Goal: Task Accomplishment & Management: Complete application form

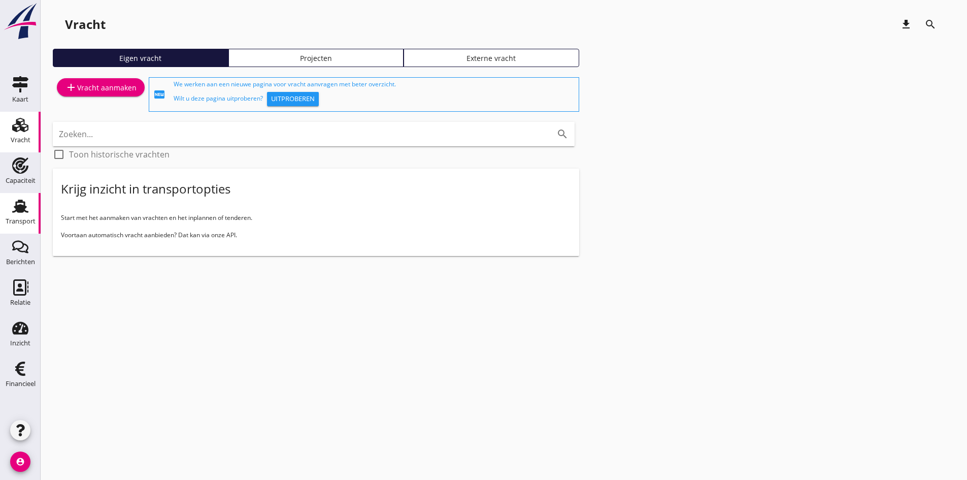
click at [27, 206] on icon "Transport" at bounding box center [20, 206] width 16 height 16
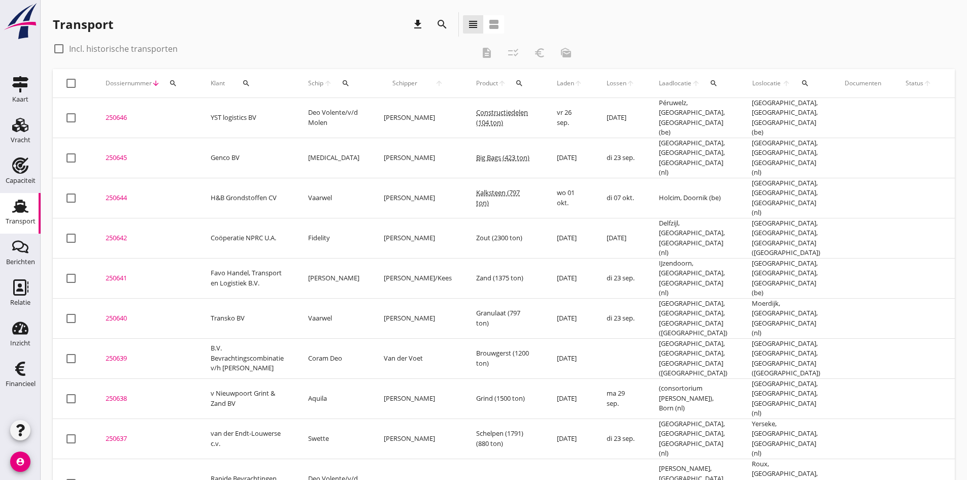
click at [117, 153] on div "250645" at bounding box center [146, 158] width 81 height 10
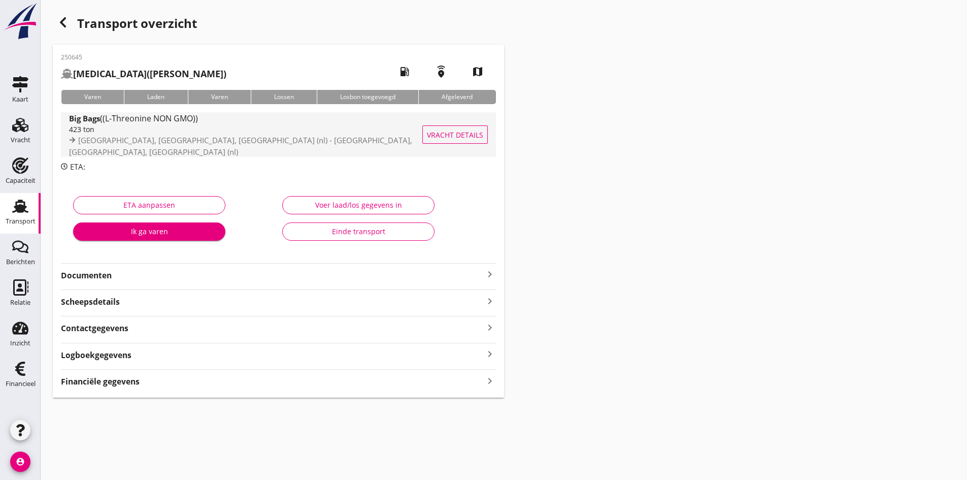
click at [128, 135] on div "423 ton" at bounding box center [254, 129] width 371 height 11
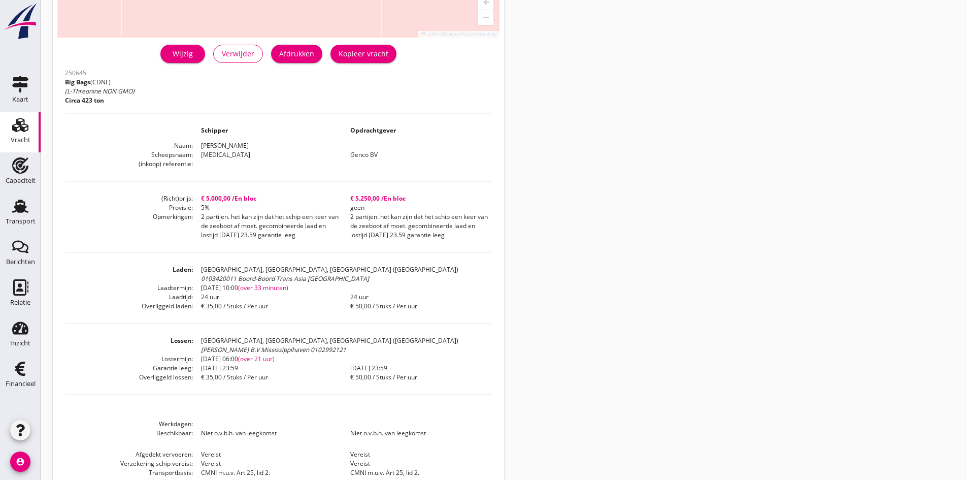
scroll to position [237, 0]
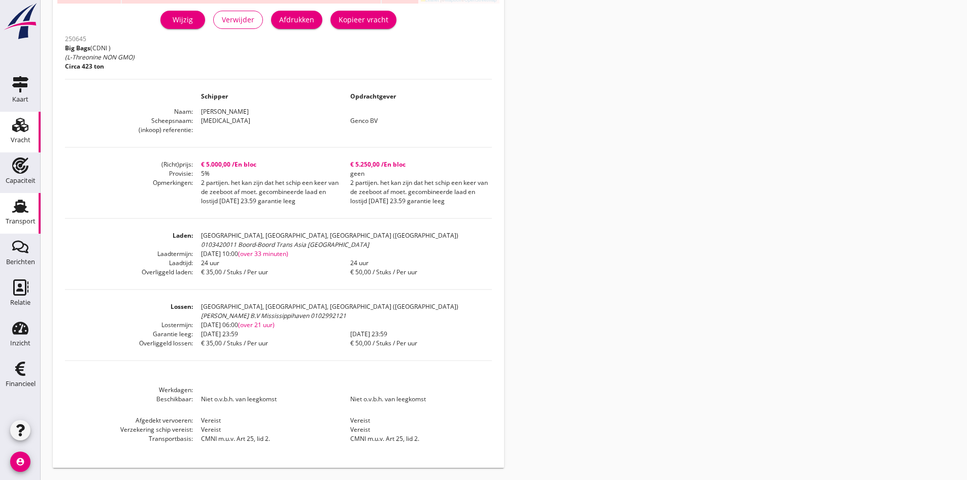
click at [15, 206] on use at bounding box center [20, 205] width 16 height 13
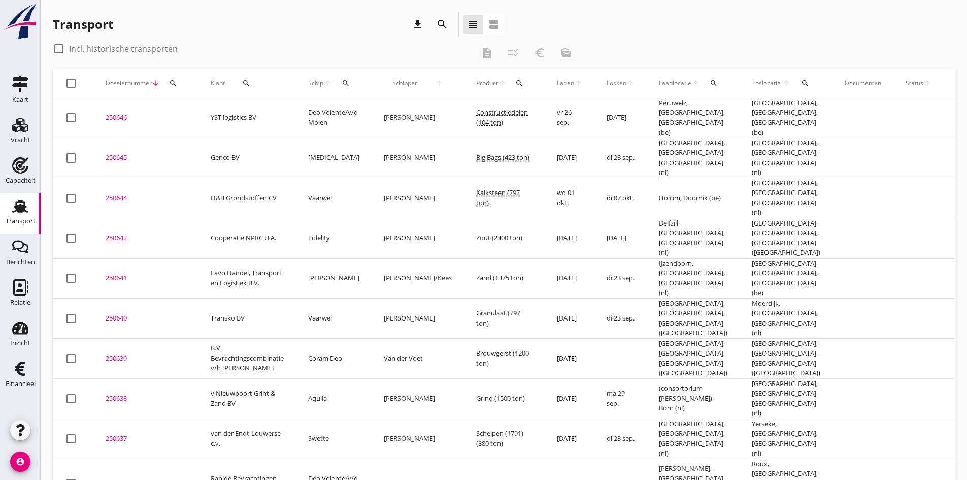
click at [119, 113] on div "250646" at bounding box center [146, 118] width 81 height 10
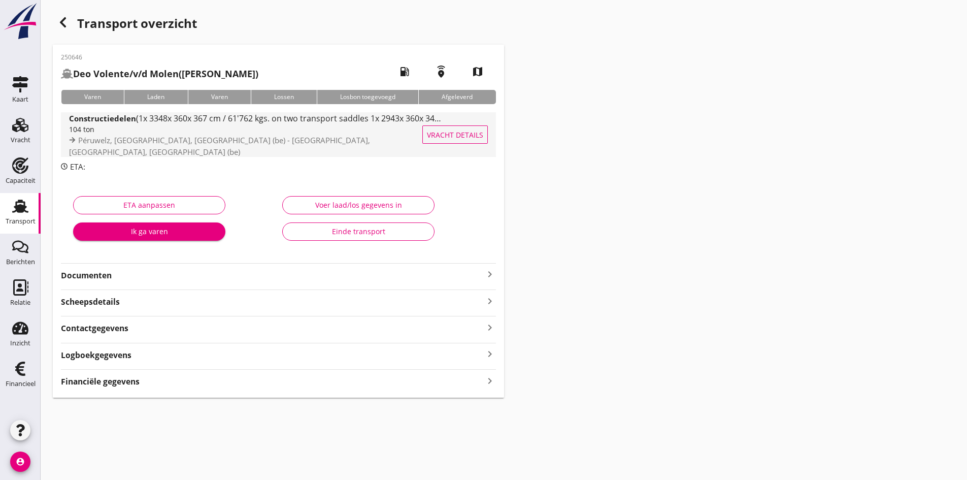
click at [107, 135] on div "104 ton" at bounding box center [255, 129] width 373 height 11
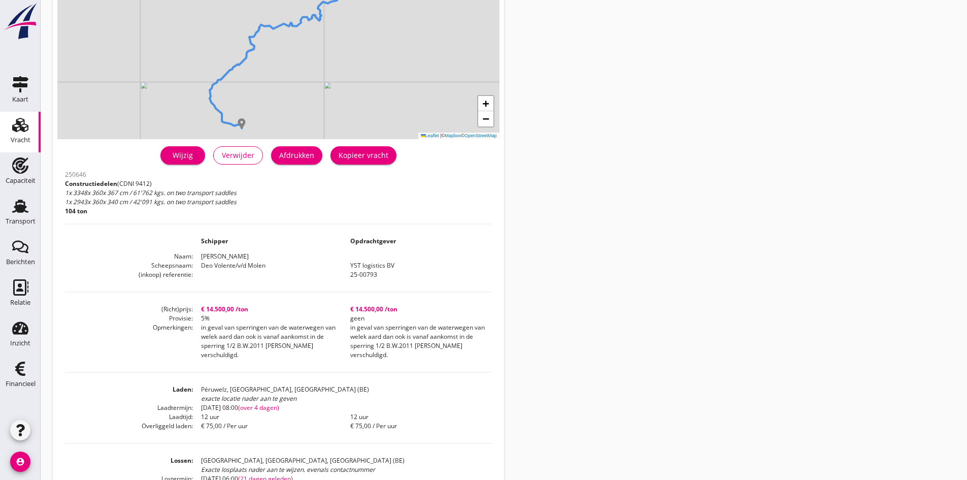
scroll to position [152, 0]
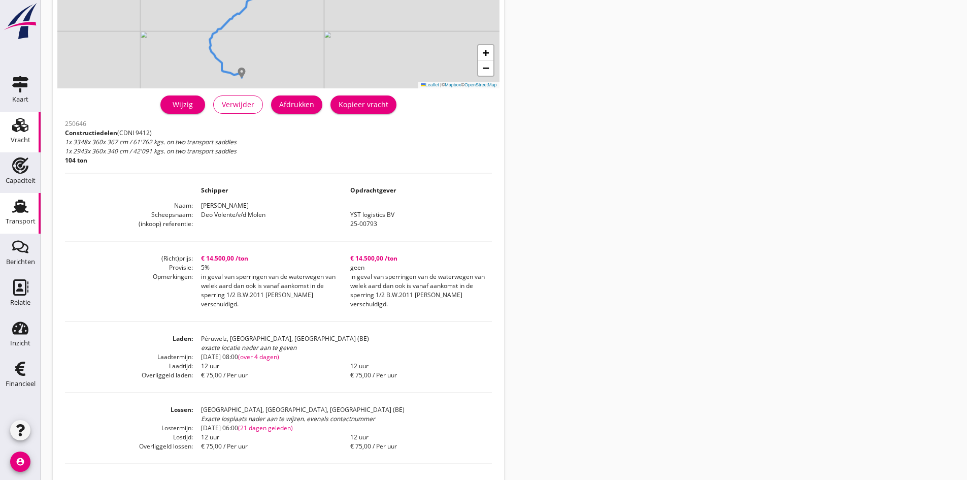
click at [19, 208] on use at bounding box center [20, 205] width 16 height 13
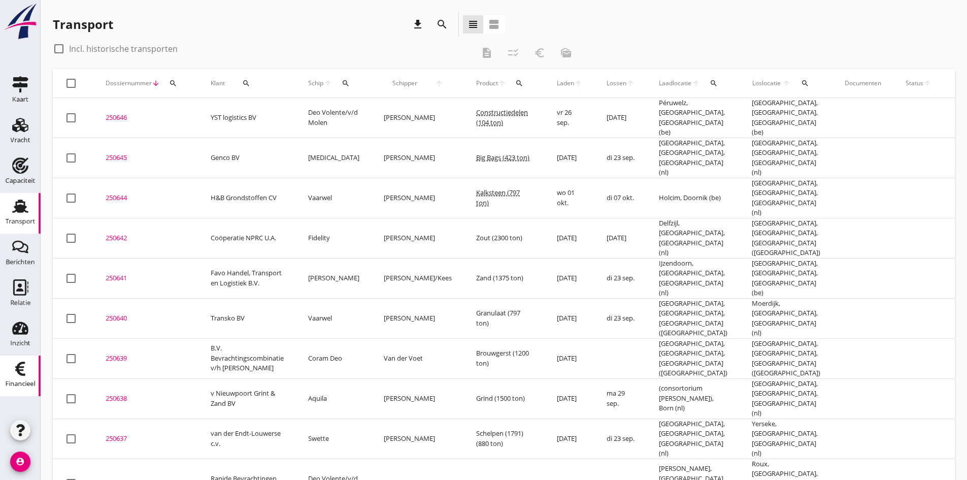
click at [26, 370] on icon "Financieel" at bounding box center [20, 368] width 16 height 16
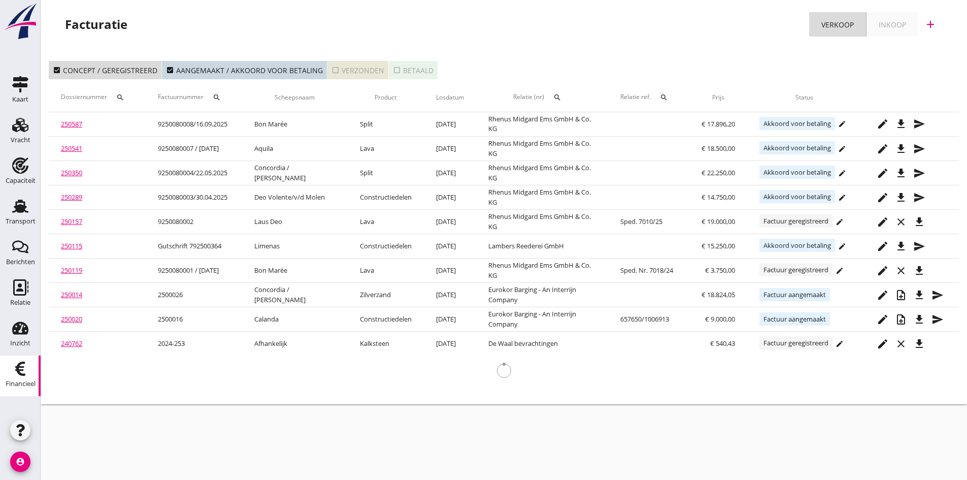
click at [350, 71] on div "check_box_outline_blank Verzonden" at bounding box center [357, 70] width 53 height 11
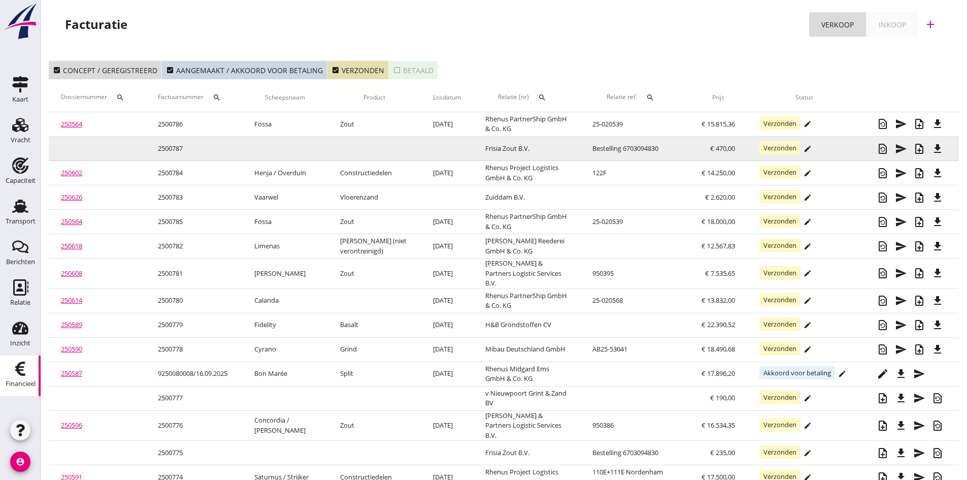
click at [172, 149] on td "2500787" at bounding box center [194, 149] width 96 height 24
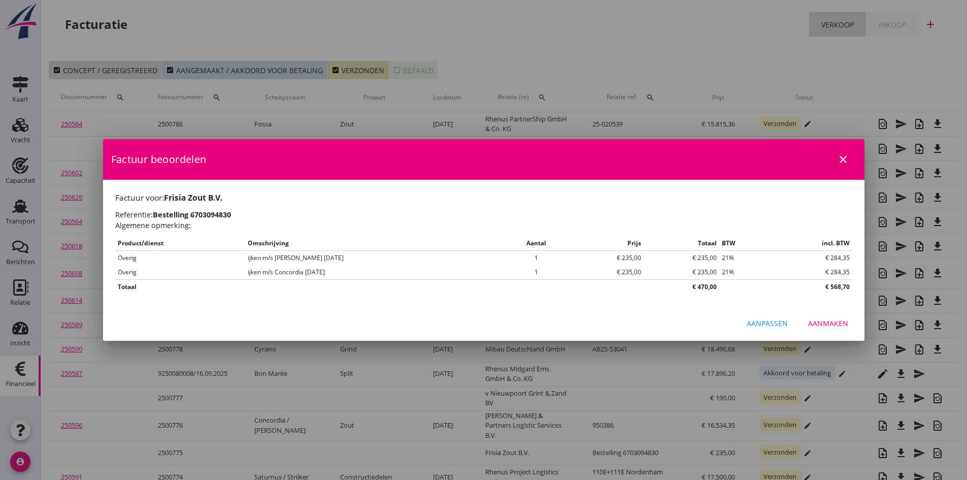
click at [841, 158] on icon "close" at bounding box center [843, 159] width 12 height 12
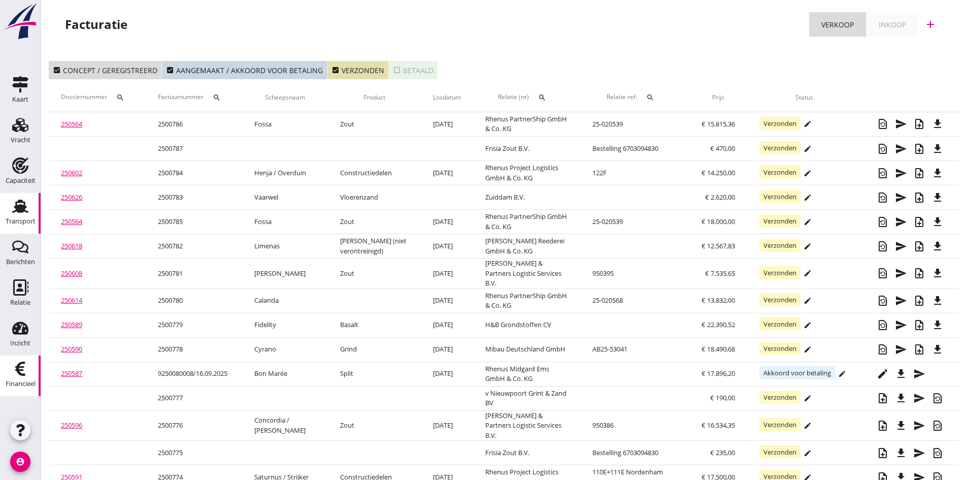
click at [19, 212] on use at bounding box center [20, 205] width 16 height 13
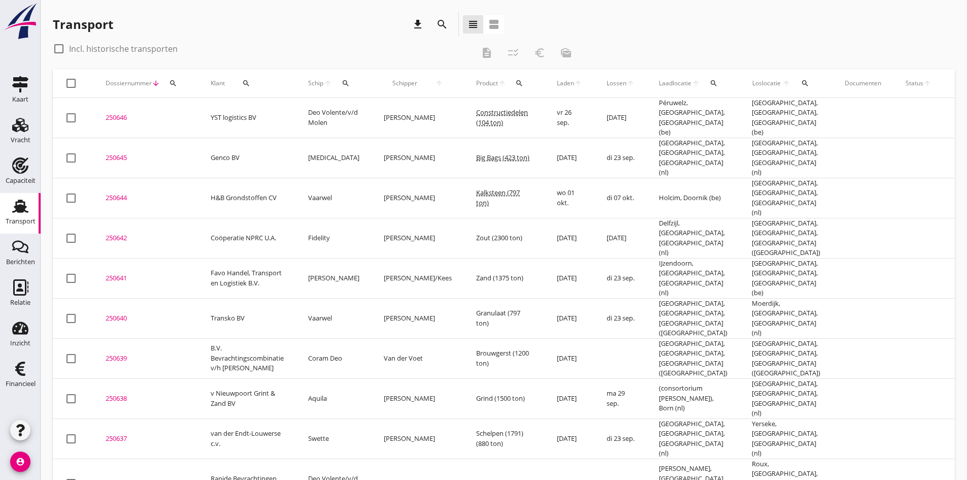
click at [339, 86] on button "search" at bounding box center [346, 83] width 19 height 18
click at [351, 113] on input "Zoek op (scheeps)naam" at bounding box center [394, 113] width 106 height 16
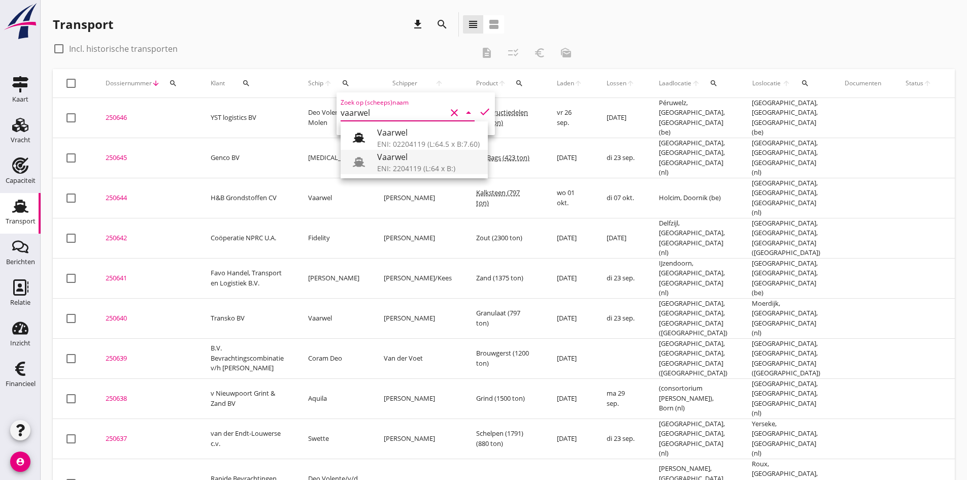
click at [384, 164] on div "ENI: 2204119 (L:64 x B:)" at bounding box center [428, 168] width 103 height 11
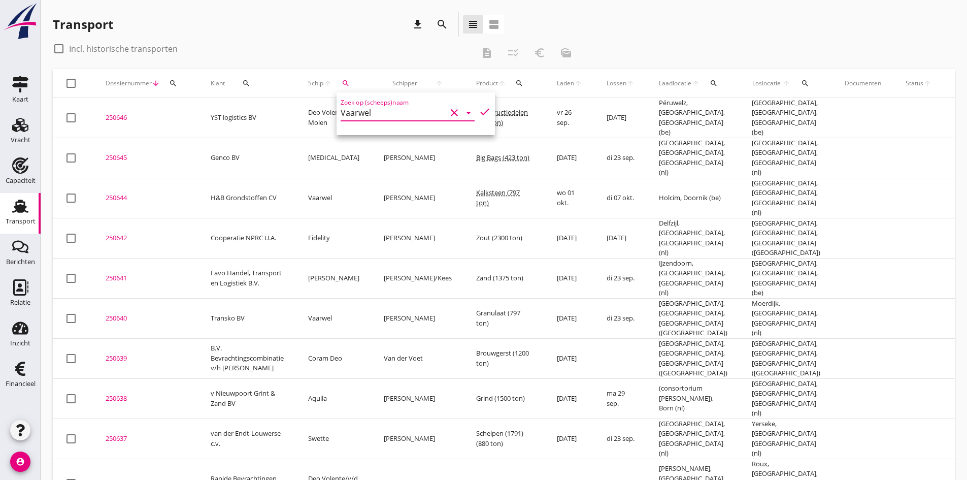
click at [479, 112] on icon "check" at bounding box center [485, 112] width 12 height 12
type input "Vaarwel"
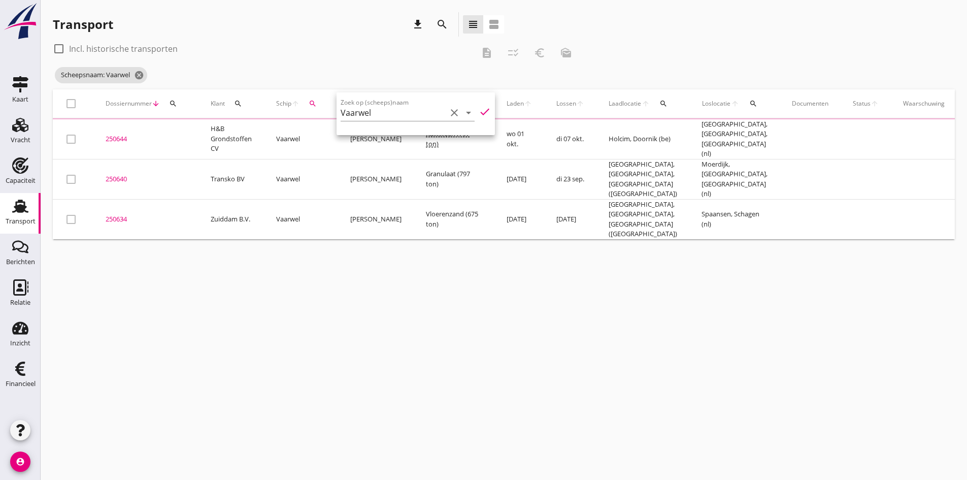
click at [285, 270] on div "cancel You are impersonating another user. Transport download search view_headl…" at bounding box center [504, 240] width 926 height 480
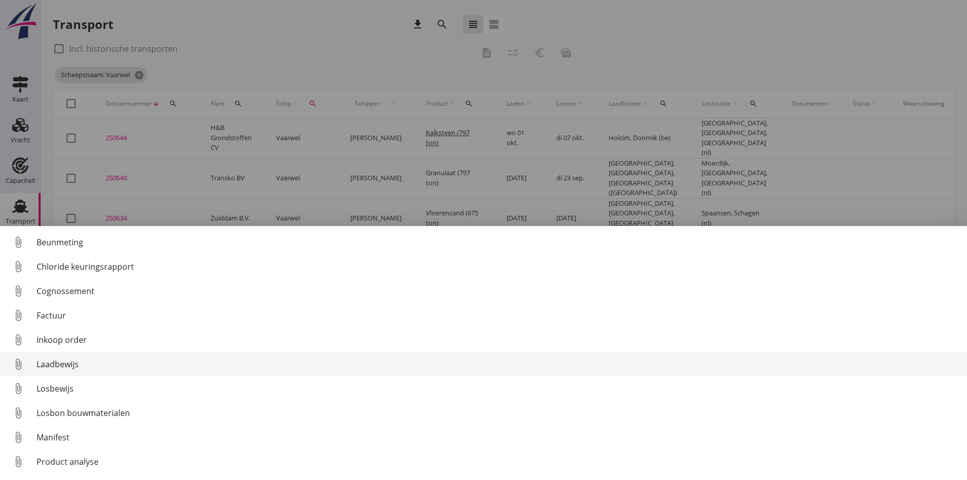
click at [63, 363] on div "Laadbewijs" at bounding box center [498, 364] width 922 height 12
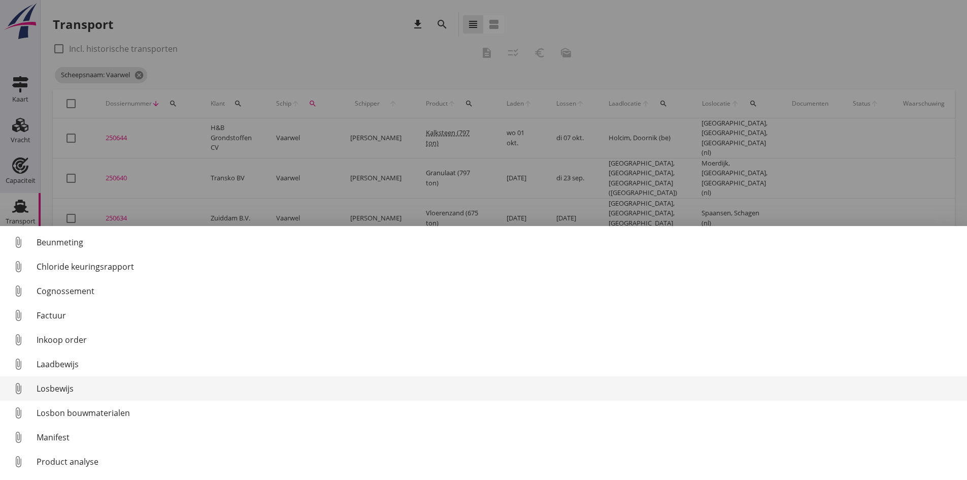
click at [62, 386] on div "Losbewijs" at bounding box center [498, 388] width 922 height 12
click at [61, 387] on div "Losbewijs" at bounding box center [498, 388] width 922 height 12
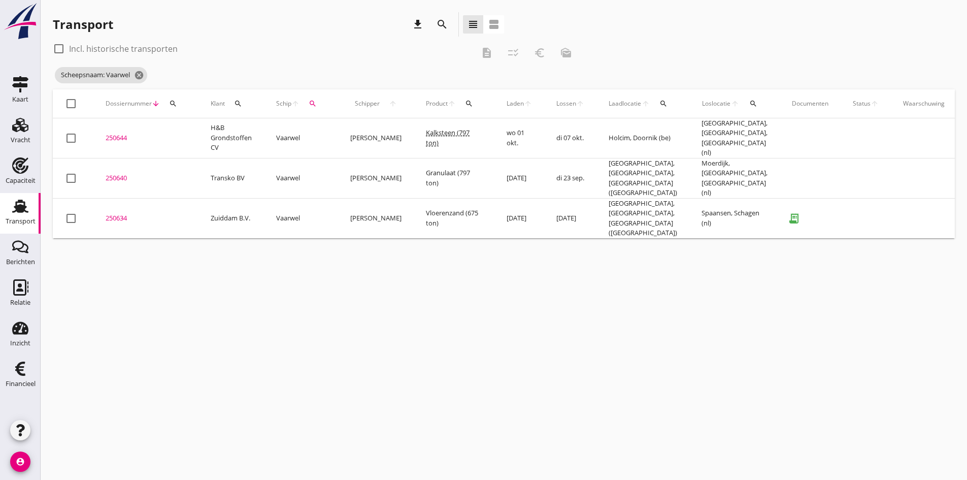
click at [112, 213] on div "250634" at bounding box center [146, 218] width 81 height 10
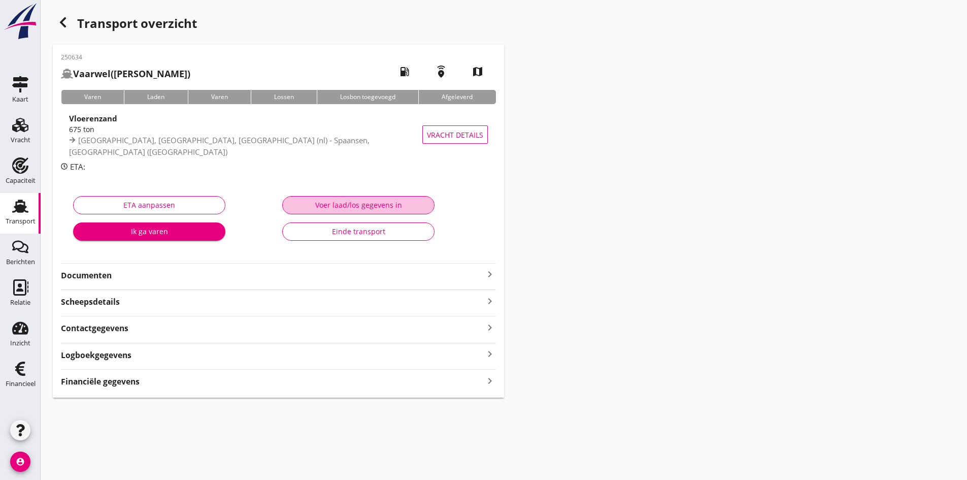
click at [340, 206] on div "Voer laad/los gegevens in" at bounding box center [358, 204] width 135 height 11
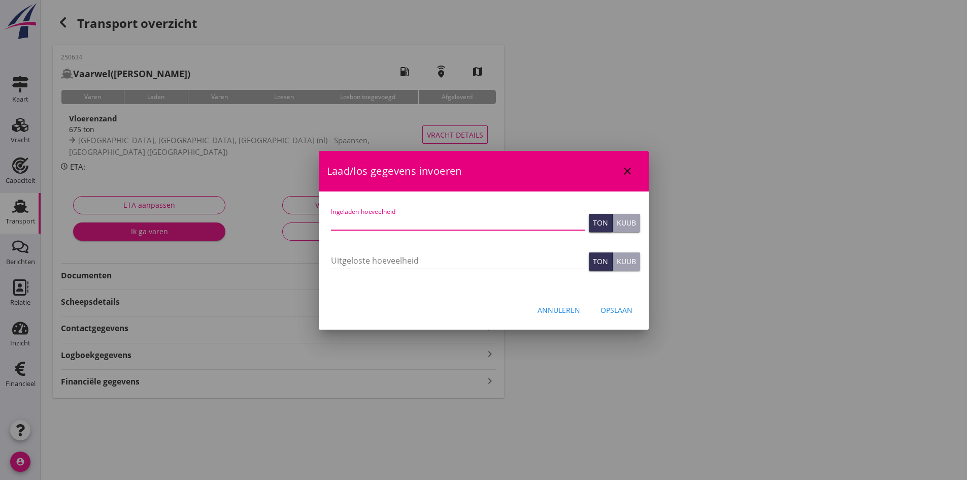
click at [370, 217] on input "Ingeladen hoeveelheid" at bounding box center [458, 222] width 254 height 16
type input "656"
click at [341, 259] on input "Uitgeloste hoeveelheid" at bounding box center [458, 260] width 254 height 16
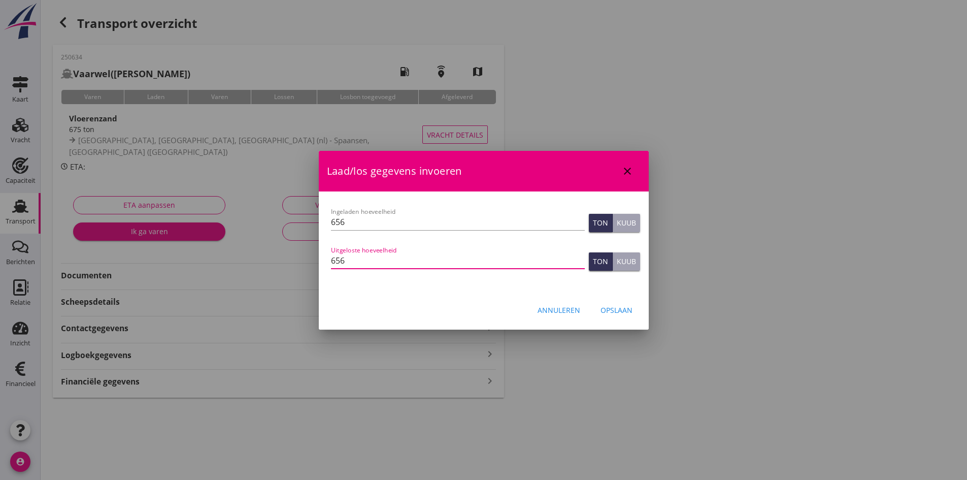
type input "656"
click at [613, 310] on div "Opslaan" at bounding box center [616, 310] width 32 height 11
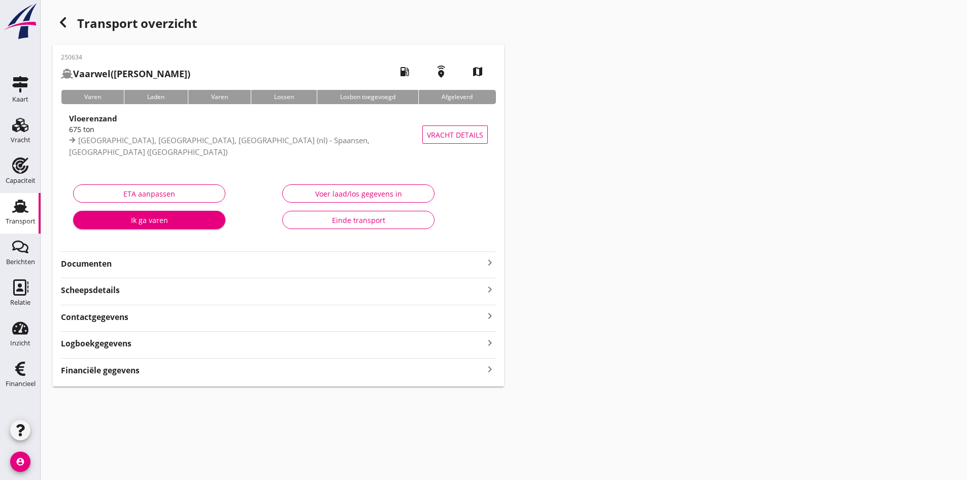
click at [465, 266] on strong "Documenten" at bounding box center [272, 264] width 423 height 12
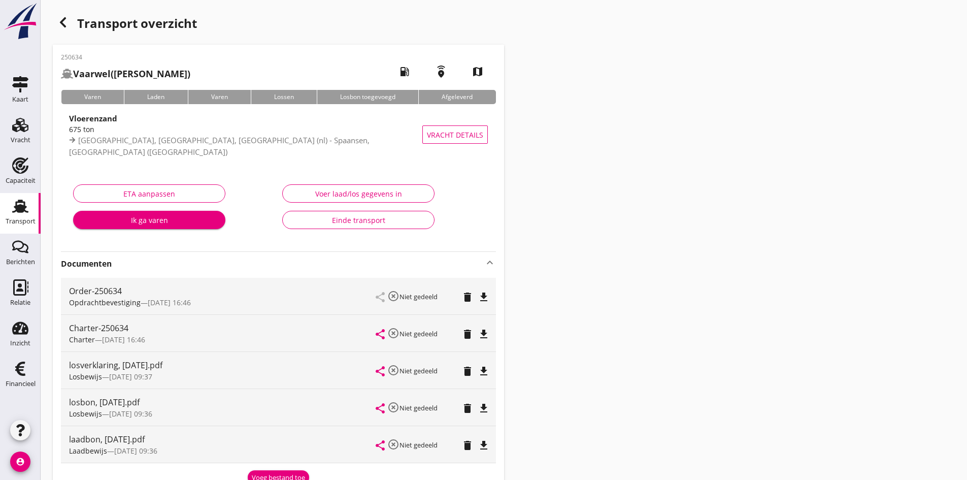
scroll to position [152, 0]
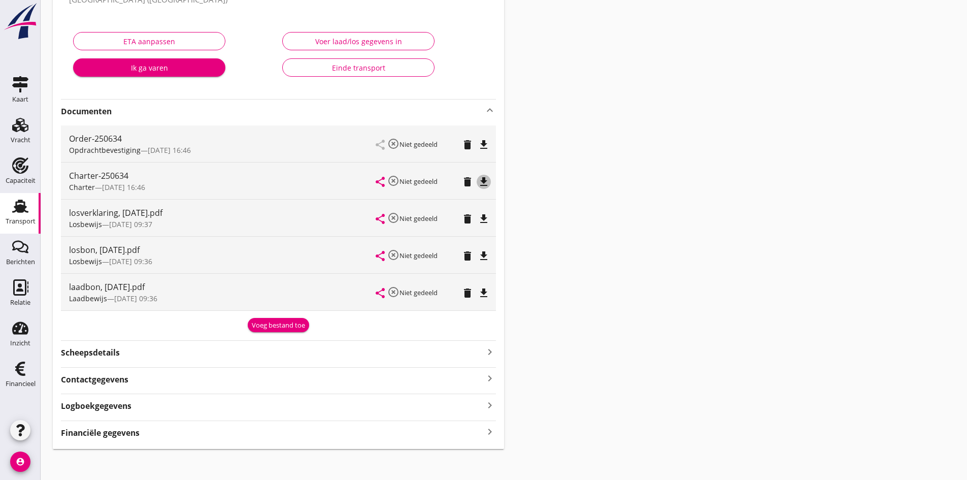
click at [484, 182] on icon "file_download" at bounding box center [484, 182] width 12 height 12
click at [17, 286] on icon "Relatie" at bounding box center [20, 287] width 16 height 16
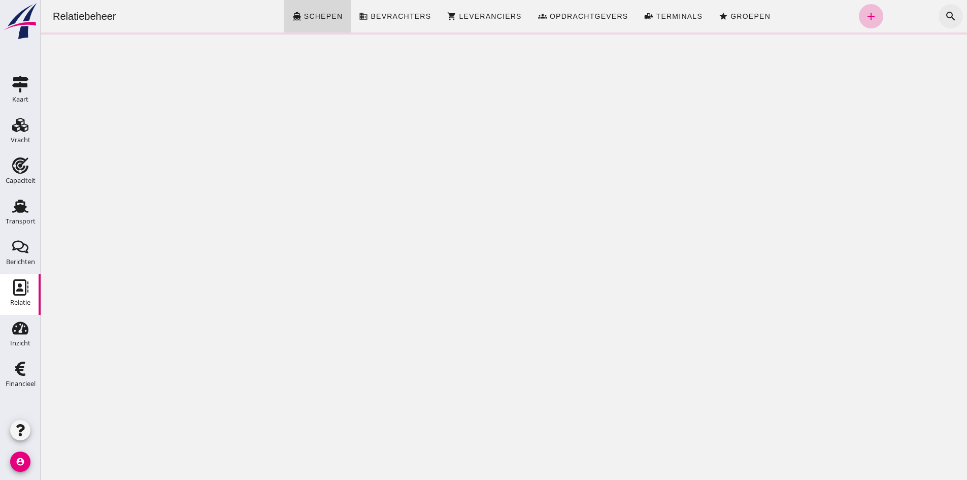
click at [945, 15] on icon "search" at bounding box center [951, 16] width 12 height 12
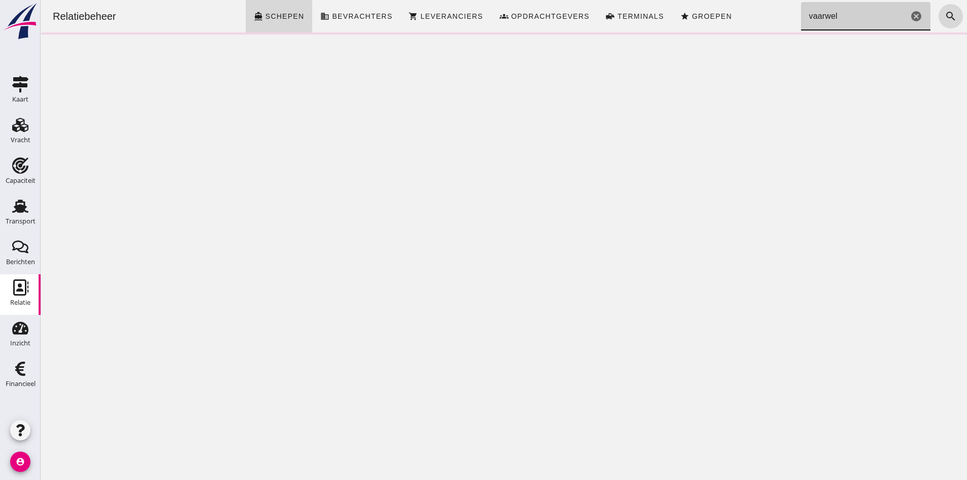
type input "vaarwel"
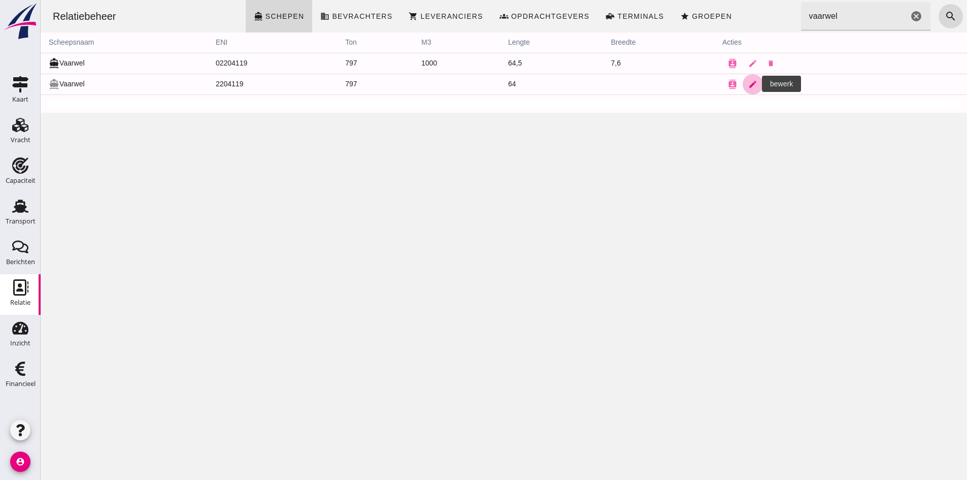
click at [748, 83] on icon "edit" at bounding box center [752, 84] width 9 height 9
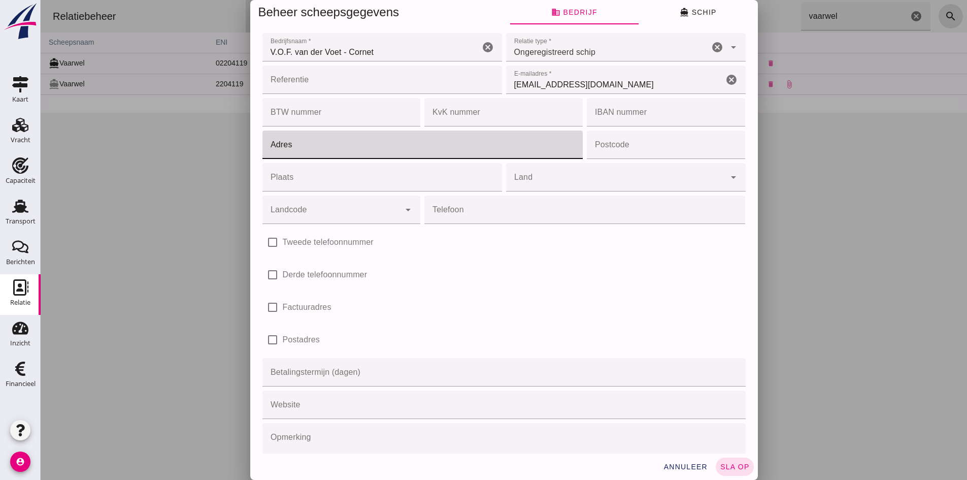
click at [306, 148] on input "Adres" at bounding box center [419, 144] width 315 height 28
type input "Postbus 133"
type input "D"
type input "Postbus 133"
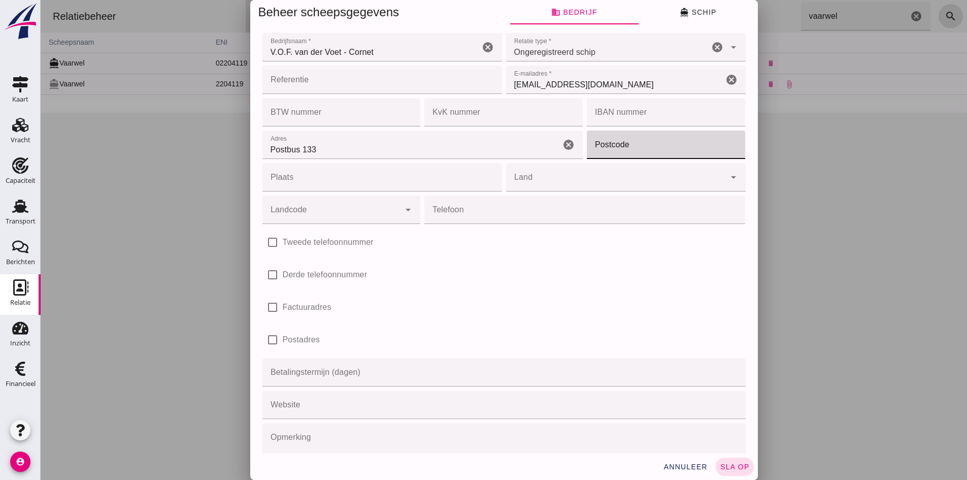
click at [619, 147] on input "Postcode" at bounding box center [663, 144] width 152 height 28
type input "4250 DC"
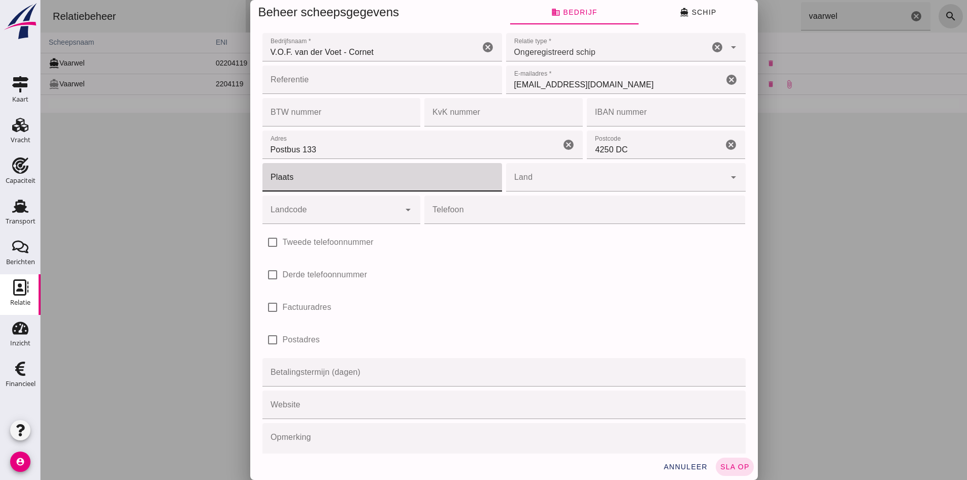
click at [360, 174] on input "Plaats" at bounding box center [378, 177] width 233 height 28
type input "Werkendam"
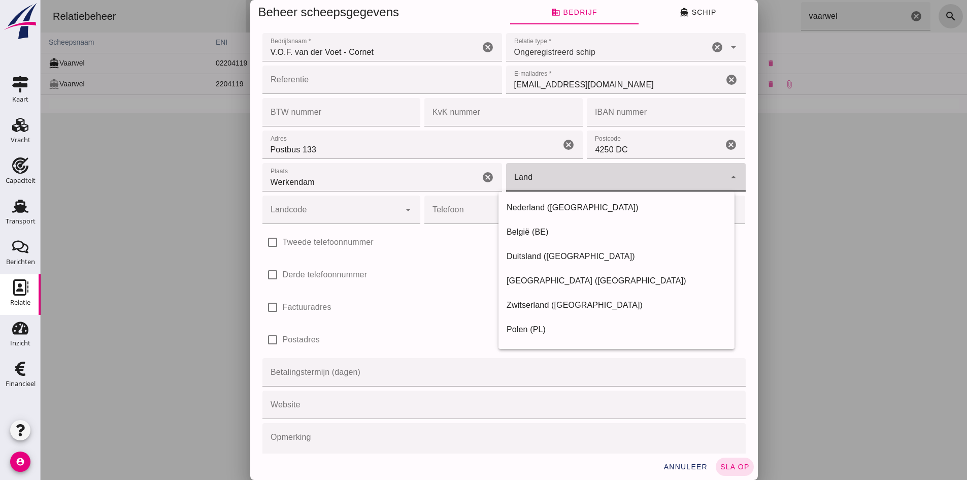
click at [534, 175] on div at bounding box center [615, 177] width 219 height 28
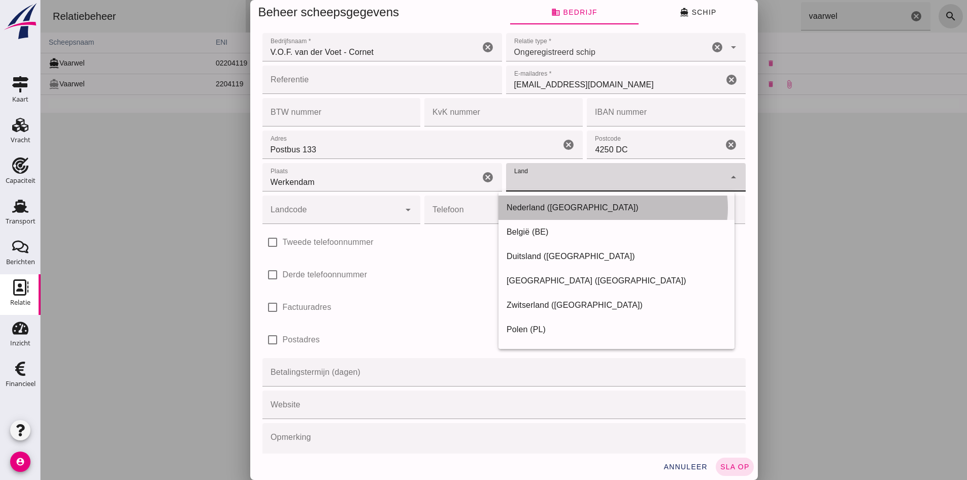
click at [538, 205] on div "Nederland ([GEOGRAPHIC_DATA])" at bounding box center [617, 208] width 220 height 12
type input "Nederland ([GEOGRAPHIC_DATA])"
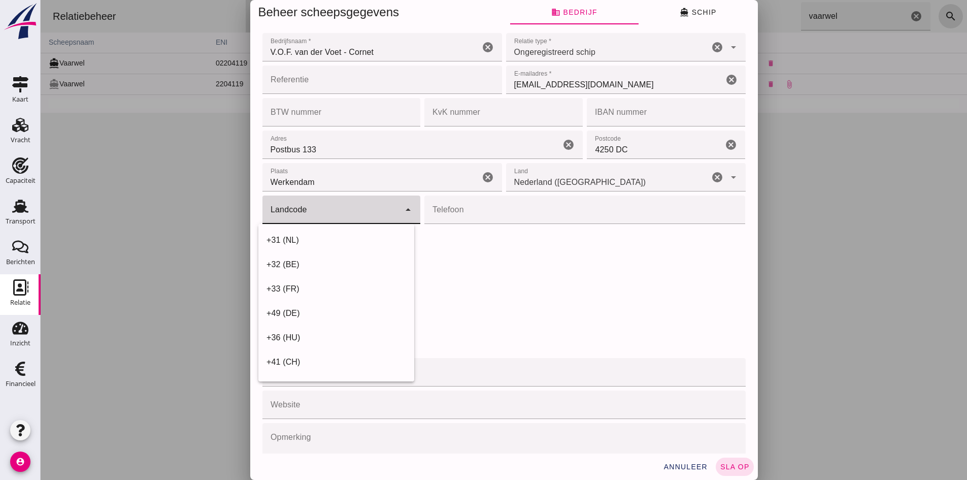
click at [388, 216] on input "Landcode" at bounding box center [331, 215] width 138 height 12
click at [380, 235] on div "+31 (NL)" at bounding box center [336, 240] width 140 height 12
type input "+31 (NL)"
click at [453, 215] on input "Telefoon" at bounding box center [581, 209] width 315 height 28
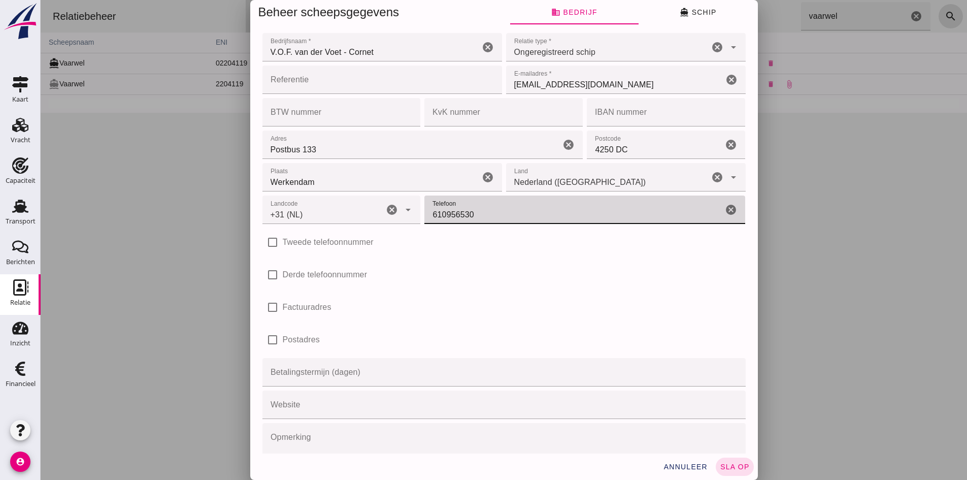
type input "610956530"
click at [396, 378] on input "Betalingstermijn (dagen)" at bounding box center [500, 372] width 477 height 28
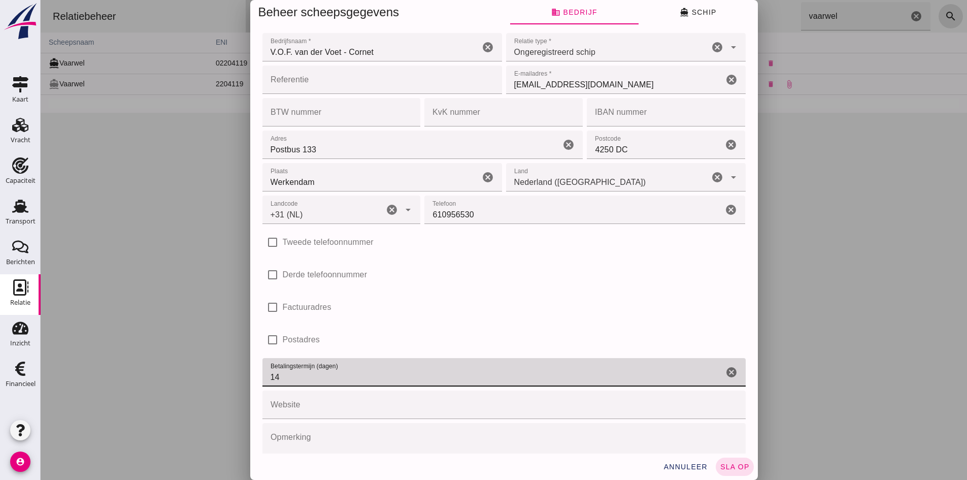
type input "14"
click at [363, 114] on input "BTW nummer" at bounding box center [338, 112] width 152 height 28
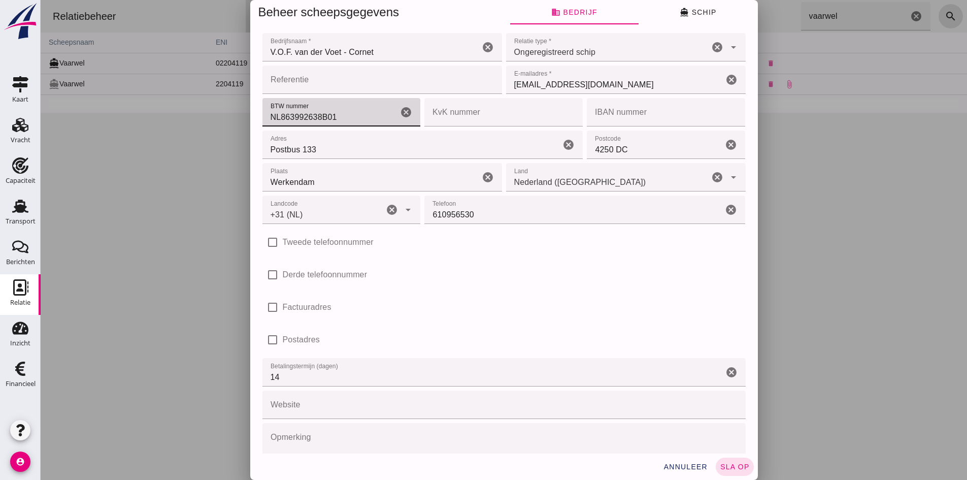
type input "NL863992638B01"
click at [446, 115] on input "KvK nummer" at bounding box center [500, 112] width 152 height 28
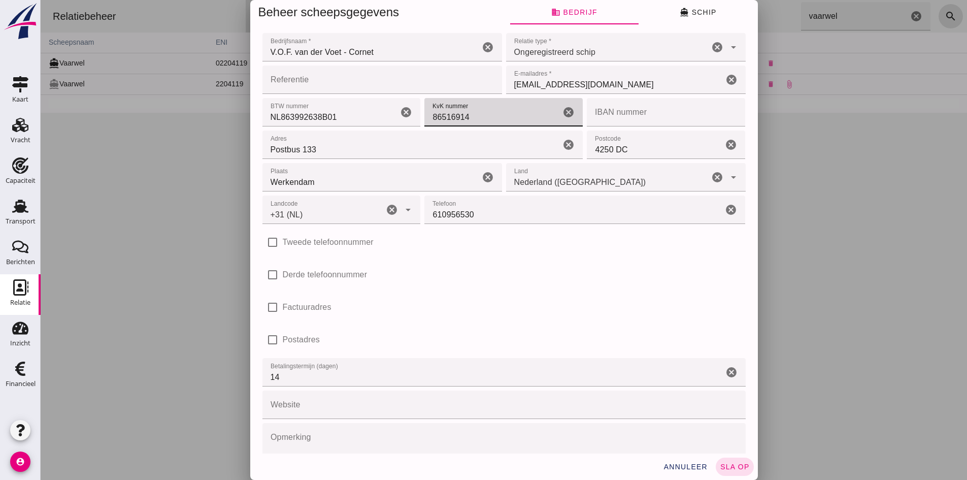
type input "86516914"
click at [619, 115] on input "IBAN nummer" at bounding box center [663, 112] width 152 height 28
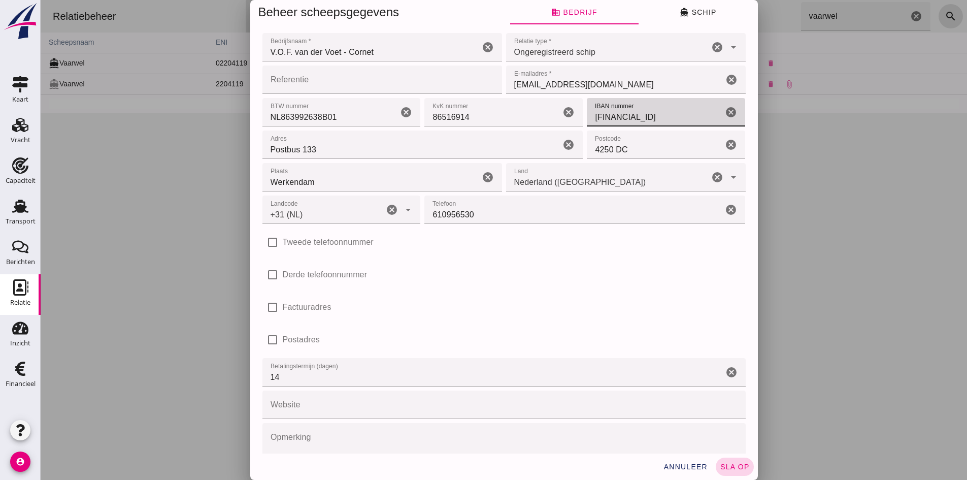
type input "[FINANCIAL_ID]"
click at [731, 467] on span "sla op" at bounding box center [735, 466] width 30 height 8
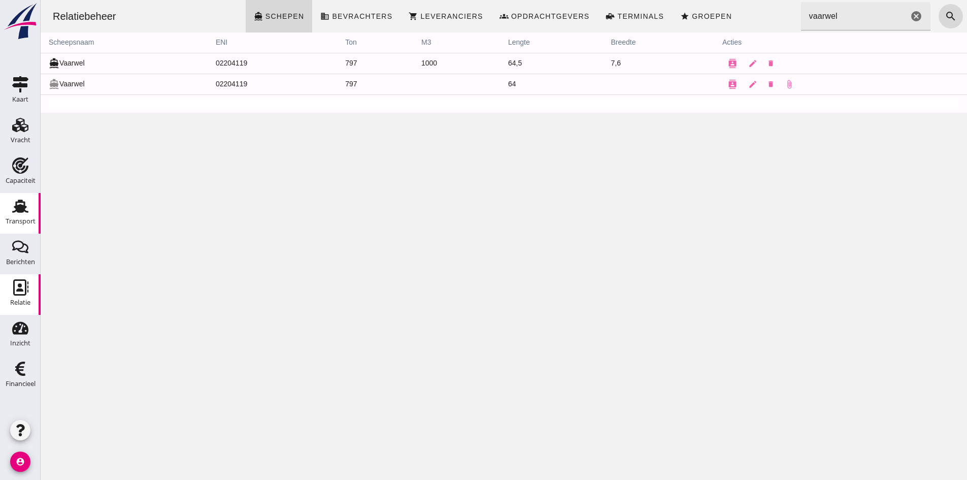
drag, startPoint x: 22, startPoint y: 205, endPoint x: 5, endPoint y: 212, distance: 19.1
click at [22, 205] on icon "Transport" at bounding box center [20, 206] width 16 height 16
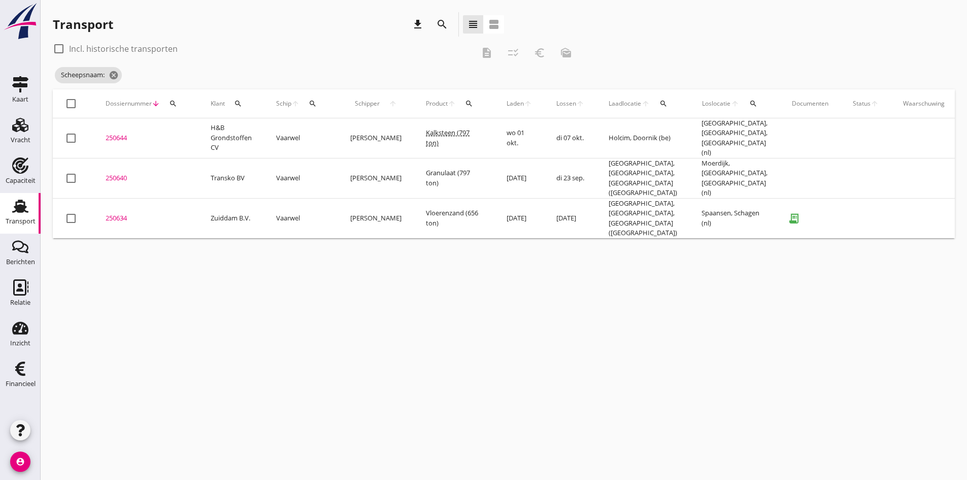
click at [124, 213] on div "250634" at bounding box center [146, 218] width 81 height 10
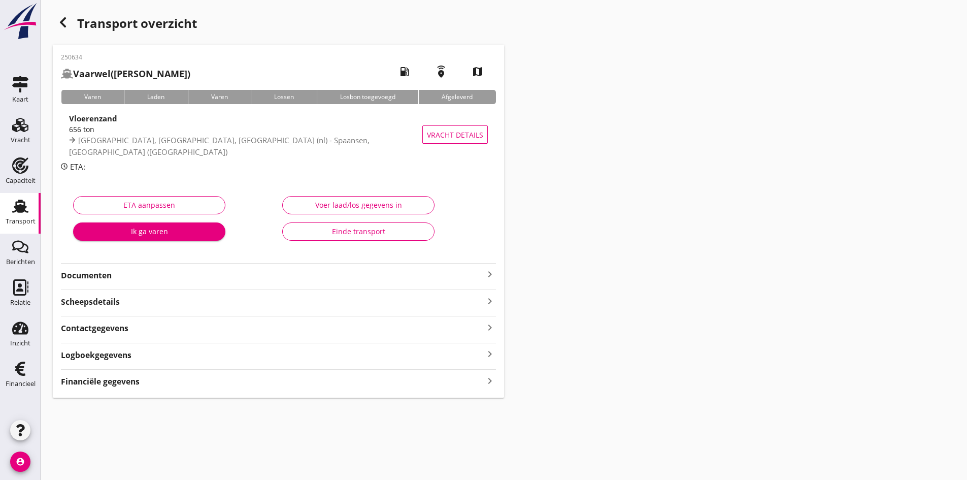
click at [475, 275] on strong "Documenten" at bounding box center [272, 276] width 423 height 12
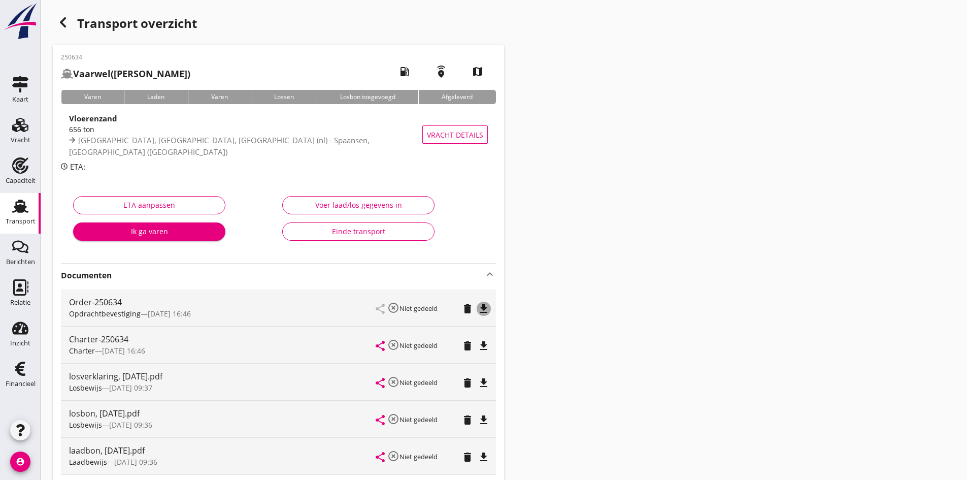
click at [483, 307] on icon "file_download" at bounding box center [484, 309] width 12 height 12
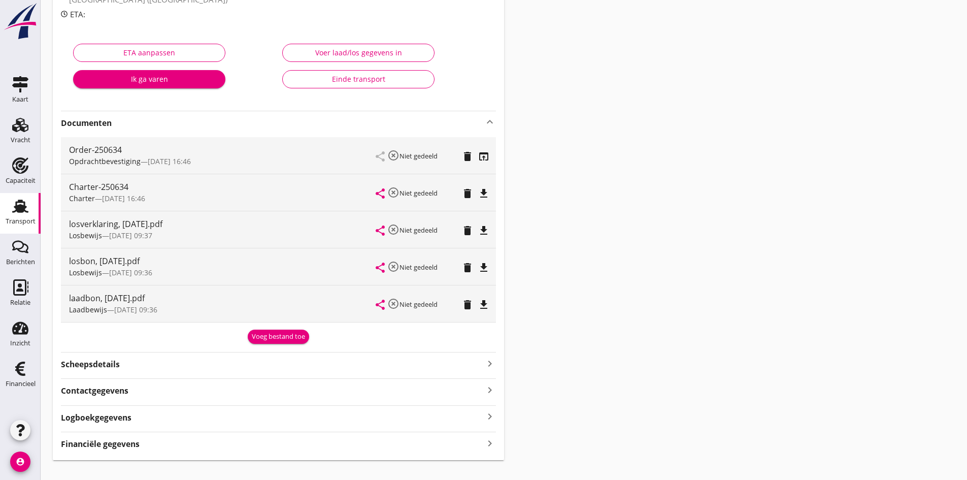
scroll to position [169, 0]
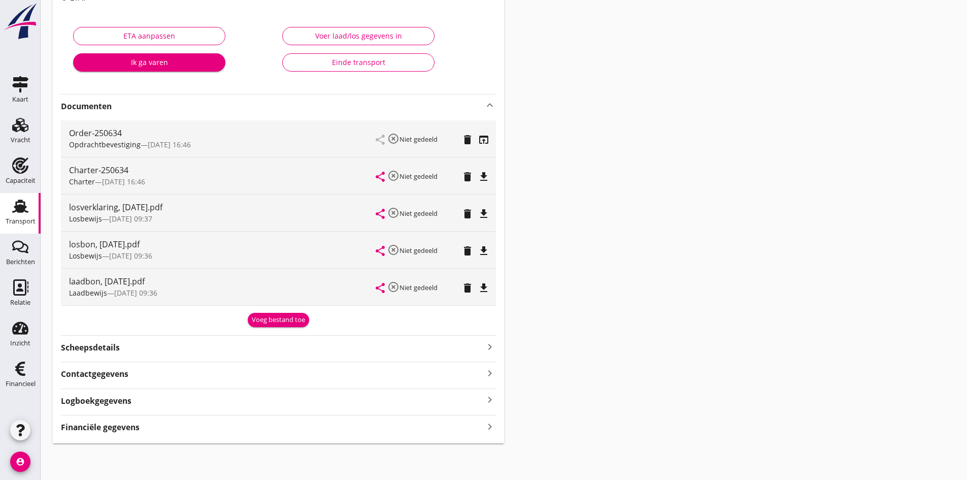
click at [489, 428] on icon "keyboard_arrow_right" at bounding box center [490, 426] width 12 height 14
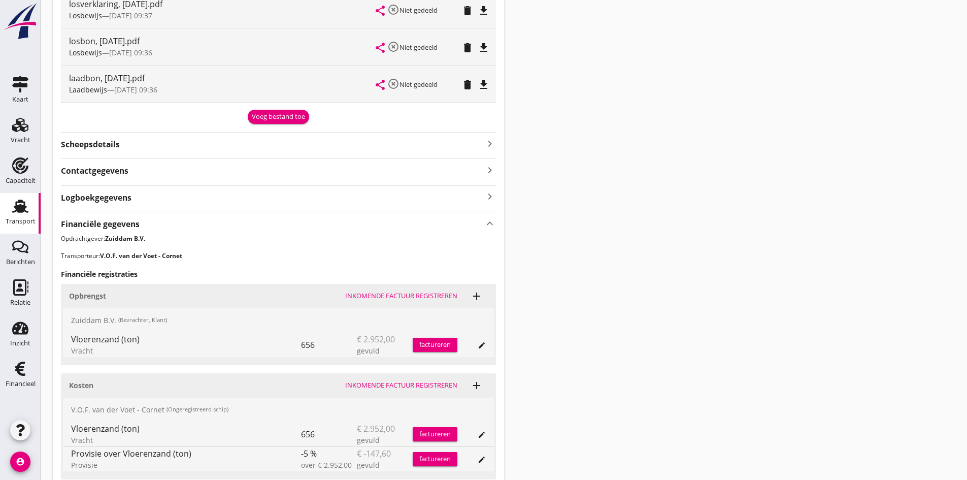
scroll to position [456, 0]
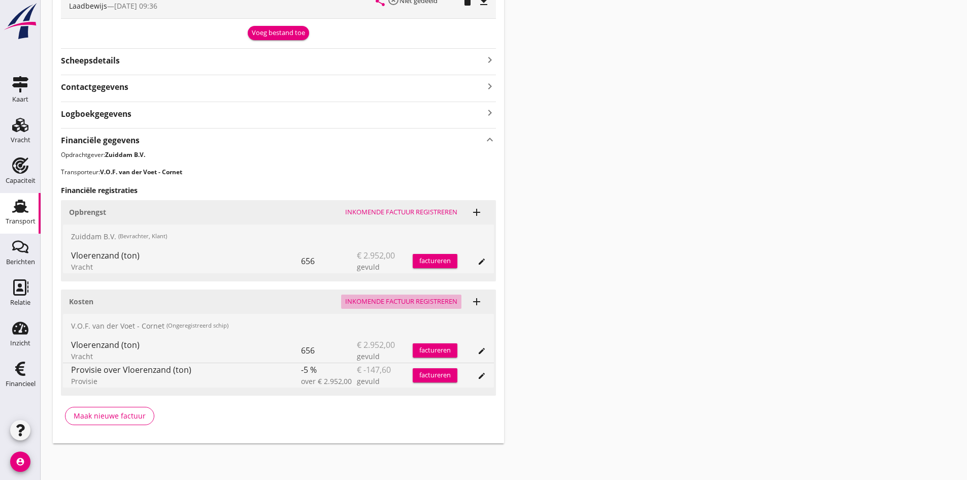
click at [374, 299] on div "Inkomende factuur registreren" at bounding box center [401, 301] width 112 height 10
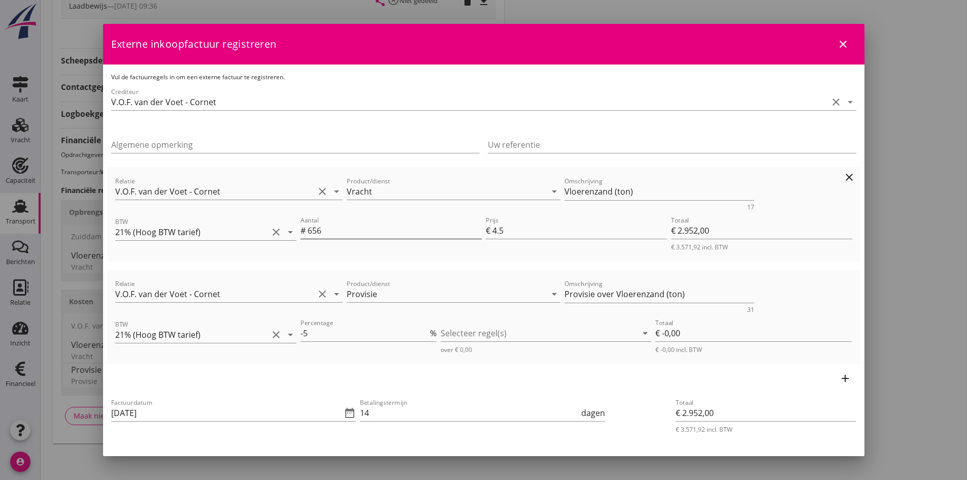
click at [331, 230] on input "656" at bounding box center [395, 230] width 174 height 16
type input "65"
type input "€ 292,50"
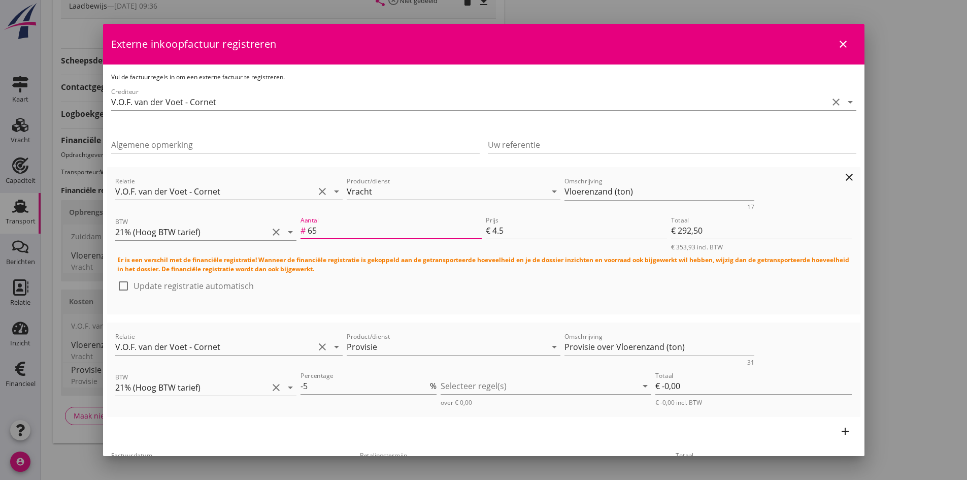
type input "6"
type input "€ 27,00"
type input "67"
type input "€ 301,50"
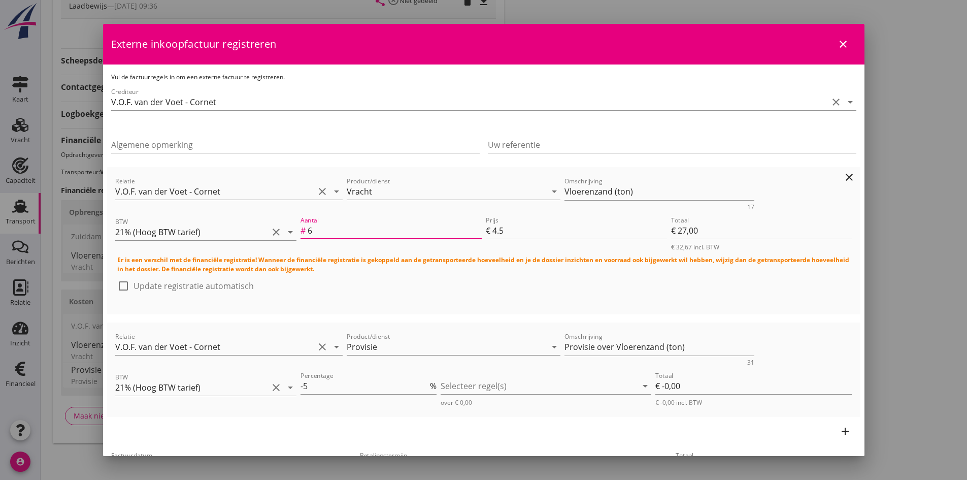
type input "€ 301,50"
type input "675"
type input "€ 3.037,50"
type input "675"
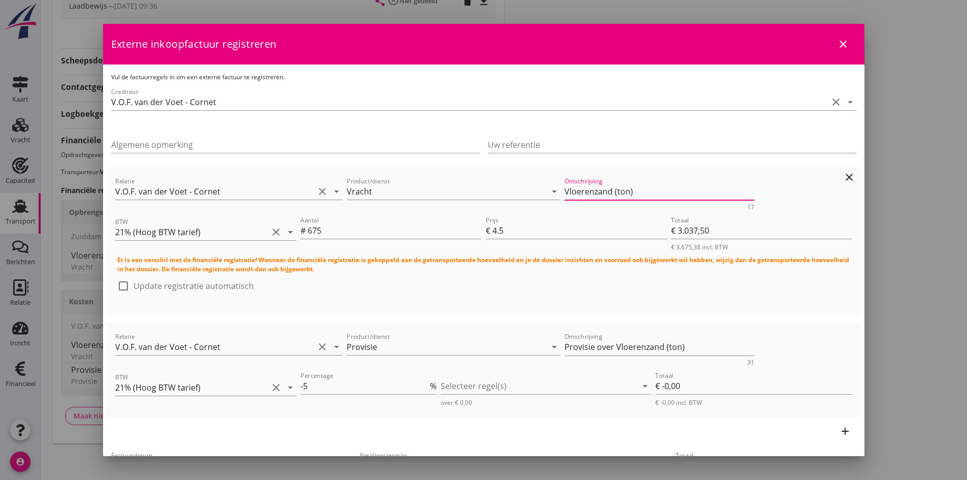
click at [638, 192] on textarea "Vloerenzand (ton)" at bounding box center [659, 191] width 190 height 17
type textarea "Vloerenzand garantie"
click at [126, 285] on div at bounding box center [123, 285] width 17 height 17
checkbox input "true"
click at [453, 388] on div at bounding box center [539, 386] width 196 height 16
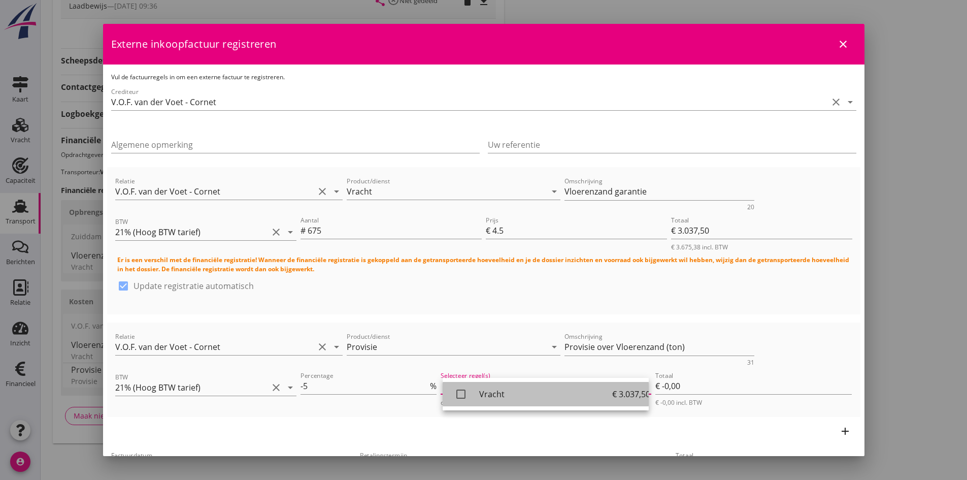
click at [457, 391] on icon "check_box_outline_blank" at bounding box center [461, 394] width 20 height 20
type input "€ -151,88"
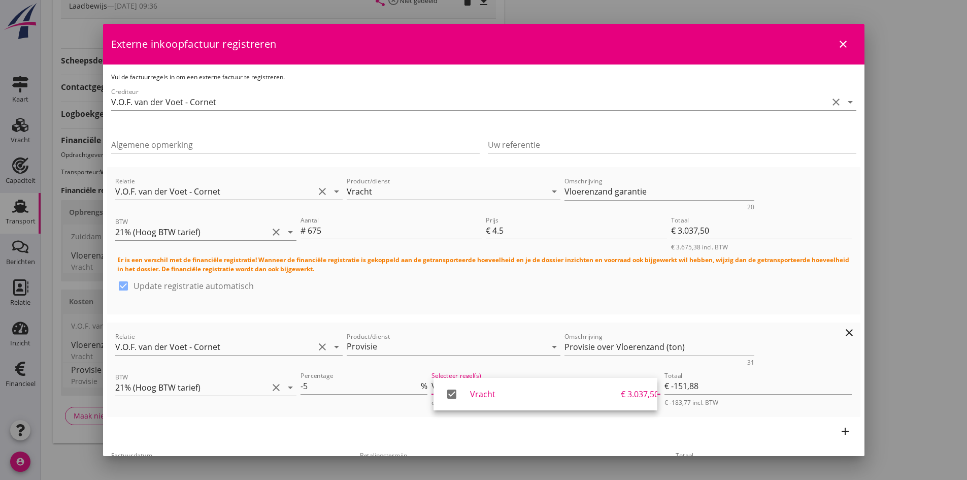
scroll to position [51, 0]
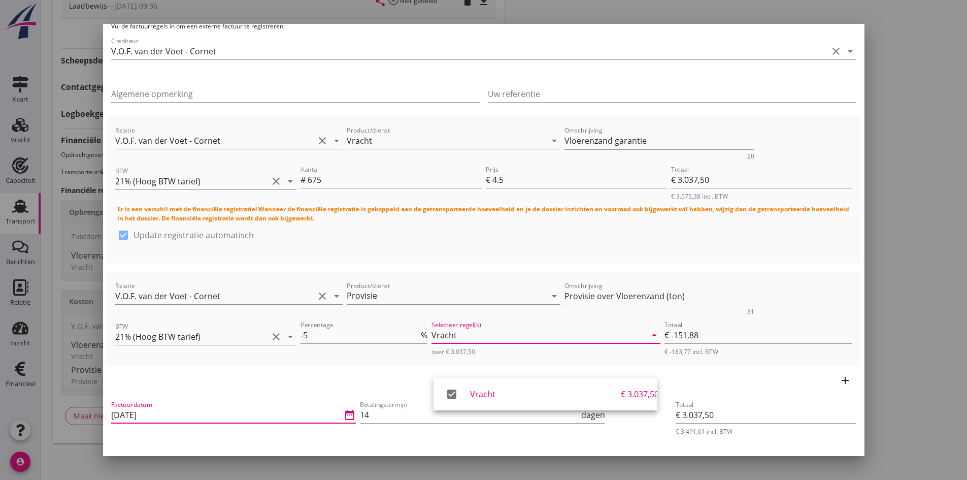
click at [222, 419] on input "[DATE]" at bounding box center [226, 415] width 231 height 16
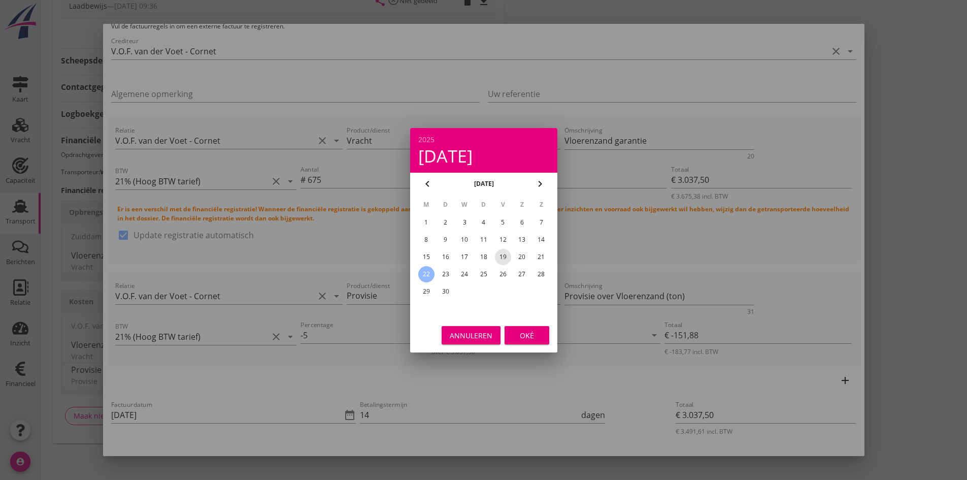
drag, startPoint x: 505, startPoint y: 256, endPoint x: 514, endPoint y: 278, distance: 23.5
click at [505, 257] on div "19" at bounding box center [502, 257] width 16 height 16
type input "[DATE]"
click at [524, 333] on div "Oké" at bounding box center [527, 334] width 28 height 11
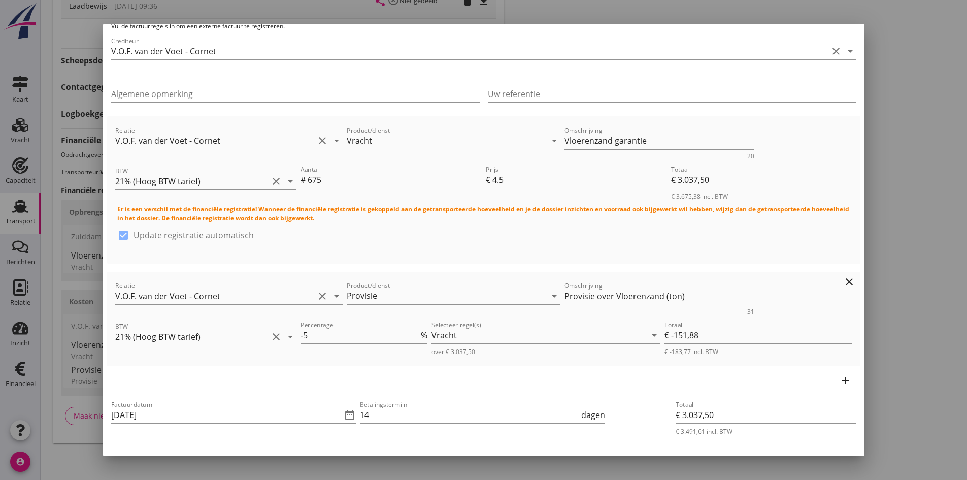
scroll to position [152, 0]
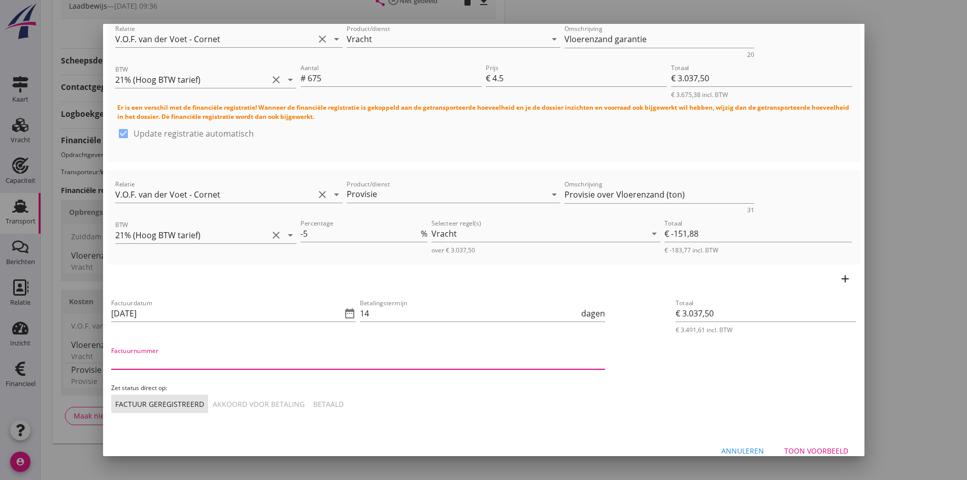
click at [203, 362] on input "Factuurnummer" at bounding box center [358, 361] width 494 height 16
type input "2025036"
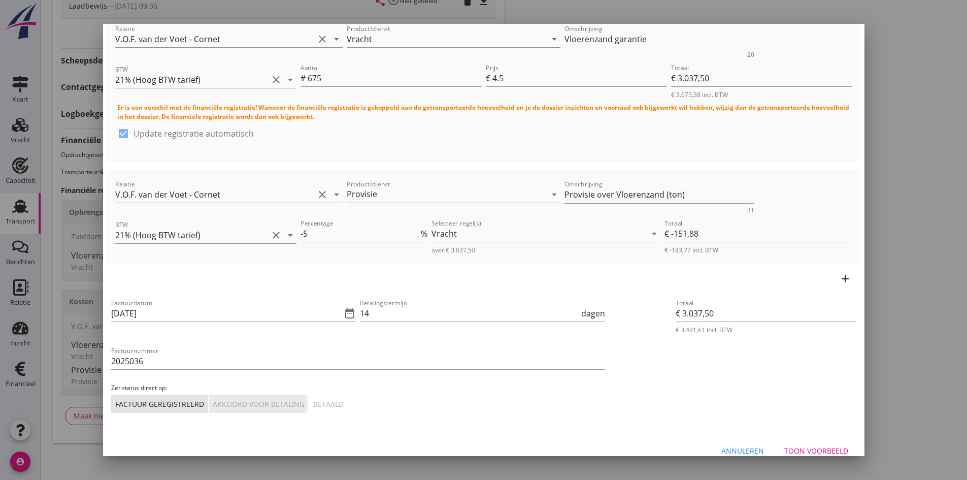
click at [275, 404] on div "Akkoord voor betaling" at bounding box center [259, 403] width 92 height 11
click at [798, 446] on div "Toon voorbeeld" at bounding box center [816, 450] width 64 height 11
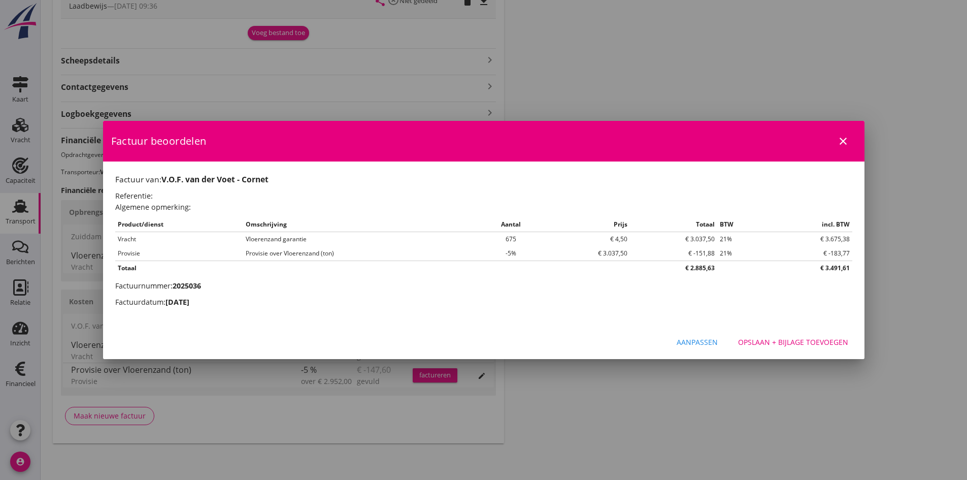
scroll to position [0, 0]
click at [793, 341] on div "Opslaan + bijlage toevoegen" at bounding box center [793, 342] width 110 height 11
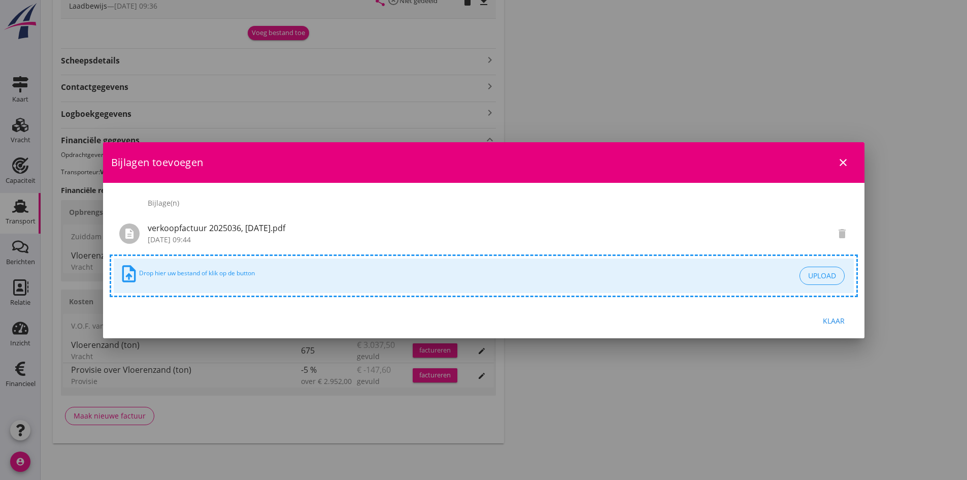
click at [832, 322] on div "Klaar" at bounding box center [834, 320] width 28 height 11
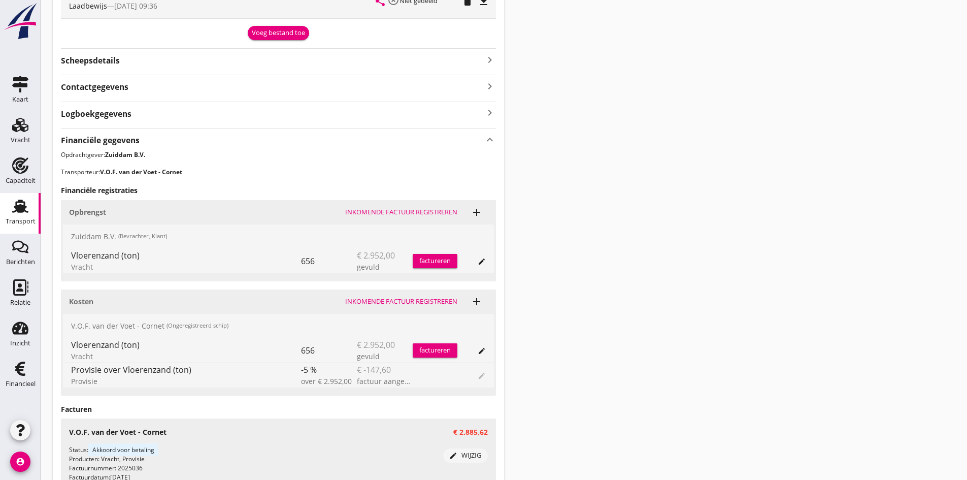
scroll to position [507, 0]
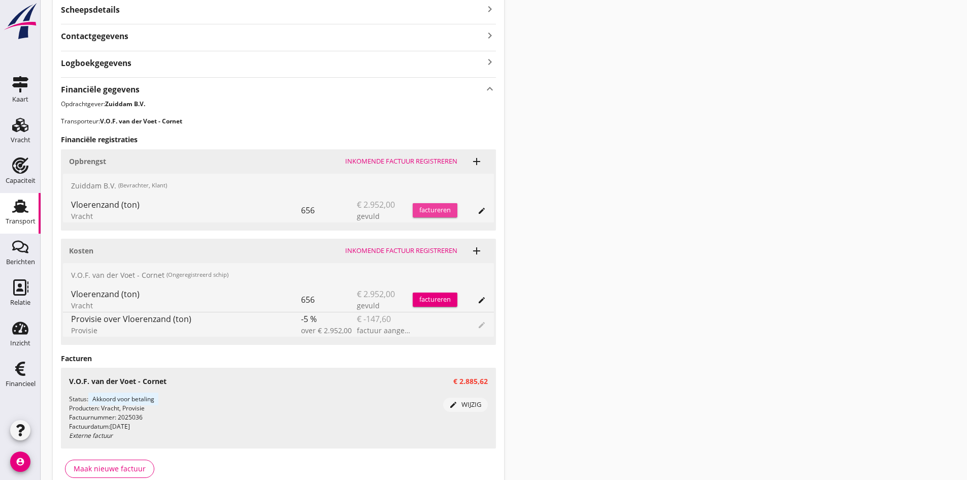
click at [435, 208] on div "factureren" at bounding box center [435, 210] width 45 height 10
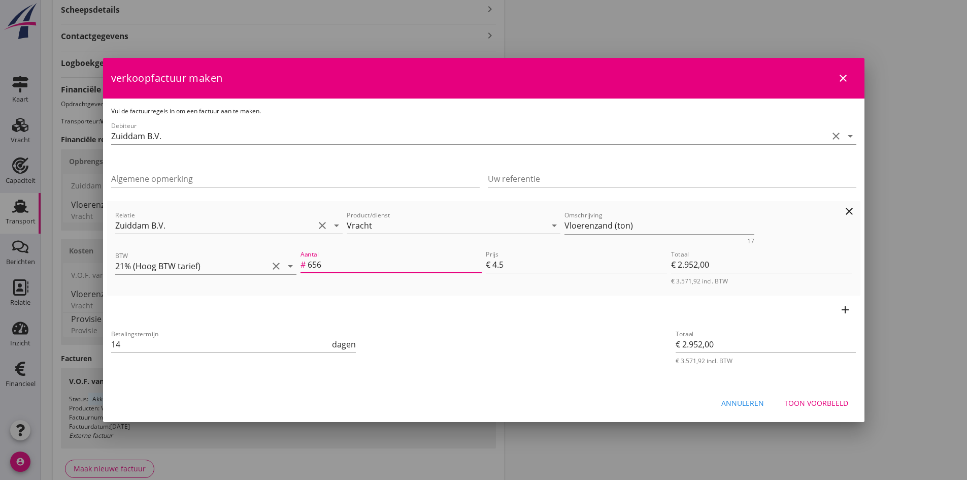
click at [337, 267] on input "656" at bounding box center [395, 264] width 174 height 16
type input "65"
type input "€ 292,50"
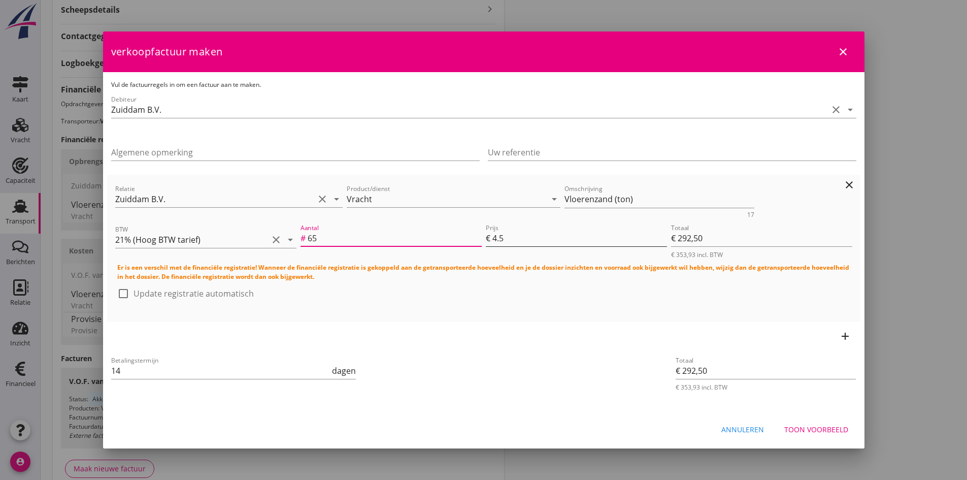
type input "6"
type input "€ 27,00"
type input "67"
type input "€ 301,50"
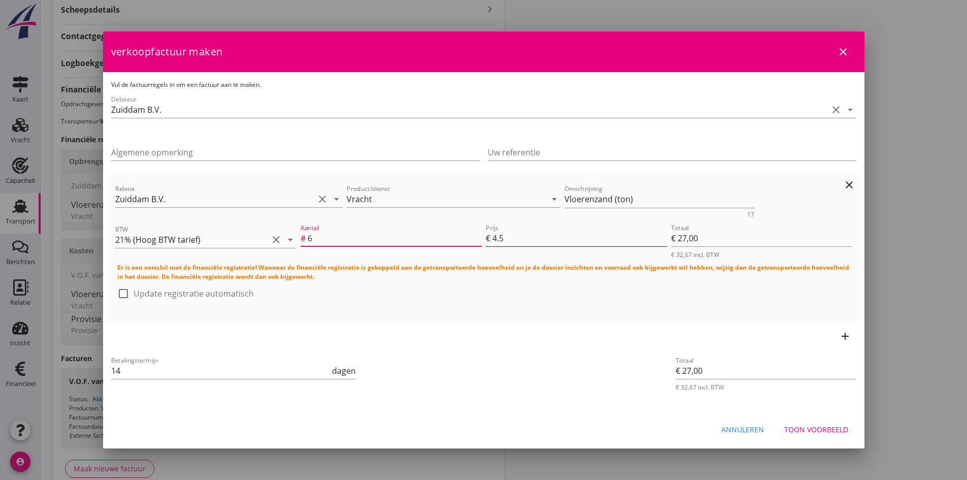
type input "€ 301,50"
type input "675"
type input "€ 3.037,50"
type input "675"
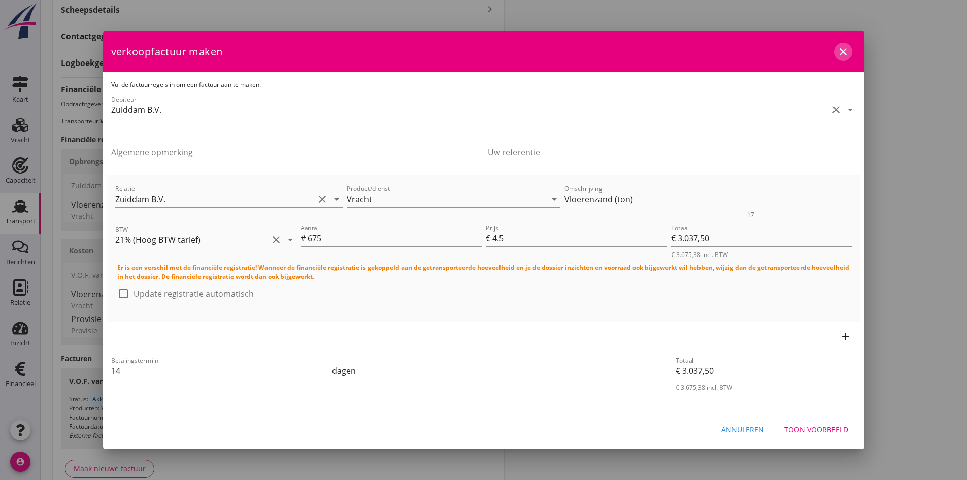
click at [838, 53] on icon "close" at bounding box center [843, 52] width 12 height 12
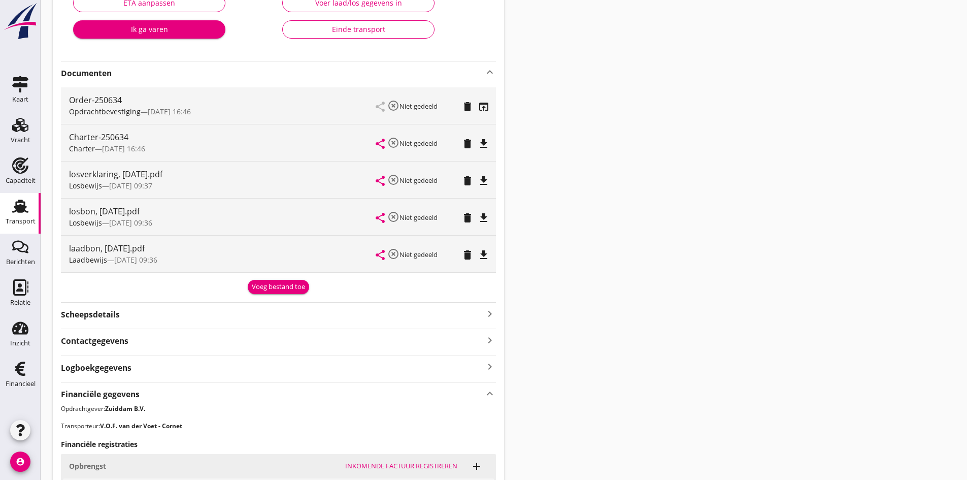
scroll to position [50, 0]
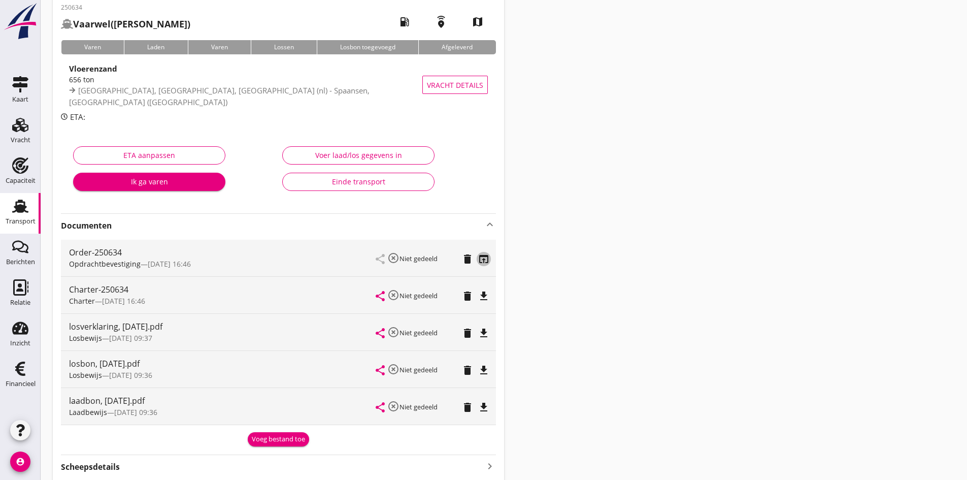
click at [480, 258] on icon "open_in_browser" at bounding box center [484, 259] width 12 height 12
click at [20, 205] on use at bounding box center [20, 205] width 16 height 13
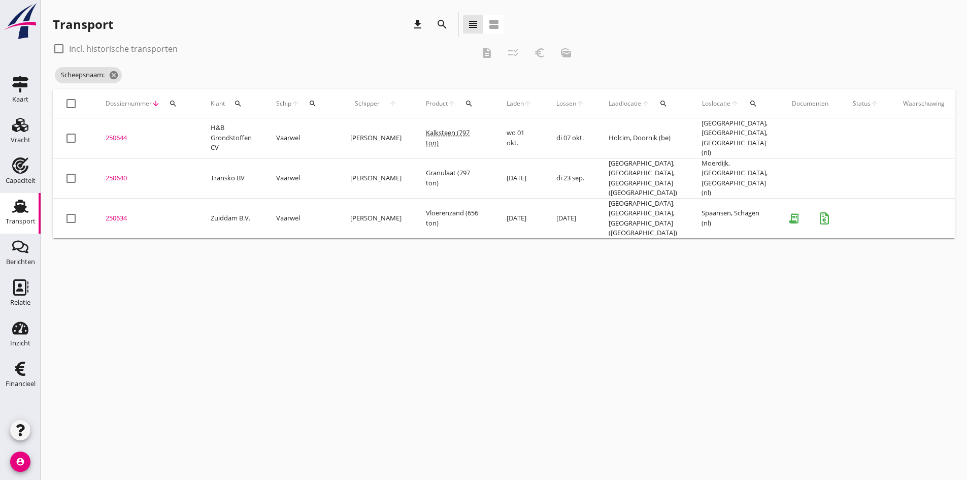
click at [314, 104] on icon "search" at bounding box center [313, 103] width 8 height 8
click at [325, 135] on input "Zoek op (scheeps)naam" at bounding box center [361, 133] width 106 height 16
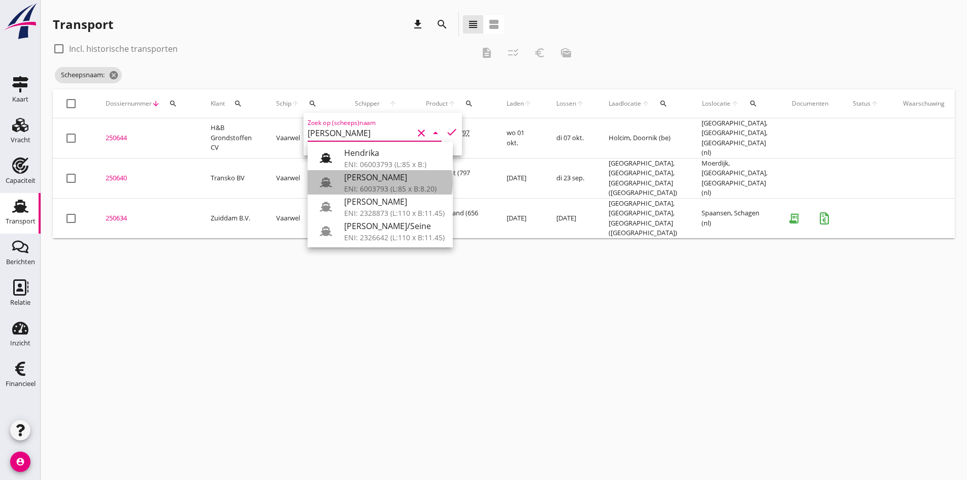
click at [391, 179] on div "[PERSON_NAME]" at bounding box center [394, 177] width 101 height 12
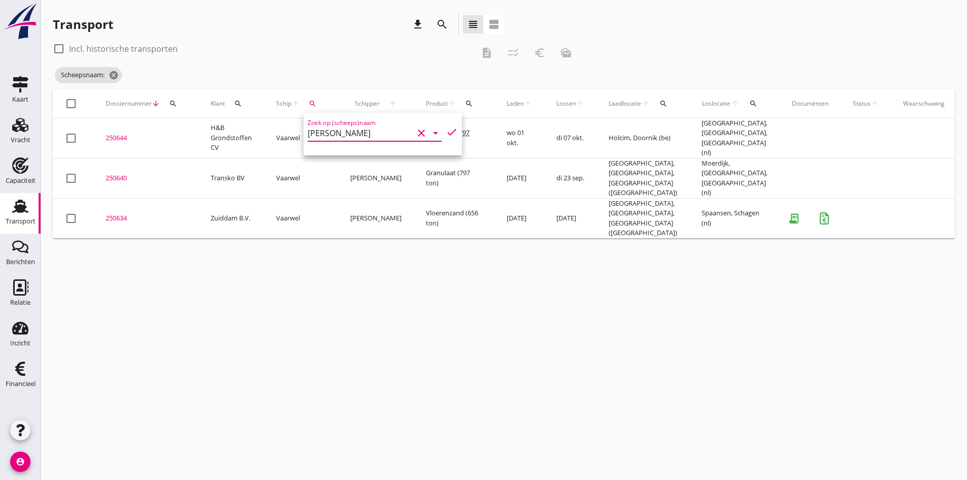
click at [446, 128] on icon "check" at bounding box center [452, 132] width 12 height 12
type input "[PERSON_NAME]"
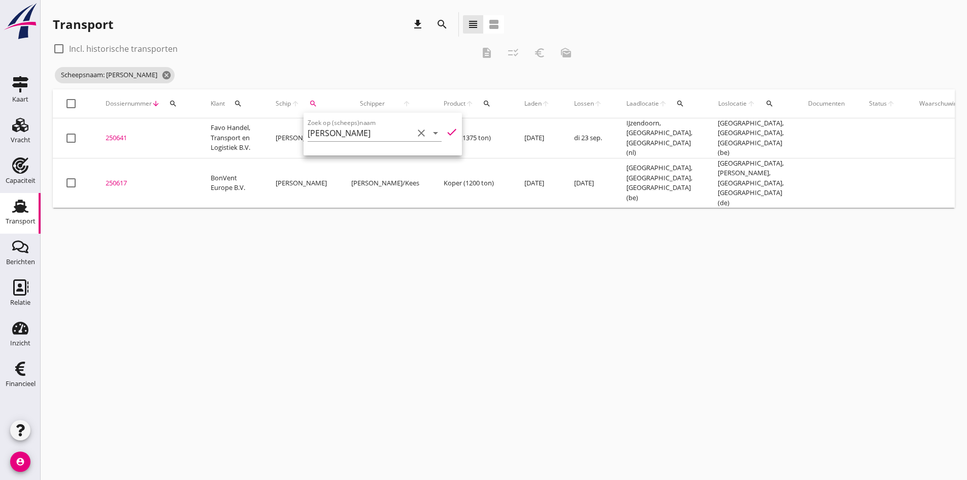
click at [270, 328] on div "cancel You are impersonating another user. Transport download search view_headl…" at bounding box center [504, 240] width 926 height 480
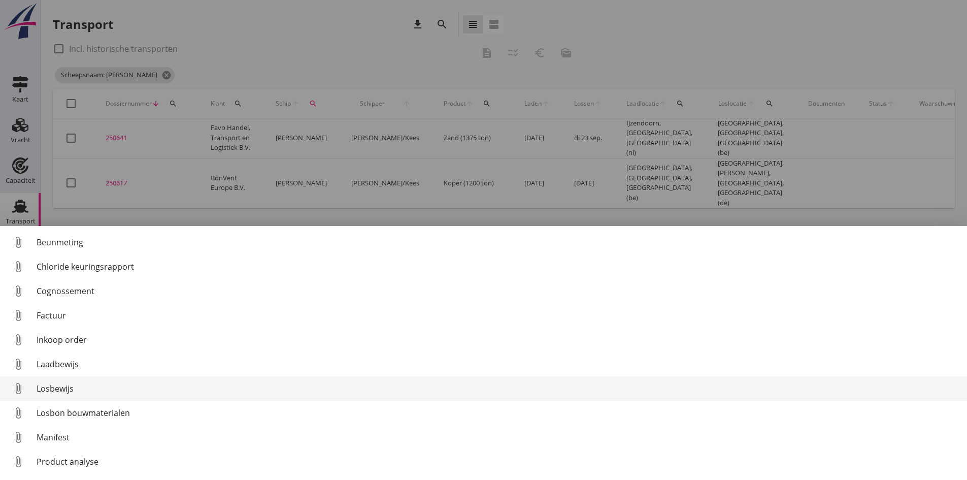
click at [62, 389] on div "Losbewijs" at bounding box center [498, 388] width 922 height 12
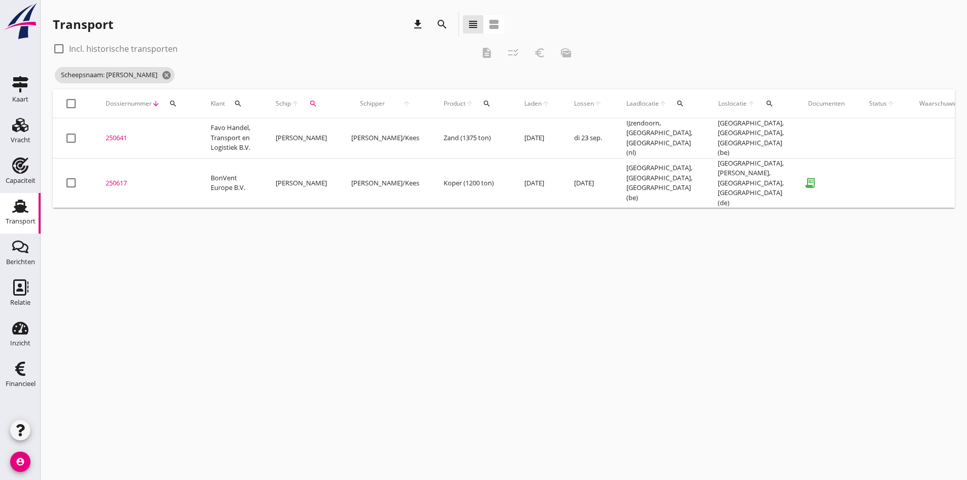
drag, startPoint x: 124, startPoint y: 179, endPoint x: 78, endPoint y: 176, distance: 45.8
click at [124, 179] on div "250617" at bounding box center [146, 183] width 81 height 10
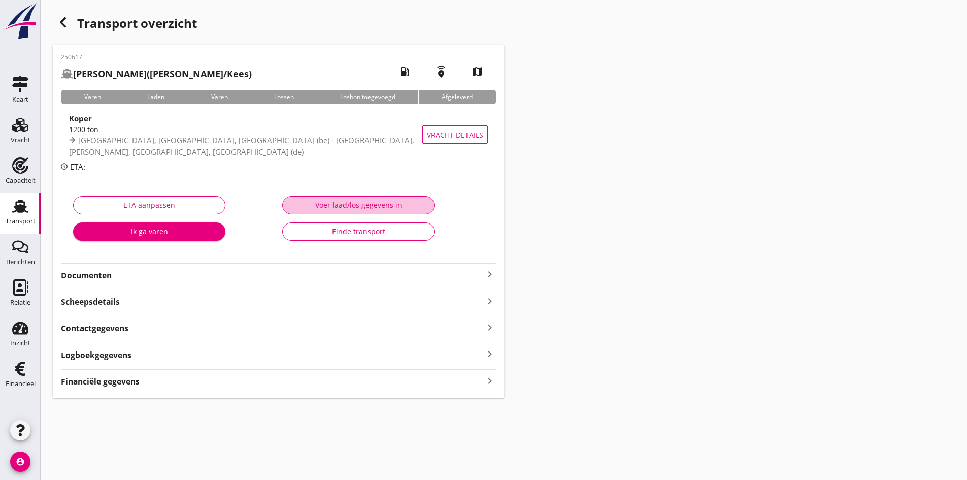
click at [313, 206] on div "Voer laad/los gegevens in" at bounding box center [358, 204] width 135 height 11
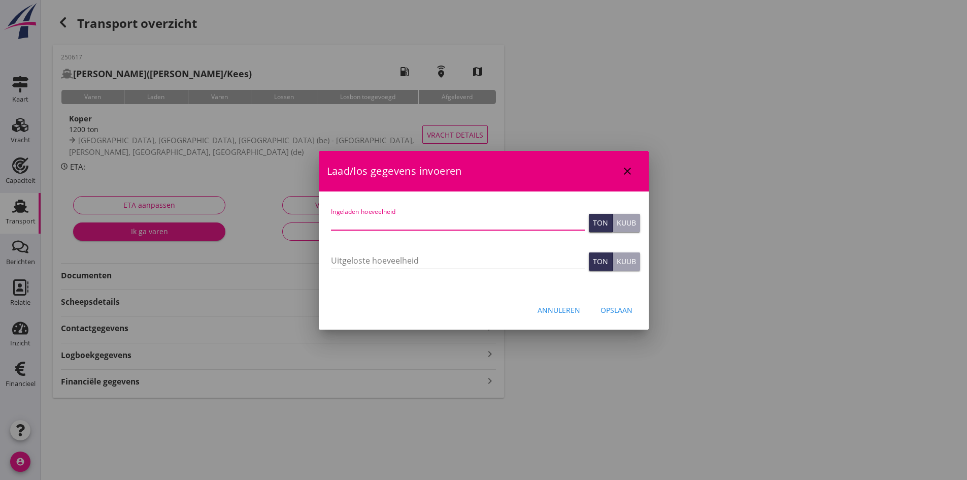
click at [362, 224] on input "Ingeladen hoeveelheid" at bounding box center [458, 222] width 254 height 16
type input "1200"
type input "1200.108"
click at [337, 261] on input "Uitgeloste hoeveelheid" at bounding box center [458, 260] width 254 height 16
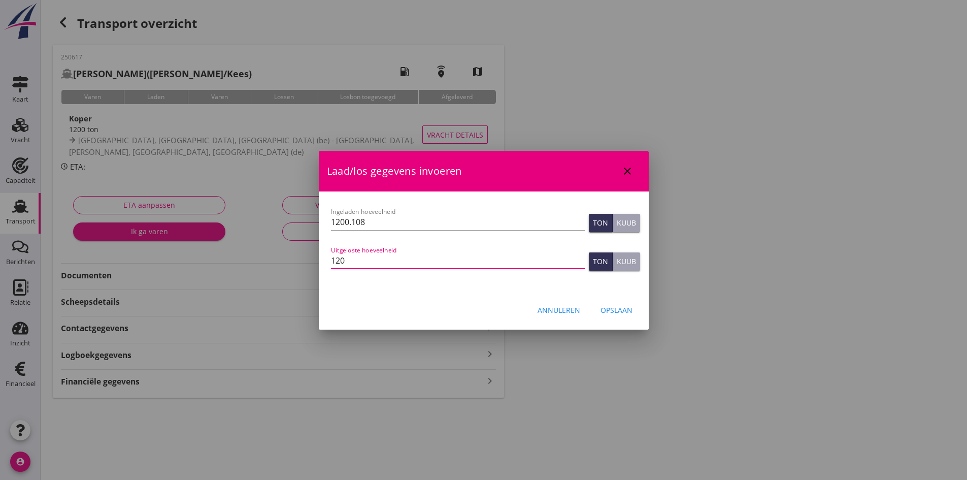
type input "1200"
type input "1200.108"
click at [602, 309] on div "Opslaan" at bounding box center [616, 310] width 32 height 11
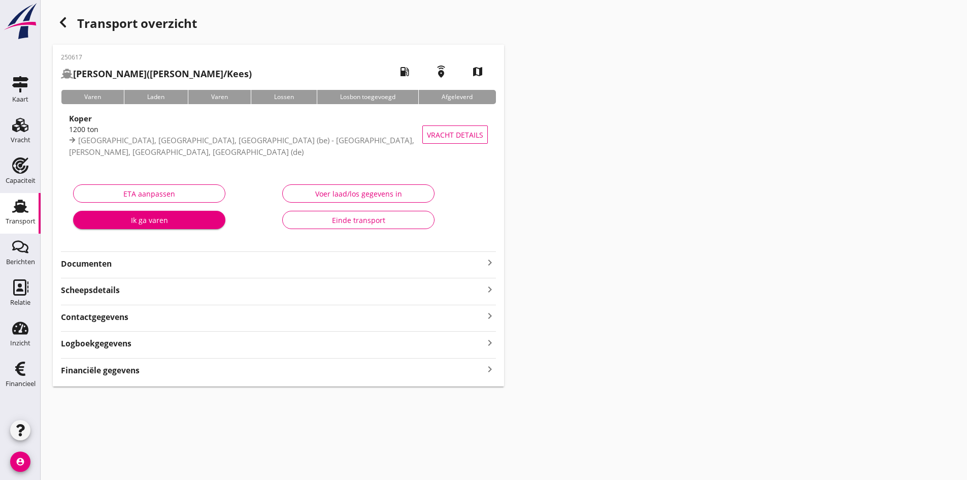
click at [480, 370] on div "Financiële gegevens keyboard_arrow_right" at bounding box center [278, 369] width 435 height 14
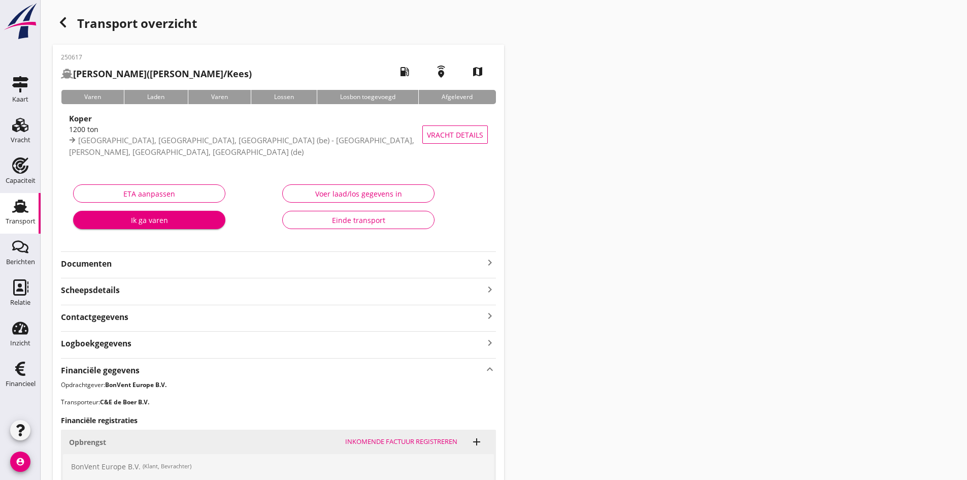
scroll to position [229, 0]
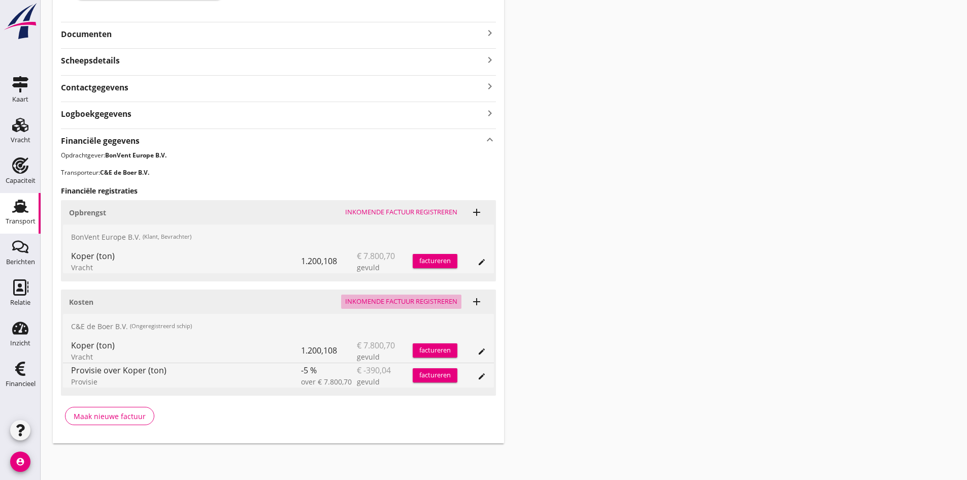
click at [379, 299] on div "Inkomende factuur registreren" at bounding box center [401, 301] width 112 height 10
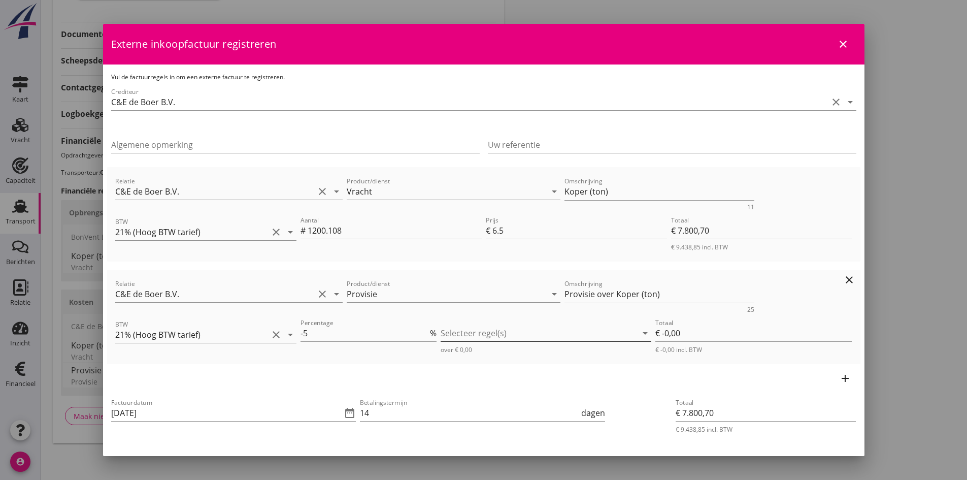
click at [456, 332] on div at bounding box center [539, 333] width 196 height 16
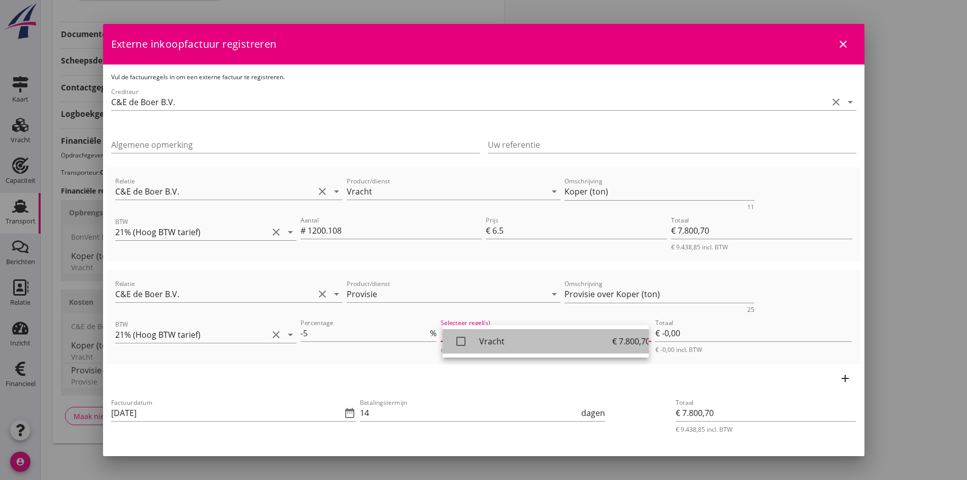
click at [458, 339] on icon "check_box_outline_blank" at bounding box center [461, 341] width 20 height 20
type input "€ -390,04"
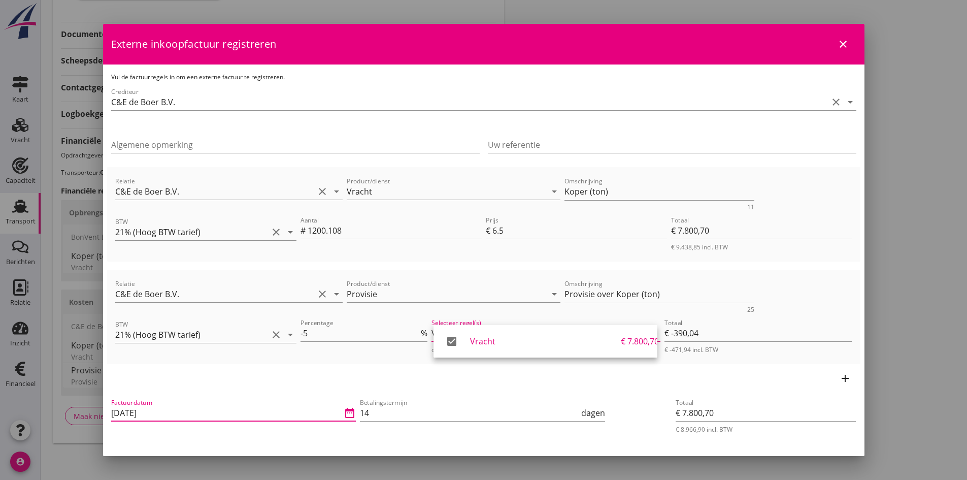
click at [273, 411] on input "[DATE]" at bounding box center [226, 413] width 231 height 16
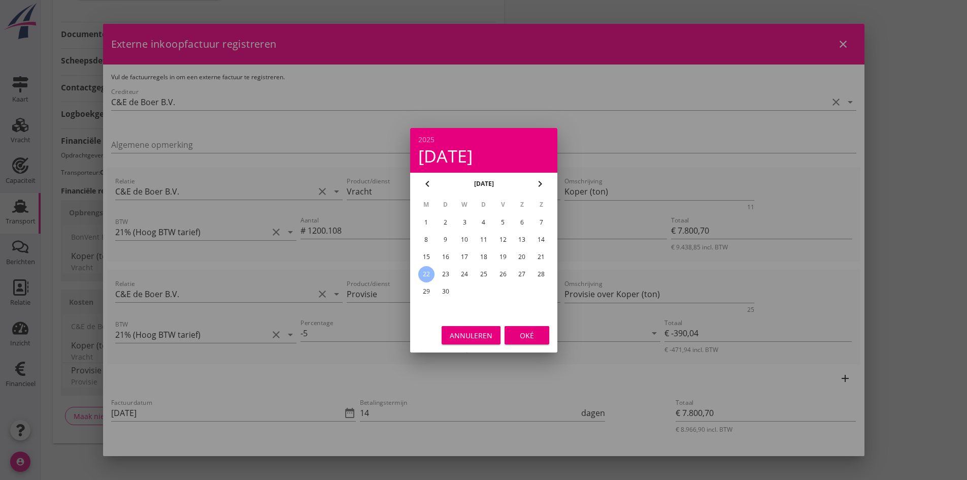
click at [517, 256] on div "20" at bounding box center [522, 257] width 16 height 16
type input "[DATE]"
click at [518, 335] on div "Oké" at bounding box center [527, 334] width 28 height 11
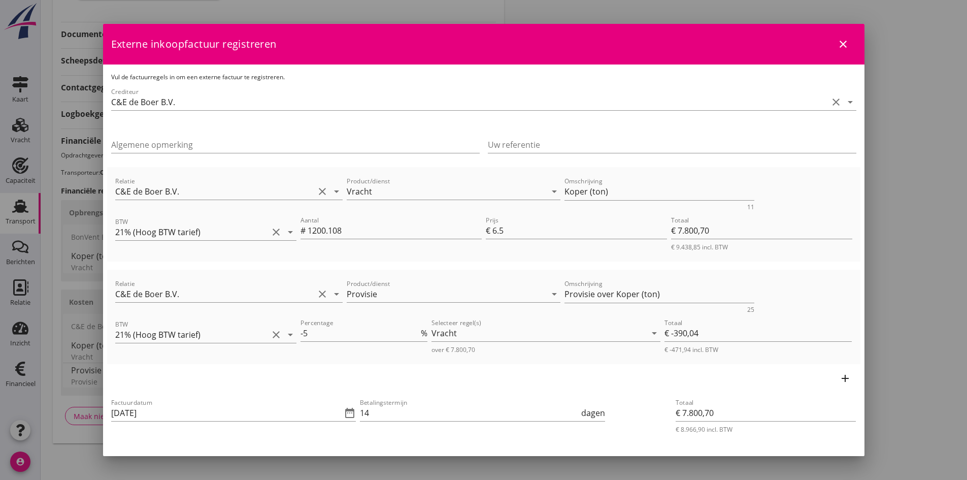
scroll to position [102, 0]
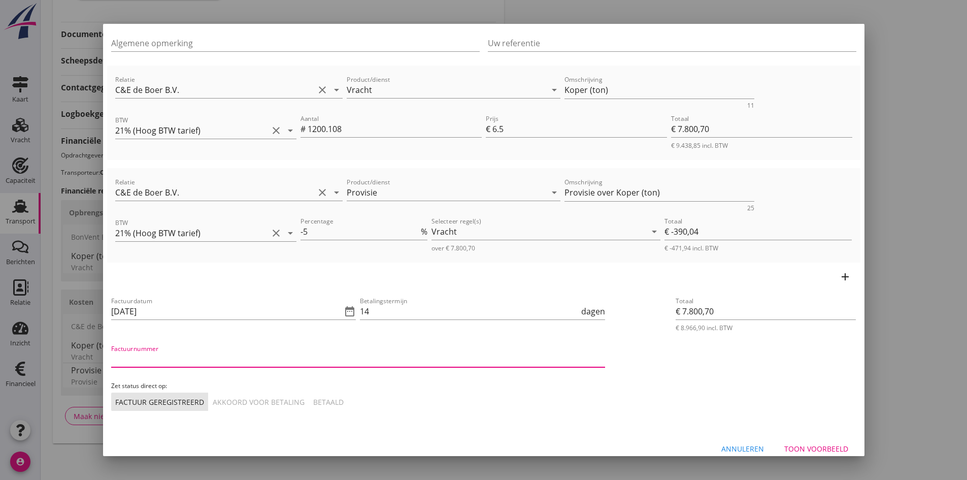
click at [256, 362] on input "Factuurnummer" at bounding box center [358, 359] width 494 height 16
type input "202556"
click at [255, 397] on div "Akkoord voor betaling" at bounding box center [259, 401] width 92 height 11
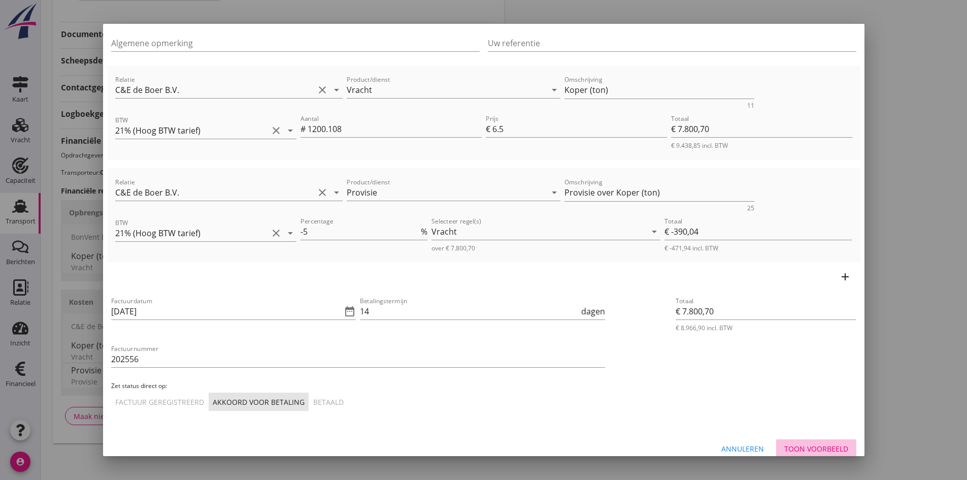
click at [793, 448] on div "Toon voorbeeld" at bounding box center [816, 448] width 64 height 11
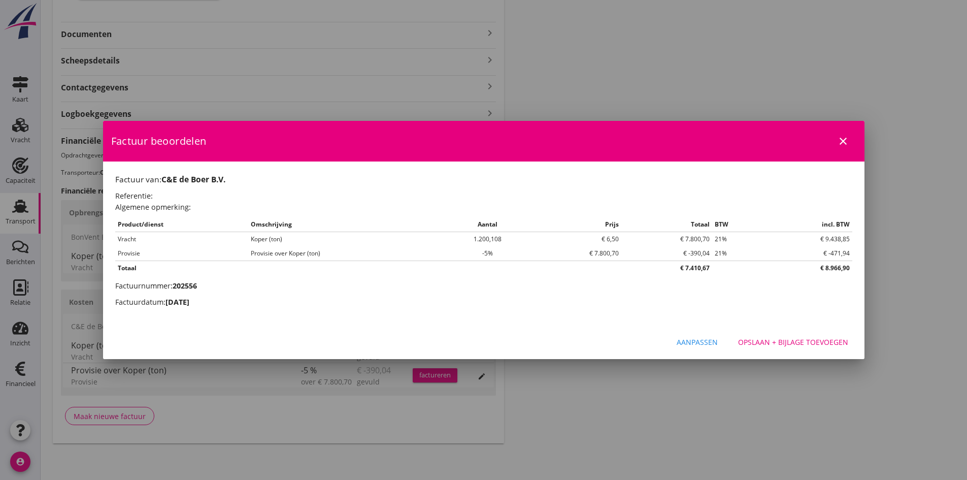
scroll to position [0, 0]
click at [775, 340] on div "Opslaan + bijlage toevoegen" at bounding box center [793, 342] width 110 height 11
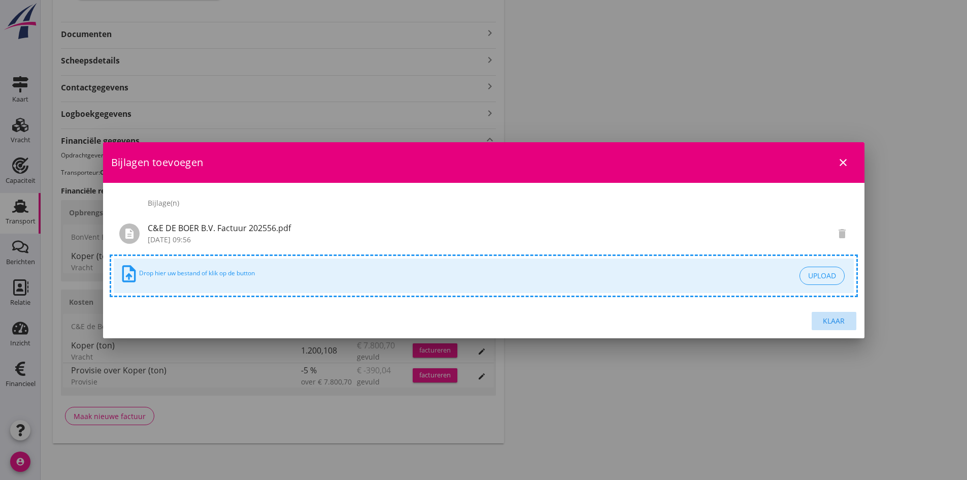
click at [836, 321] on div "Klaar" at bounding box center [834, 320] width 28 height 11
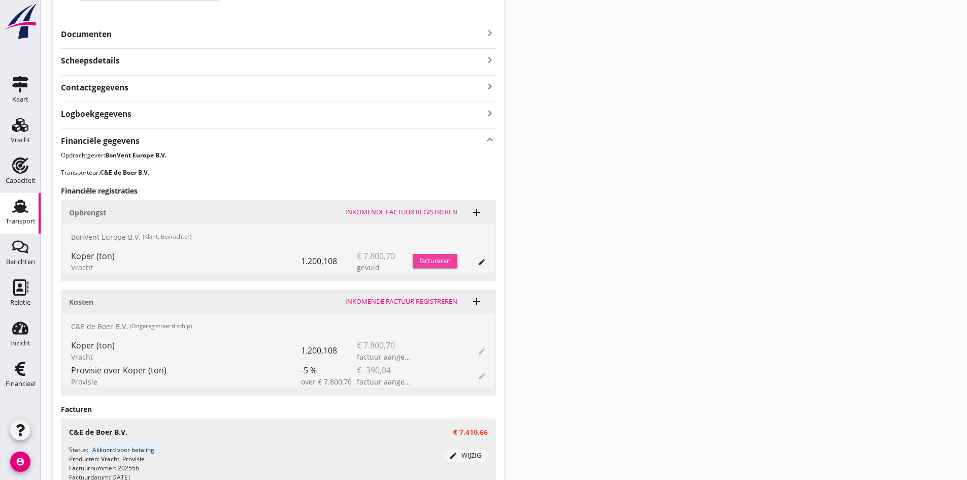
click at [425, 262] on div "factureren" at bounding box center [435, 261] width 45 height 10
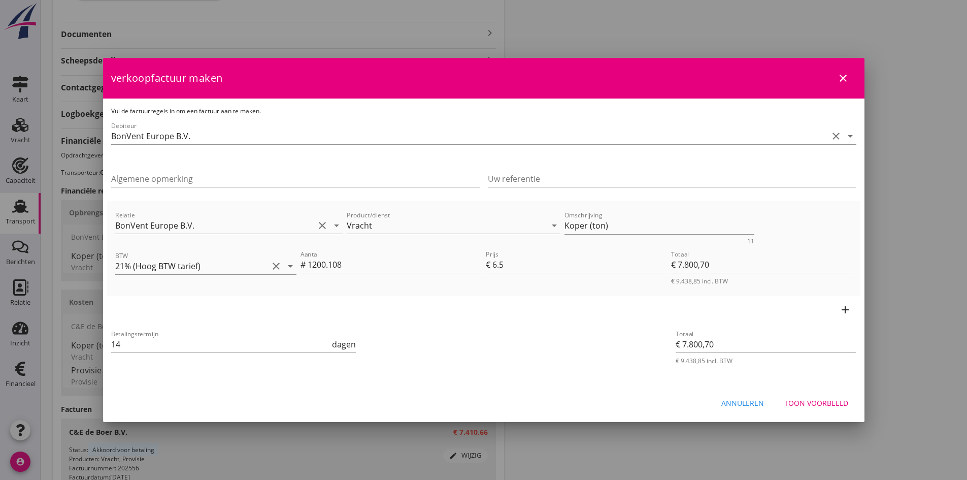
click at [799, 398] on div "Toon voorbeeld" at bounding box center [816, 402] width 64 height 11
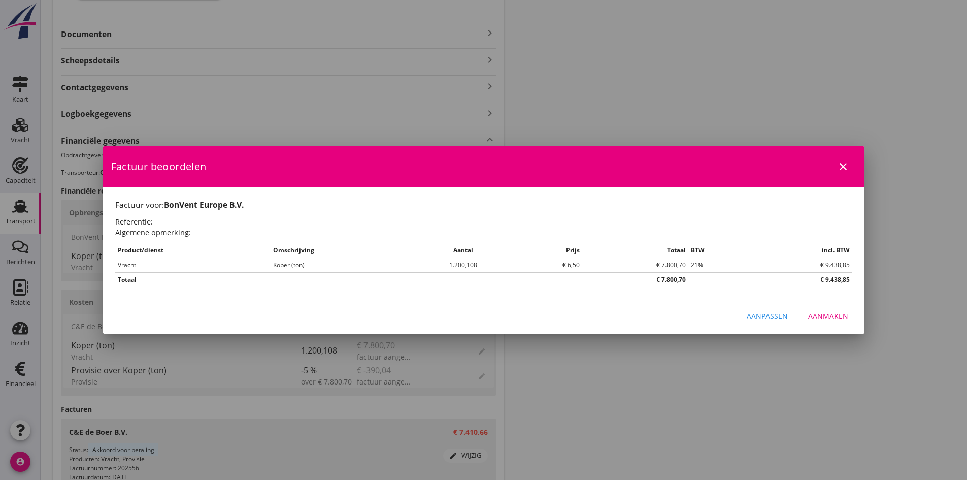
click at [831, 315] on div "Aanmaken" at bounding box center [828, 316] width 40 height 11
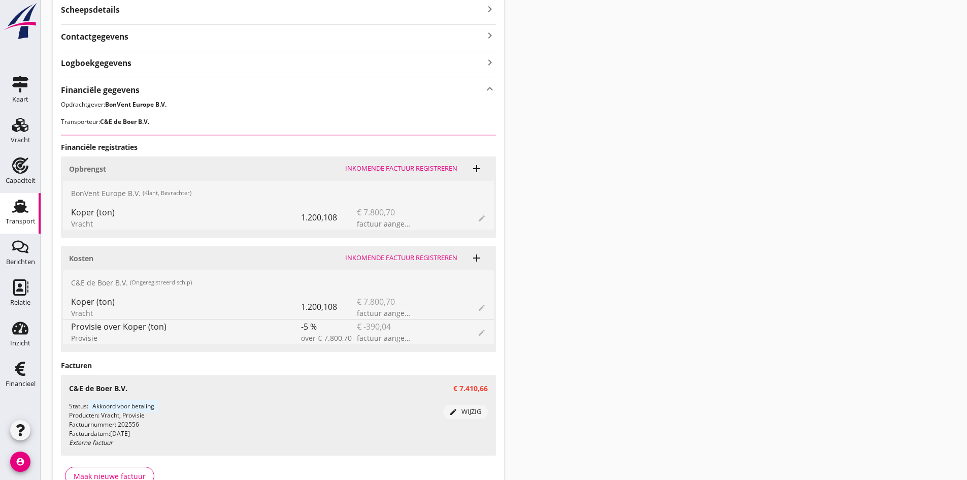
scroll to position [340, 0]
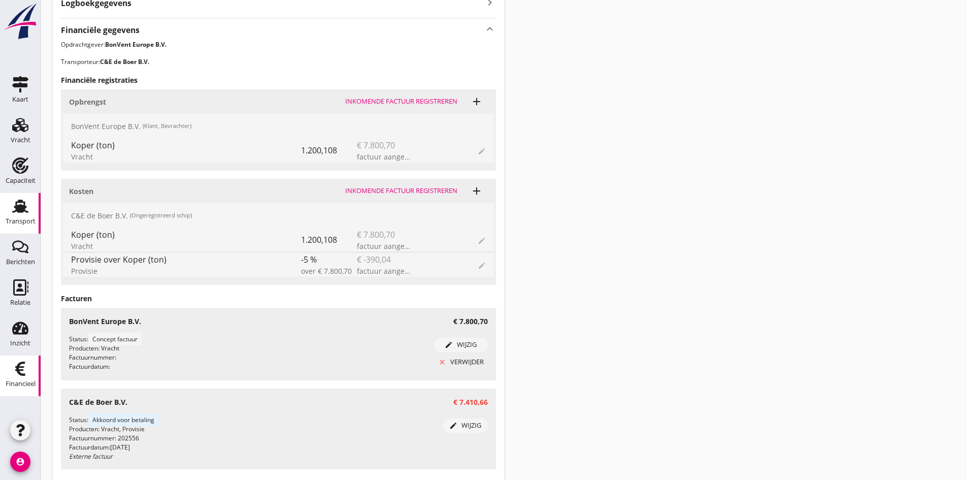
click at [21, 372] on icon "Financieel" at bounding box center [20, 368] width 16 height 16
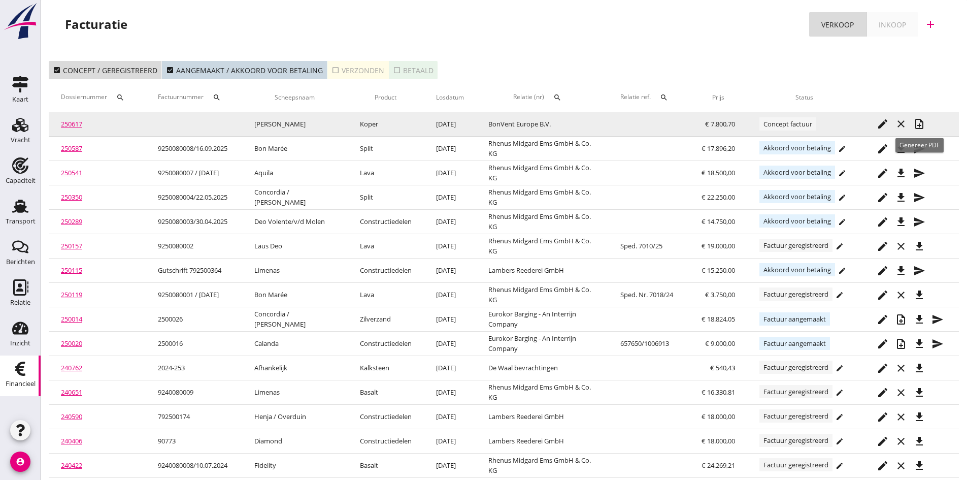
click at [917, 123] on icon "note_add" at bounding box center [919, 124] width 12 height 12
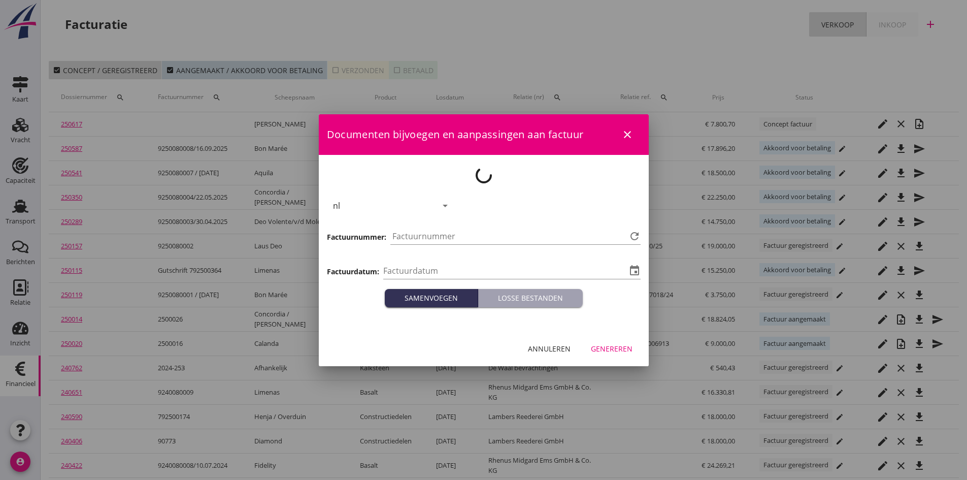
type input "[DATE]"
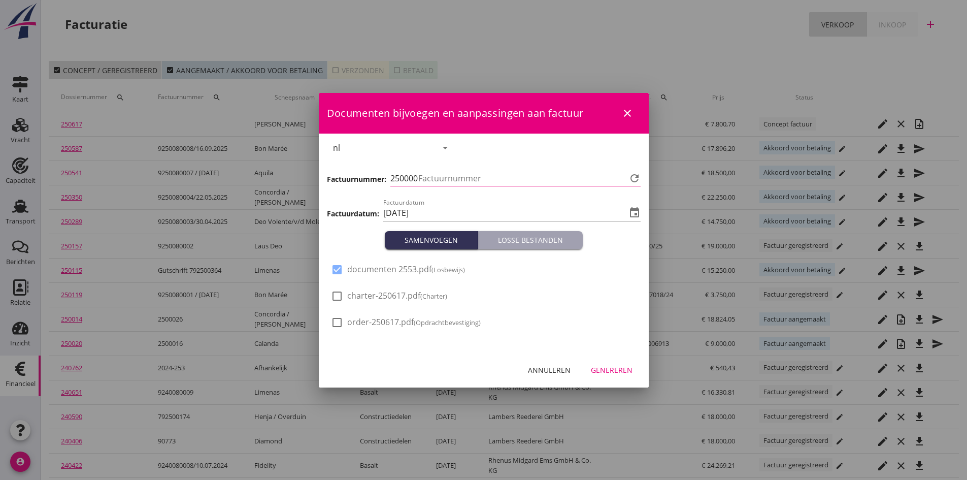
type input "788"
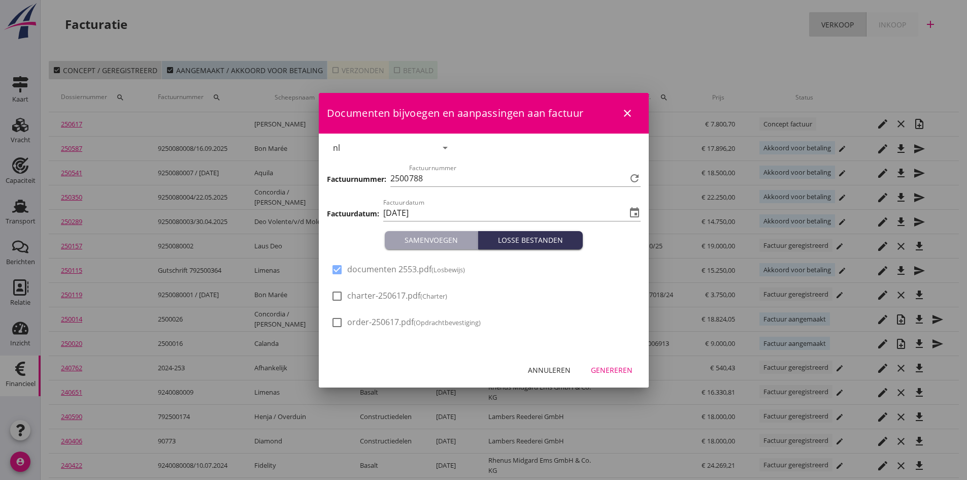
click at [610, 369] on div "Genereren" at bounding box center [612, 369] width 42 height 11
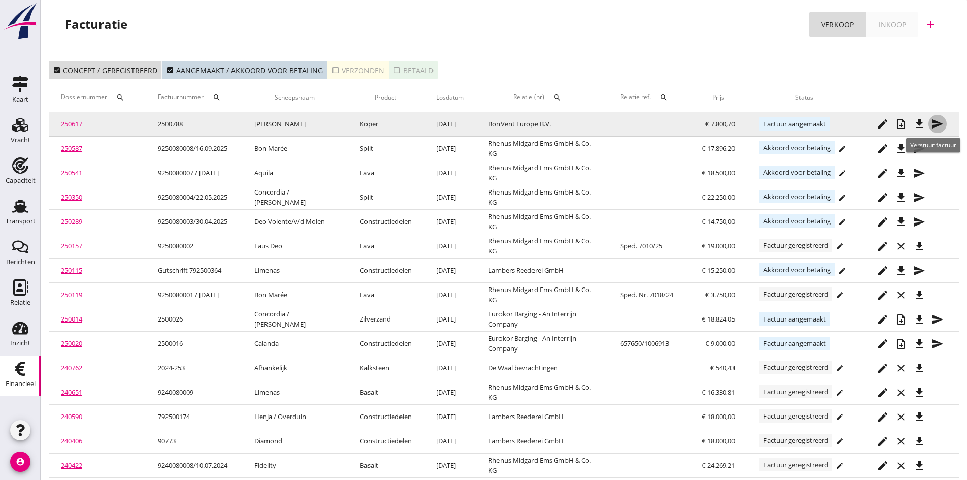
click at [936, 123] on icon "send" at bounding box center [937, 124] width 12 height 12
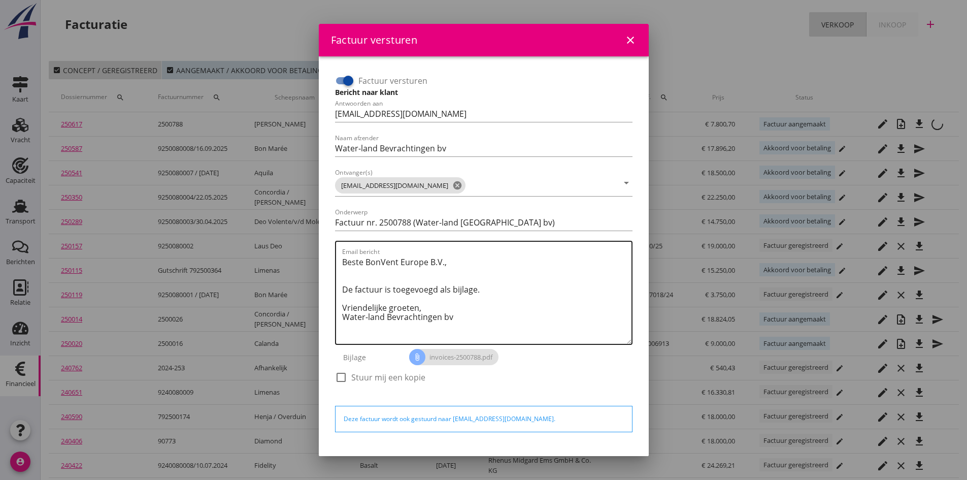
scroll to position [29, 0]
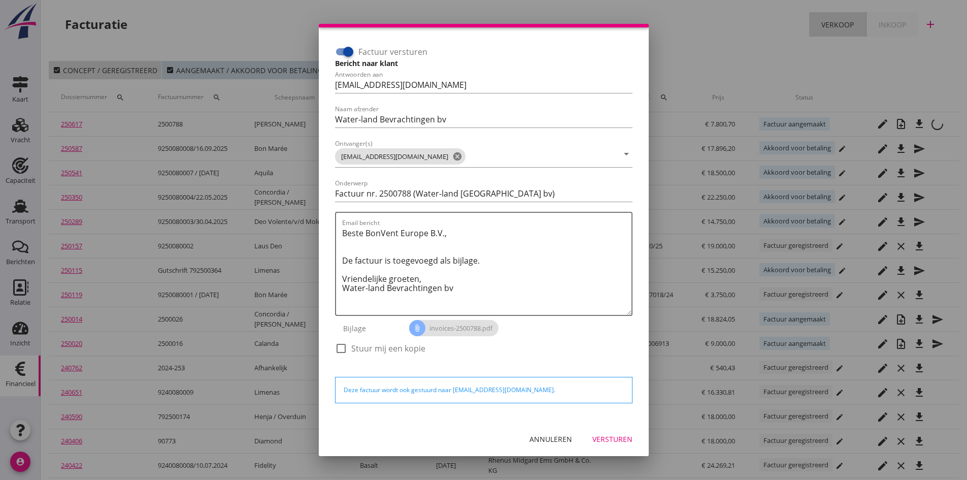
click at [602, 437] on div "Versturen" at bounding box center [612, 438] width 40 height 11
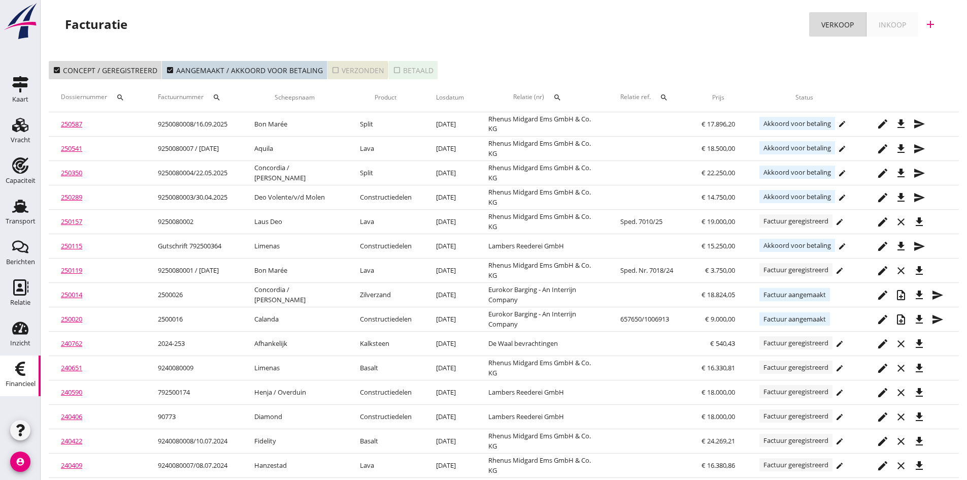
click at [341, 68] on div "check_box_outline_blank Verzonden" at bounding box center [357, 70] width 53 height 11
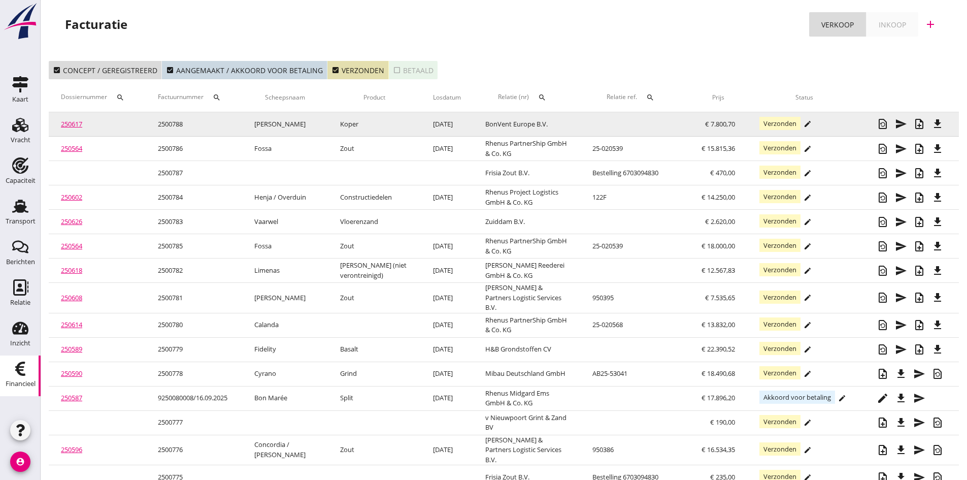
click at [70, 124] on link "250617" at bounding box center [71, 123] width 21 height 9
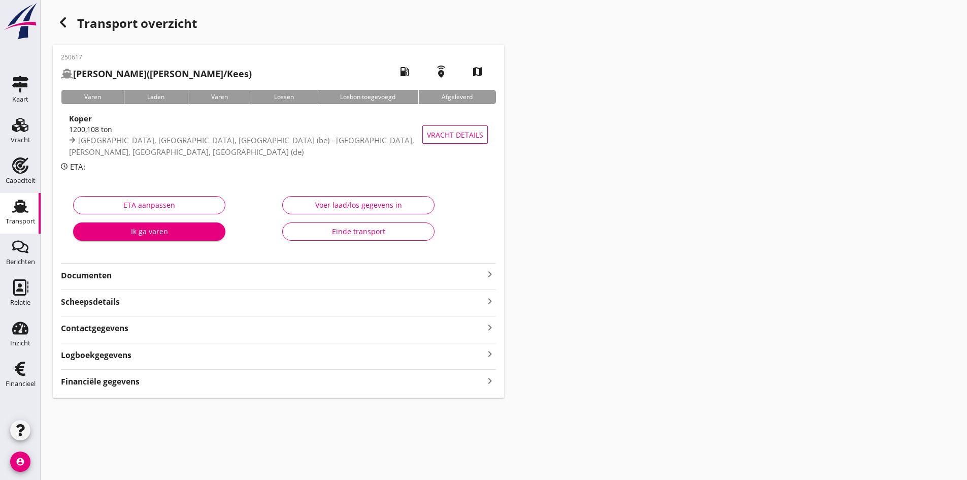
click at [95, 274] on strong "Documenten" at bounding box center [272, 276] width 423 height 12
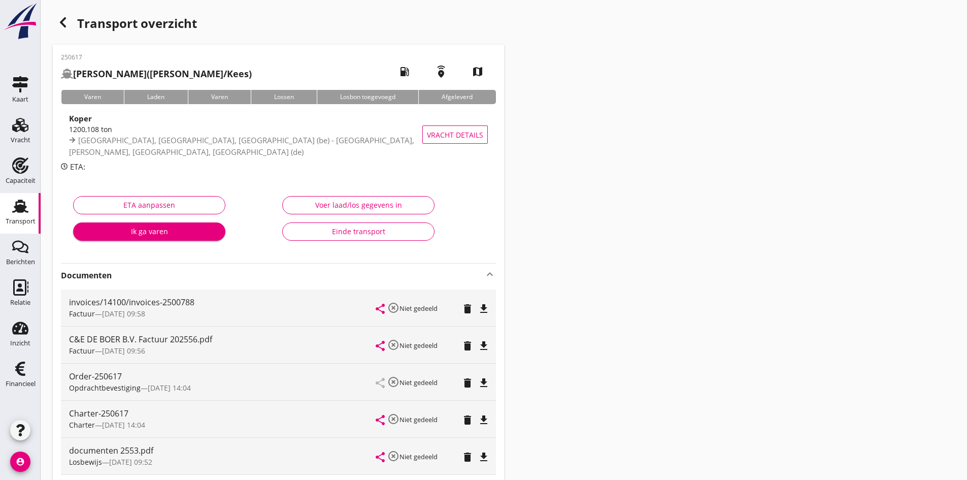
scroll to position [51, 0]
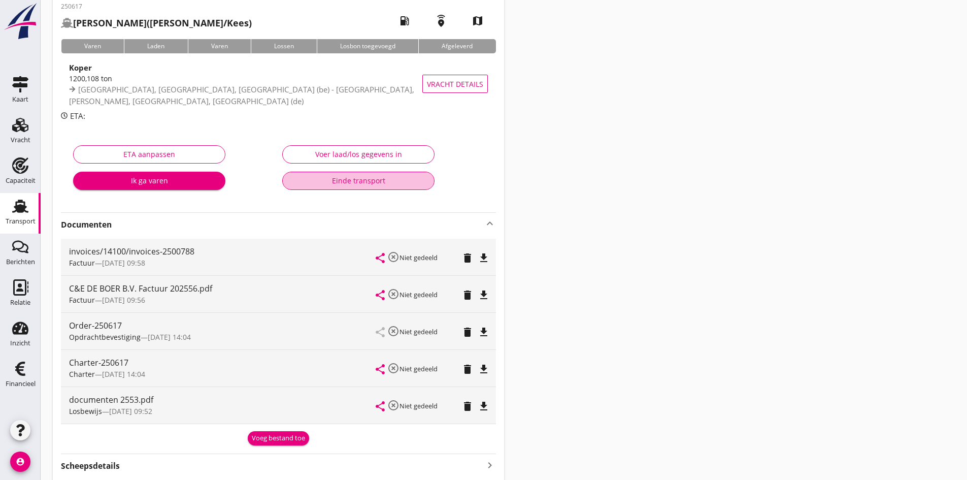
click at [361, 180] on div "Einde transport" at bounding box center [358, 180] width 135 height 11
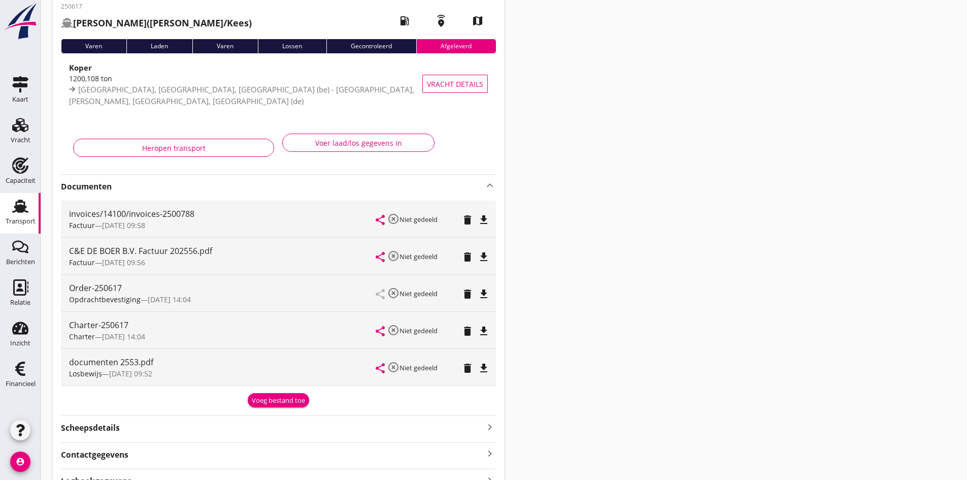
click at [22, 205] on use at bounding box center [20, 205] width 16 height 13
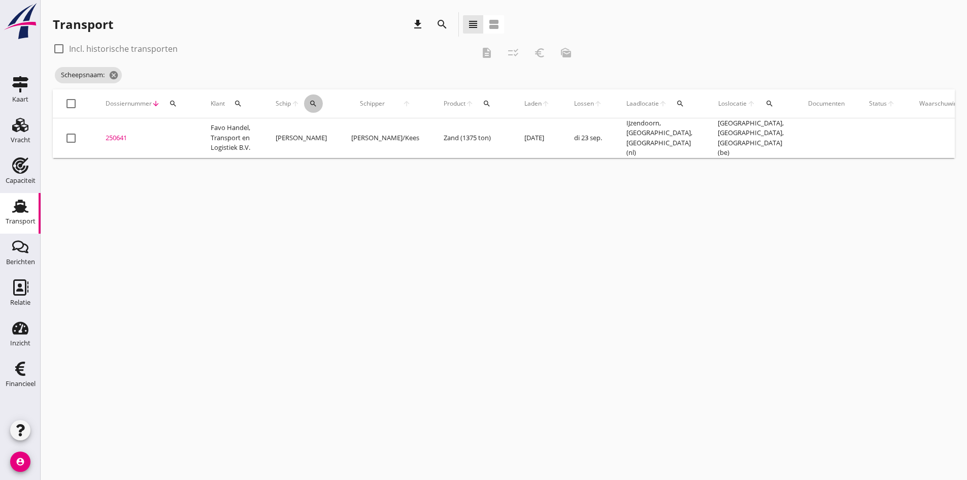
click at [309, 104] on icon "search" at bounding box center [313, 103] width 8 height 8
click at [322, 136] on input "Zoek op (scheeps)naam" at bounding box center [361, 133] width 106 height 16
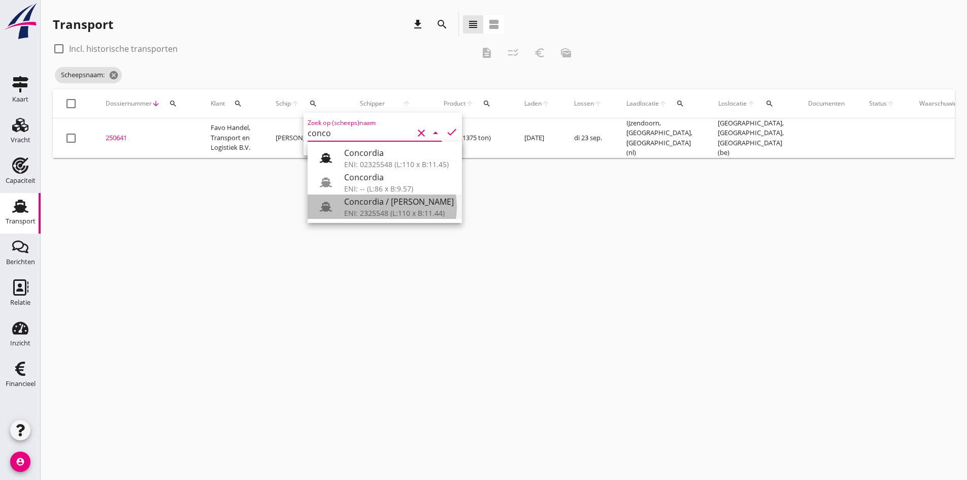
click at [366, 203] on div "Concordia / [PERSON_NAME]" at bounding box center [399, 201] width 110 height 12
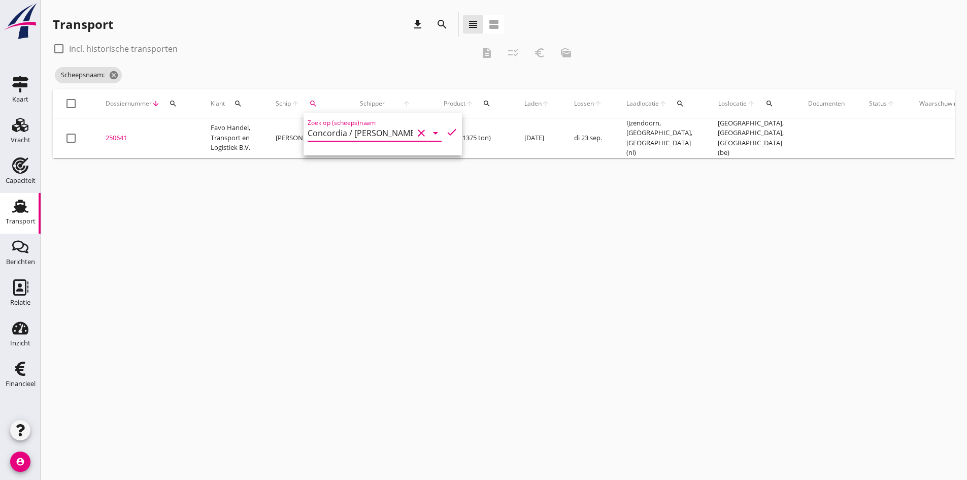
click at [446, 130] on icon "check" at bounding box center [452, 132] width 12 height 12
type input "Concordia / [PERSON_NAME]"
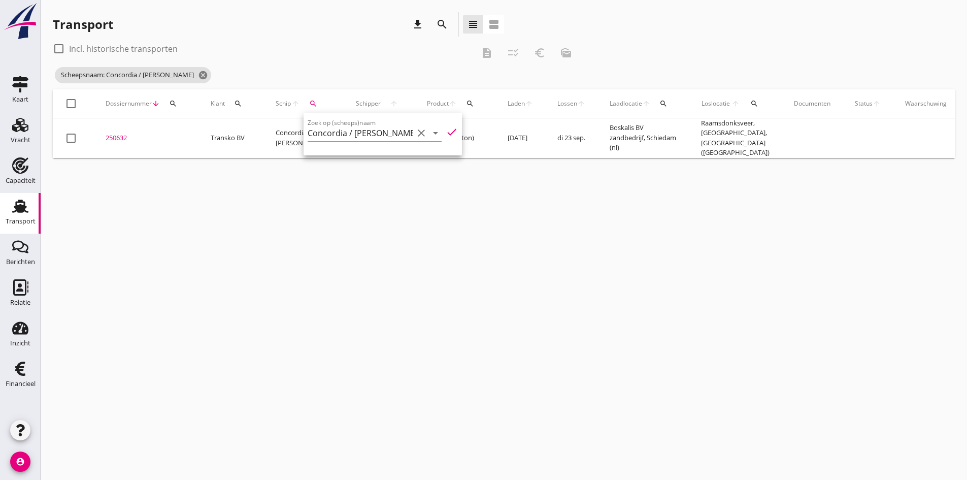
click at [298, 344] on div "cancel You are impersonating another user. Transport download search view_headl…" at bounding box center [504, 240] width 926 height 480
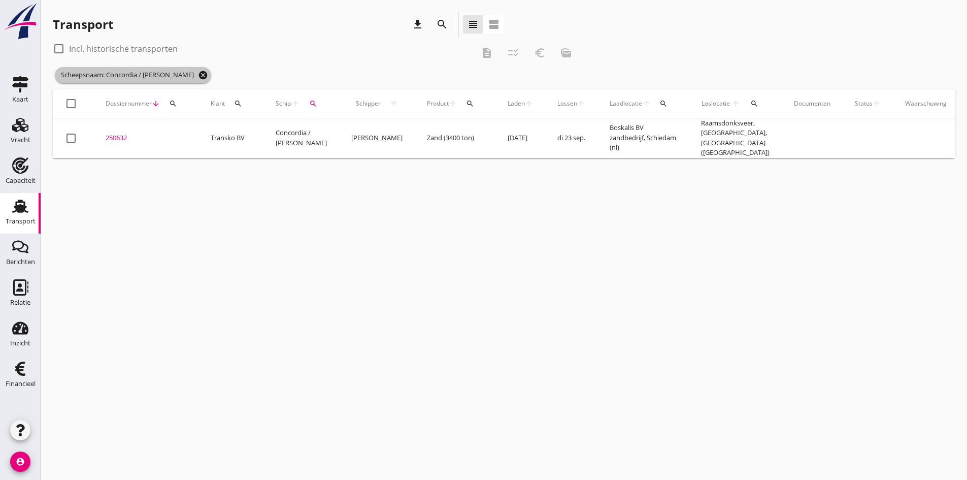
click at [198, 75] on icon "cancel" at bounding box center [203, 75] width 10 height 10
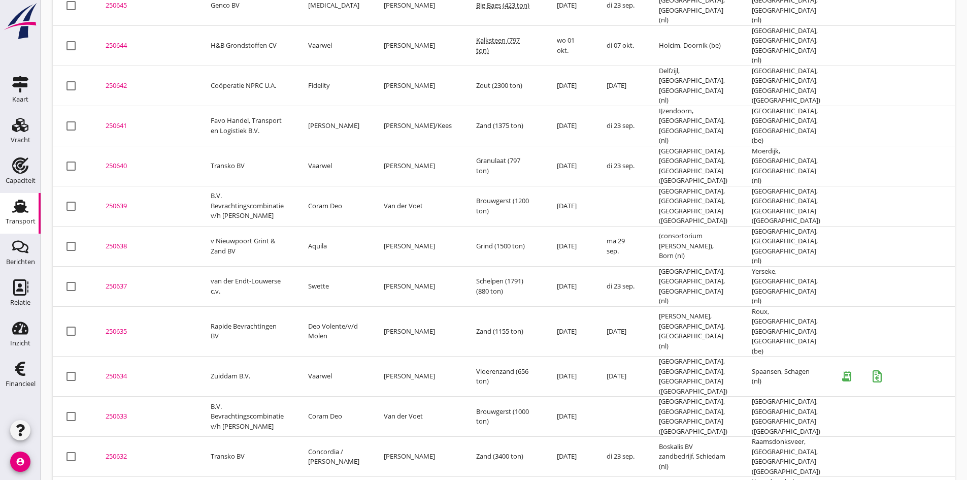
scroll to position [203, 0]
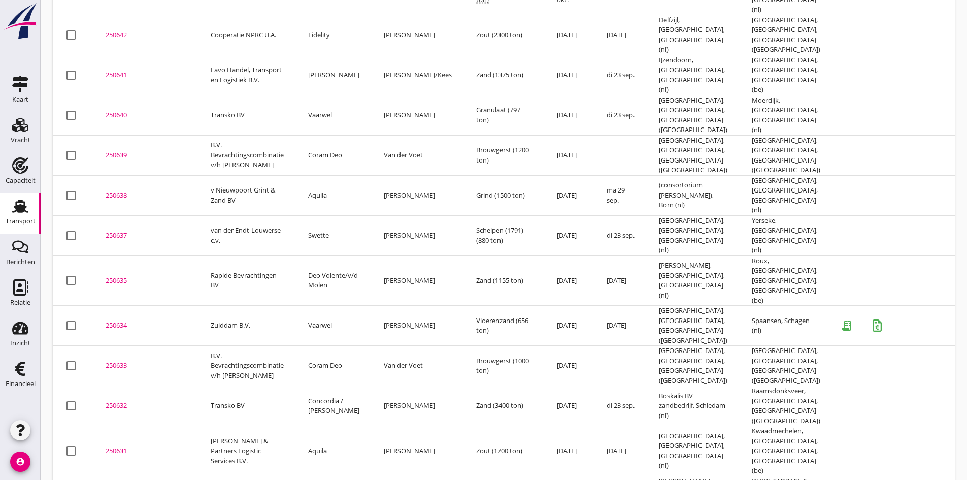
click at [120, 320] on div "250634" at bounding box center [146, 325] width 81 height 10
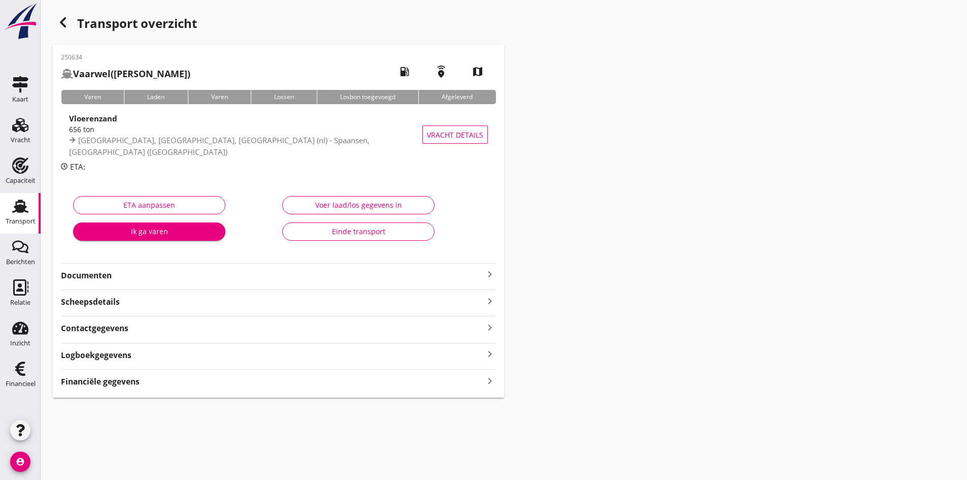
click at [481, 383] on div "Financiële gegevens keyboard_arrow_right" at bounding box center [278, 381] width 435 height 14
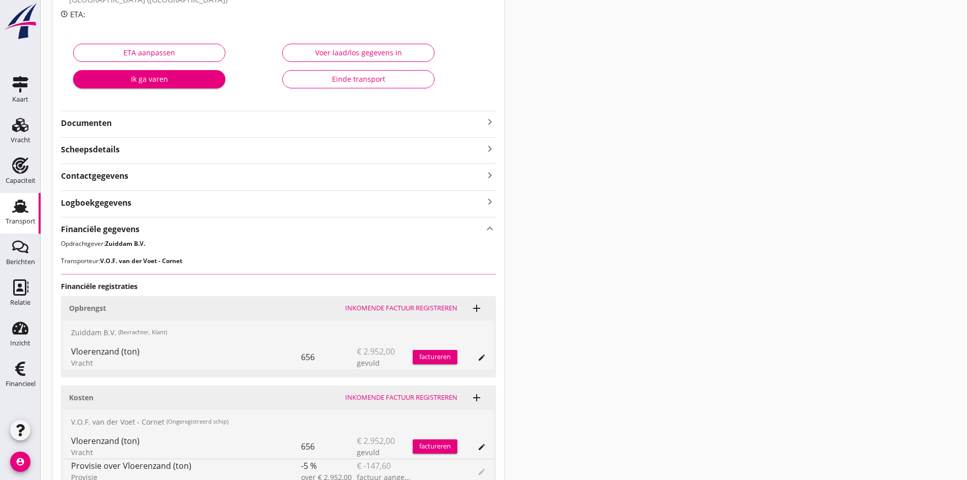
scroll to position [254, 0]
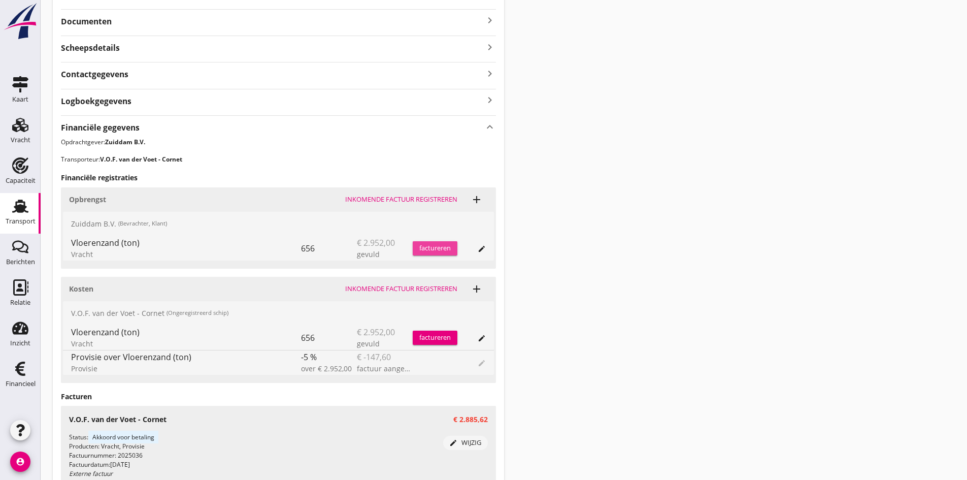
click at [438, 246] on div "factureren" at bounding box center [435, 248] width 45 height 10
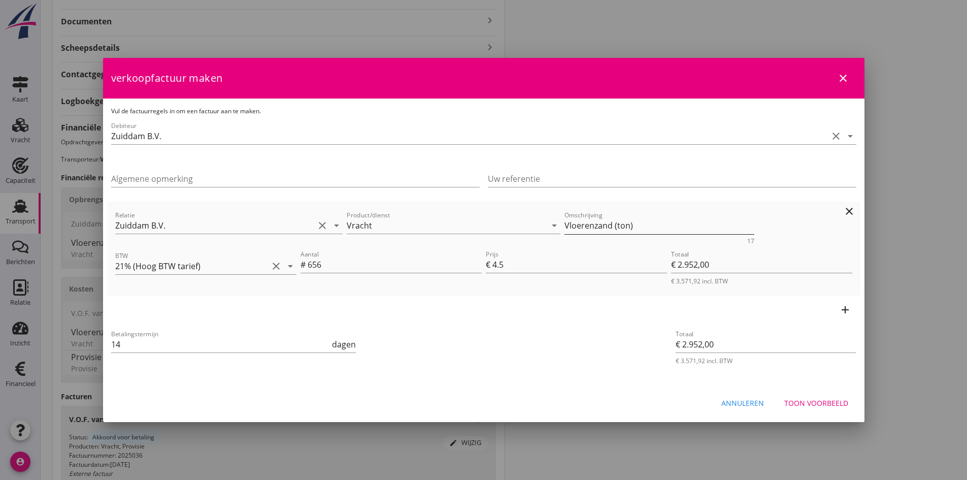
click at [637, 226] on textarea "Vloerenzand (ton)" at bounding box center [659, 225] width 190 height 17
type textarea "Vloerenzand garantie"
click at [375, 266] on input "656" at bounding box center [395, 264] width 174 height 16
type input "65"
type input "€ 292,50"
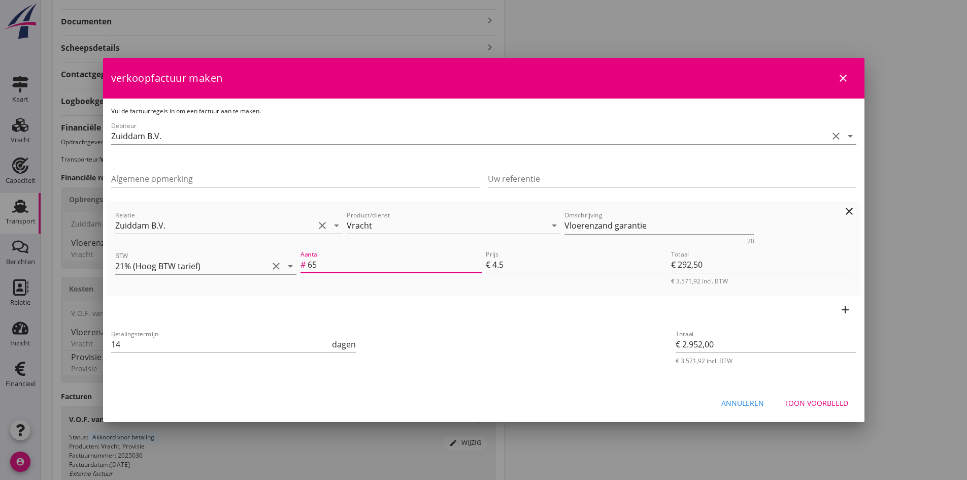
type input "€ 292,50"
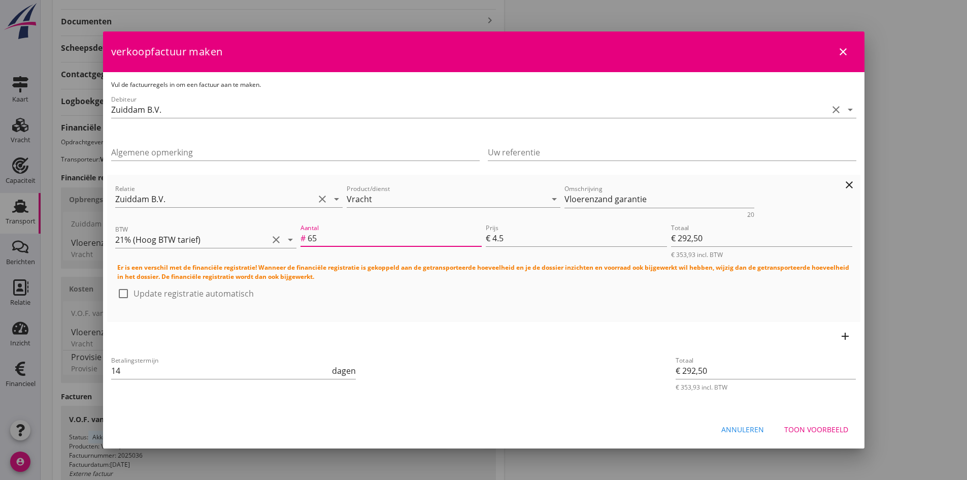
type input "6"
type input "€ 27,00"
type input "67"
type input "€ 301,50"
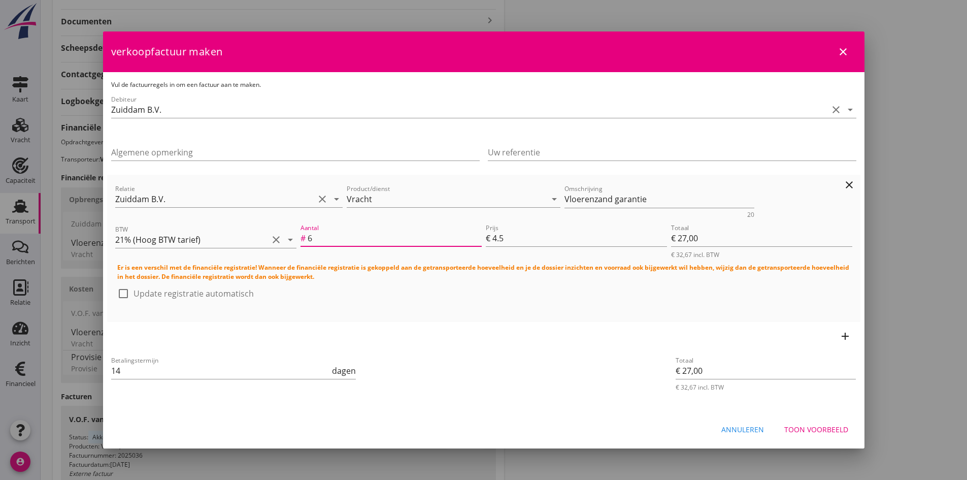
type input "€ 301,50"
type input "675"
type input "€ 3.037,50"
type input "675"
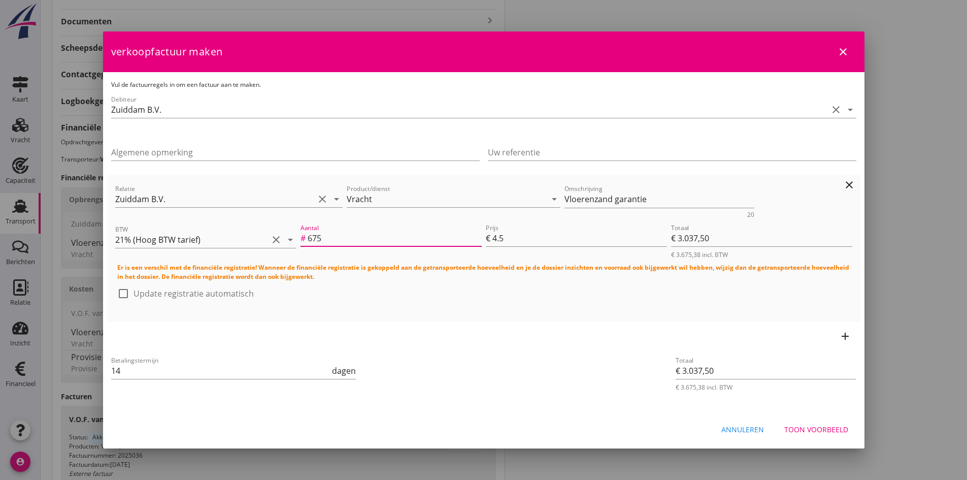
click at [122, 293] on div at bounding box center [123, 293] width 17 height 17
checkbox input "true"
click at [797, 426] on div "Toon voorbeeld" at bounding box center [816, 429] width 64 height 11
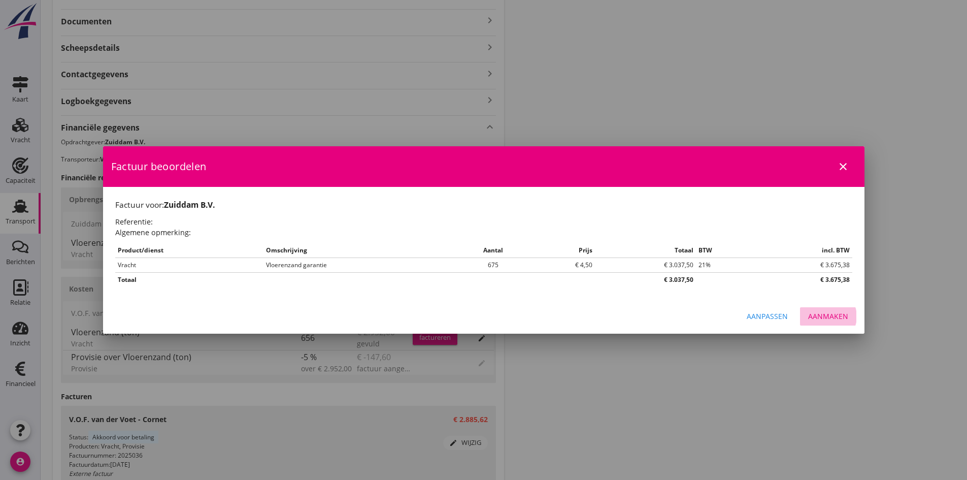
click at [826, 316] on div "Aanmaken" at bounding box center [828, 316] width 40 height 11
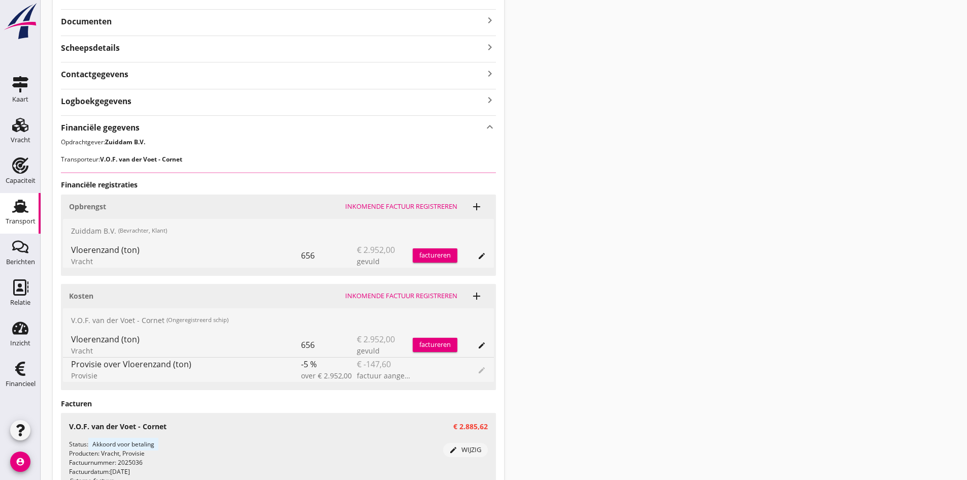
scroll to position [352, 0]
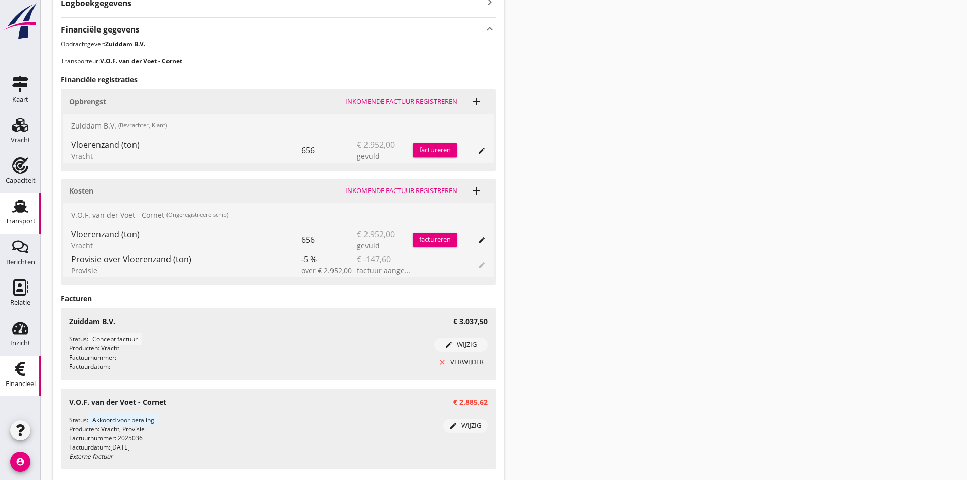
click at [28, 372] on icon "Financieel" at bounding box center [20, 368] width 16 height 16
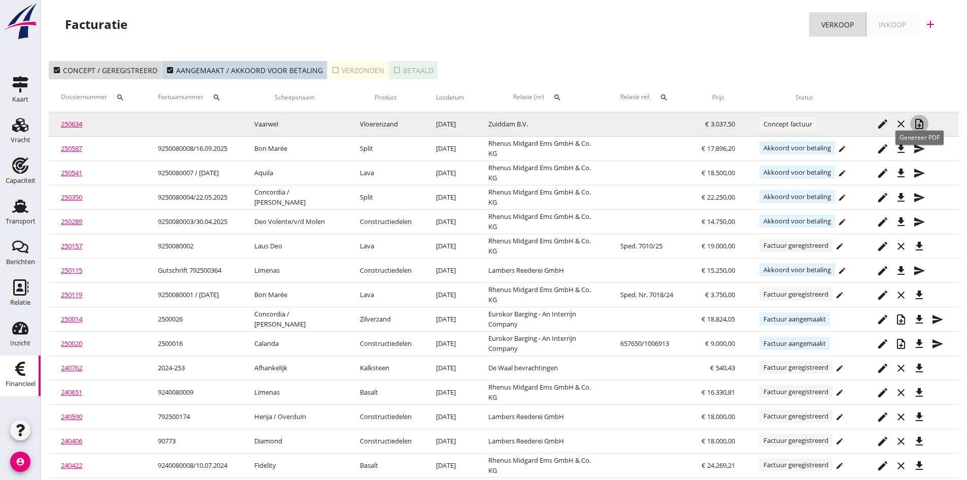
click at [920, 123] on icon "note_add" at bounding box center [919, 124] width 12 height 12
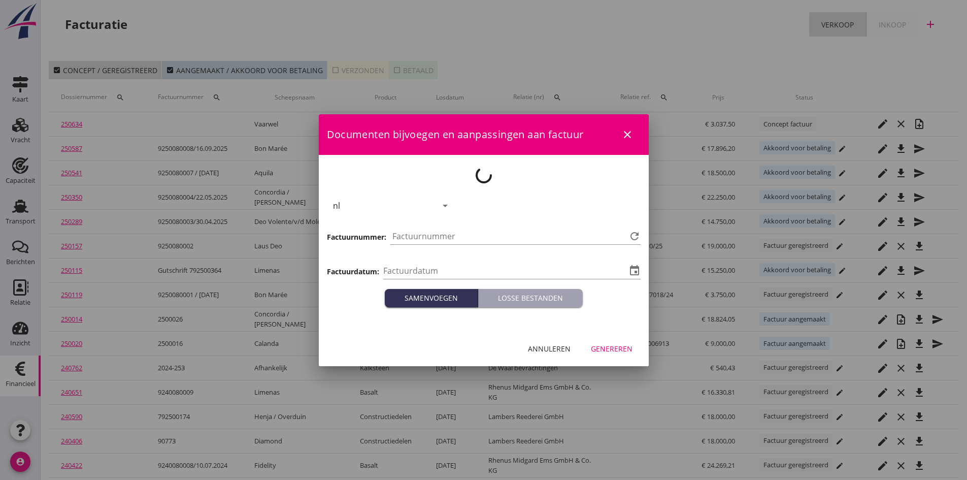
type input "[DATE]"
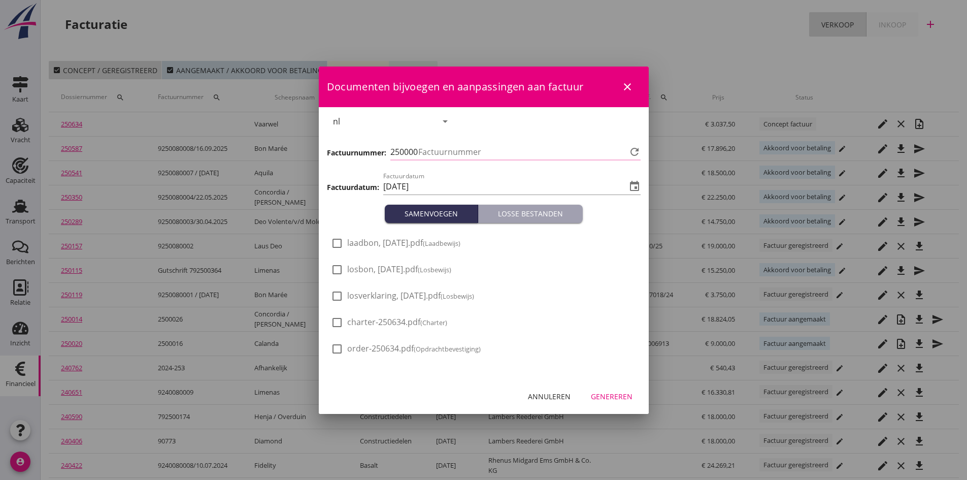
type input "789"
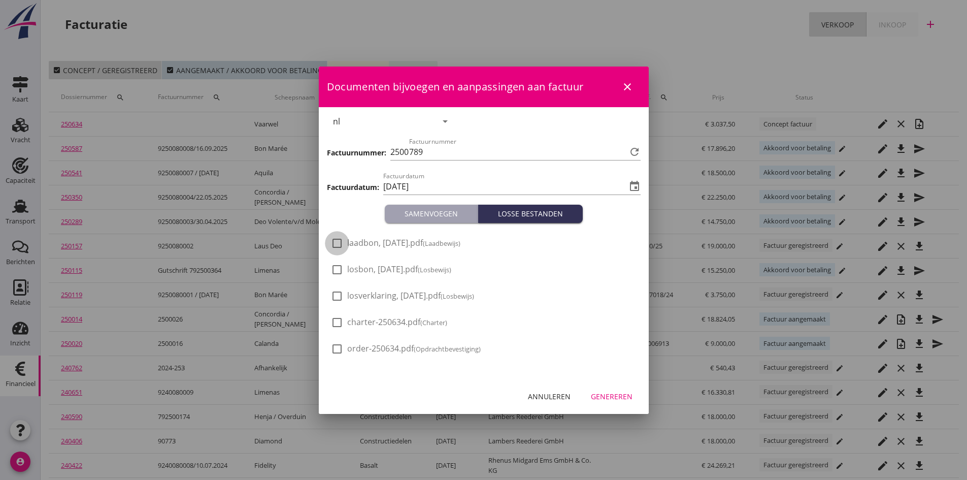
drag, startPoint x: 337, startPoint y: 243, endPoint x: 335, endPoint y: 250, distance: 7.9
click at [337, 244] on div at bounding box center [336, 243] width 17 height 17
checkbox input "true"
click at [335, 268] on div at bounding box center [336, 269] width 17 height 17
checkbox input "true"
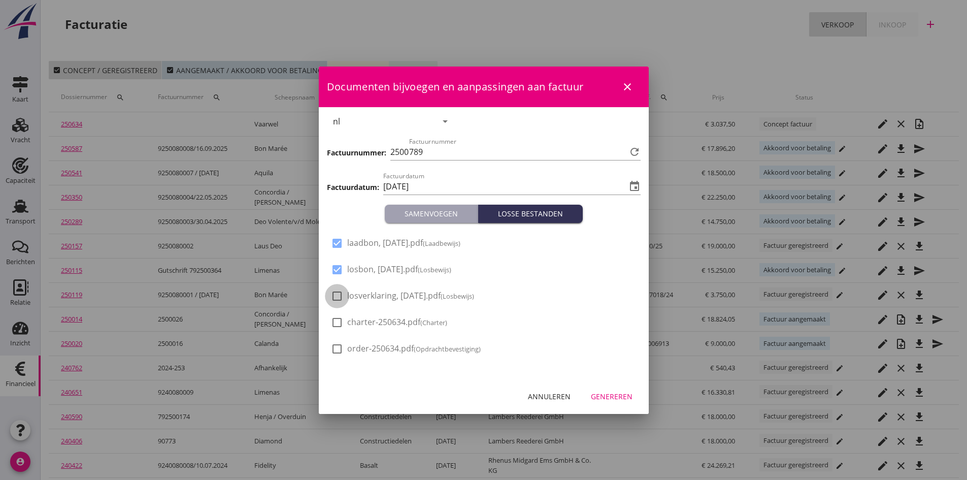
drag, startPoint x: 336, startPoint y: 295, endPoint x: 378, endPoint y: 298, distance: 42.2
click at [336, 296] on div at bounding box center [336, 295] width 17 height 17
checkbox input "true"
click at [600, 397] on div "Genereren" at bounding box center [612, 396] width 42 height 11
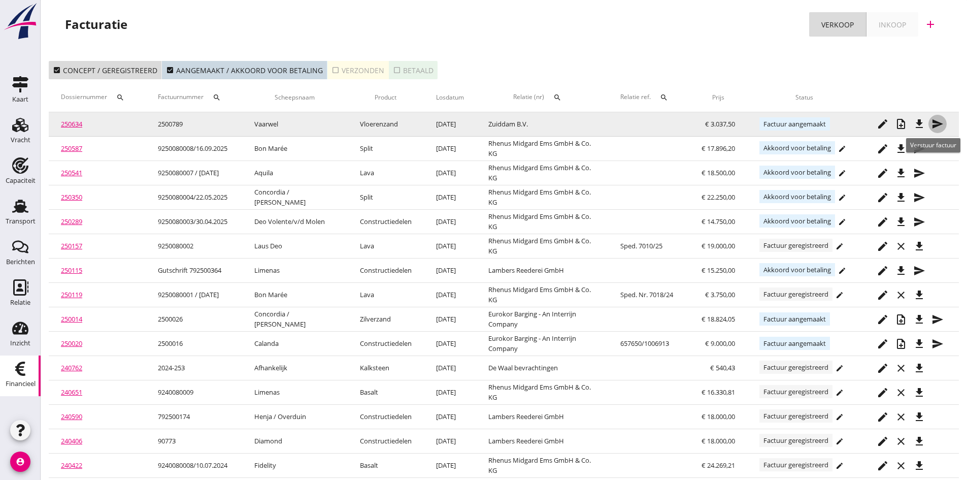
click at [937, 125] on icon "send" at bounding box center [937, 124] width 12 height 12
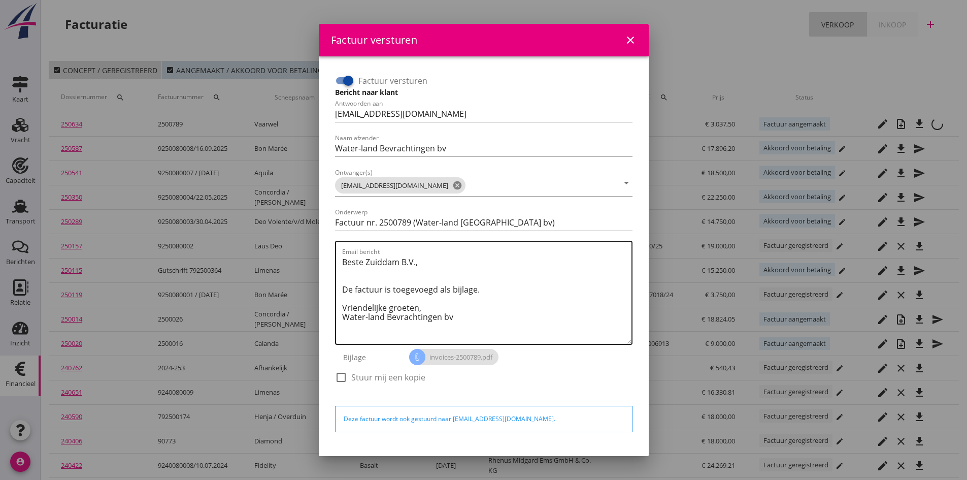
scroll to position [29, 0]
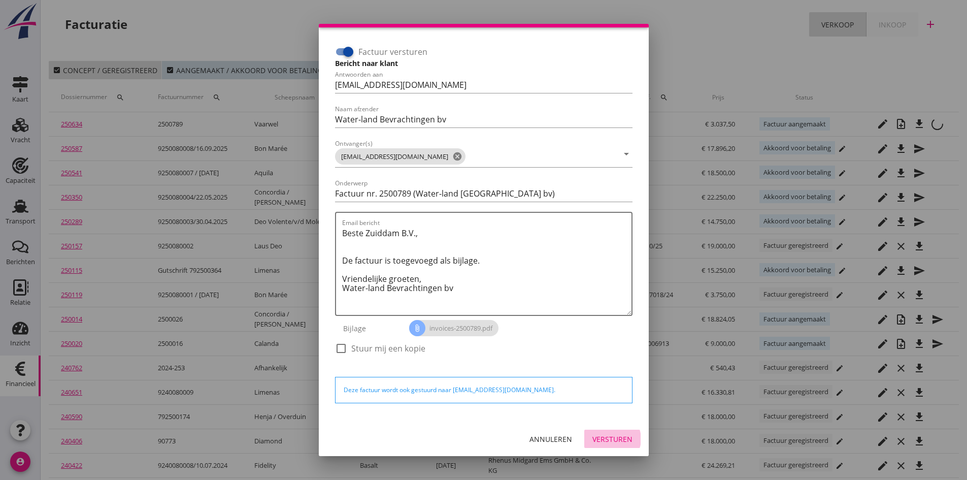
click at [601, 438] on div "Versturen" at bounding box center [612, 438] width 40 height 11
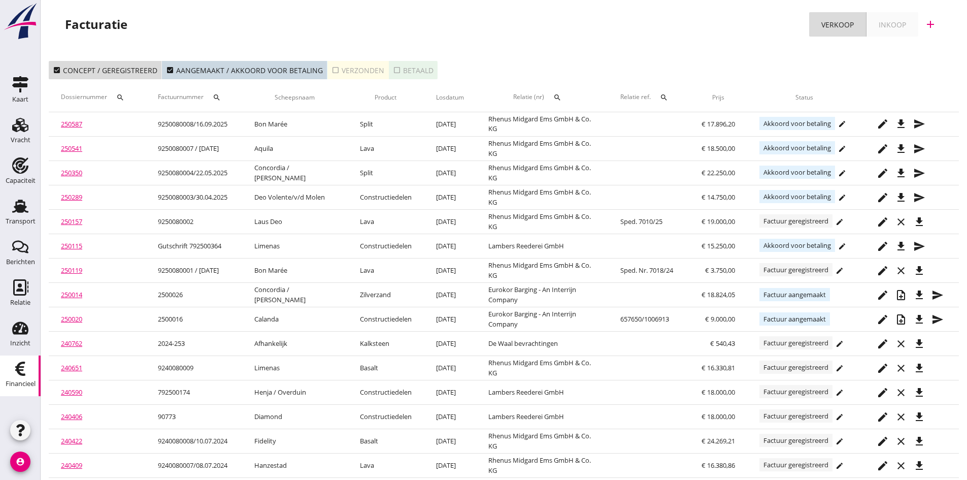
click at [348, 73] on div "check_box_outline_blank Verzonden" at bounding box center [357, 70] width 53 height 11
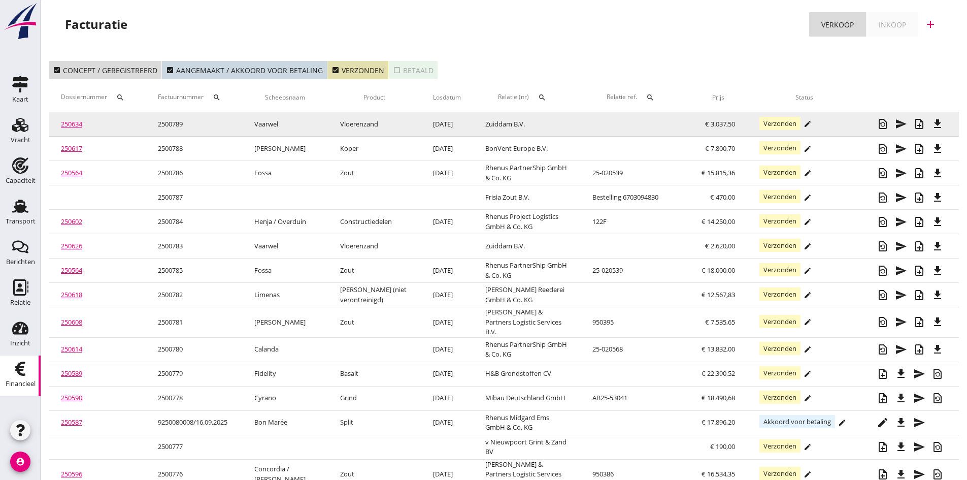
click at [79, 122] on link "250634" at bounding box center [71, 123] width 21 height 9
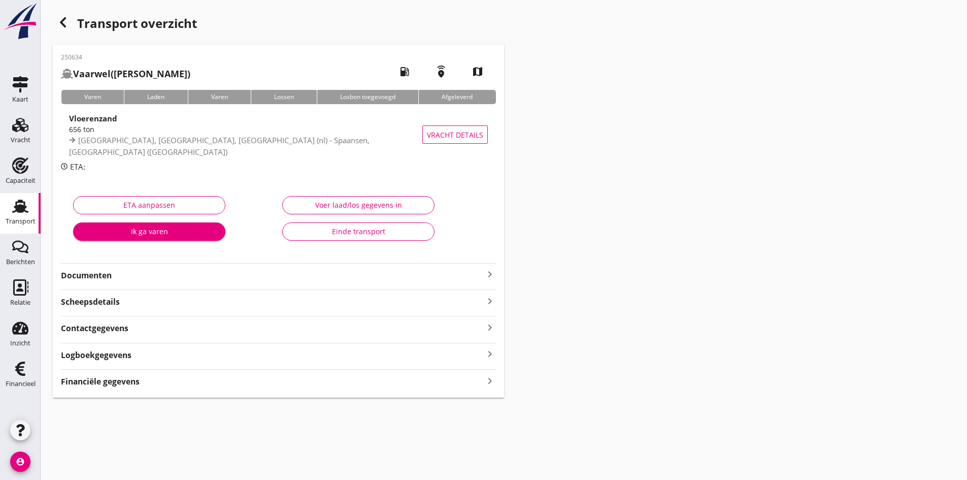
click at [93, 277] on strong "Documenten" at bounding box center [272, 276] width 423 height 12
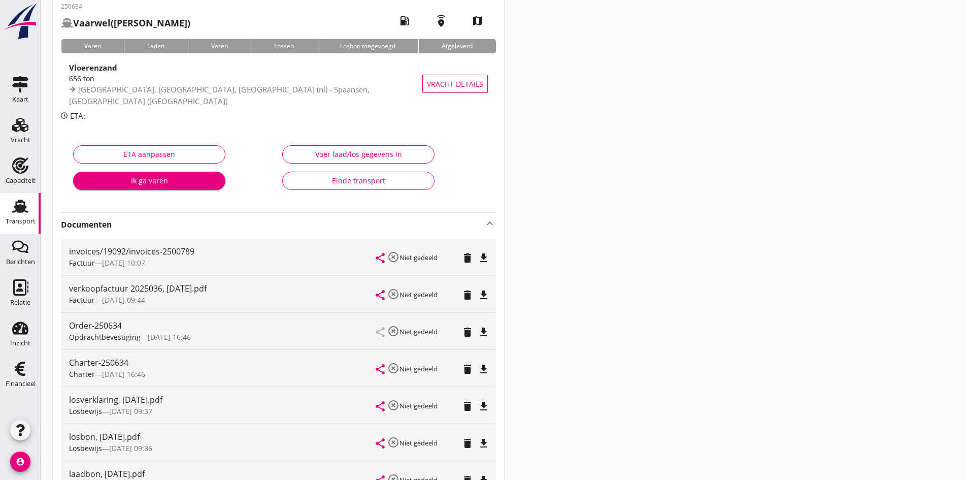
scroll to position [102, 0]
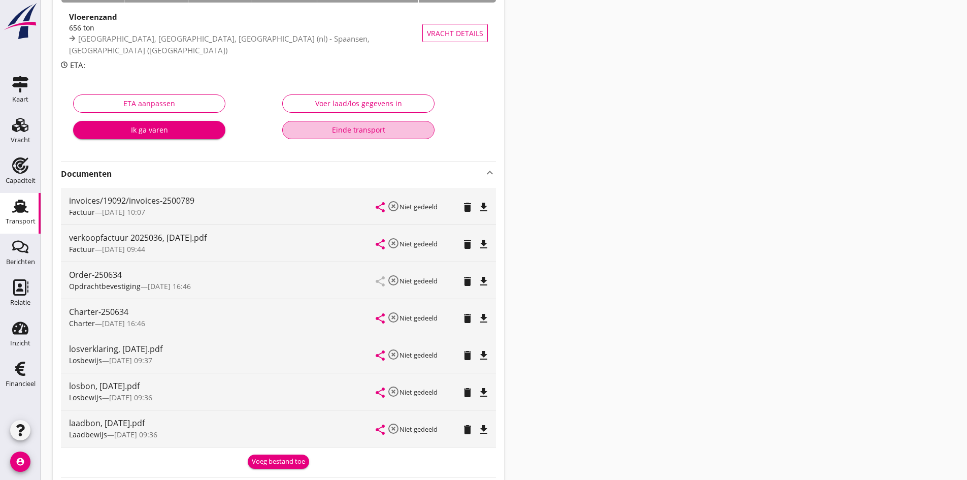
click at [371, 131] on div "Einde transport" at bounding box center [358, 129] width 135 height 11
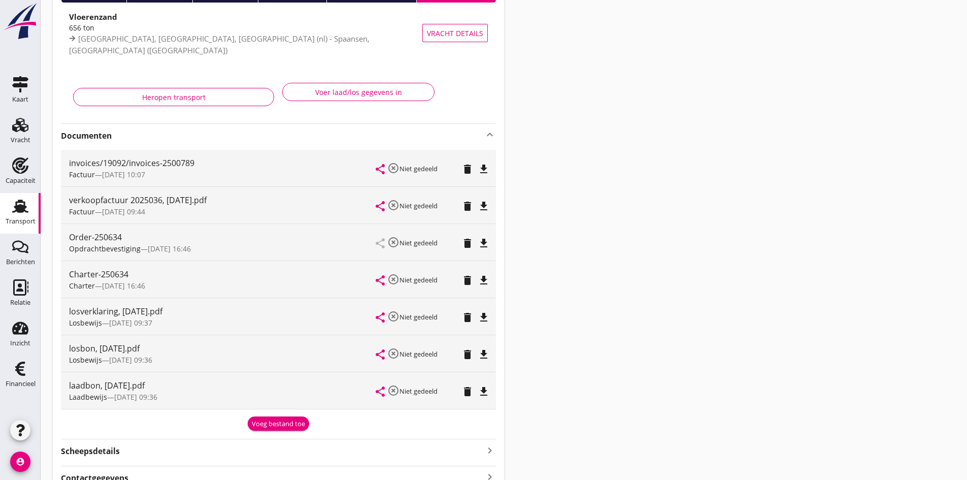
click at [23, 210] on use at bounding box center [20, 205] width 16 height 13
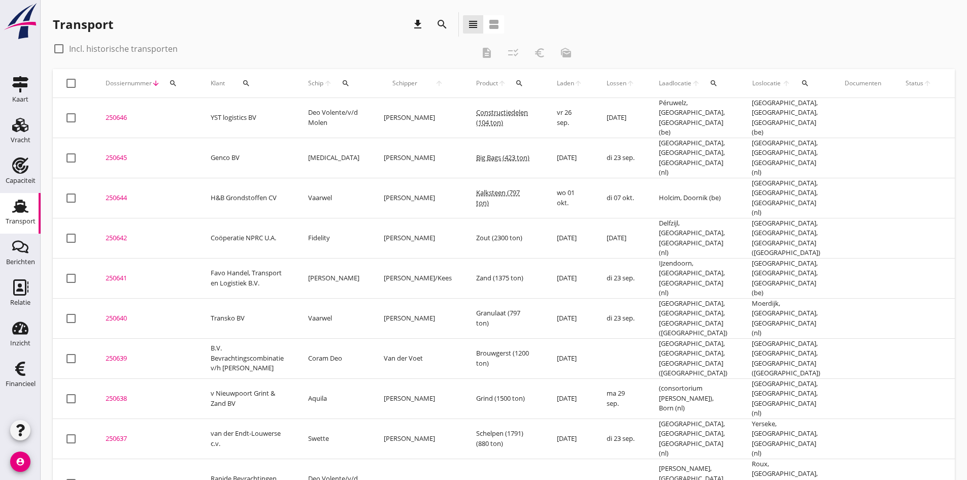
click at [343, 82] on icon "search" at bounding box center [346, 83] width 8 height 8
click at [348, 110] on input "Zoek op (scheeps)naam" at bounding box center [394, 113] width 106 height 16
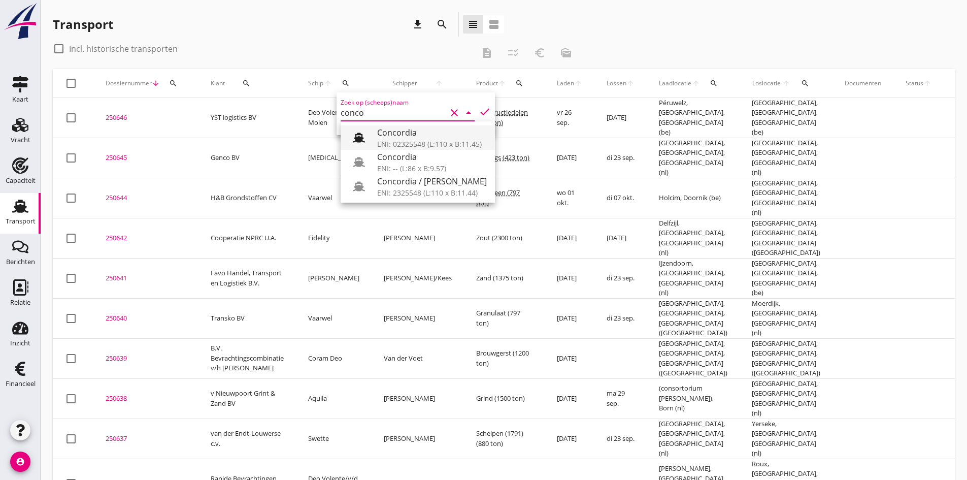
click at [388, 136] on div "Concordia" at bounding box center [432, 132] width 110 height 12
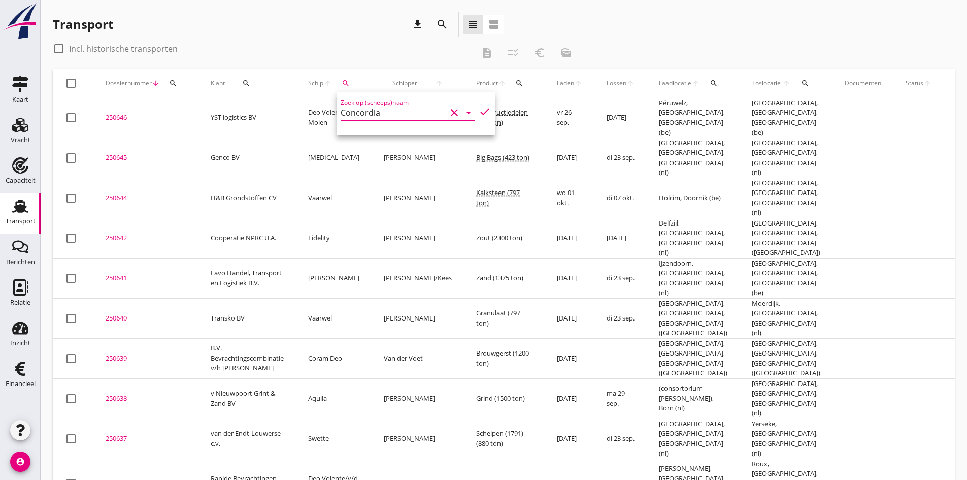
click at [479, 112] on icon "check" at bounding box center [485, 112] width 12 height 12
type input "Concordia"
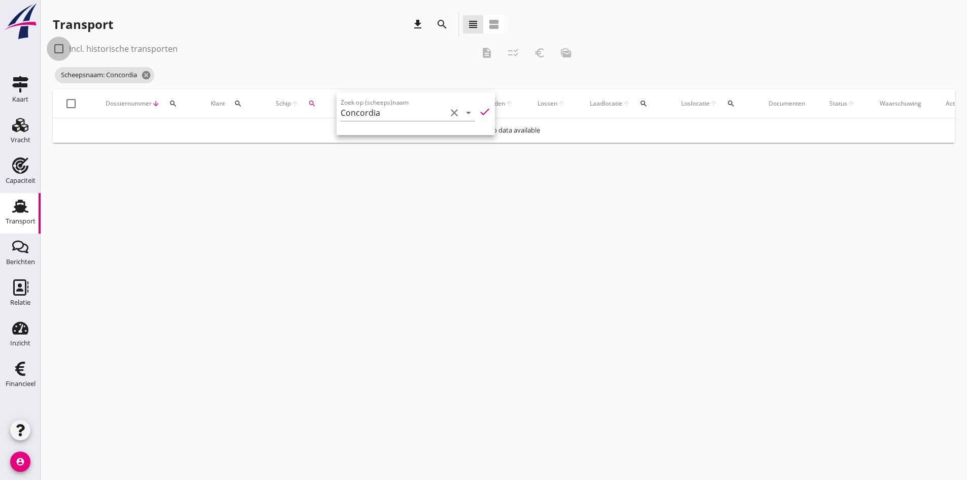
click at [60, 47] on div at bounding box center [58, 48] width 17 height 17
checkbox input "true"
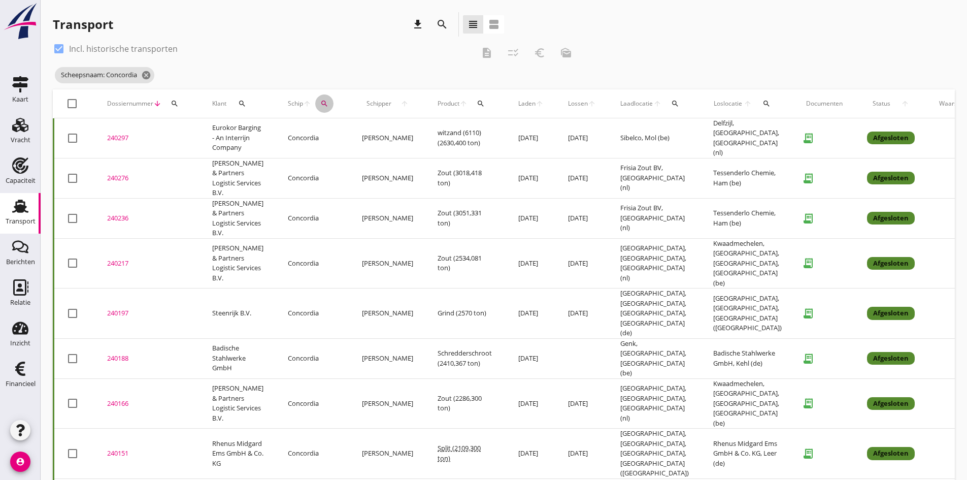
click at [320, 103] on icon "search" at bounding box center [324, 103] width 8 height 8
click at [360, 136] on input "Concordia" at bounding box center [362, 133] width 106 height 16
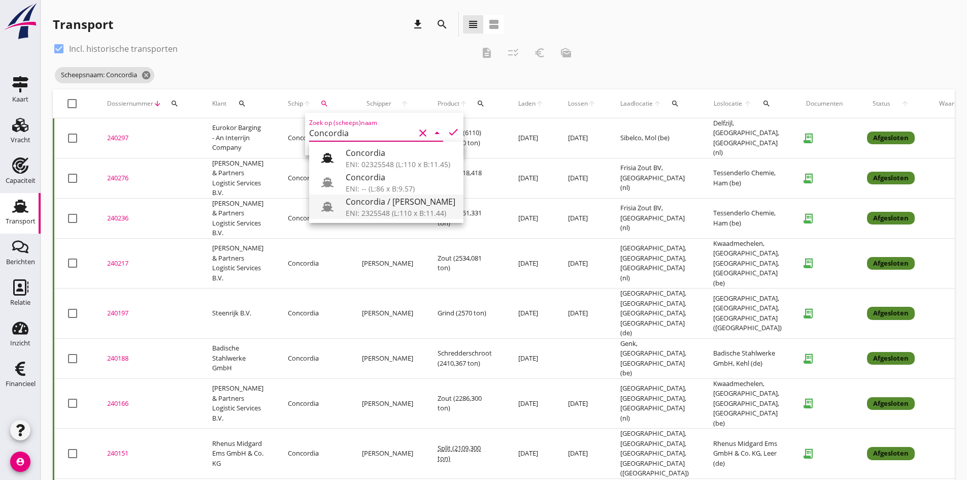
click at [361, 201] on div "Concordia / [PERSON_NAME]" at bounding box center [401, 201] width 110 height 12
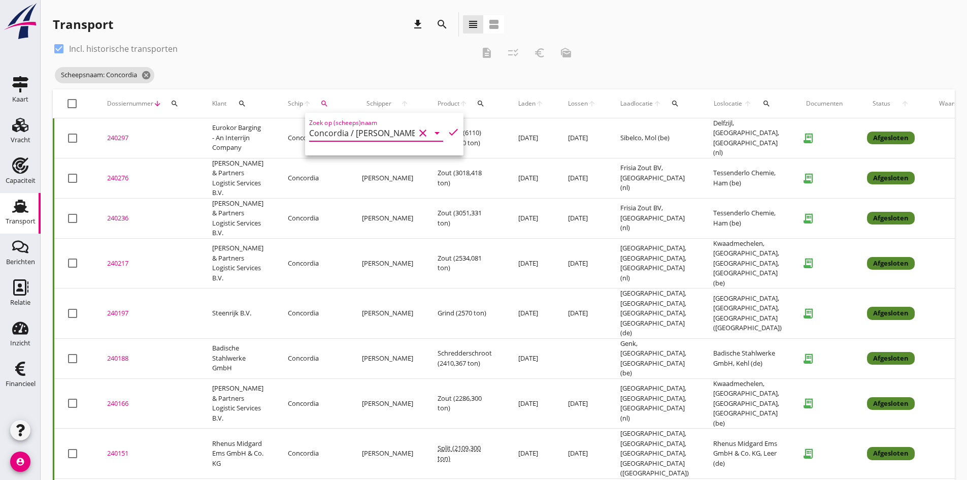
click at [447, 131] on icon "check" at bounding box center [453, 132] width 12 height 12
type input "Concordia / [PERSON_NAME]"
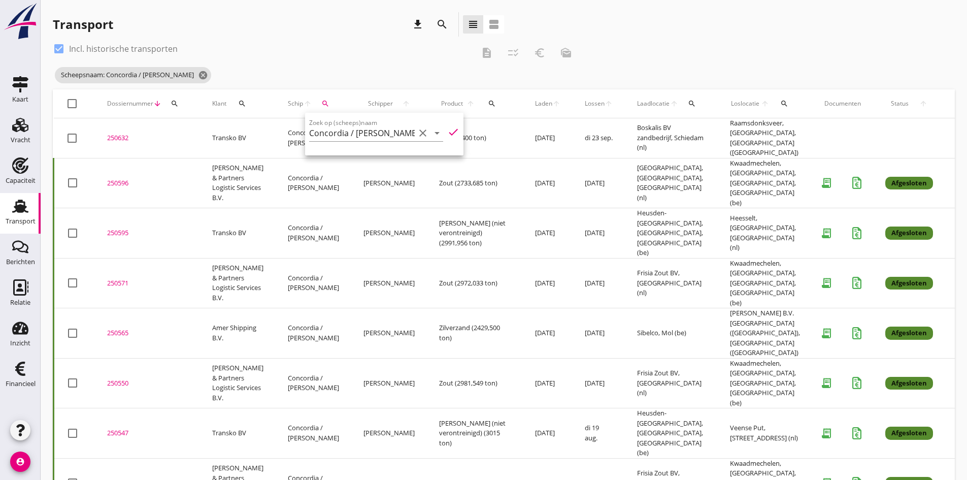
click at [20, 208] on use at bounding box center [20, 205] width 16 height 13
click at [61, 50] on div at bounding box center [58, 48] width 17 height 17
checkbox input "false"
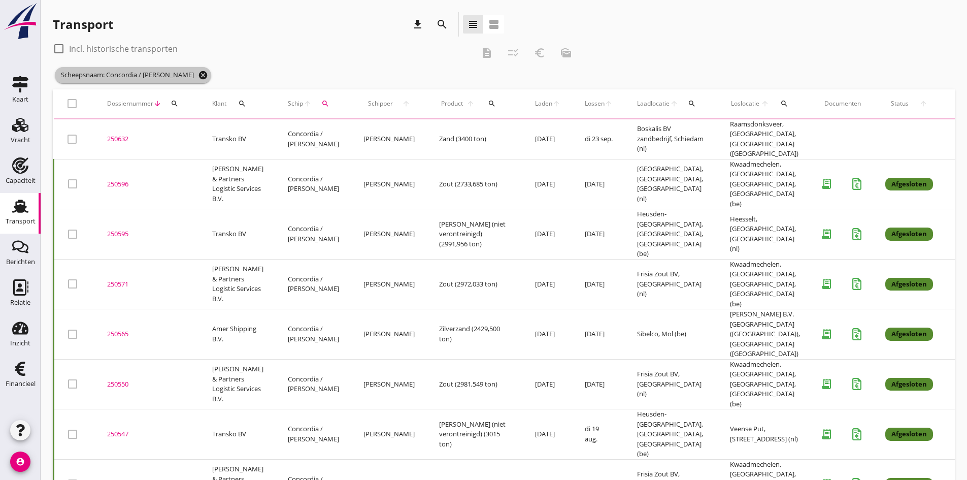
click at [198, 75] on icon "cancel" at bounding box center [203, 75] width 10 height 10
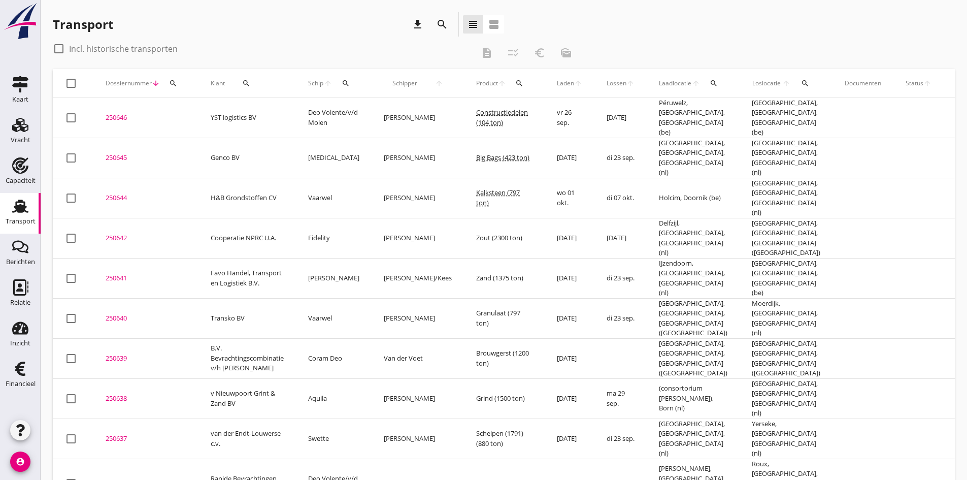
click at [174, 83] on icon "search" at bounding box center [173, 83] width 8 height 8
click at [180, 111] on input "Zoeken op dossiernummer..." at bounding box center [221, 113] width 106 height 16
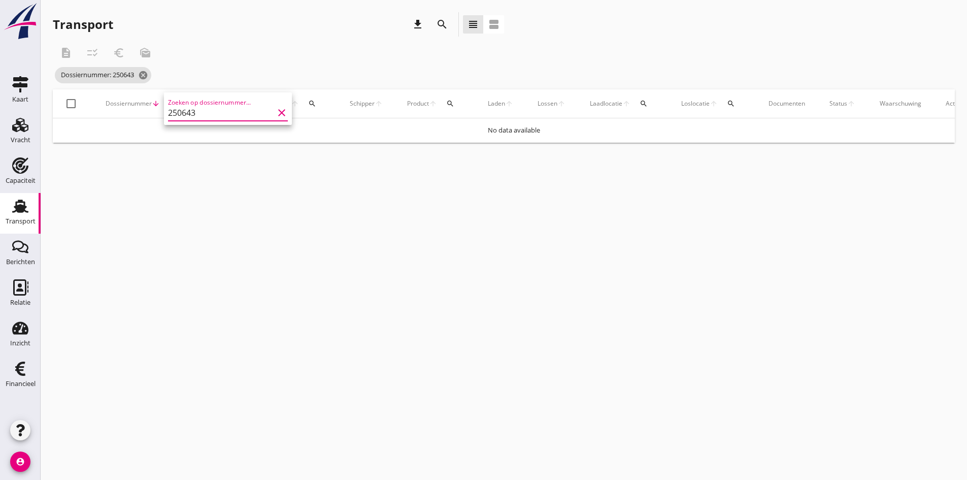
type input "25064"
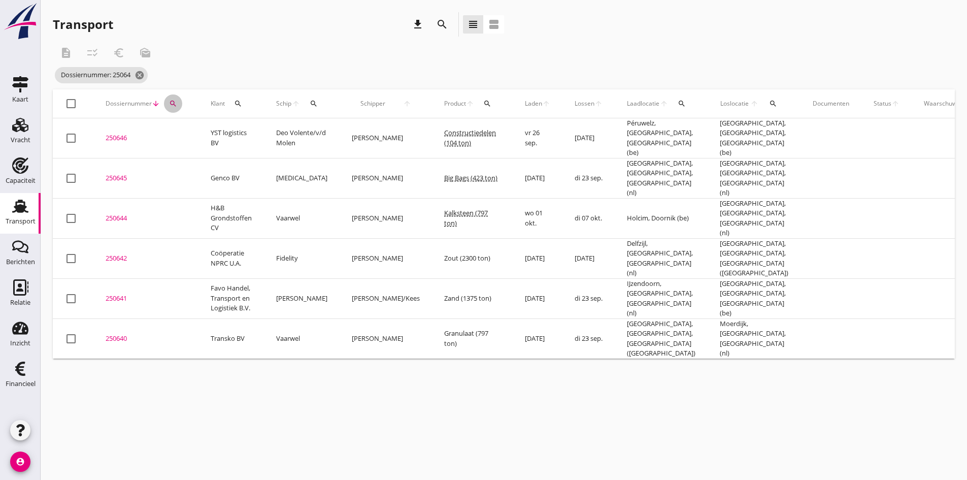
click at [172, 102] on icon "search" at bounding box center [173, 103] width 8 height 8
click at [203, 136] on input "25064" at bounding box center [221, 133] width 106 height 16
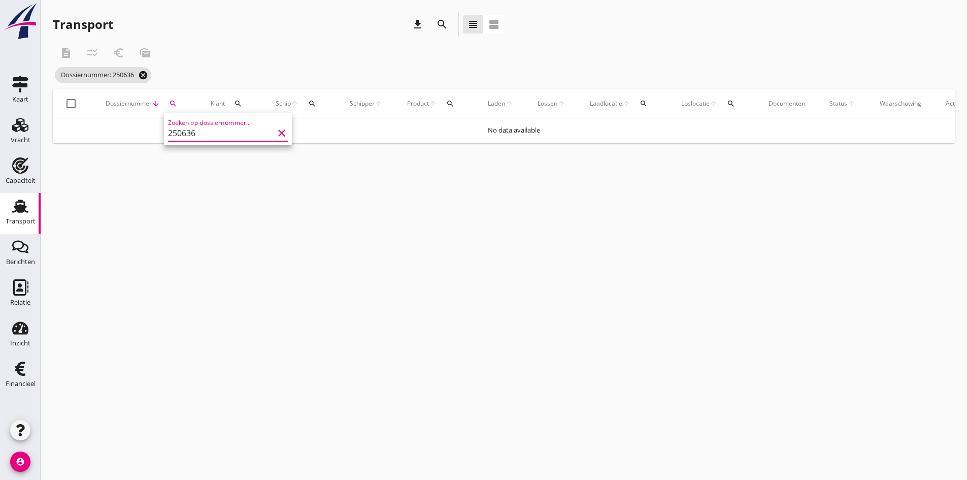
type input "250636"
click at [144, 74] on icon "cancel" at bounding box center [143, 75] width 10 height 10
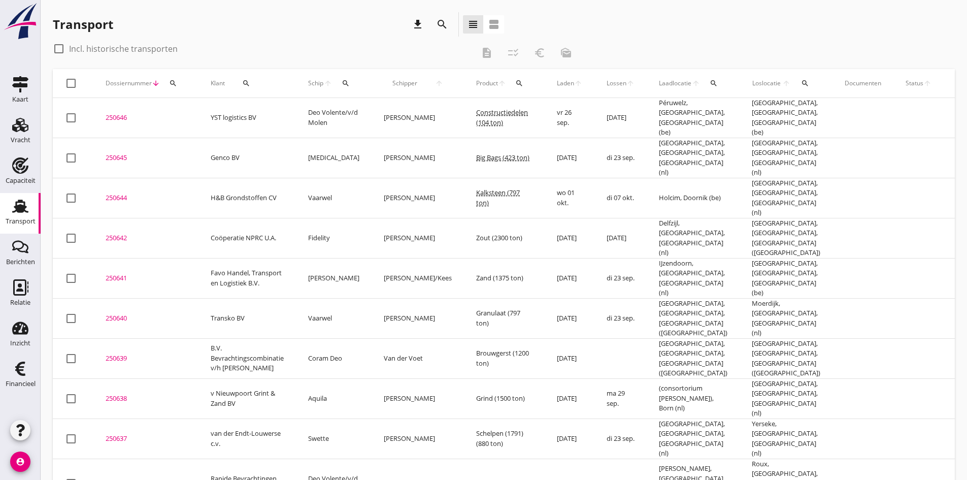
drag, startPoint x: 57, startPoint y: 47, endPoint x: 123, endPoint y: 123, distance: 101.1
click at [57, 47] on div at bounding box center [58, 48] width 17 height 17
checkbox input "true"
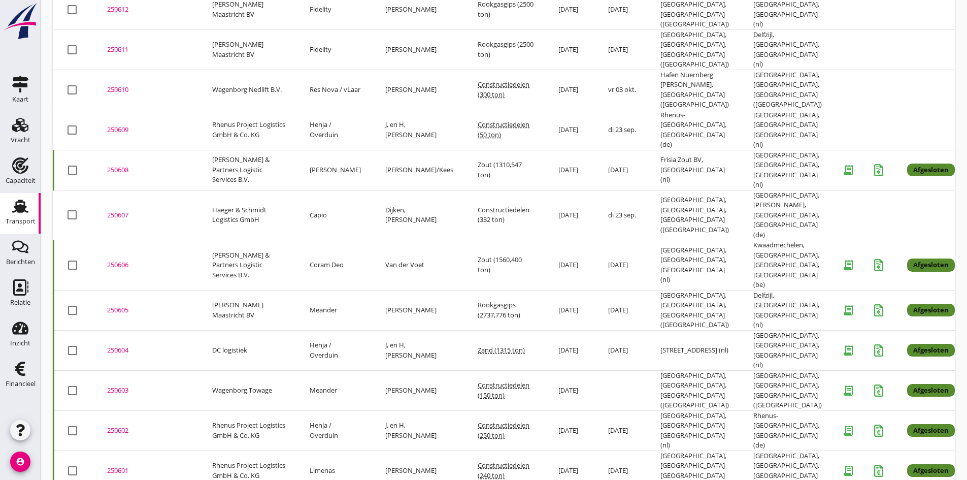
scroll to position [1501, 0]
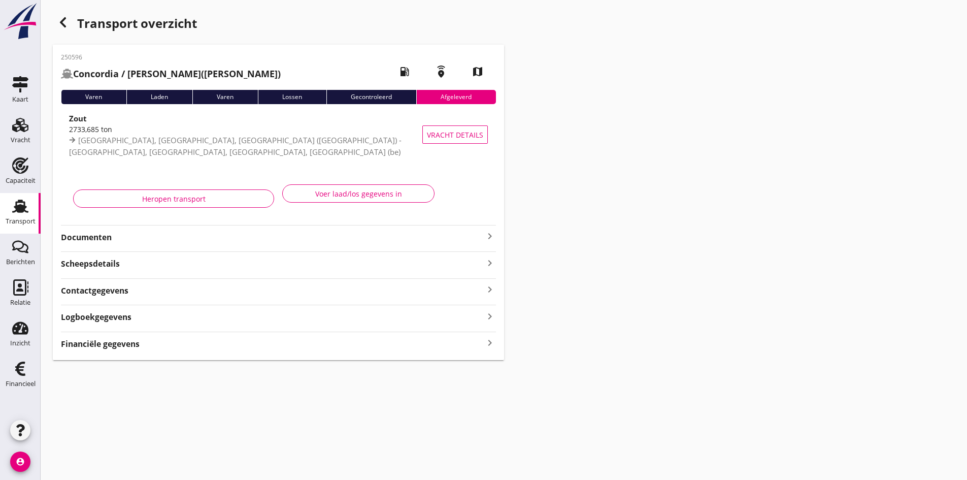
click at [90, 239] on strong "Documenten" at bounding box center [272, 237] width 423 height 12
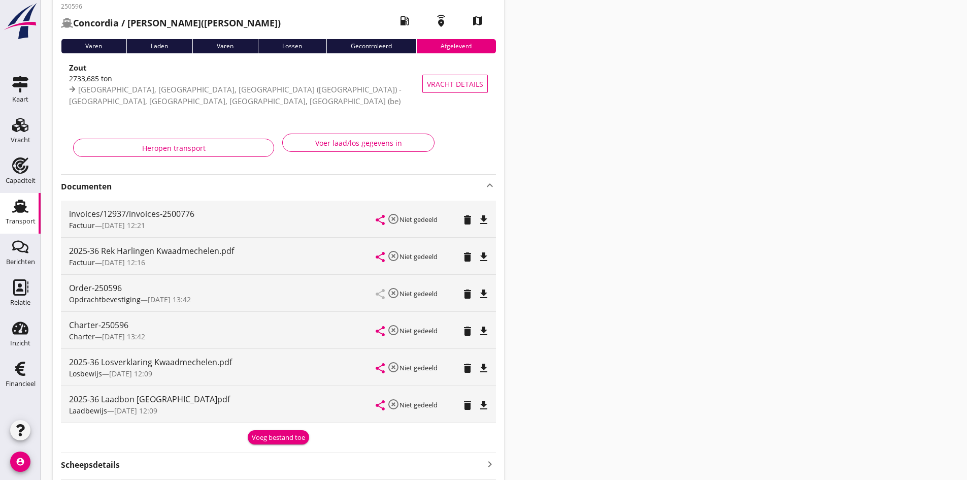
scroll to position [102, 0]
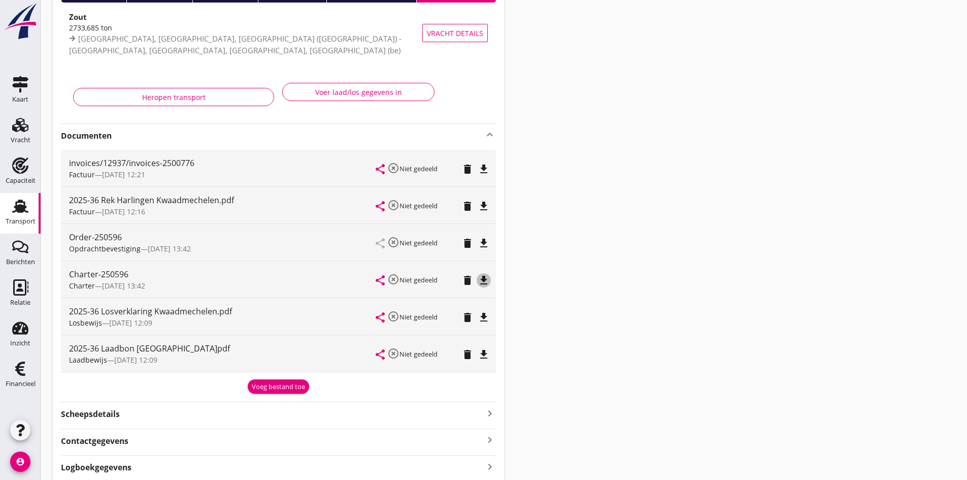
click at [484, 279] on icon "file_download" at bounding box center [484, 280] width 12 height 12
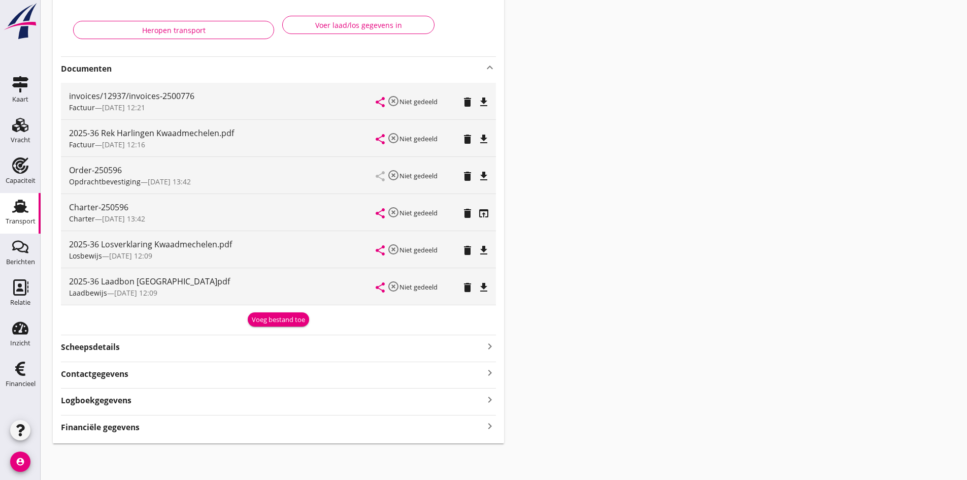
click at [487, 424] on icon "keyboard_arrow_right" at bounding box center [490, 426] width 12 height 14
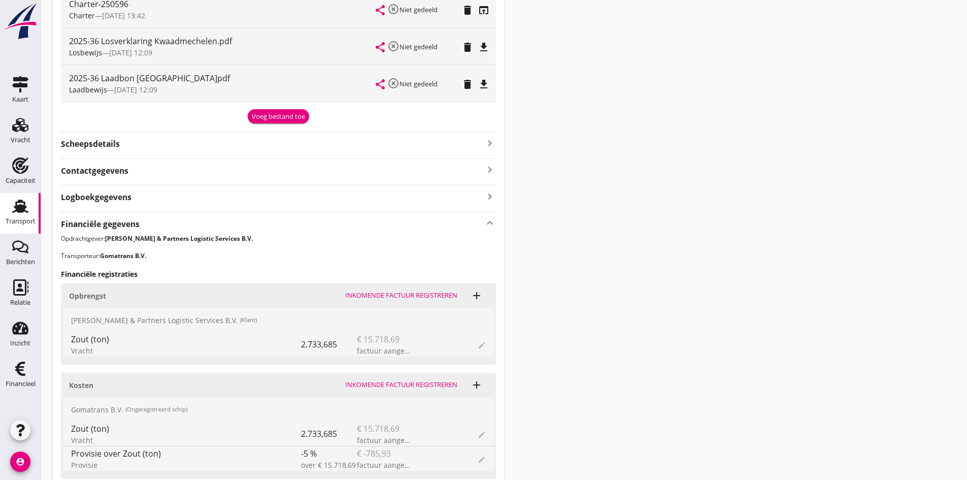
scroll to position [422, 0]
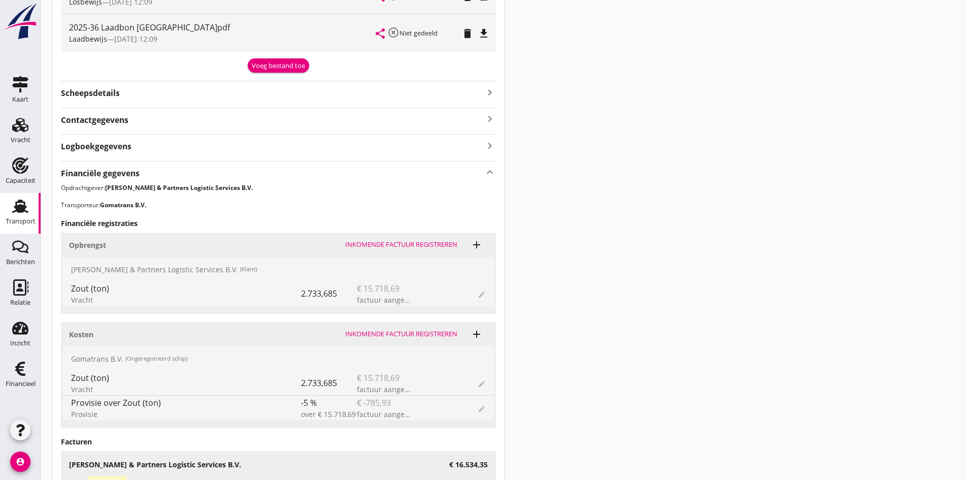
click at [23, 205] on icon "Transport" at bounding box center [20, 206] width 16 height 16
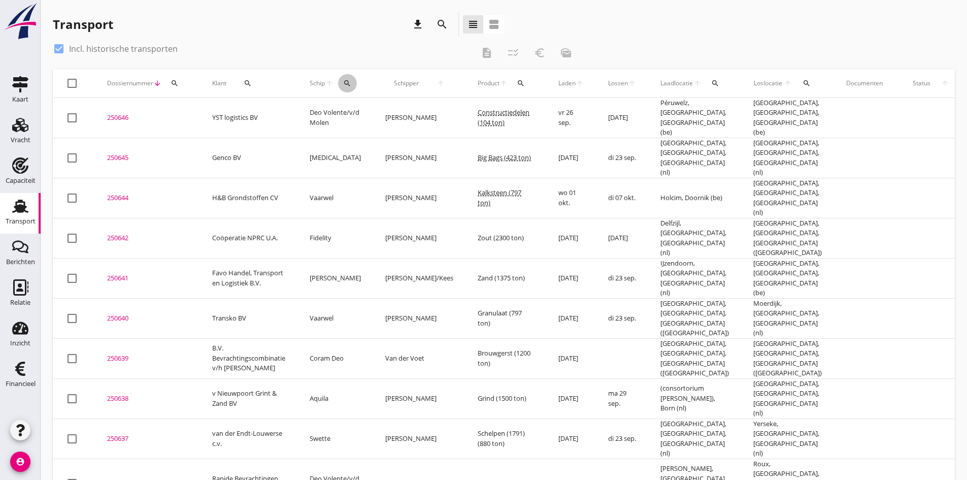
click at [346, 84] on icon "search" at bounding box center [347, 83] width 8 height 8
click at [353, 111] on input "Zoek op (scheeps)naam" at bounding box center [395, 113] width 106 height 16
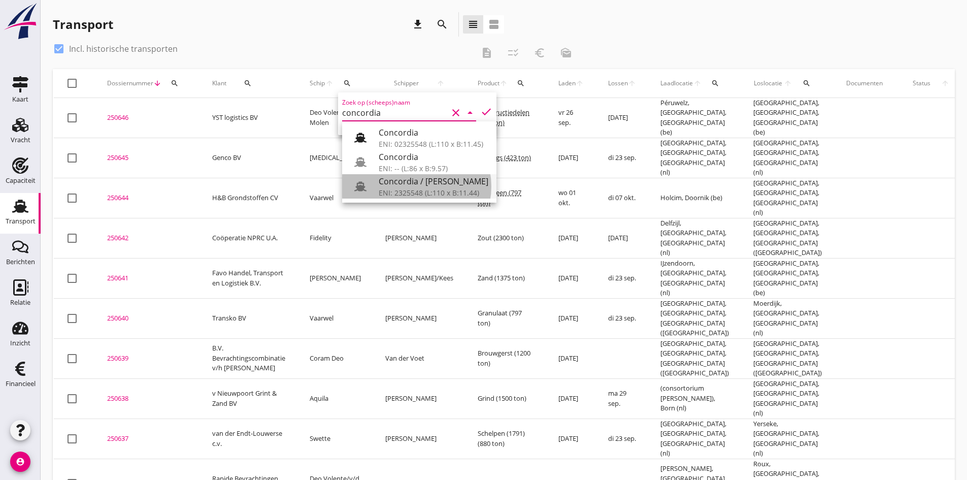
click at [402, 192] on div "ENI: 2325548 (L:110 x B:11.44)" at bounding box center [434, 192] width 110 height 11
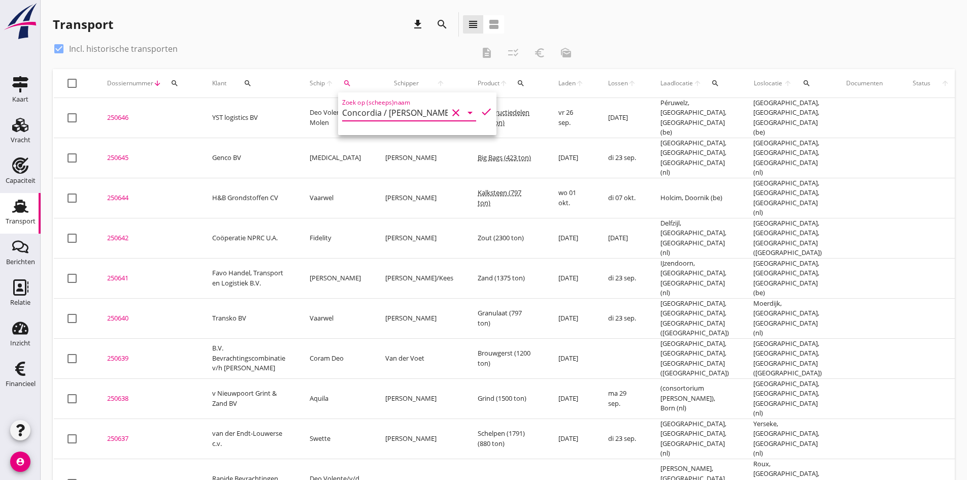
drag, startPoint x: 478, startPoint y: 112, endPoint x: 470, endPoint y: 112, distance: 8.6
click at [480, 112] on icon "check" at bounding box center [486, 112] width 12 height 12
type input "Concordia / [PERSON_NAME]"
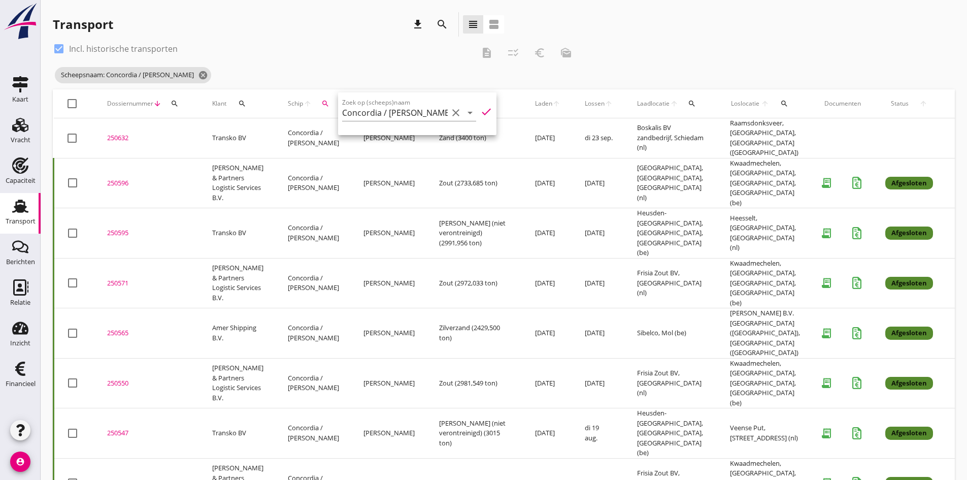
click at [269, 65] on div "Scheepsnaam: Concordia / [PERSON_NAME]" at bounding box center [316, 75] width 526 height 20
click at [23, 208] on use at bounding box center [20, 205] width 16 height 13
drag, startPoint x: 59, startPoint y: 48, endPoint x: 220, endPoint y: 78, distance: 163.3
click at [60, 48] on div at bounding box center [58, 48] width 17 height 17
checkbox input "false"
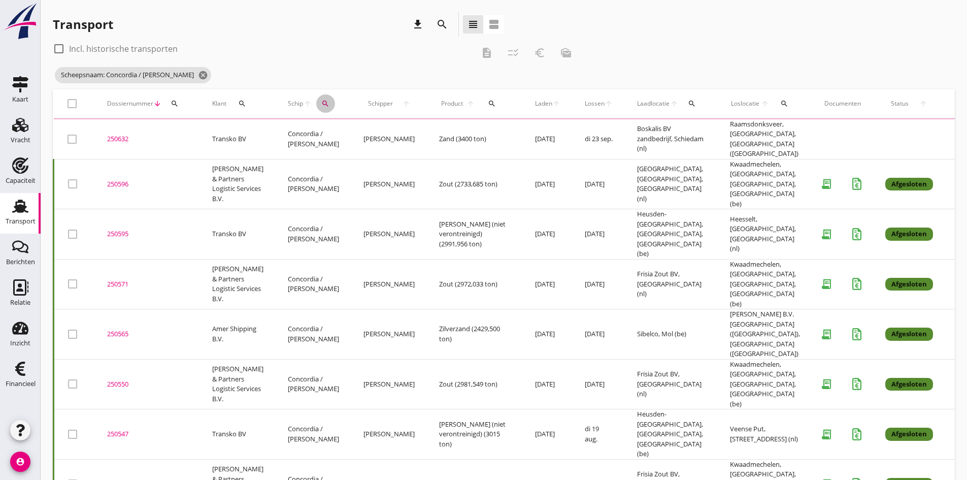
click at [321, 102] on icon "search" at bounding box center [325, 103] width 8 height 8
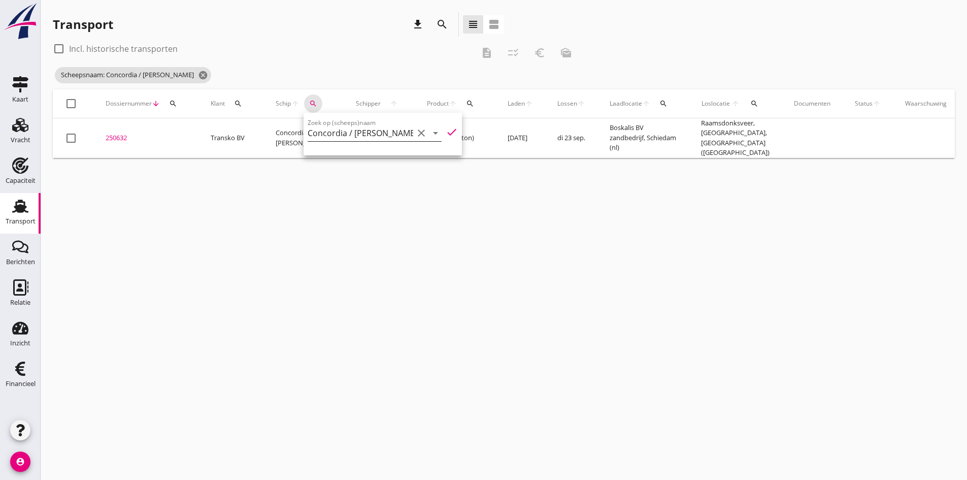
click at [415, 132] on icon "clear" at bounding box center [421, 133] width 12 height 12
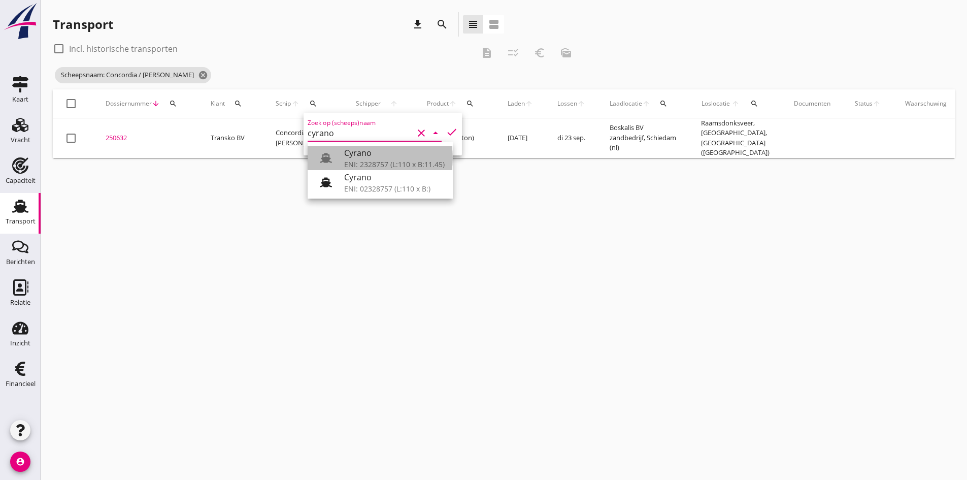
drag, startPoint x: 352, startPoint y: 152, endPoint x: 375, endPoint y: 149, distance: 23.5
click at [352, 152] on div "Cyrano" at bounding box center [394, 153] width 101 height 12
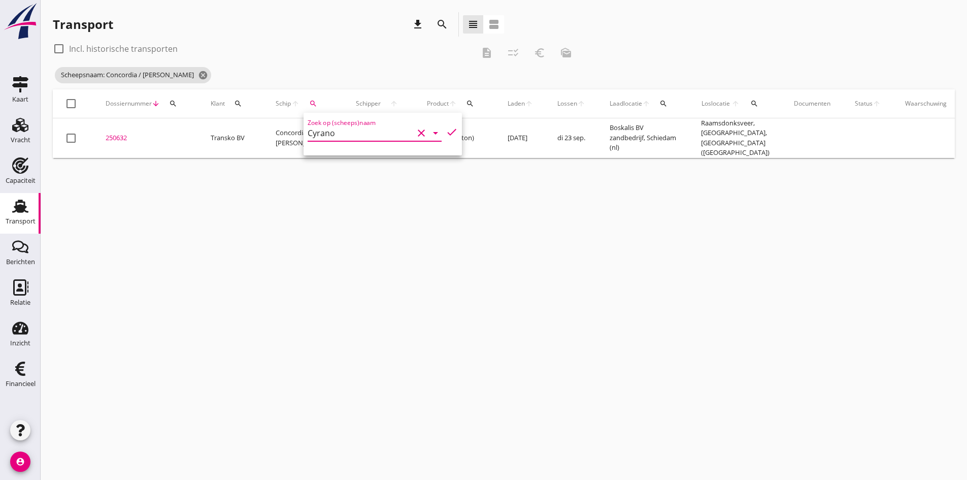
click at [446, 132] on icon "check" at bounding box center [452, 132] width 12 height 12
type input "Cyrano"
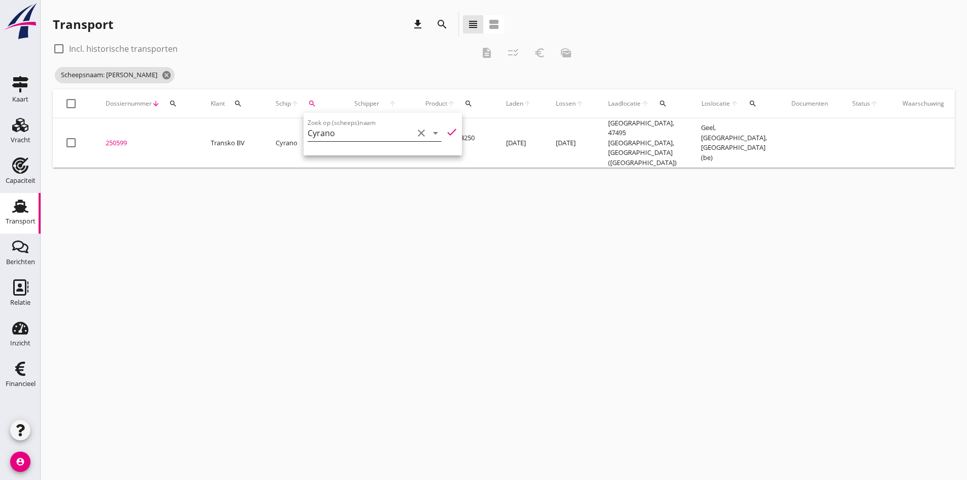
click at [252, 338] on div "cancel You are impersonating another user. Transport download search view_headl…" at bounding box center [504, 240] width 926 height 480
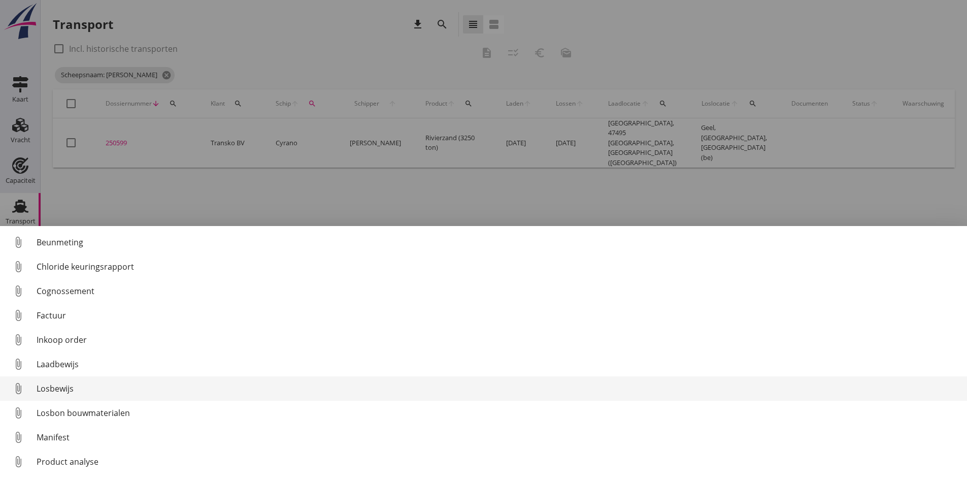
click at [59, 388] on div "Losbewijs" at bounding box center [498, 388] width 922 height 12
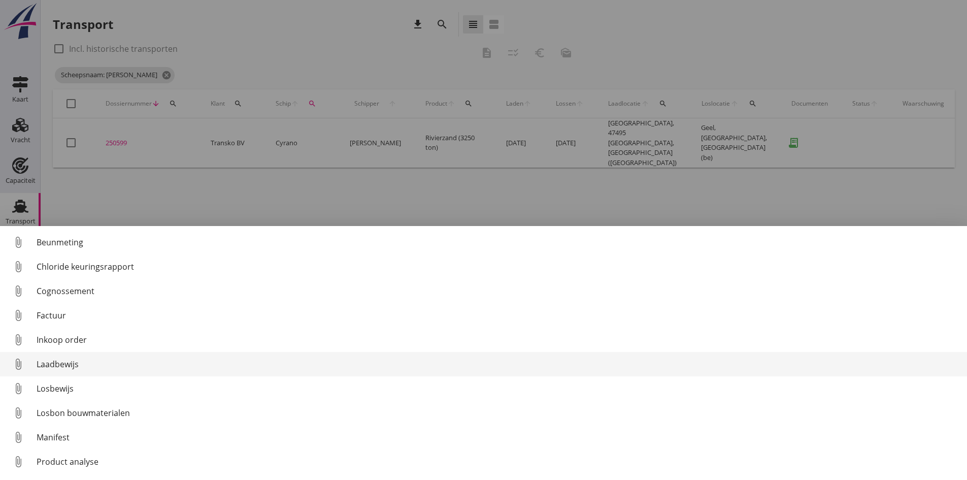
click at [60, 362] on div "Laadbewijs" at bounding box center [498, 364] width 922 height 12
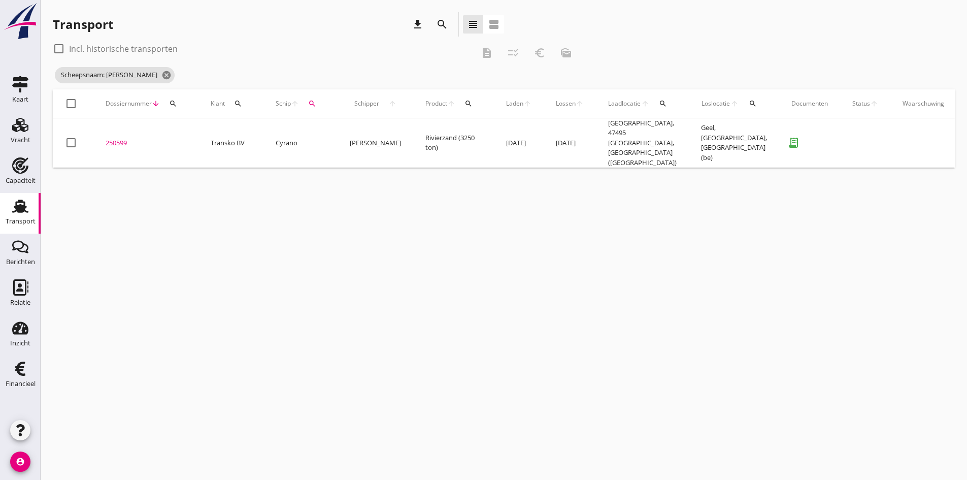
click at [117, 138] on div "250599" at bounding box center [146, 143] width 81 height 10
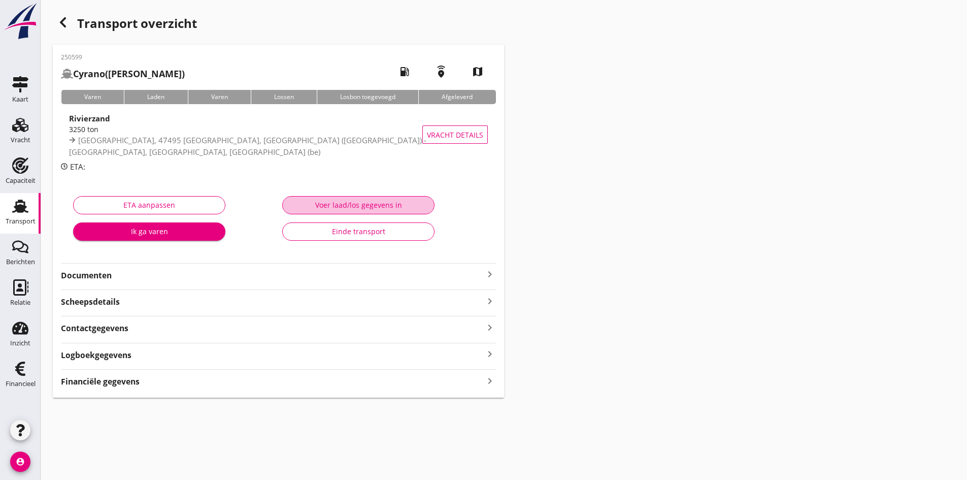
click at [337, 205] on div "Voer laad/los gegevens in" at bounding box center [358, 204] width 135 height 11
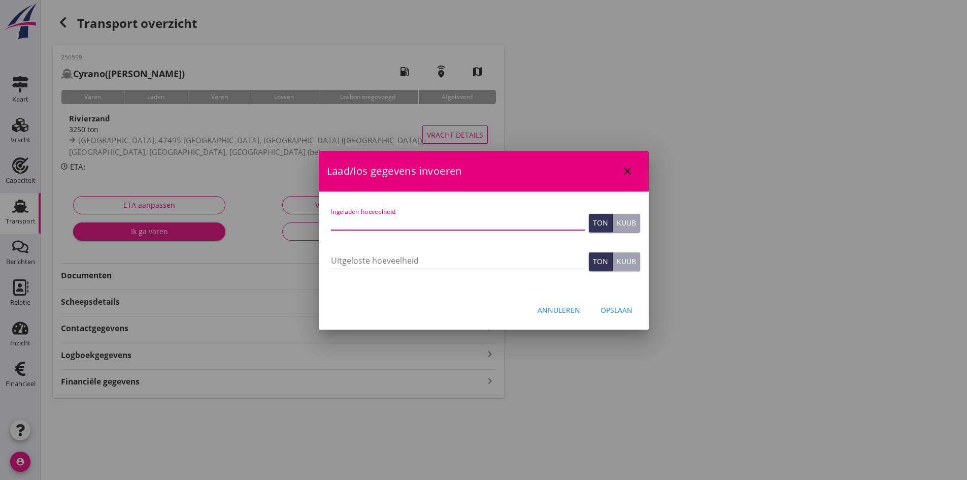
click at [383, 222] on input "Ingeladen hoeveelheid" at bounding box center [458, 222] width 254 height 16
type input "2956"
type input "2956.8"
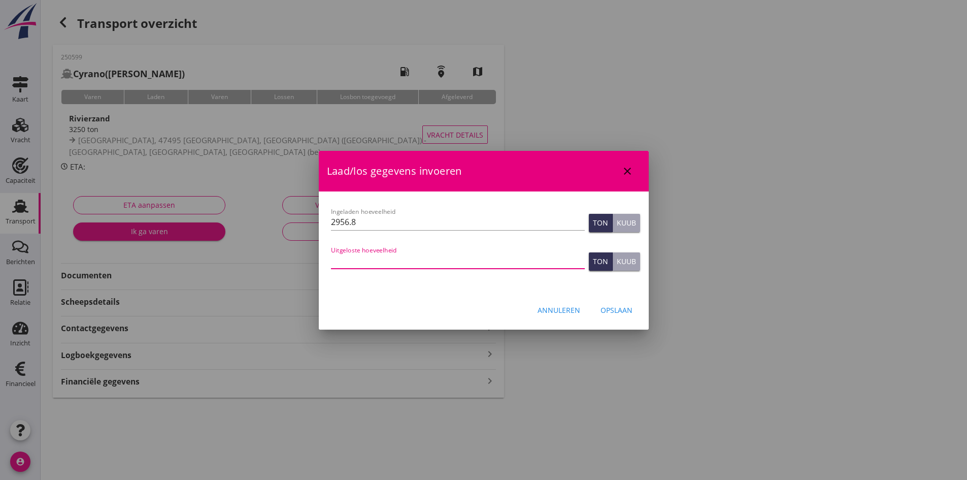
click at [344, 259] on input "Uitgeloste hoeveelheid" at bounding box center [458, 260] width 254 height 16
type input "2955"
click at [612, 310] on div "Opslaan" at bounding box center [616, 310] width 32 height 11
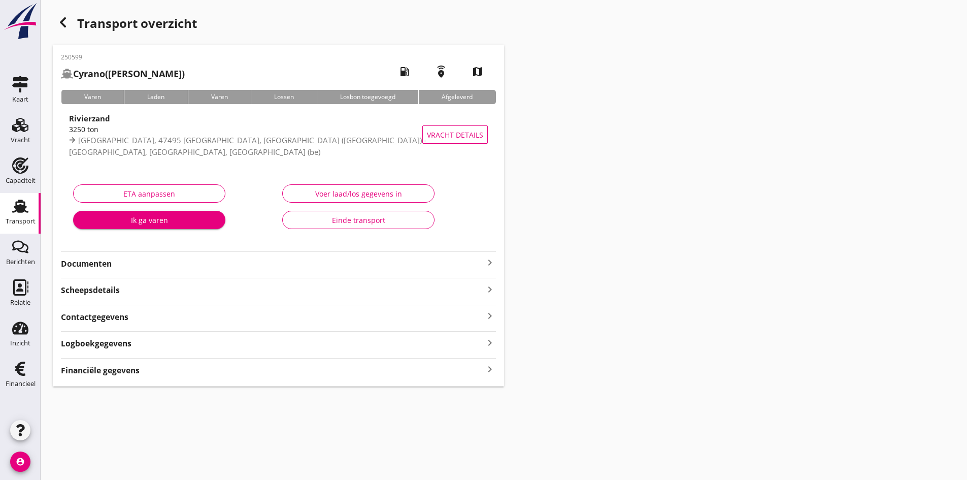
click at [489, 370] on icon "keyboard_arrow_right" at bounding box center [490, 369] width 12 height 14
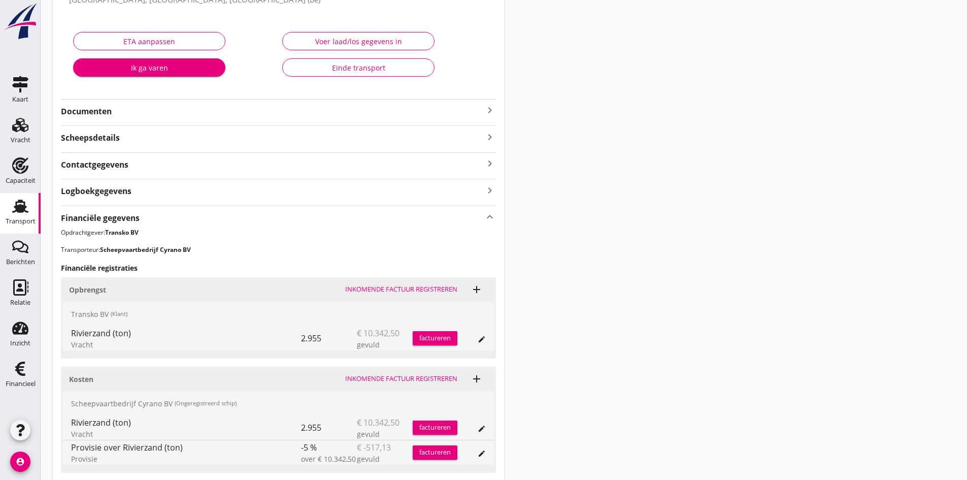
scroll to position [229, 0]
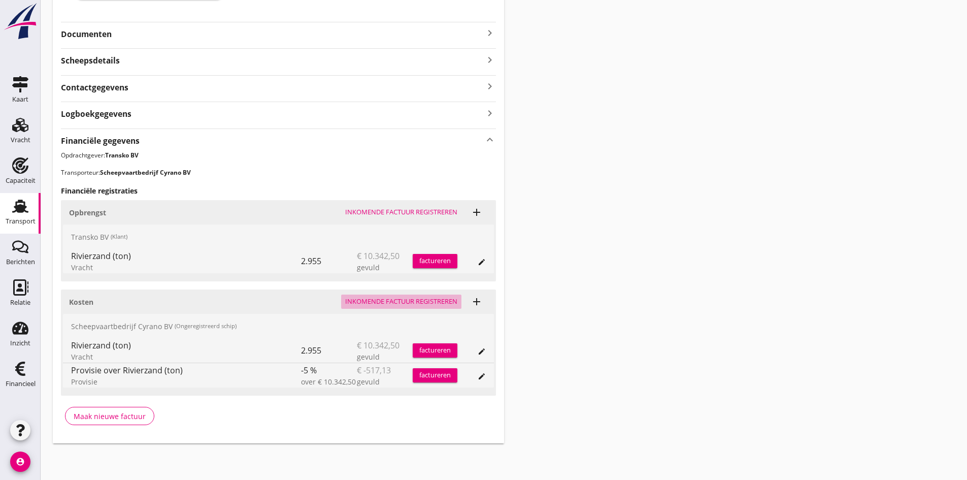
click at [396, 300] on div "Inkomende factuur registreren" at bounding box center [401, 301] width 112 height 10
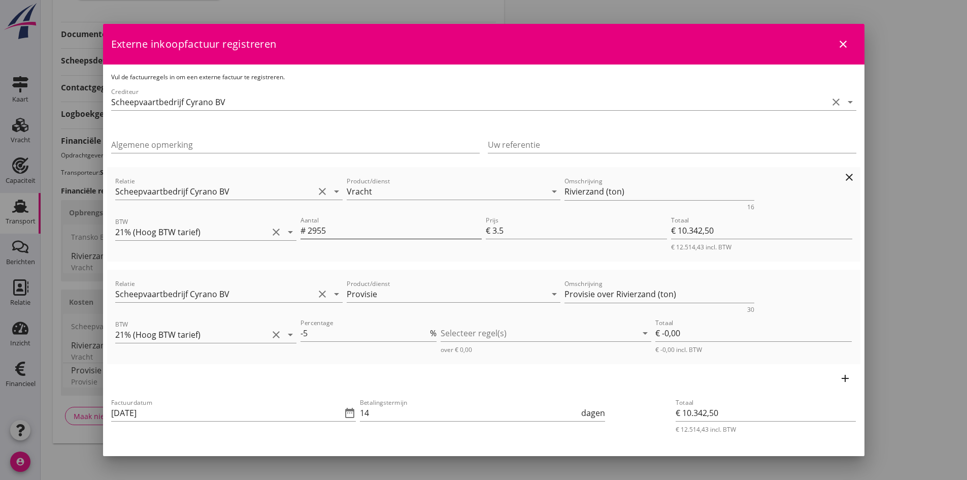
click at [332, 233] on input "2955" at bounding box center [395, 230] width 174 height 16
type input "295"
type input "€ 1.032,50"
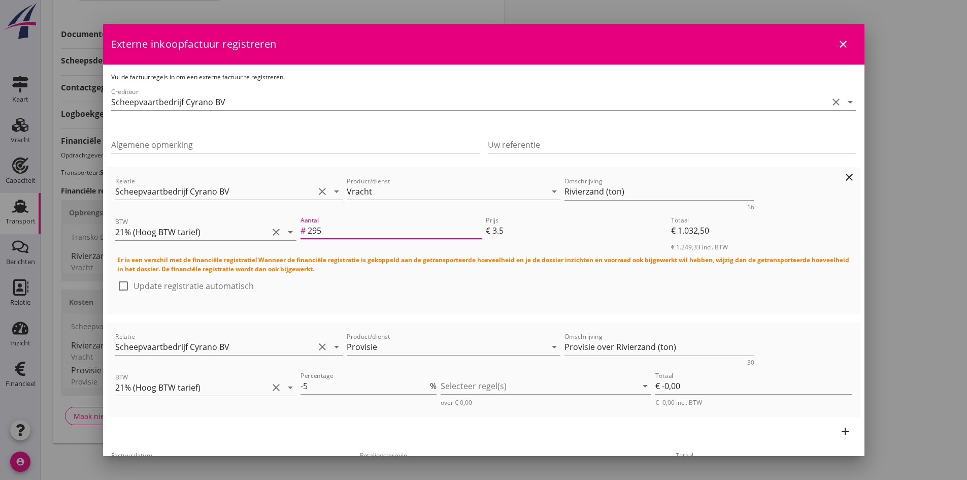
type input "2956"
type input "€ 10.346,00"
type input "€ 0,00"
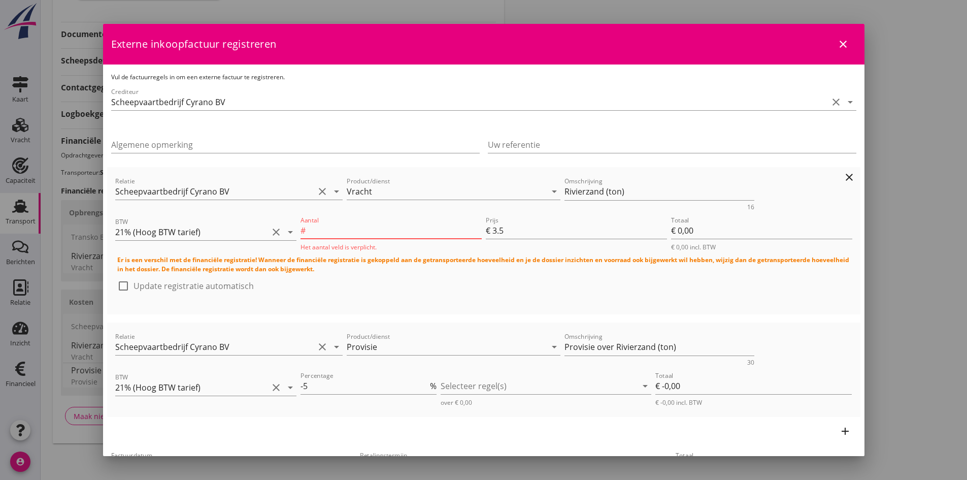
type input "2956.8"
type input "€ 10.348,80"
type input "2956.800"
click at [121, 286] on div at bounding box center [123, 285] width 17 height 17
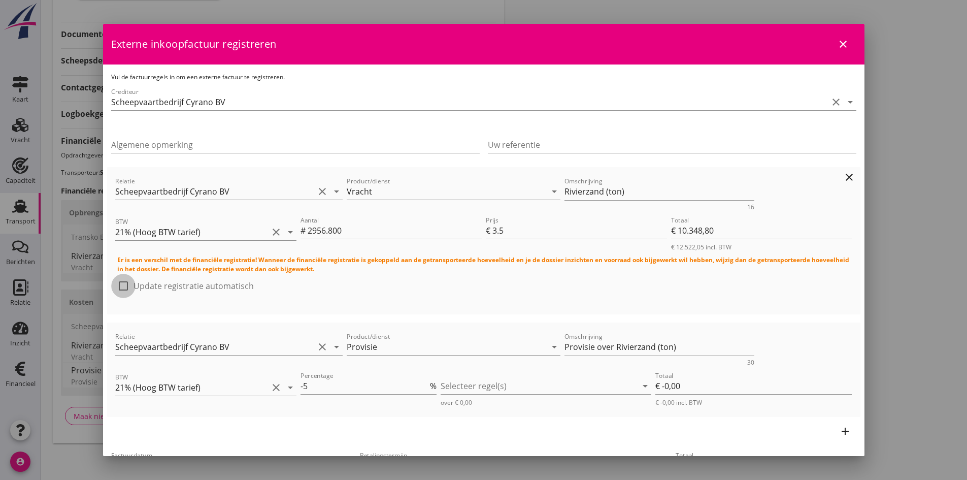
checkbox input "true"
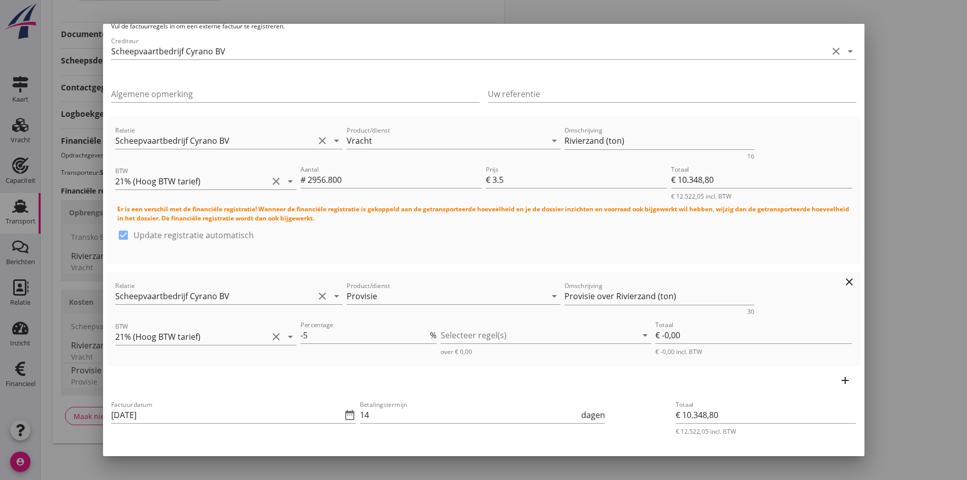
scroll to position [102, 0]
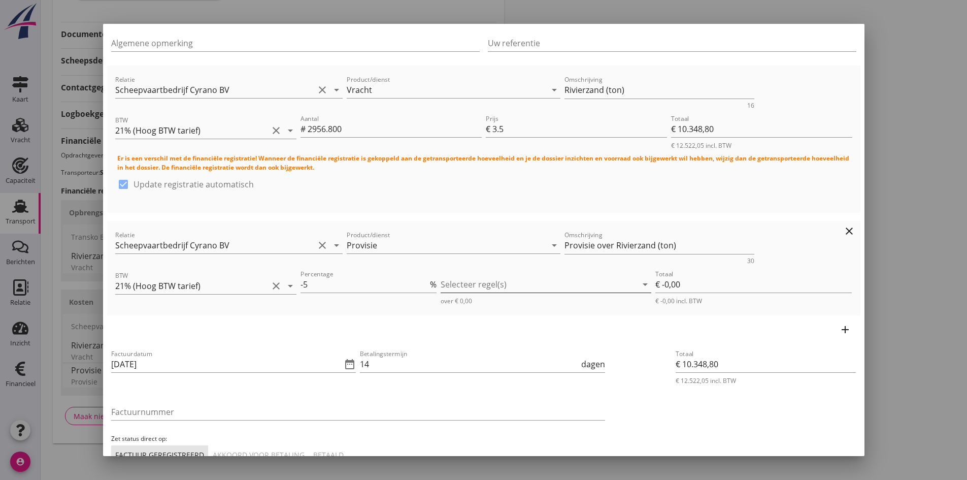
click at [455, 282] on div at bounding box center [539, 284] width 196 height 16
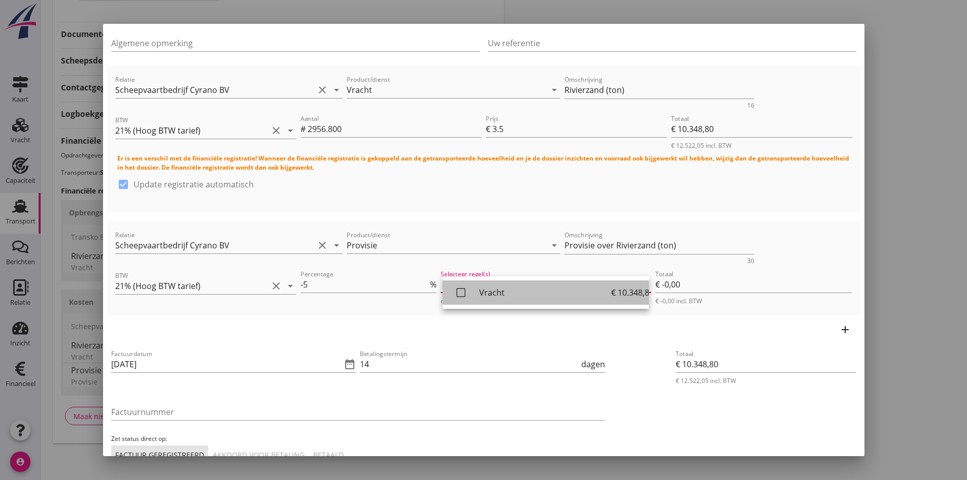
click at [460, 292] on icon "check_box_outline_blank" at bounding box center [461, 292] width 20 height 20
type input "€ -517,44"
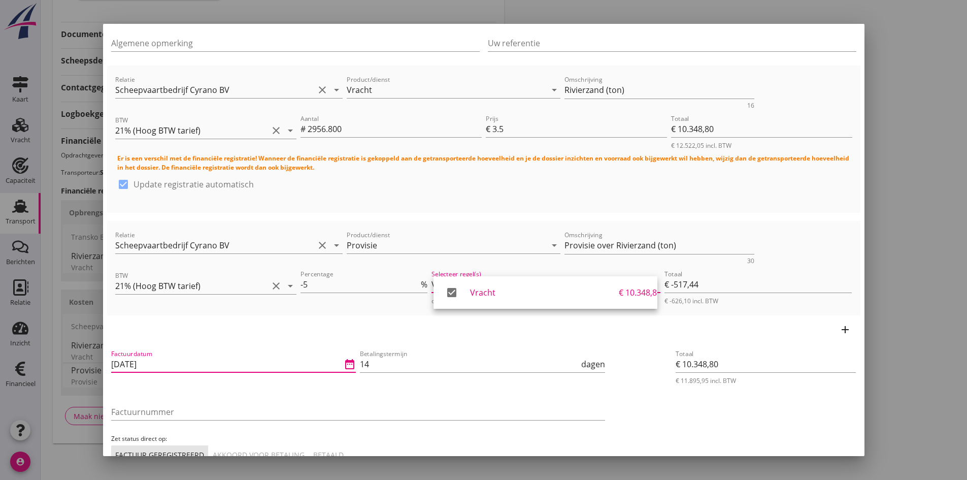
click at [203, 366] on input "[DATE]" at bounding box center [226, 364] width 231 height 16
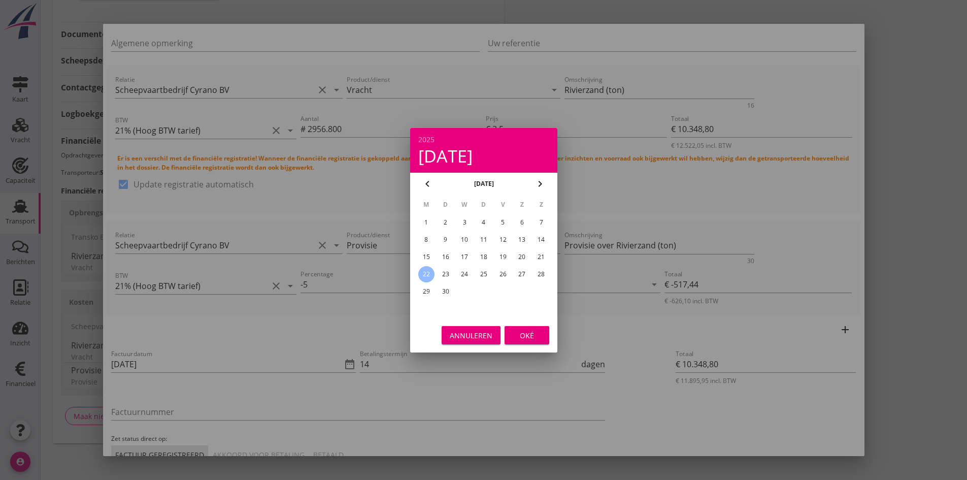
click at [479, 255] on div "18" at bounding box center [483, 257] width 16 height 16
type input "[DATE]"
click at [519, 335] on div "Oké" at bounding box center [527, 334] width 28 height 11
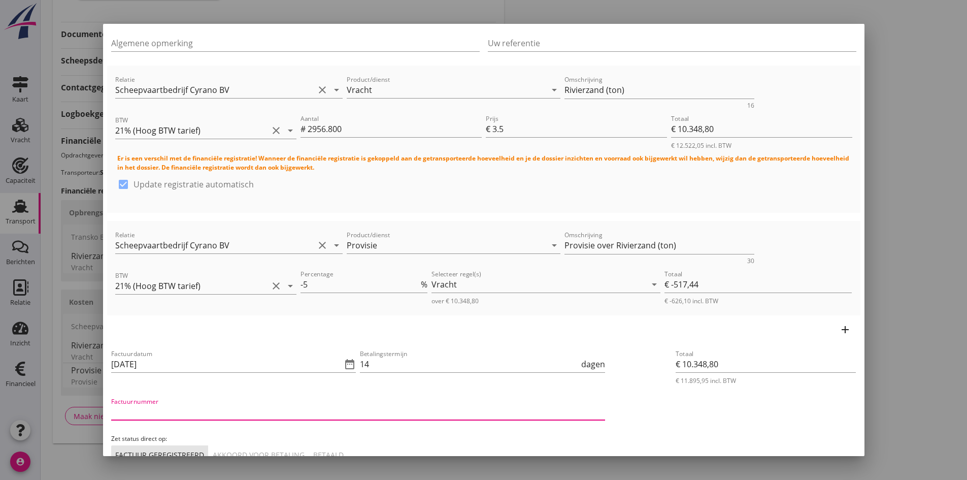
click at [235, 408] on input "Factuurnummer" at bounding box center [358, 412] width 494 height 16
type input "39-2025 V"
click at [253, 450] on div "Akkoord voor betaling" at bounding box center [259, 454] width 92 height 11
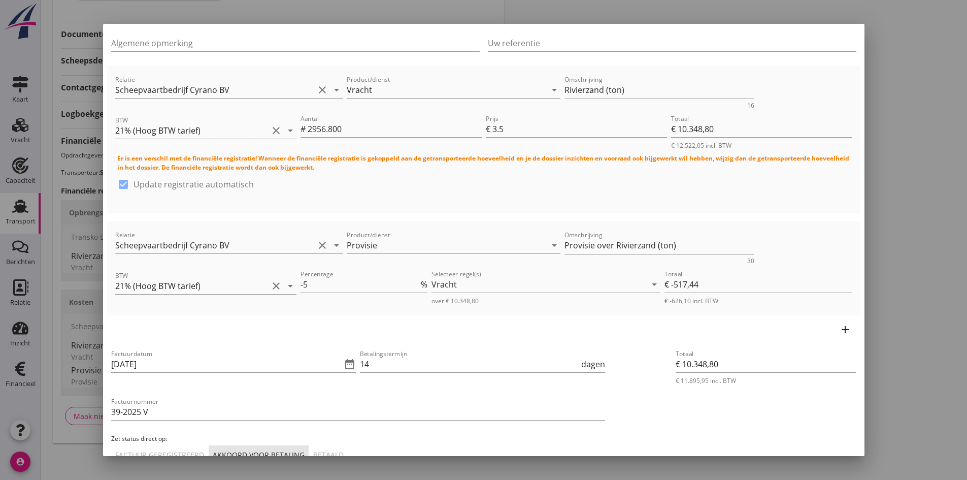
scroll to position [166, 0]
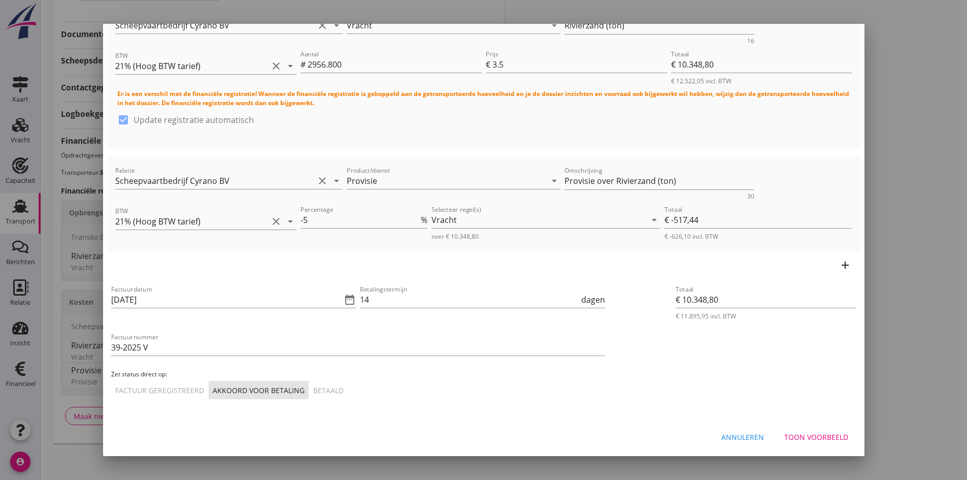
click at [785, 438] on div "Toon voorbeeld" at bounding box center [816, 436] width 64 height 11
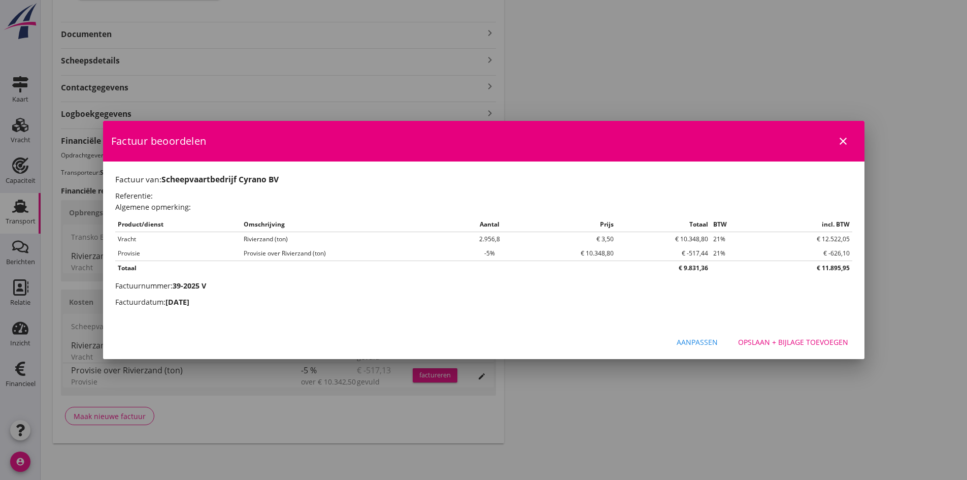
scroll to position [0, 0]
click at [784, 343] on div "Opslaan + bijlage toevoegen" at bounding box center [793, 342] width 110 height 11
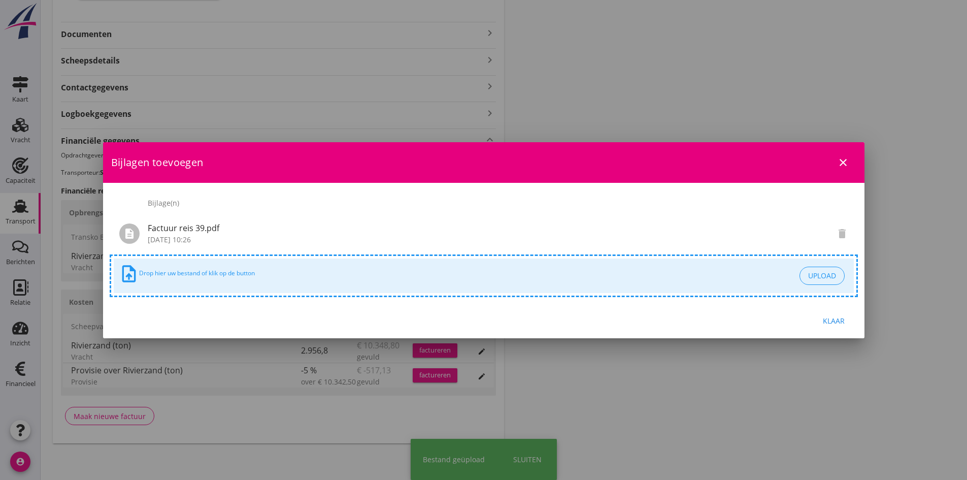
click at [828, 322] on div "Klaar" at bounding box center [834, 320] width 28 height 11
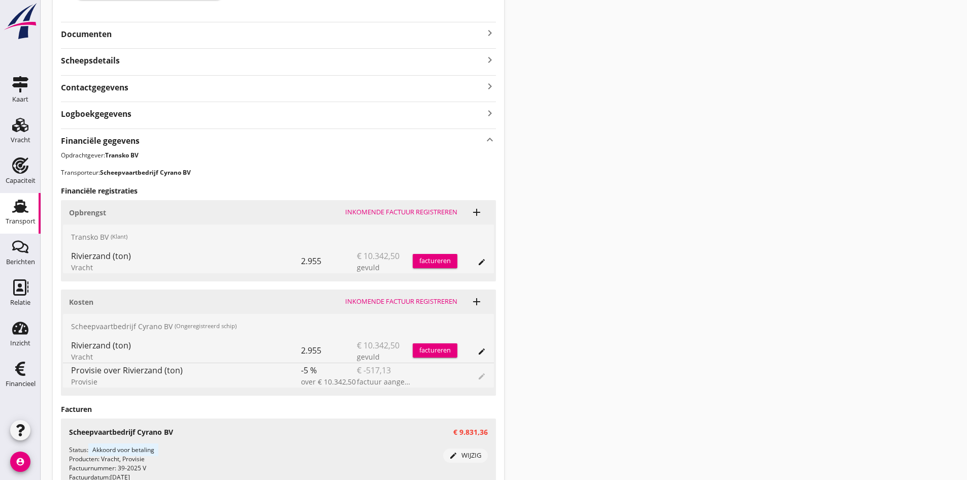
click at [438, 260] on div "factureren" at bounding box center [435, 261] width 45 height 10
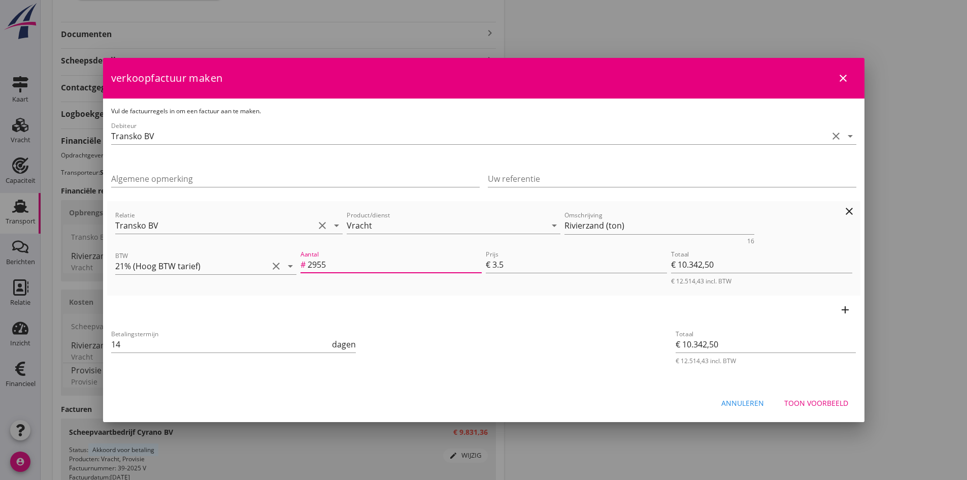
click at [348, 265] on input "2955" at bounding box center [395, 264] width 174 height 16
type input "295"
type input "€ 1.032,50"
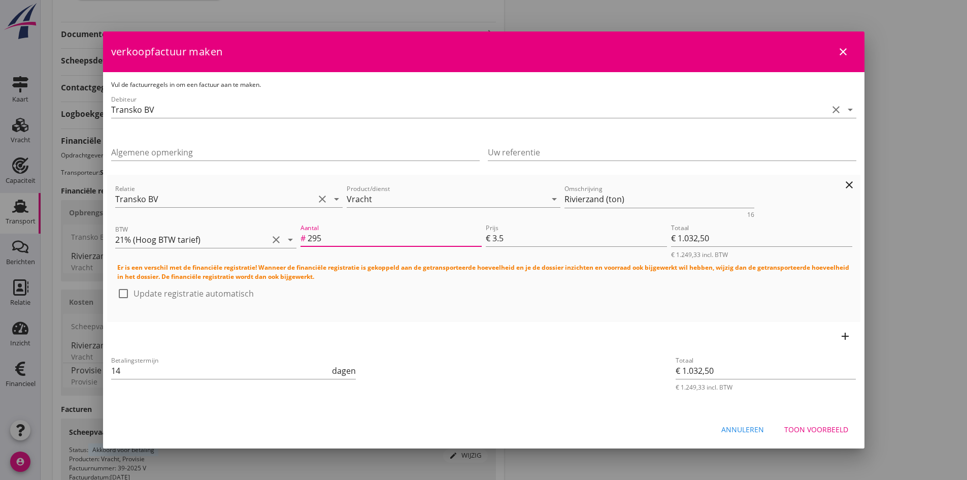
type input "2956"
type input "€ 10.346,00"
type input "€ 0,00"
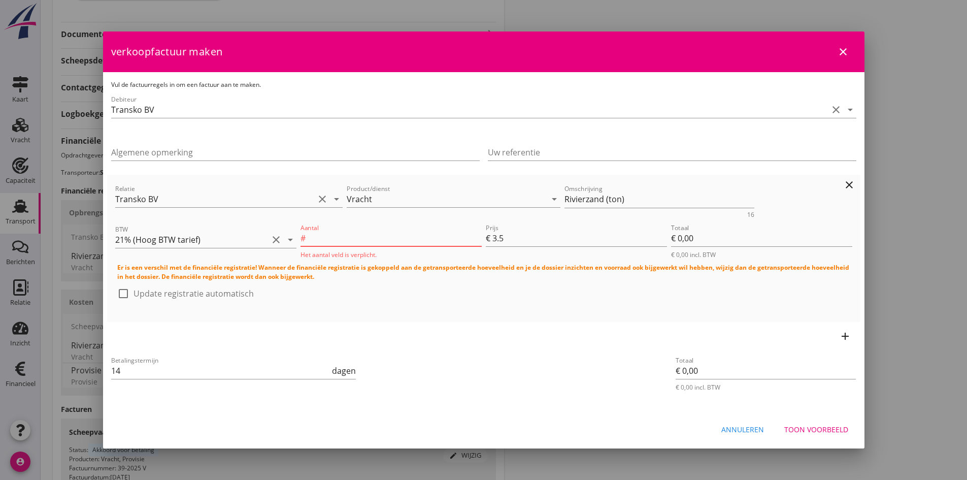
type input "2956.8"
type input "€ 10.348,80"
type input "2956.800"
click at [121, 293] on div at bounding box center [123, 293] width 17 height 17
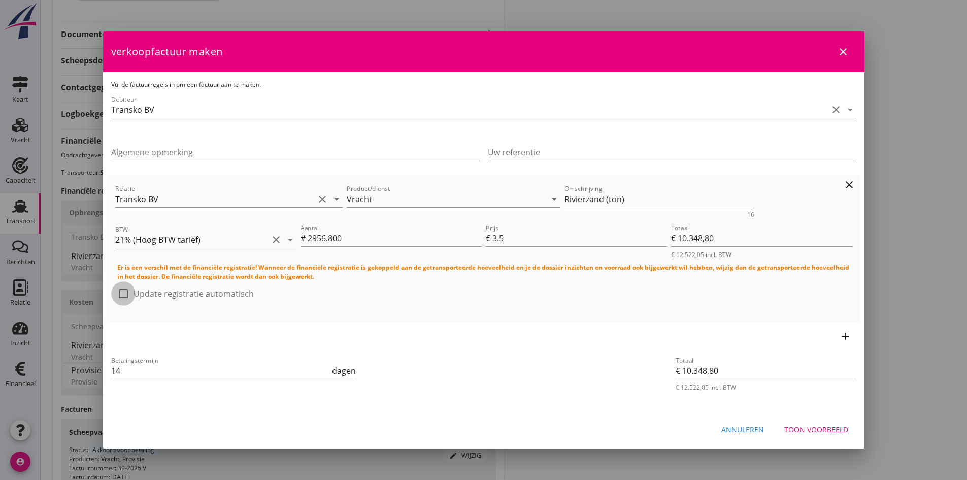
checkbox input "true"
click at [790, 429] on div "Toon voorbeeld" at bounding box center [816, 429] width 64 height 11
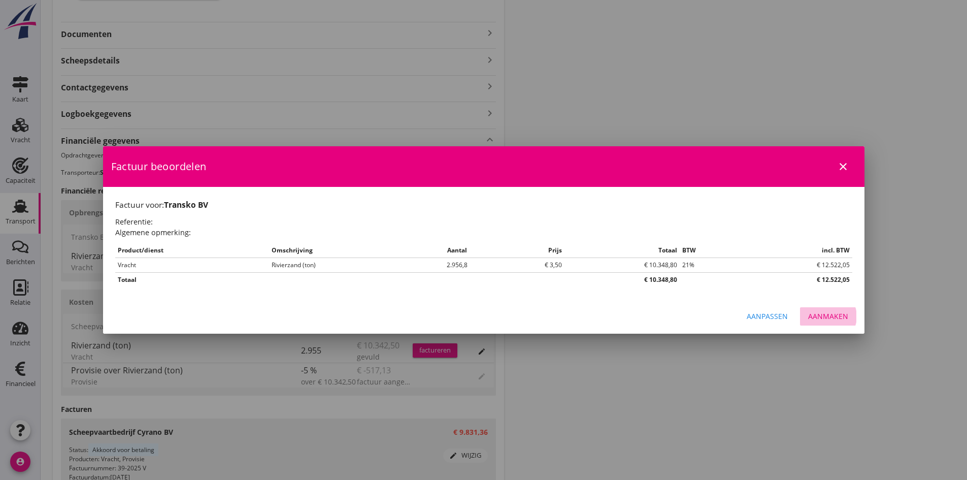
click at [836, 316] on div "Aanmaken" at bounding box center [828, 316] width 40 height 11
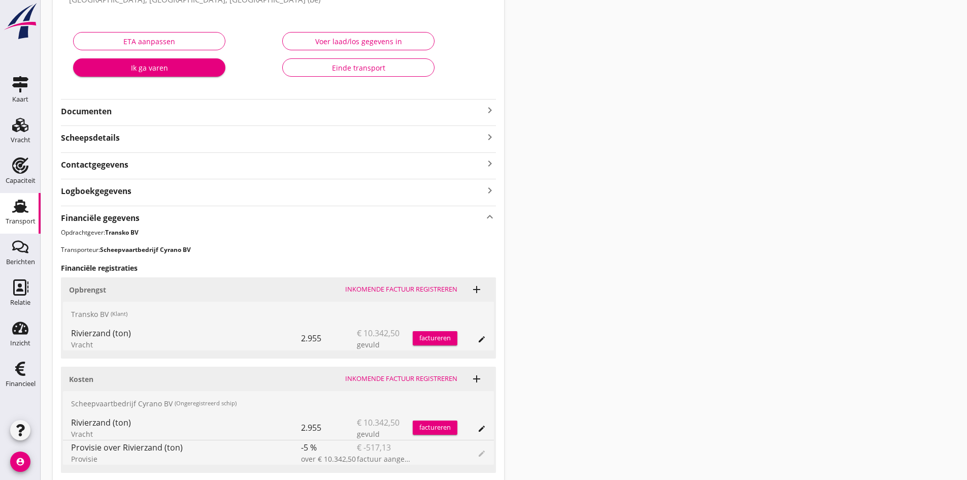
scroll to position [254, 0]
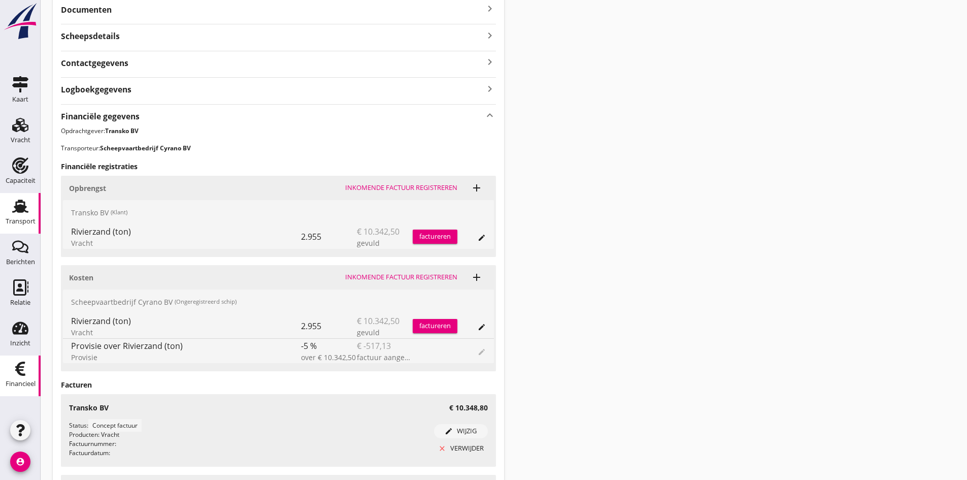
click at [18, 369] on use at bounding box center [20, 368] width 10 height 14
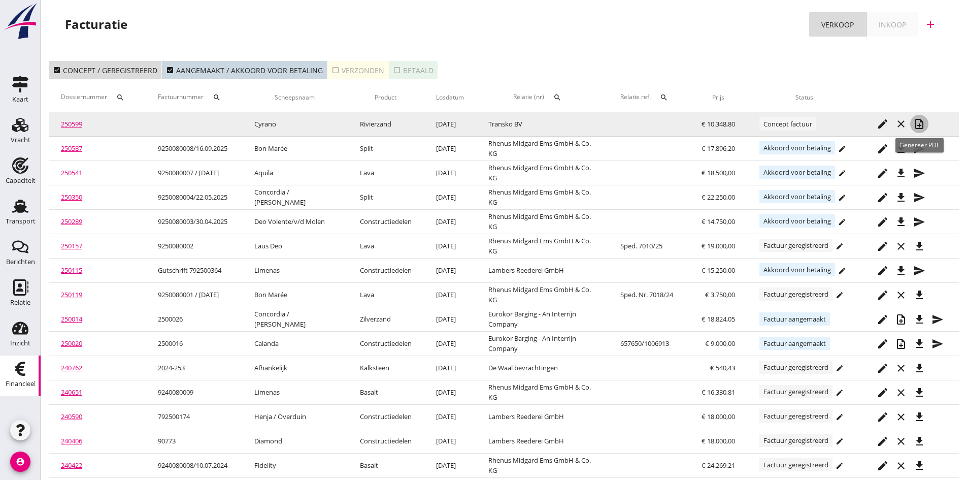
click at [919, 123] on icon "note_add" at bounding box center [919, 124] width 12 height 12
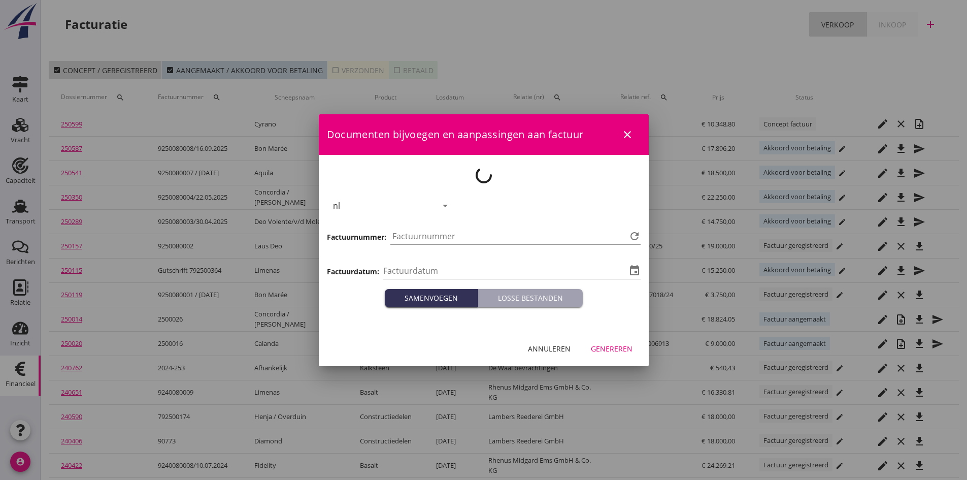
type input "[DATE]"
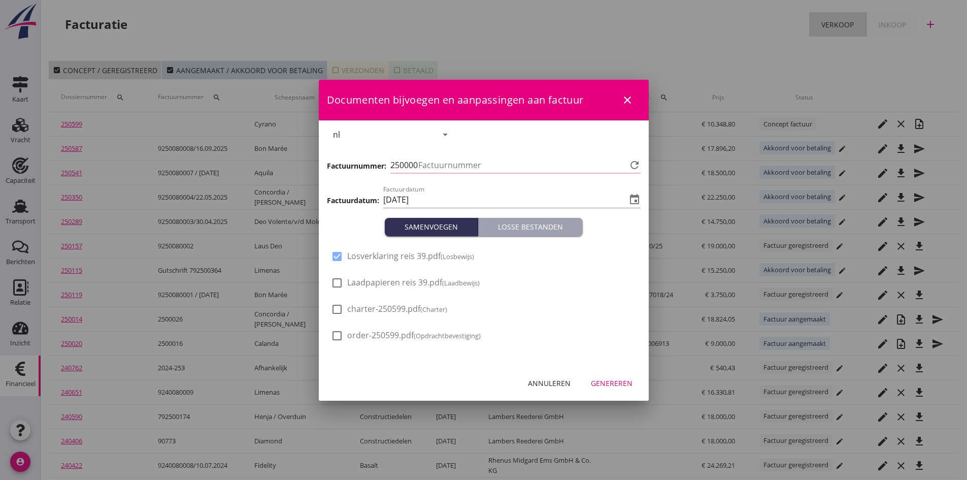
type input "790"
click at [337, 283] on div at bounding box center [336, 282] width 17 height 17
checkbox input "true"
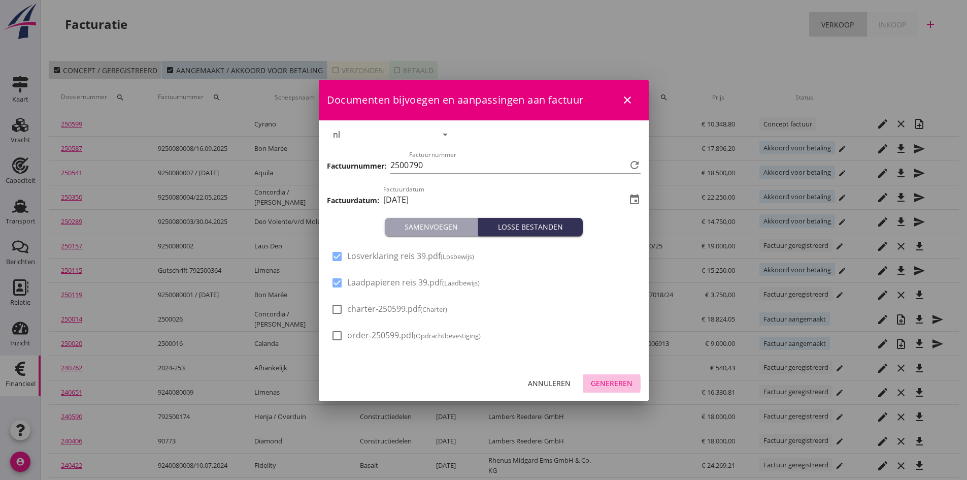
click at [609, 384] on div "Genereren" at bounding box center [612, 383] width 42 height 11
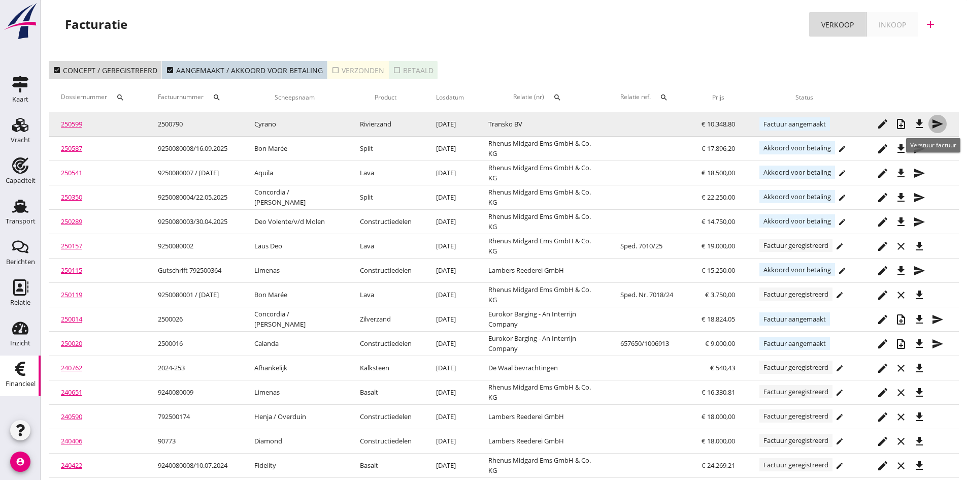
click at [936, 123] on icon "send" at bounding box center [937, 124] width 12 height 12
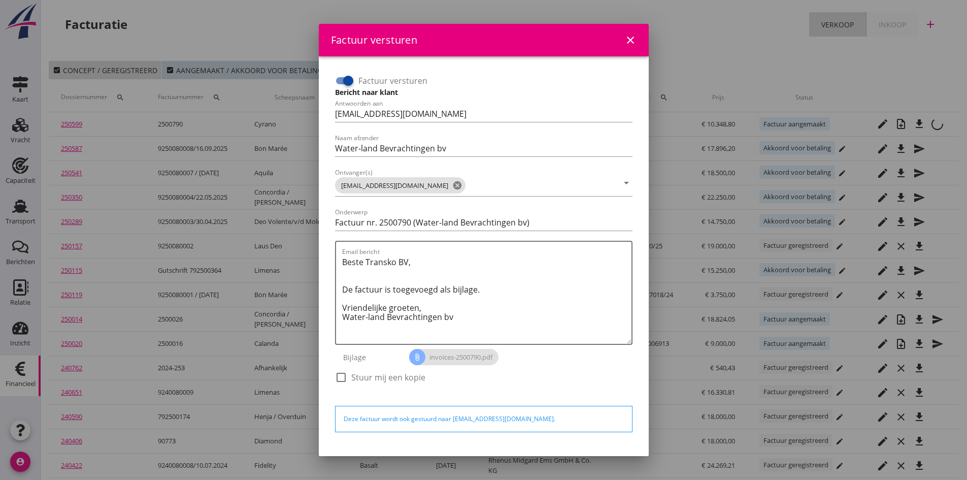
scroll to position [29, 0]
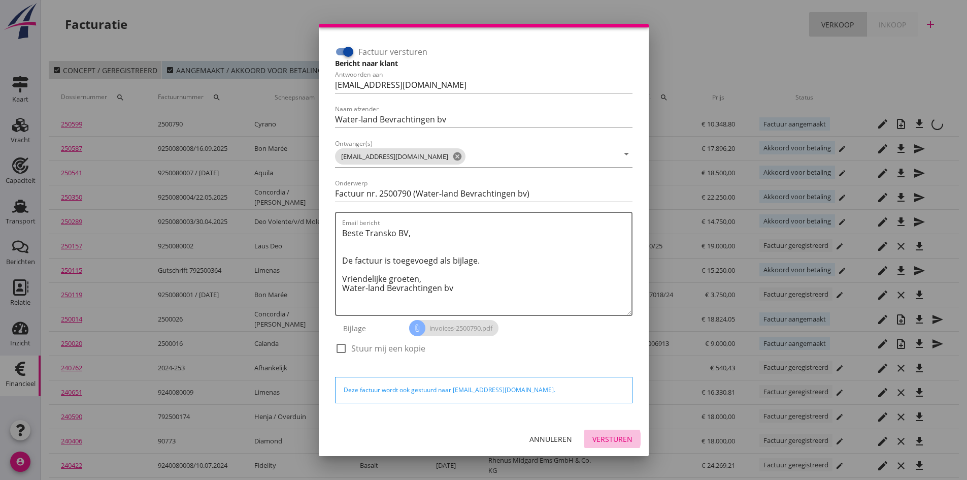
click at [600, 437] on div "Versturen" at bounding box center [612, 438] width 40 height 11
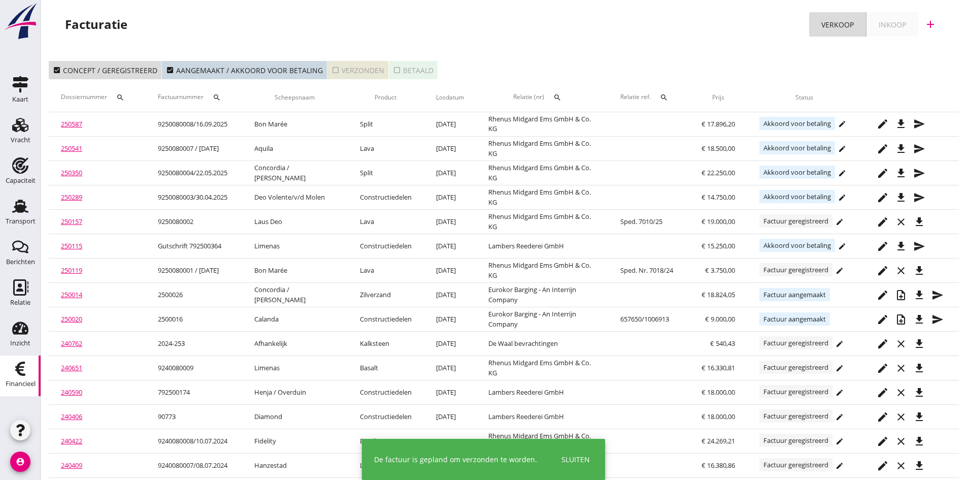
click at [350, 70] on div "check_box_outline_blank Verzonden" at bounding box center [357, 70] width 53 height 11
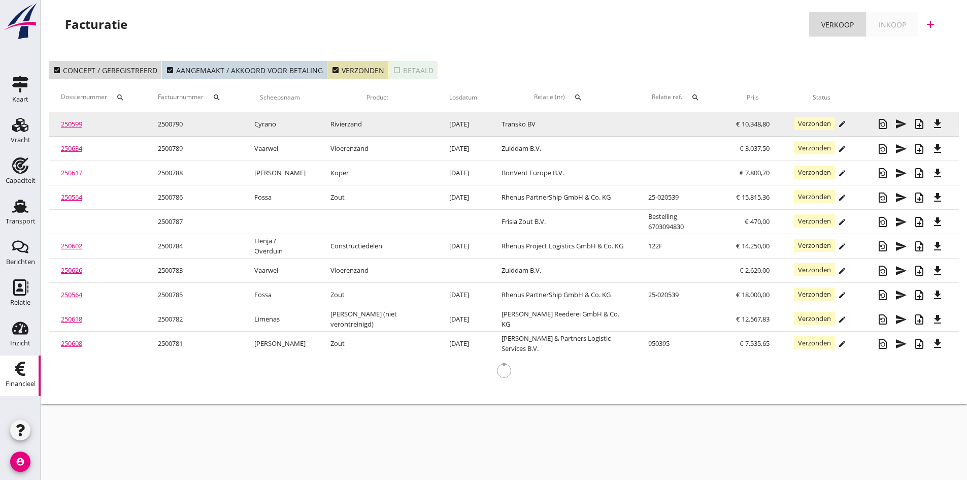
click at [65, 123] on link "250599" at bounding box center [71, 123] width 21 height 9
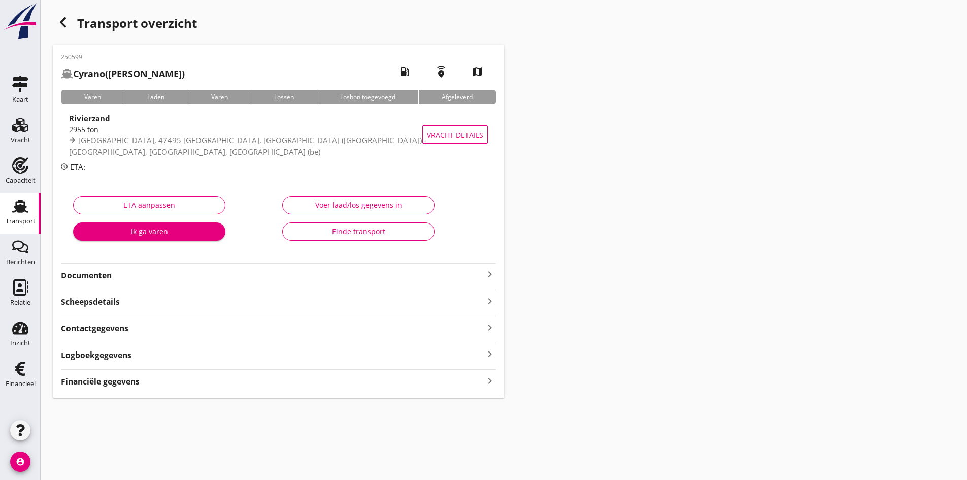
click at [335, 272] on strong "Documenten" at bounding box center [272, 276] width 423 height 12
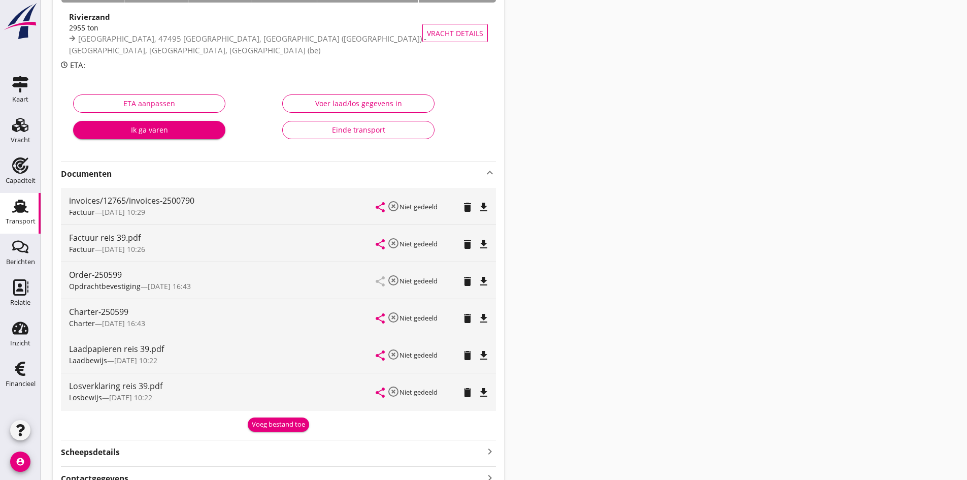
scroll to position [51, 0]
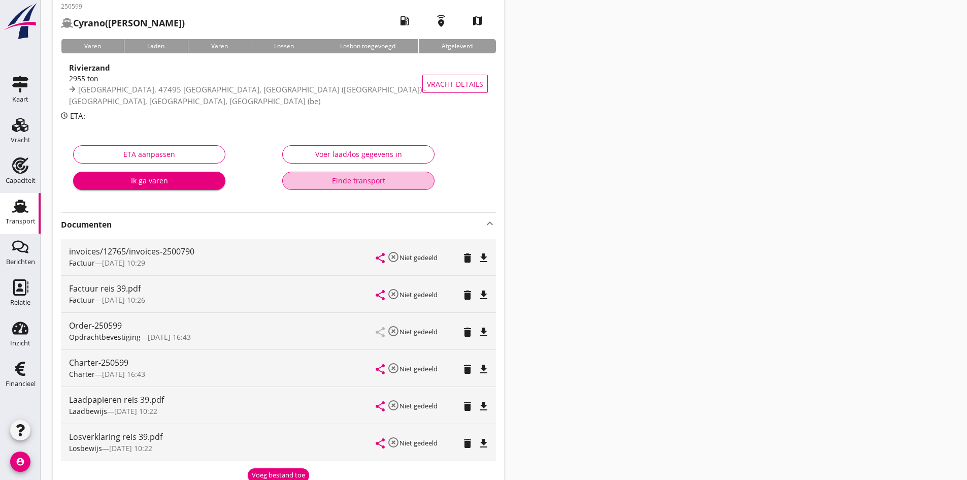
click at [360, 180] on div "Einde transport" at bounding box center [358, 180] width 135 height 11
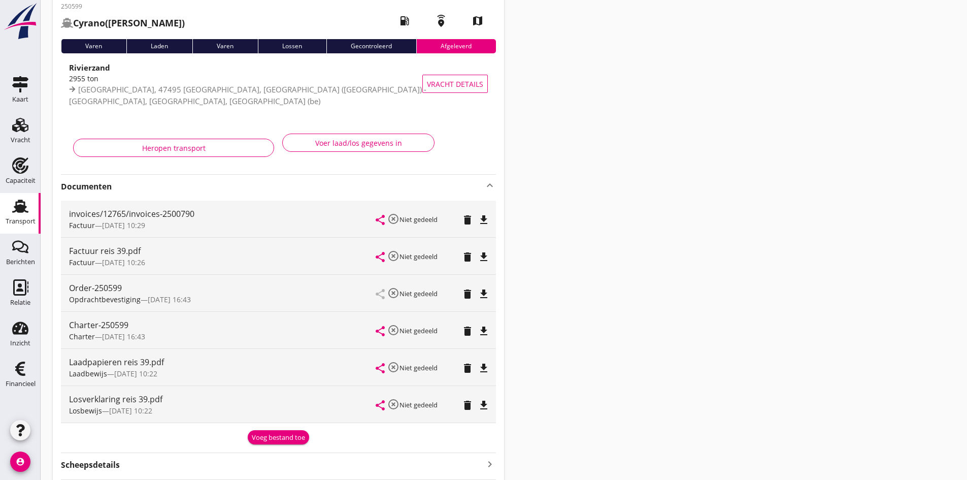
click at [23, 206] on use at bounding box center [20, 205] width 16 height 13
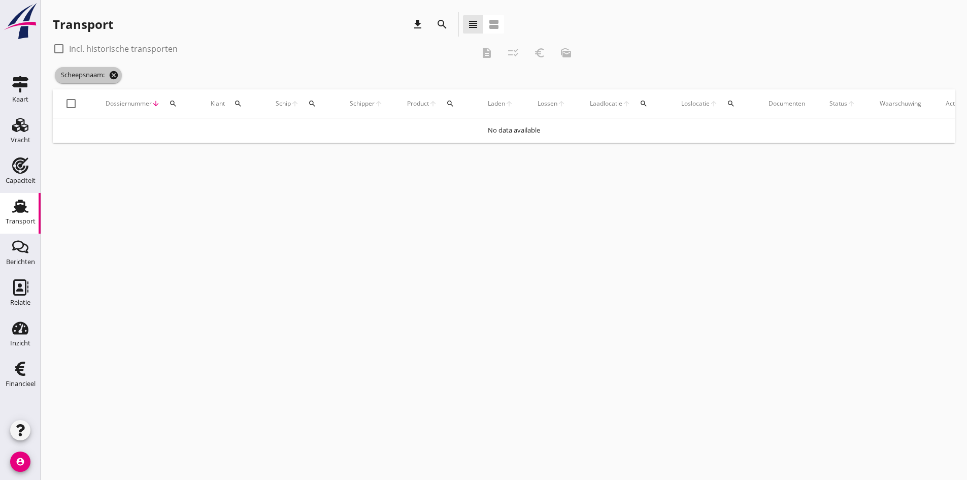
click at [114, 74] on icon "cancel" at bounding box center [114, 75] width 10 height 10
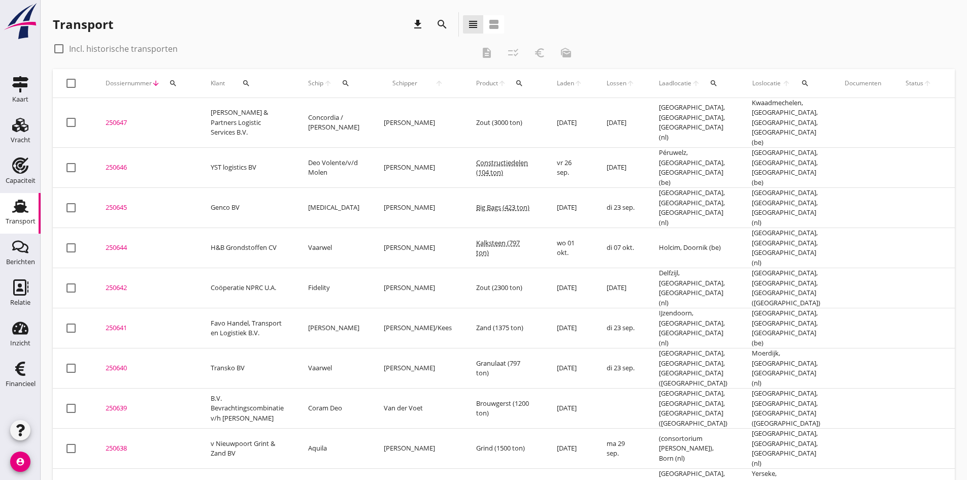
click at [118, 118] on div "250647" at bounding box center [146, 123] width 81 height 10
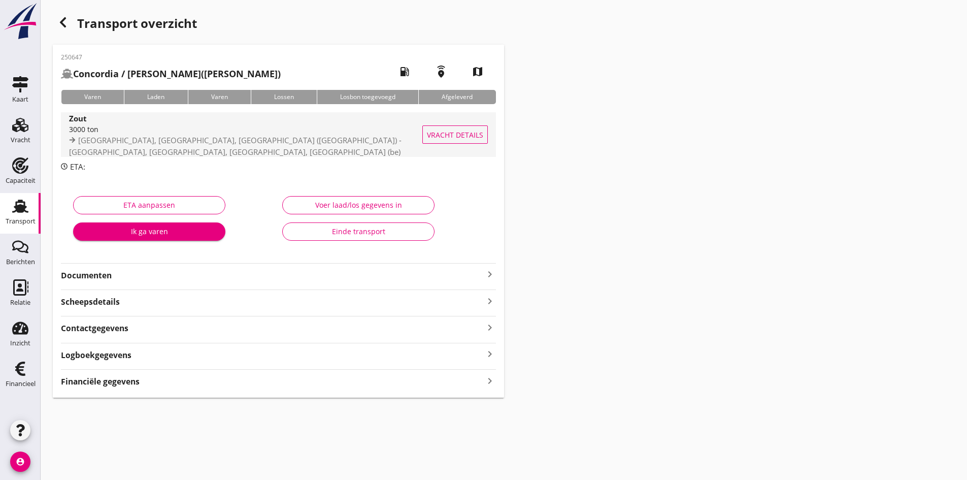
click at [115, 135] on div "3000 ton" at bounding box center [259, 129] width 381 height 11
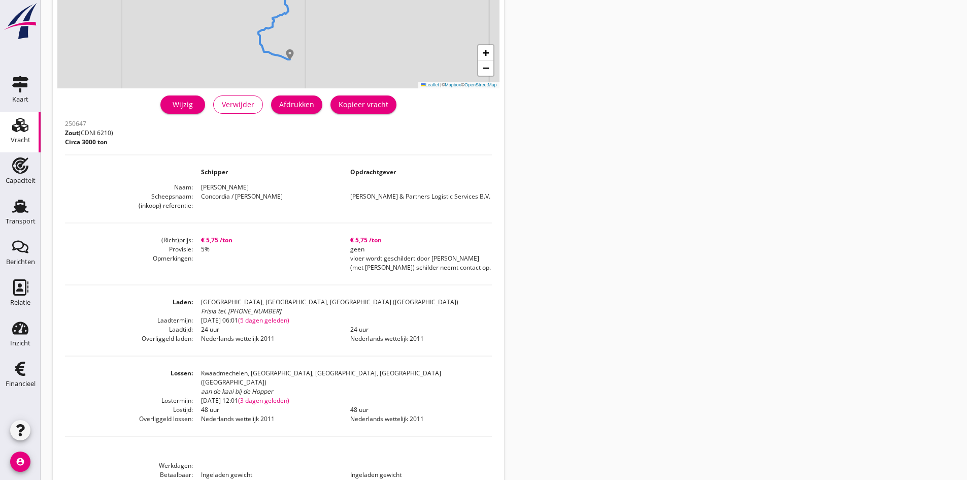
scroll to position [203, 0]
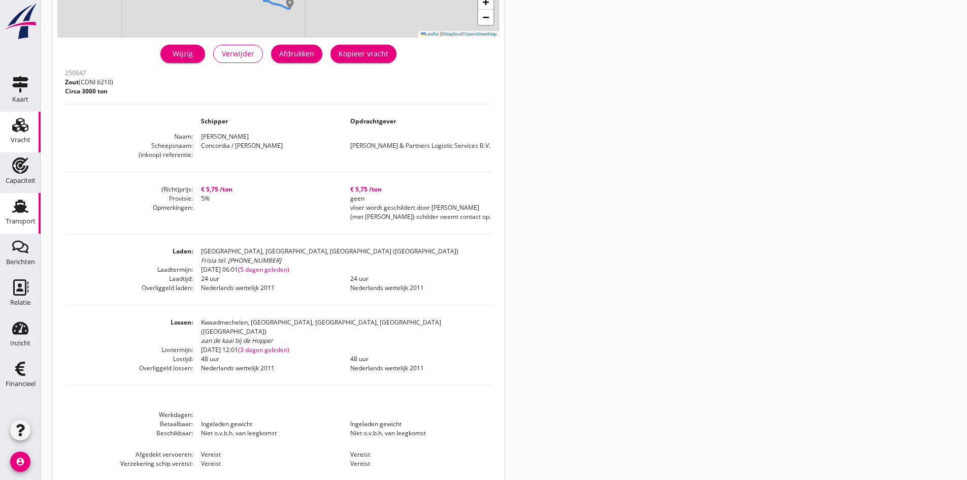
drag, startPoint x: 19, startPoint y: 206, endPoint x: 8, endPoint y: 212, distance: 13.2
click at [20, 206] on use at bounding box center [20, 205] width 16 height 13
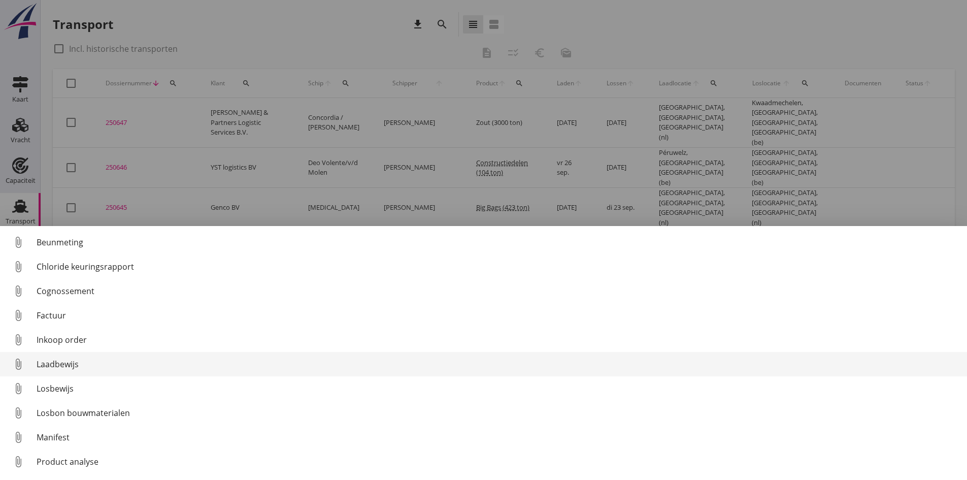
click at [56, 362] on div "Laadbewijs" at bounding box center [498, 364] width 922 height 12
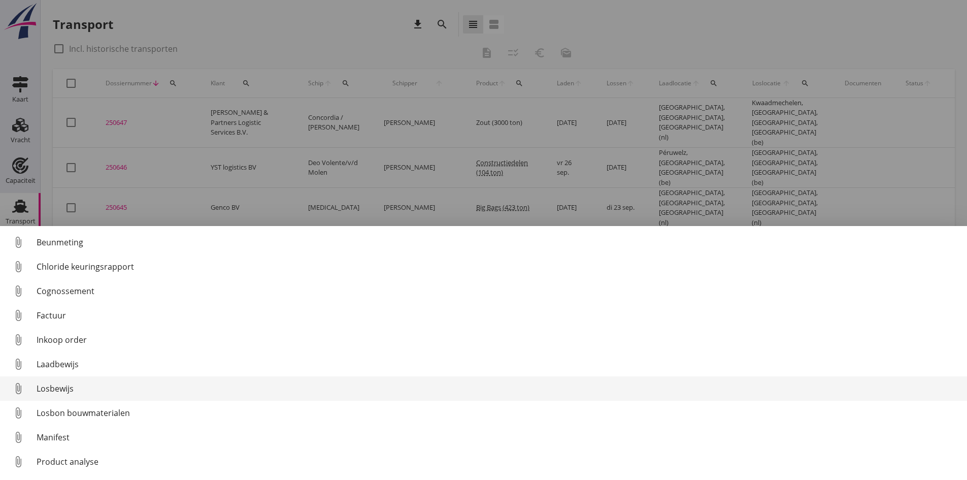
click at [53, 390] on div "Losbewijs" at bounding box center [498, 388] width 922 height 12
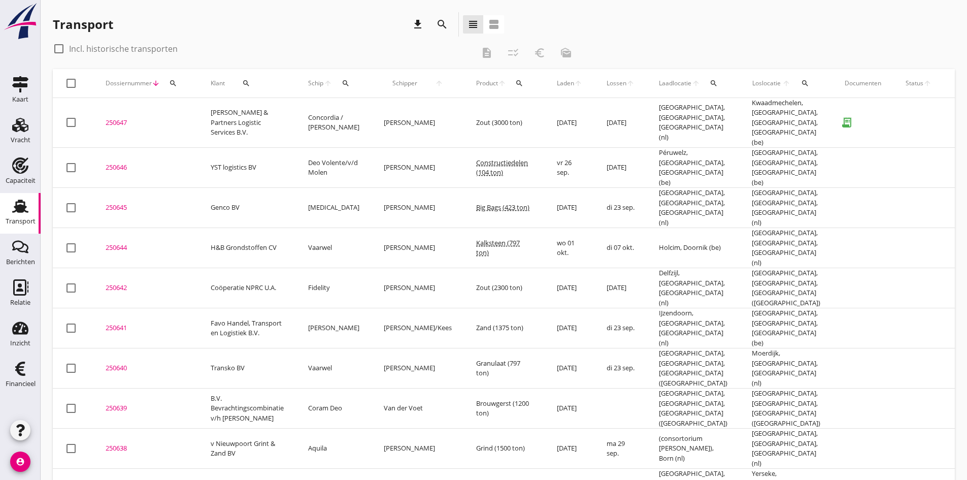
click at [121, 118] on div "250647" at bounding box center [146, 123] width 81 height 10
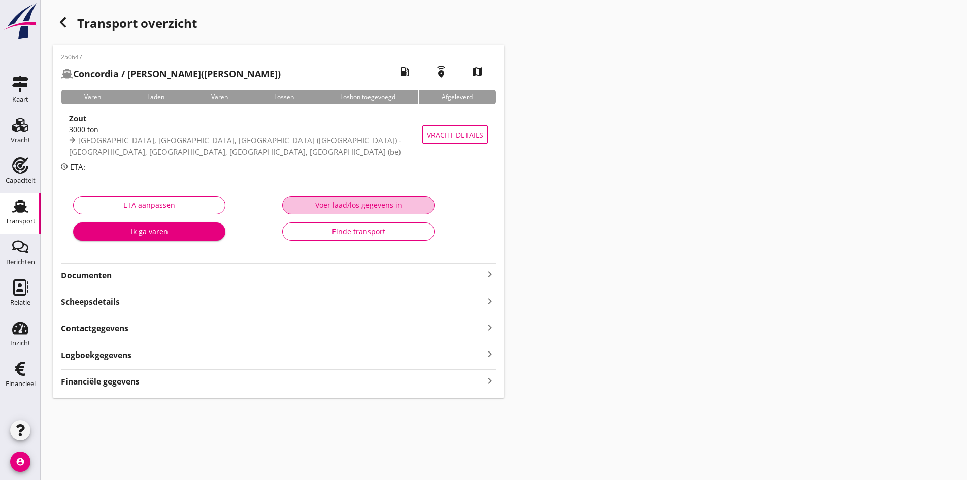
click at [329, 204] on div "Voer laad/los gegevens in" at bounding box center [358, 204] width 135 height 11
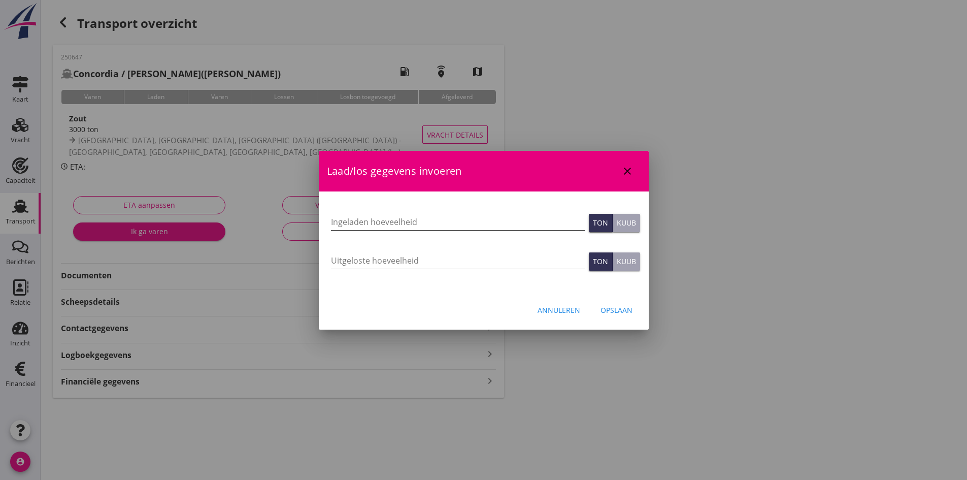
click at [344, 220] on input "Ingeladen hoeveelheid" at bounding box center [458, 222] width 254 height 16
type input "2583"
type input "2583.699"
click at [357, 258] on input "Uitgeloste hoeveelheid" at bounding box center [458, 260] width 254 height 16
type input "2583"
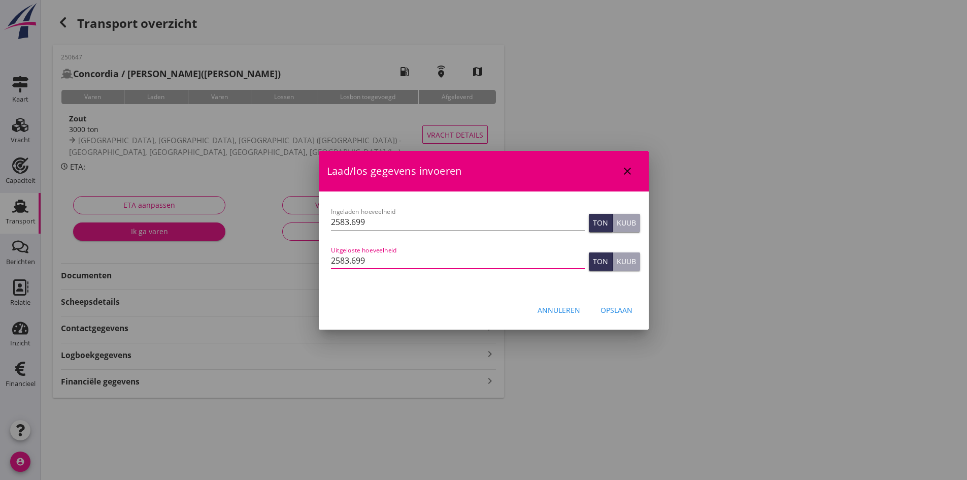
type input "2583.699"
click at [623, 310] on div "Opslaan" at bounding box center [616, 310] width 32 height 11
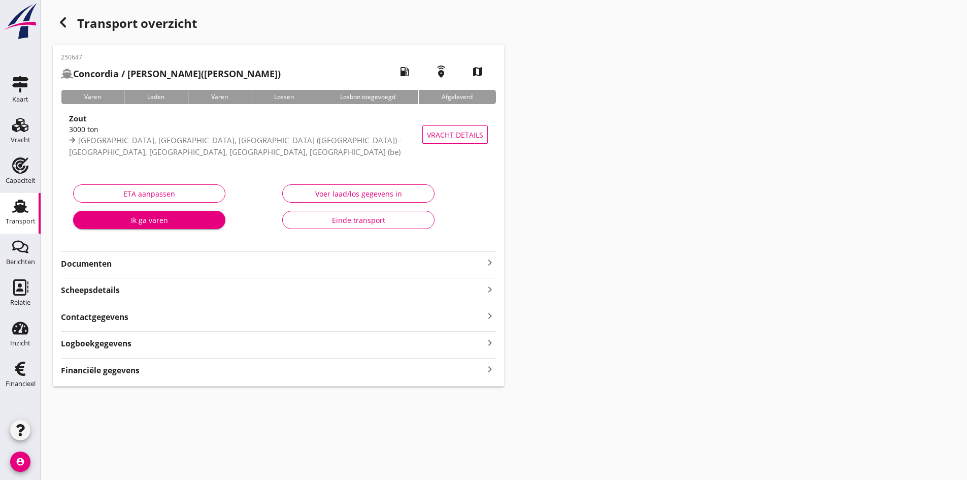
click at [483, 366] on div "Financiële gegevens keyboard_arrow_right" at bounding box center [278, 369] width 435 height 14
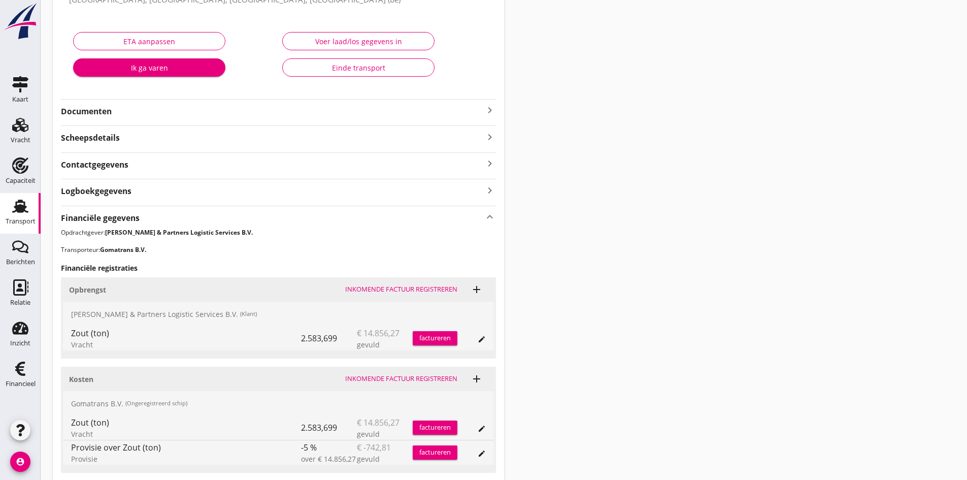
scroll to position [203, 0]
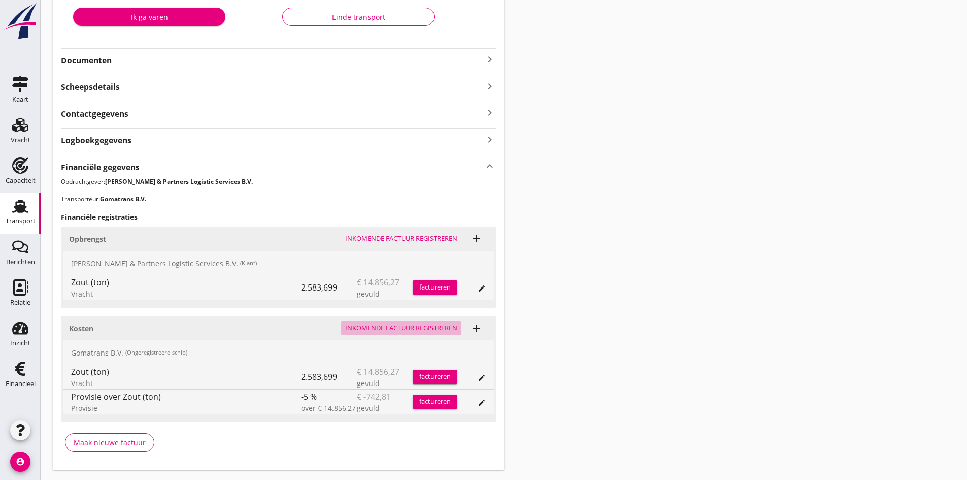
click at [372, 327] on div "Inkomende factuur registreren" at bounding box center [401, 328] width 112 height 10
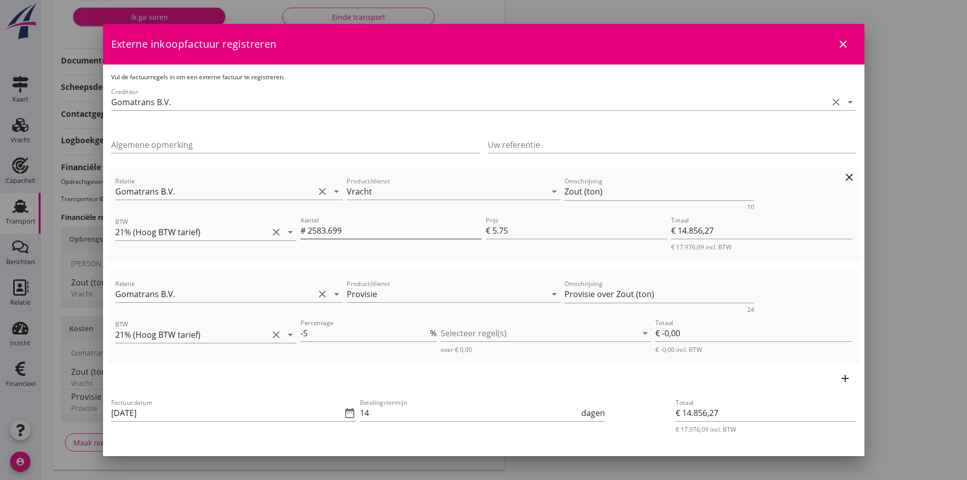
click at [353, 230] on input "2583.699" at bounding box center [395, 230] width 174 height 16
type input "2583.69"
type input "€ 14.856,22"
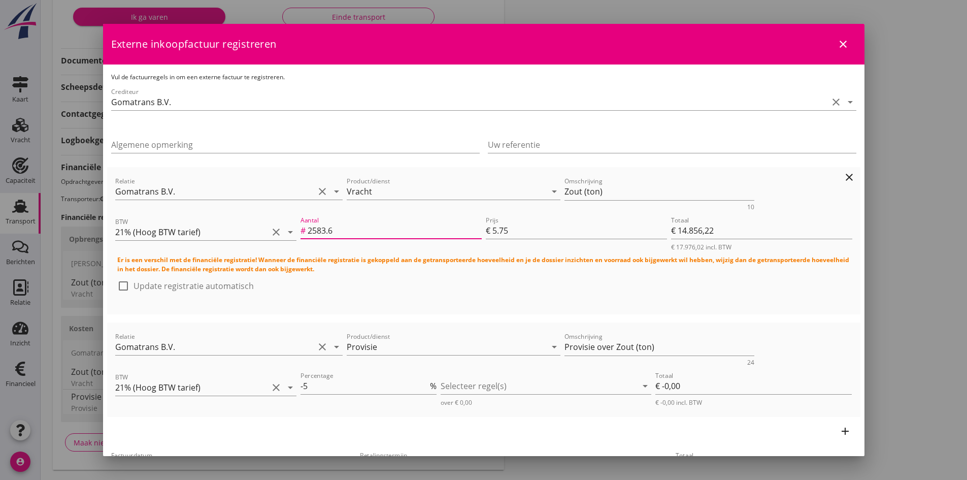
type input "2583"
type input "€ 14.852,25"
type input "258"
type input "€ 1.483,50"
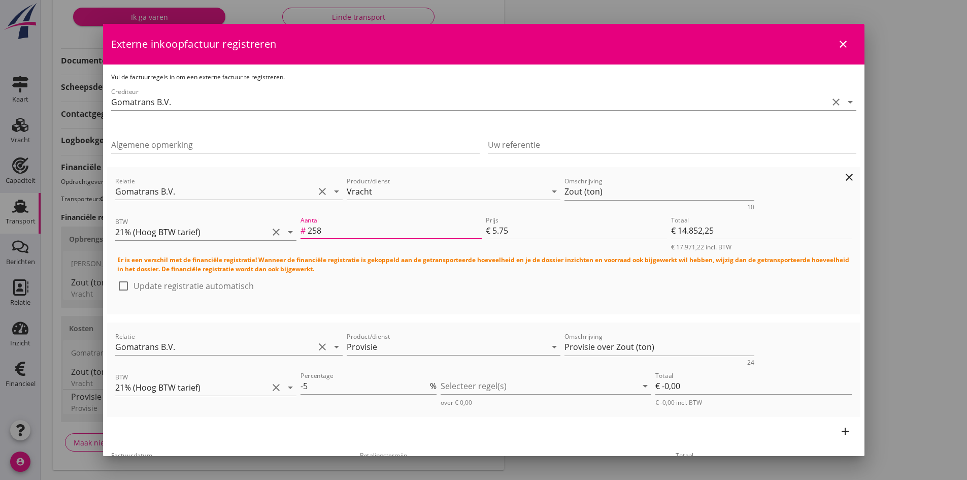
type input "€ 1.483,50"
type input "25"
type input "€ 143,75"
type input "2"
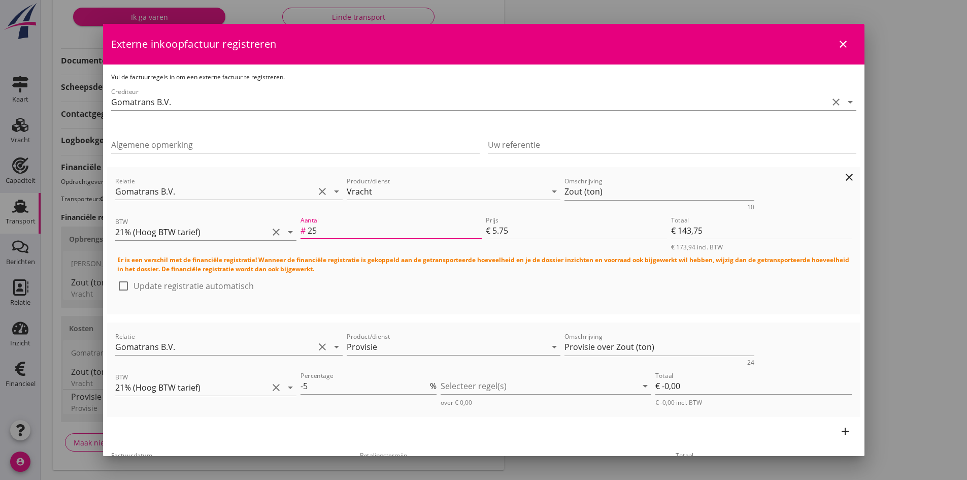
type input "€ 11,50"
type input "27"
type input "€ 155,25"
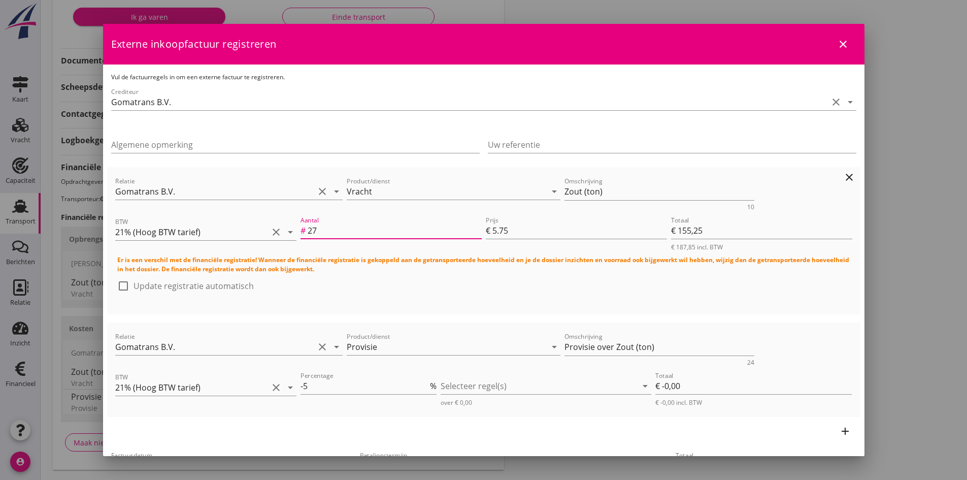
type input "279"
type input "€ 1.604,25"
type input "2791"
type input "€ 16.048,25"
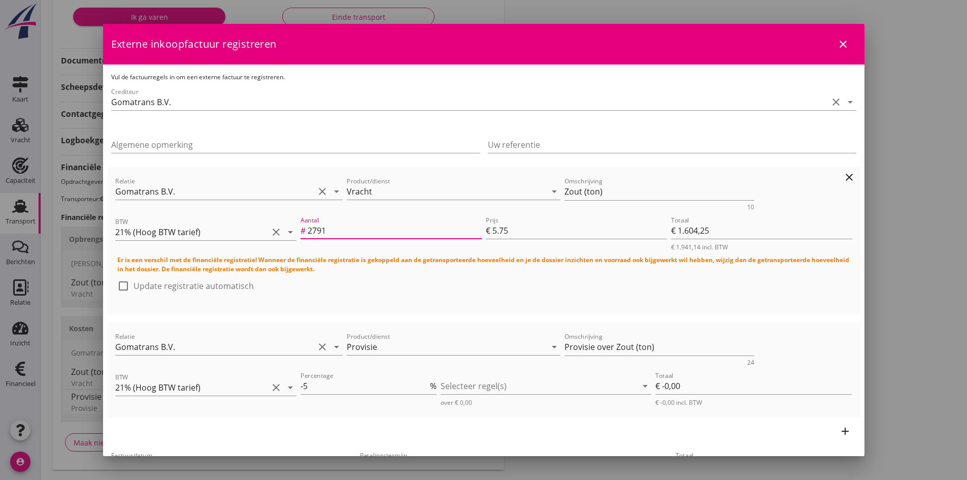
type input "€ 16.048,25"
type input "€ 0,00"
type input "2791.8"
type input "€ 16.052,85"
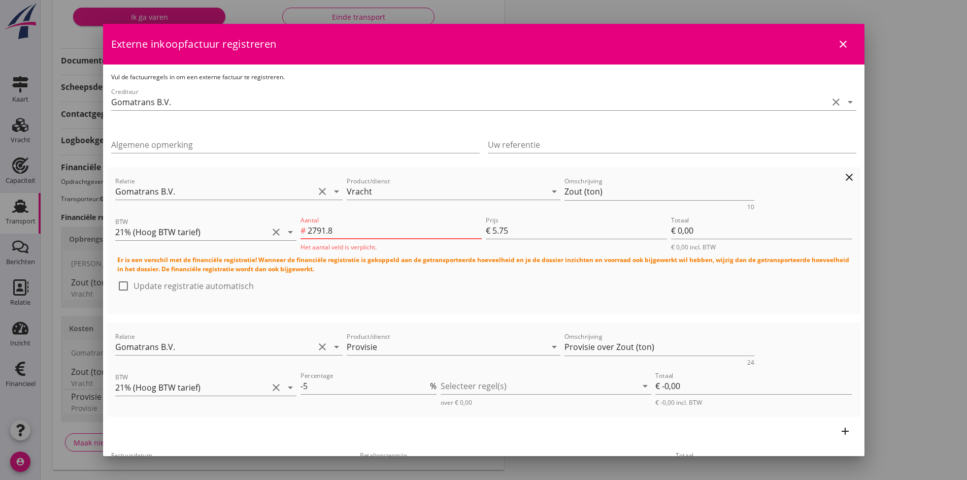
type input "€ 16.052,85"
type input "2791.85"
type input "€ 16.053,14"
type input "2791.850"
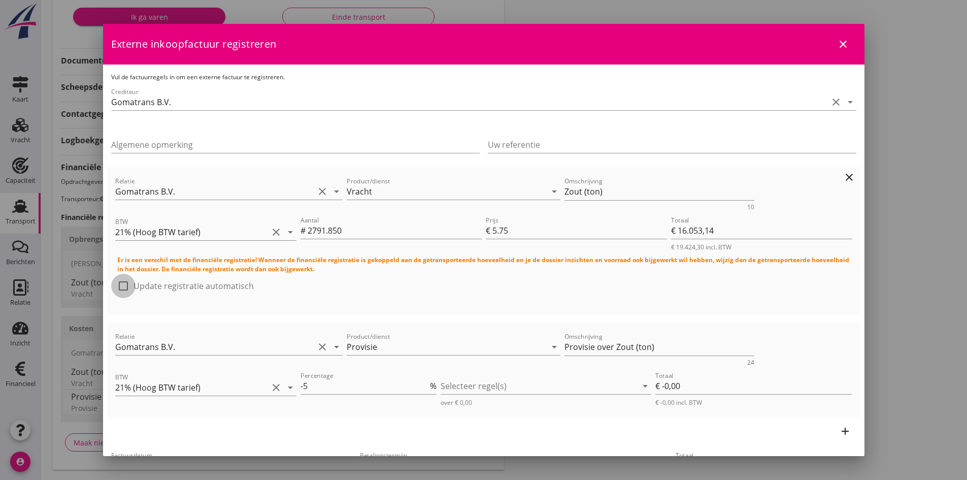
click at [120, 283] on div at bounding box center [123, 285] width 17 height 17
checkbox input "true"
click at [449, 385] on div at bounding box center [539, 386] width 196 height 16
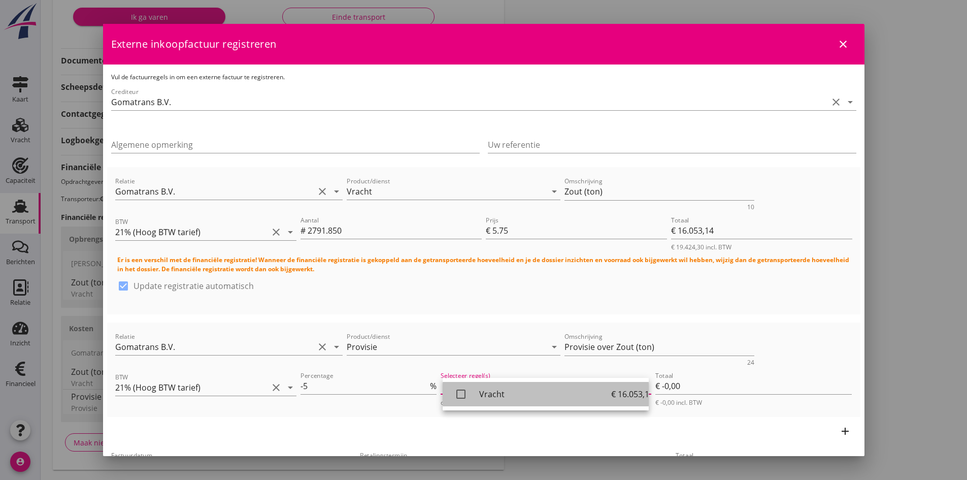
click at [457, 394] on icon "check_box_outline_blank" at bounding box center [461, 394] width 20 height 20
type input "€ -802,66"
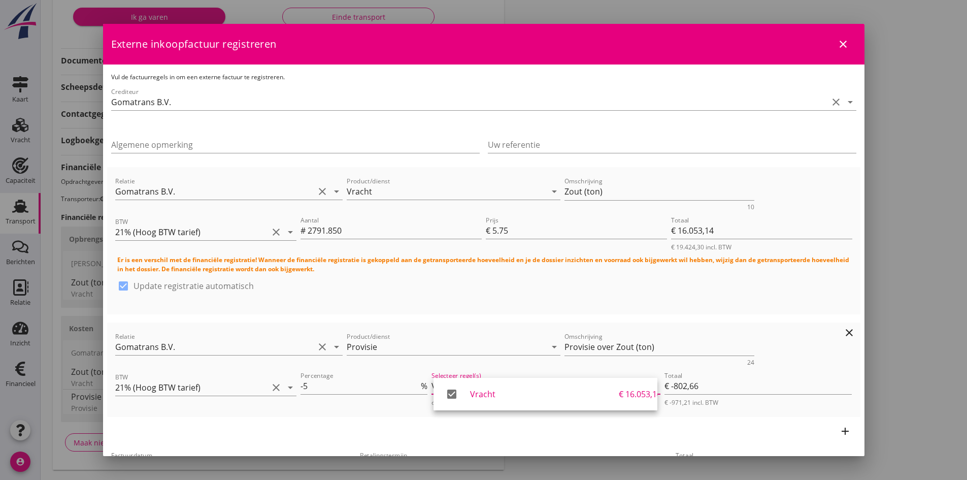
scroll to position [102, 0]
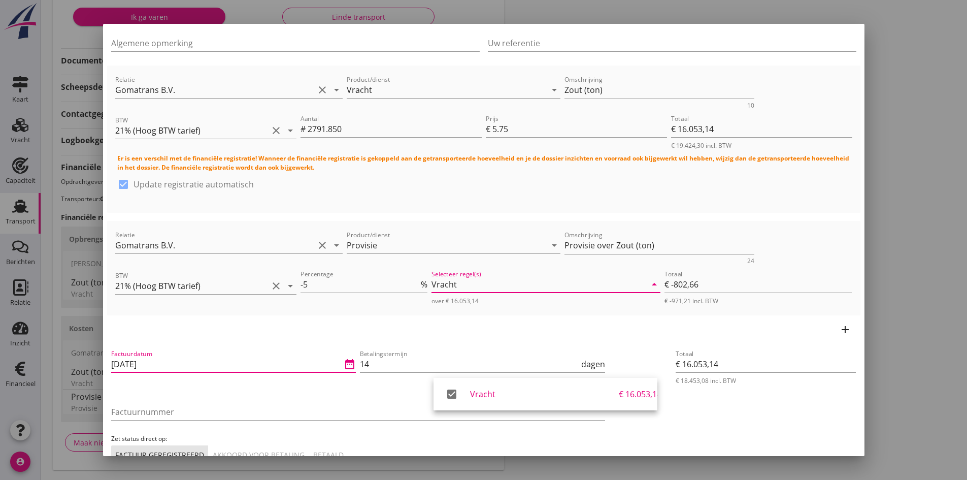
click at [183, 364] on input "[DATE]" at bounding box center [226, 364] width 231 height 16
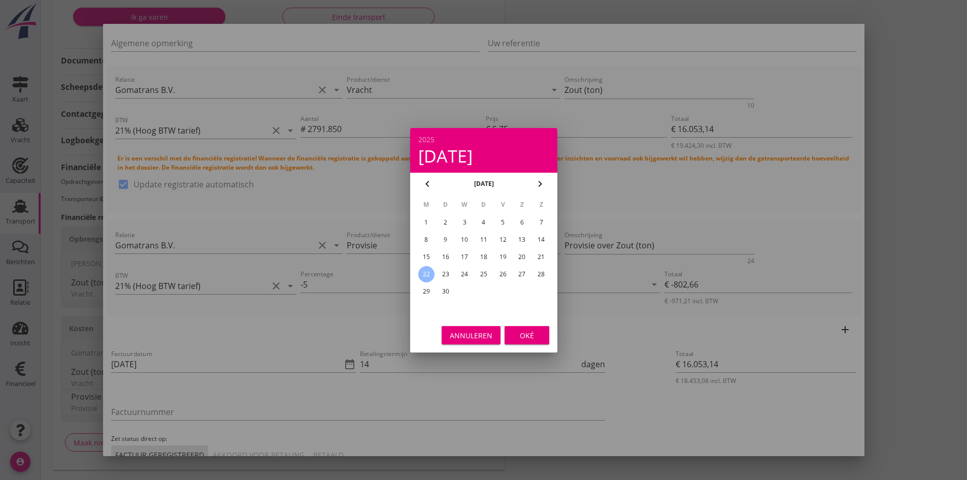
click at [521, 257] on div "20" at bounding box center [522, 257] width 16 height 16
type input "[DATE]"
drag, startPoint x: 528, startPoint y: 332, endPoint x: 498, endPoint y: 341, distance: 31.7
click at [526, 333] on div "Oké" at bounding box center [527, 334] width 28 height 11
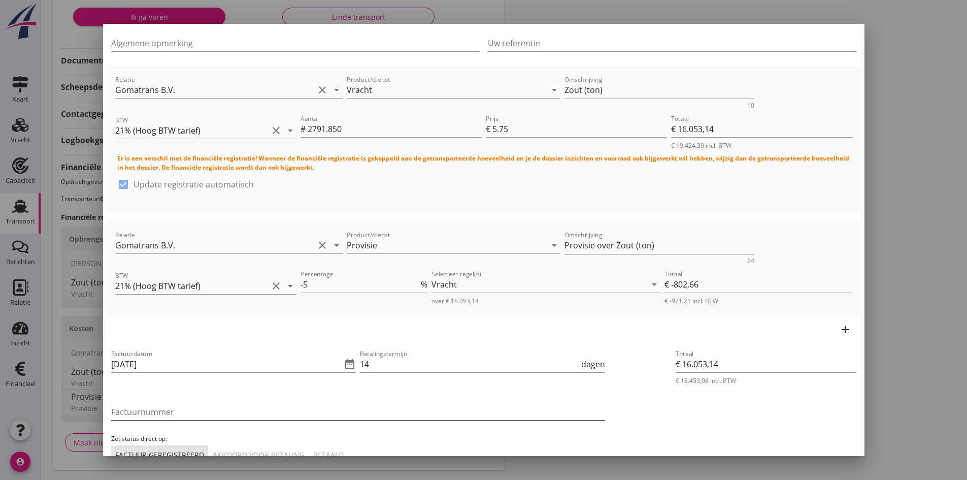
click at [166, 415] on input "Factuurnummer" at bounding box center [358, 412] width 494 height 16
type input "2025-37"
click at [245, 453] on div "Akkoord voor betaling" at bounding box center [259, 454] width 92 height 11
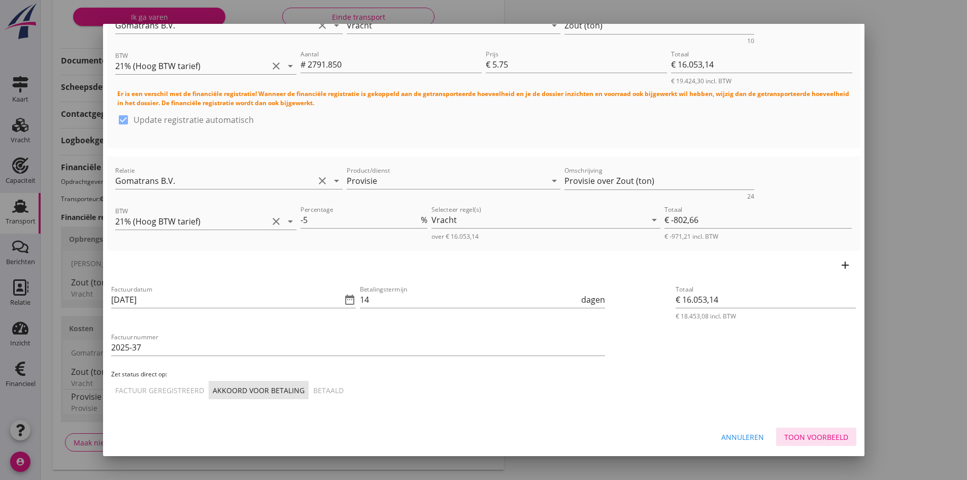
drag, startPoint x: 790, startPoint y: 436, endPoint x: 771, endPoint y: 432, distance: 19.6
click at [790, 437] on div "Toon voorbeeld" at bounding box center [816, 436] width 64 height 11
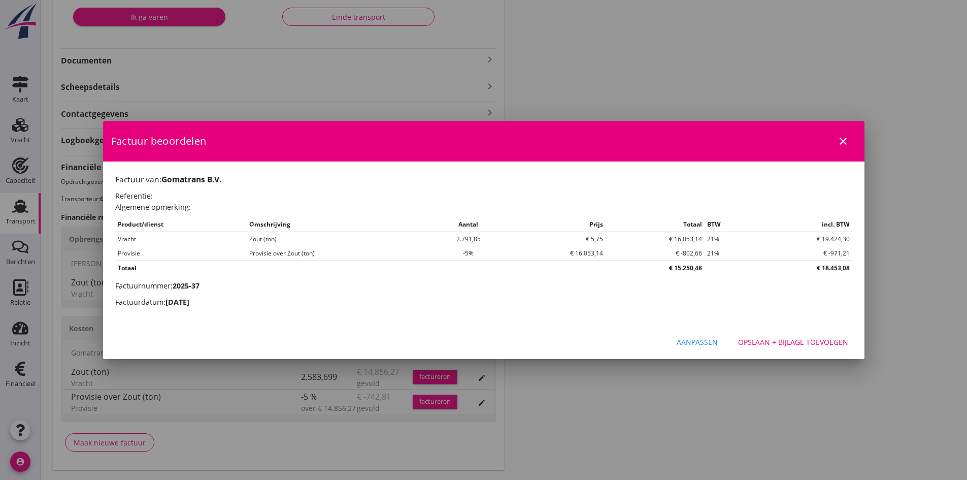
scroll to position [0, 0]
click at [795, 340] on div "Opslaan + bijlage toevoegen" at bounding box center [793, 342] width 110 height 11
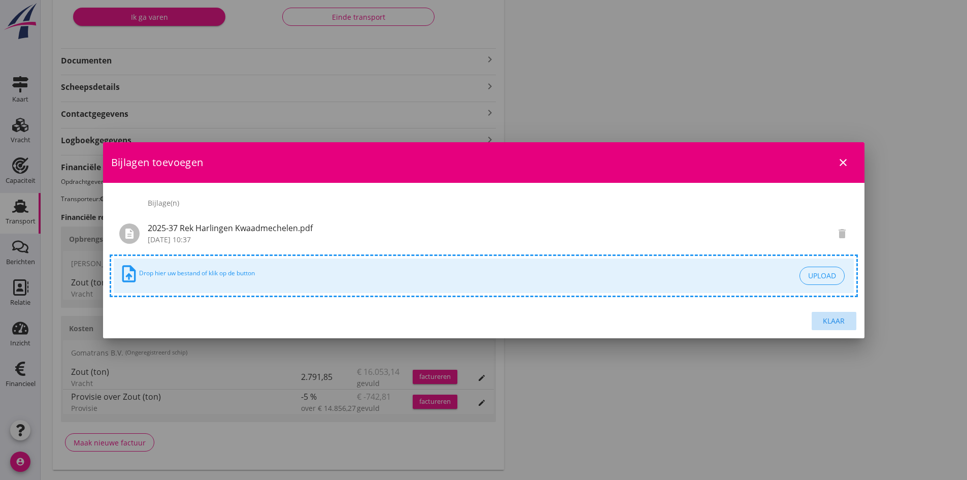
click at [832, 320] on div "Klaar" at bounding box center [834, 320] width 28 height 11
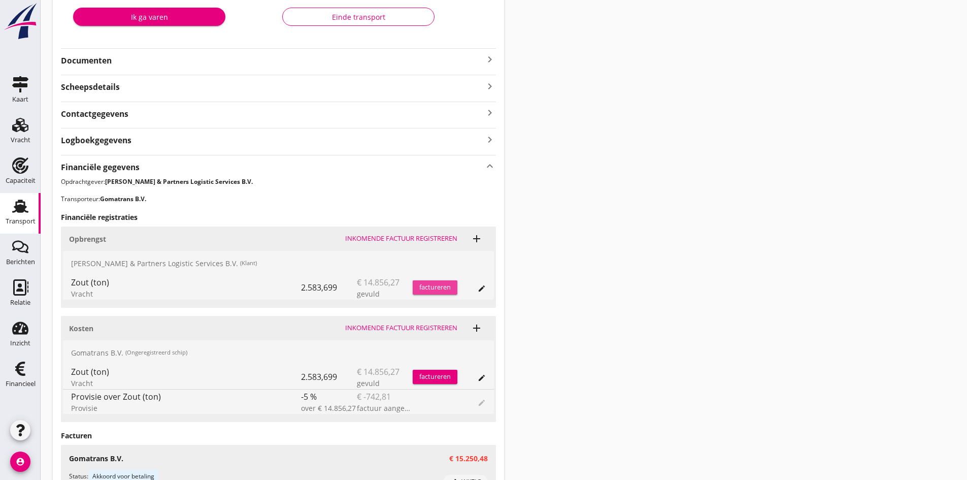
click at [430, 287] on div "factureren" at bounding box center [435, 287] width 45 height 10
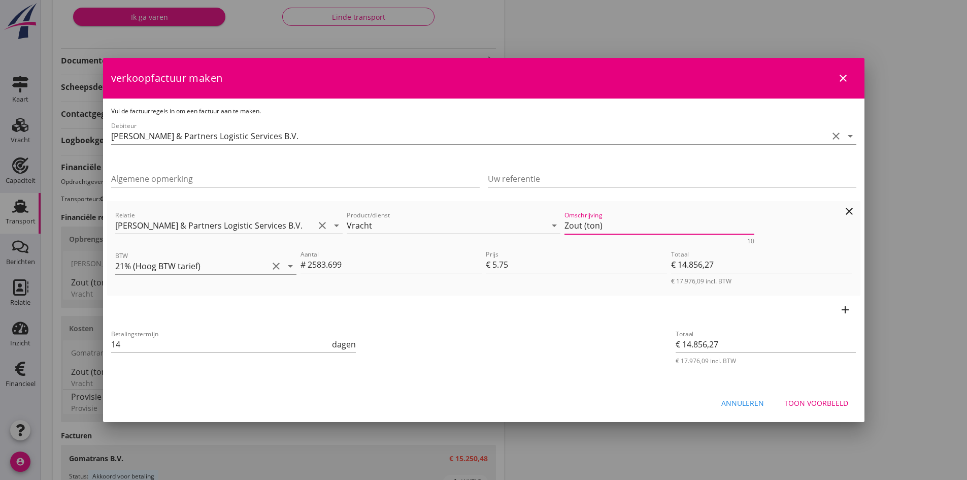
click at [603, 226] on textarea "Zout (ton)" at bounding box center [659, 225] width 190 height 17
type textarea "Zout correctie ivm wind 208.151 ton meer"
click at [350, 265] on input "2583.699" at bounding box center [395, 264] width 174 height 16
type input "2583.69"
type input "€ 14.856,22"
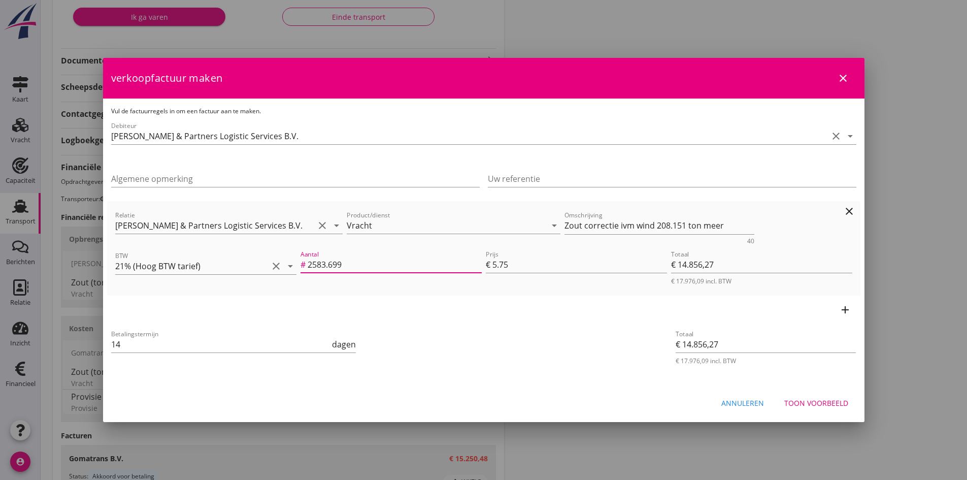
type input "€ 14.856,22"
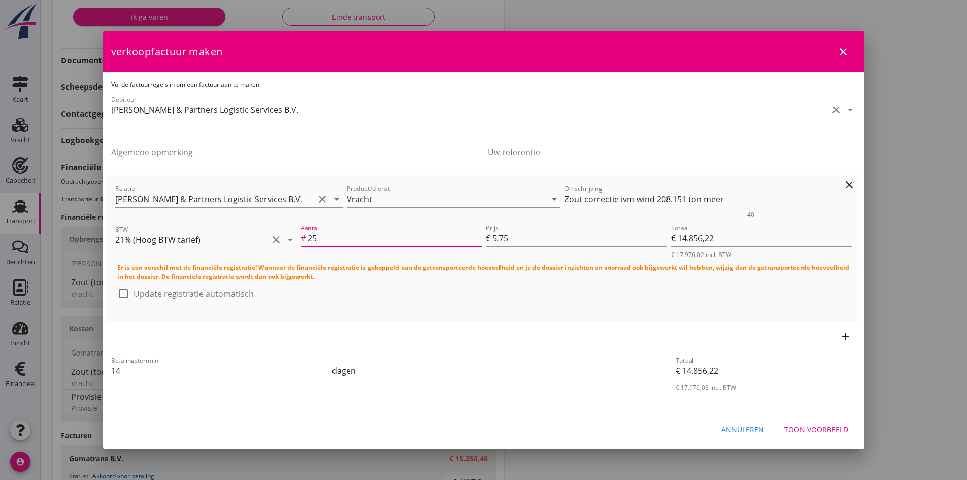
type input "2"
type input "€ 0,00"
type input "2"
type input "€ 11,50"
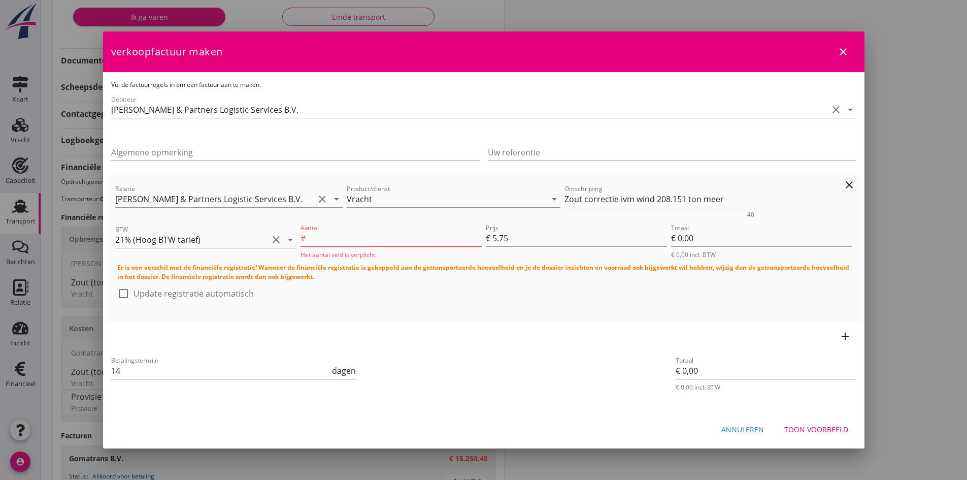
type input "€ 11,50"
type input "27"
type input "€ 155,25"
type input "279"
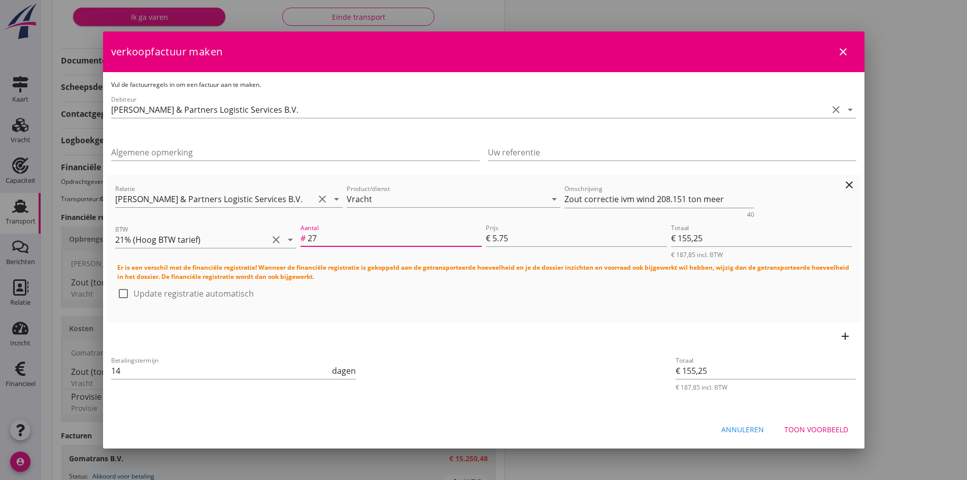
type input "€ 1.604,25"
type input "2791"
type input "€ 16.048,25"
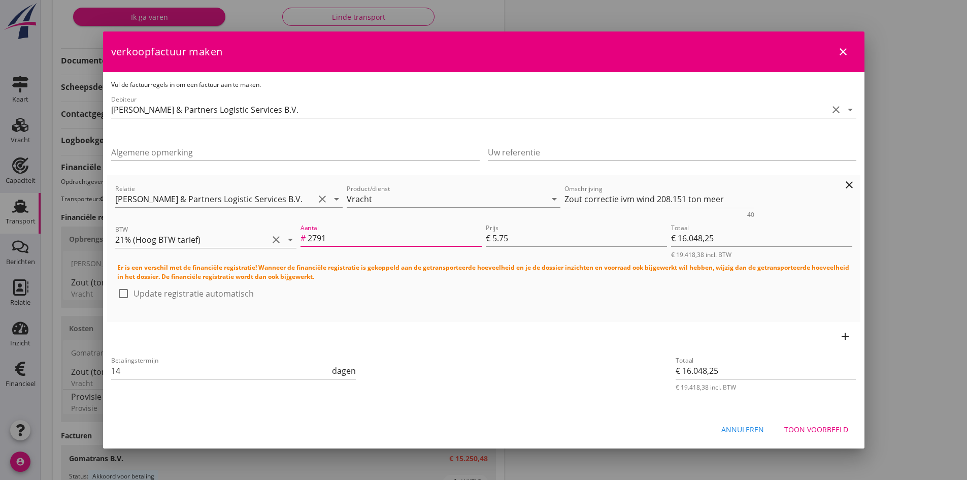
type input "€ 0,00"
type input "2791.8"
type input "€ 16.052,85"
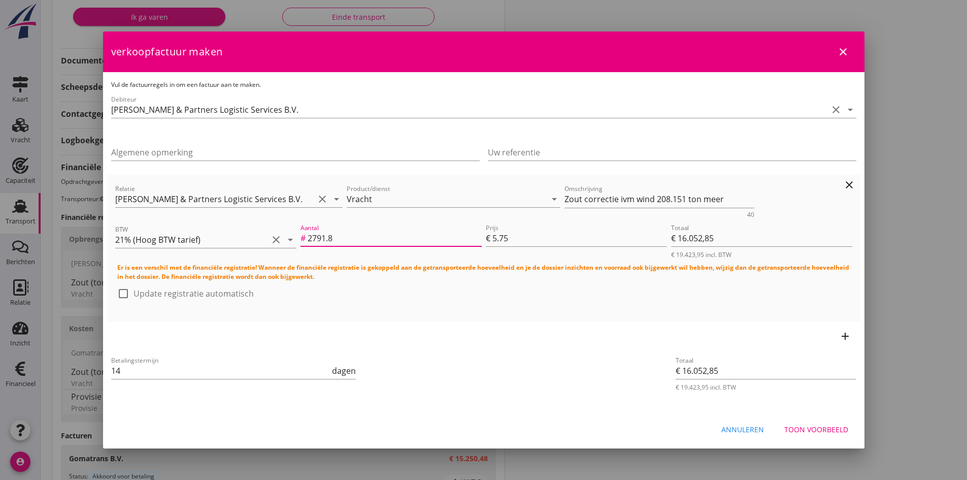
type input "2791.85"
type input "€ 16.053,14"
type input "2791.850"
drag, startPoint x: 123, startPoint y: 291, endPoint x: 193, endPoint y: 310, distance: 73.1
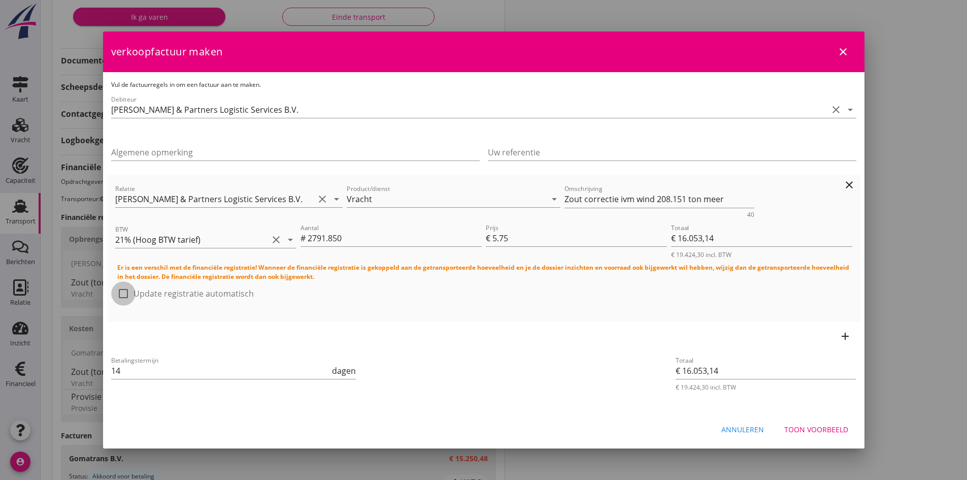
click at [123, 291] on div at bounding box center [123, 293] width 17 height 17
checkbox input "true"
click at [812, 428] on div "Toon voorbeeld" at bounding box center [816, 429] width 64 height 11
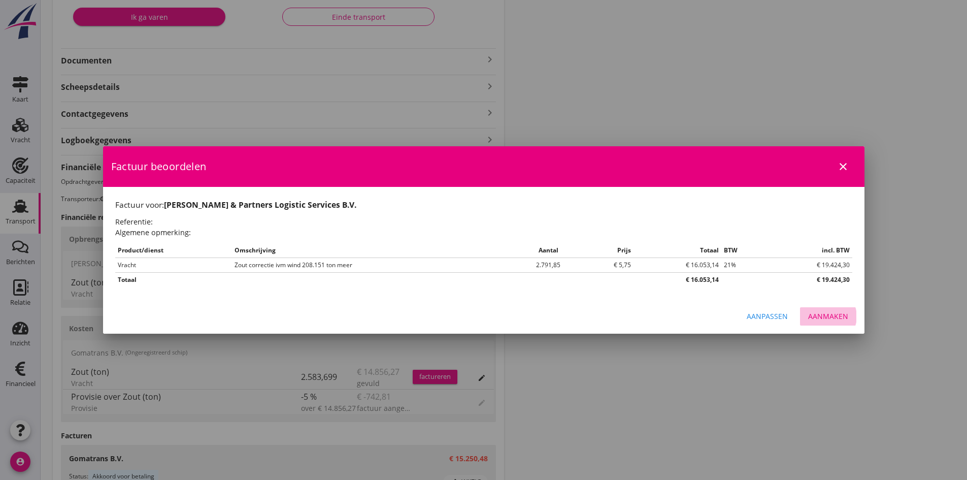
click at [818, 314] on div "Aanmaken" at bounding box center [828, 316] width 40 height 11
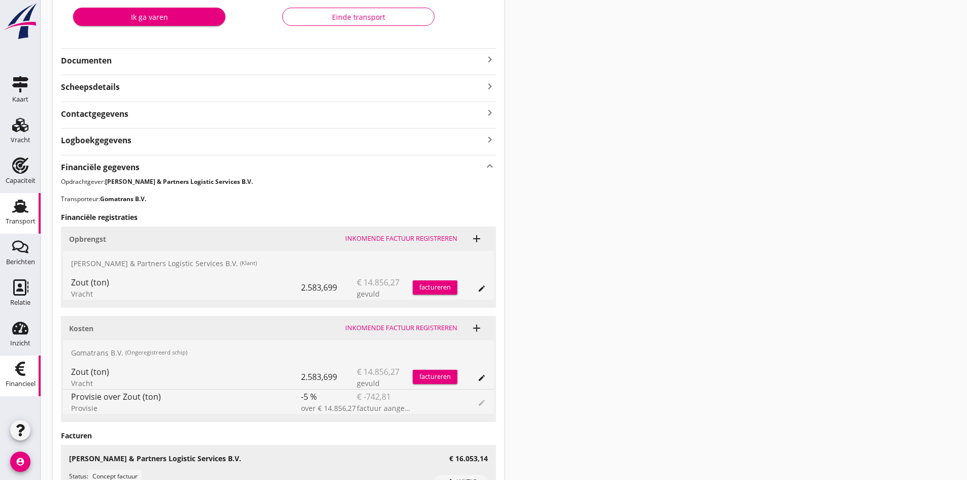
click at [10, 368] on div "Financieel" at bounding box center [20, 368] width 24 height 16
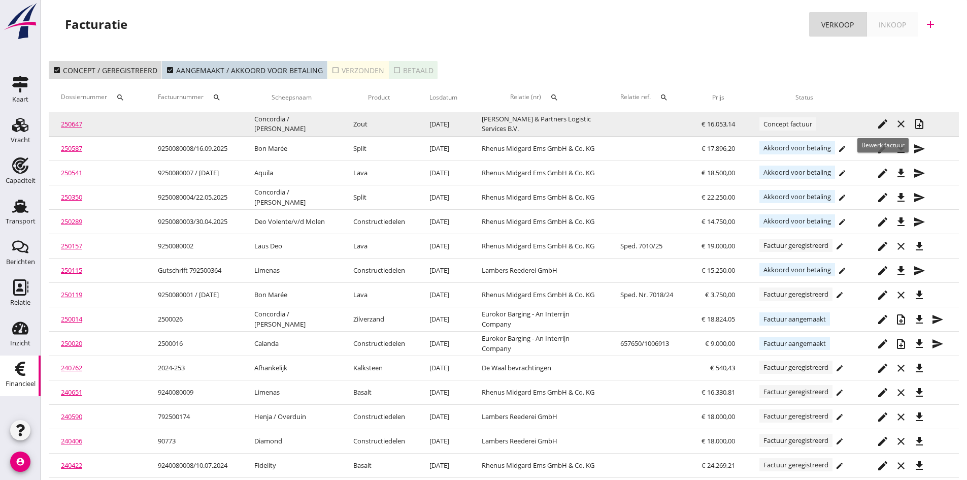
click at [882, 121] on icon "edit" at bounding box center [883, 124] width 12 height 12
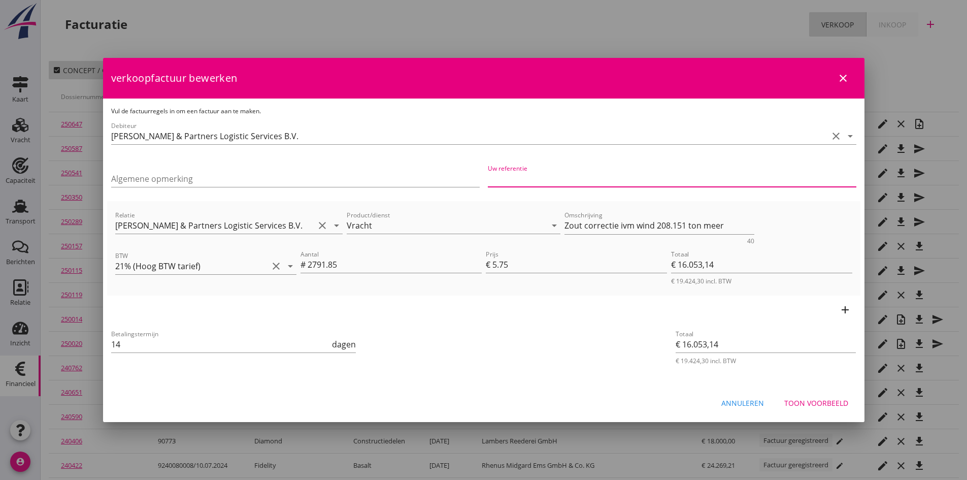
click at [554, 182] on input "Uw referentie" at bounding box center [672, 179] width 369 height 16
type input "950400"
click at [805, 406] on div "Toon voorbeeld" at bounding box center [816, 402] width 64 height 11
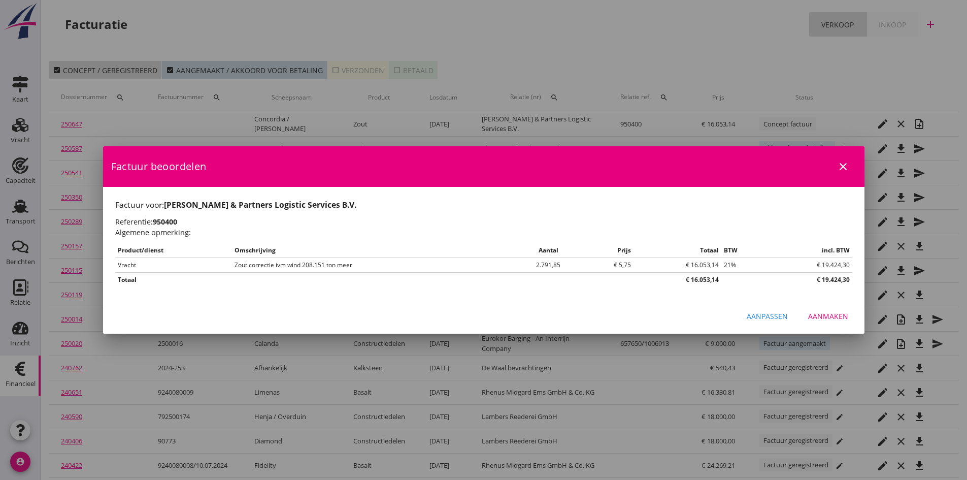
click at [839, 316] on div "Aanmaken" at bounding box center [828, 316] width 40 height 11
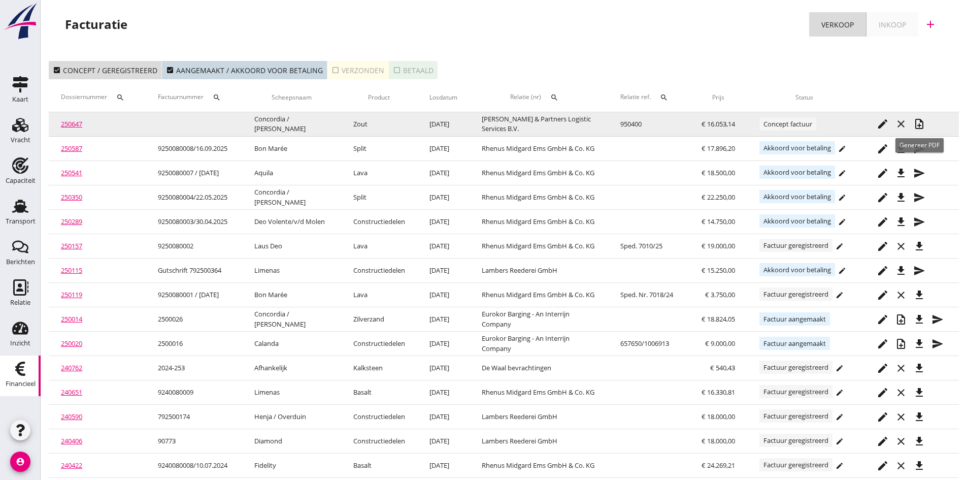
click at [920, 121] on icon "note_add" at bounding box center [919, 124] width 12 height 12
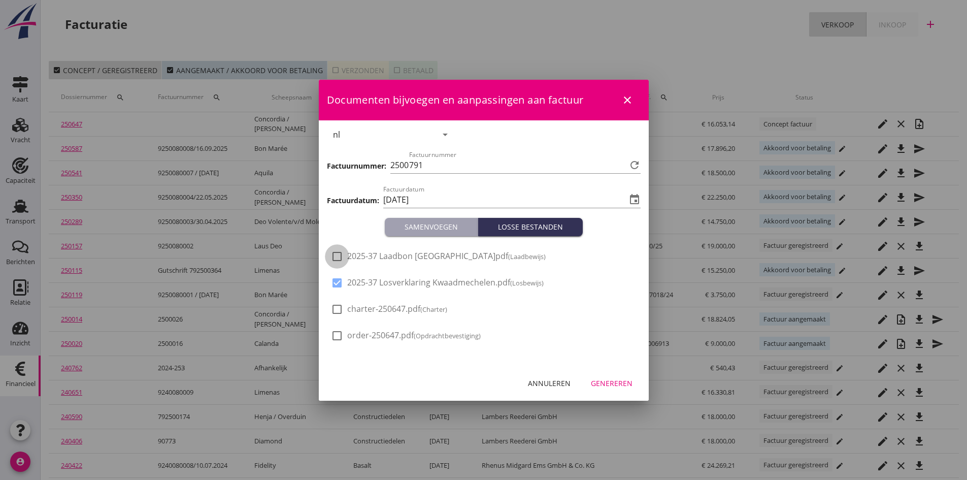
click at [337, 254] on div at bounding box center [336, 256] width 17 height 17
click at [616, 384] on div "Genereren" at bounding box center [612, 383] width 42 height 11
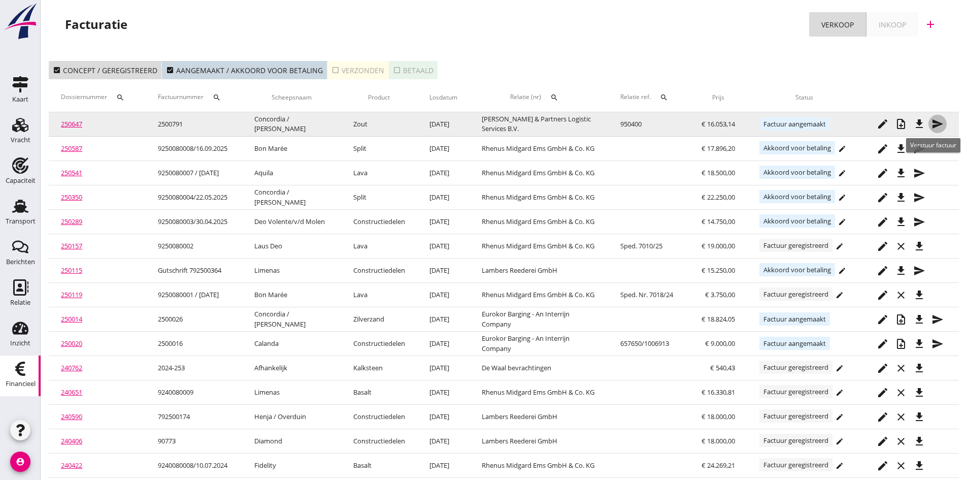
click at [937, 122] on icon "send" at bounding box center [937, 124] width 12 height 12
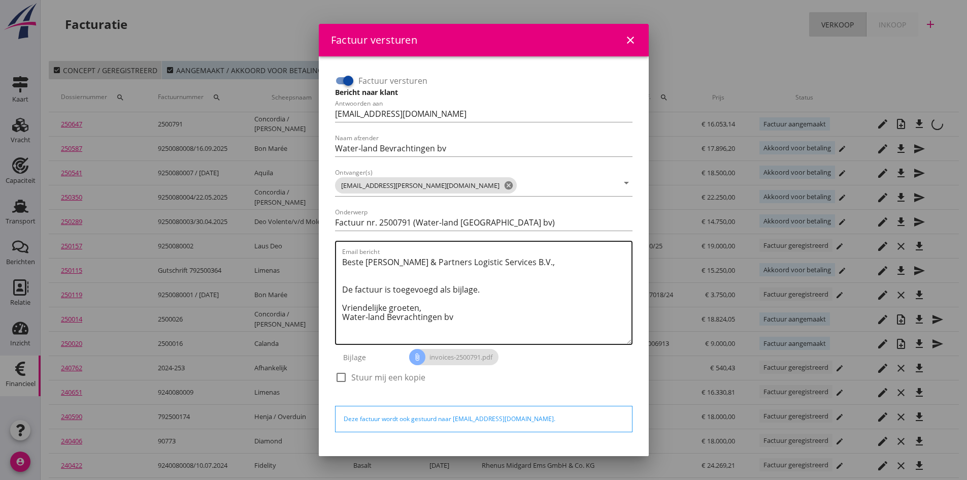
scroll to position [29, 0]
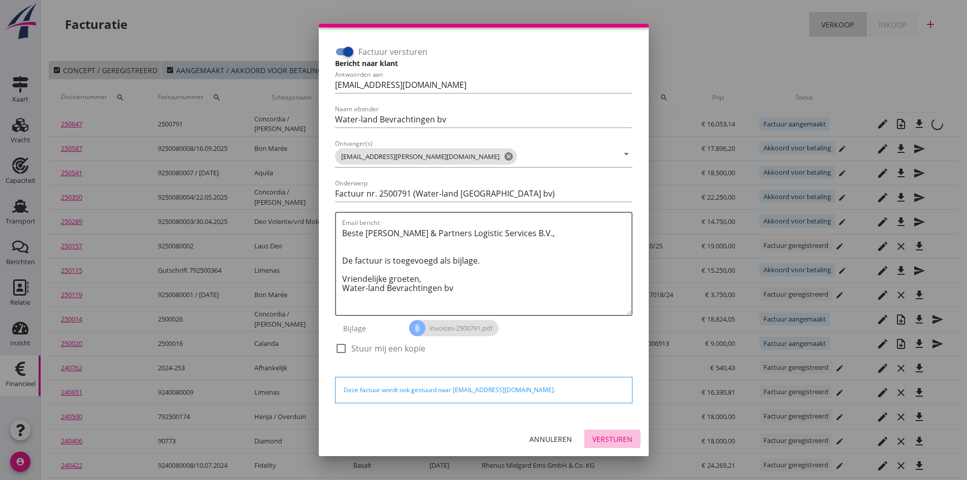
click at [597, 440] on div "Versturen" at bounding box center [612, 438] width 40 height 11
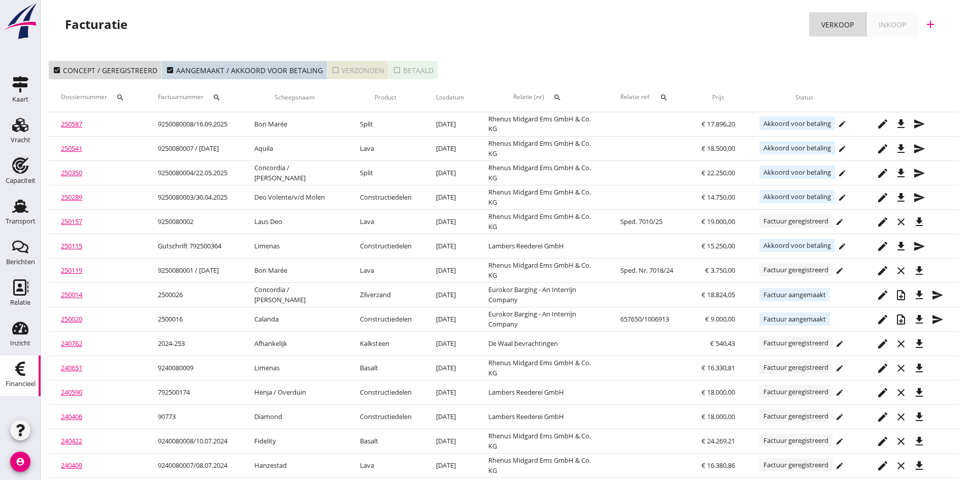
click at [365, 68] on div "check_box_outline_blank Verzonden" at bounding box center [357, 70] width 53 height 11
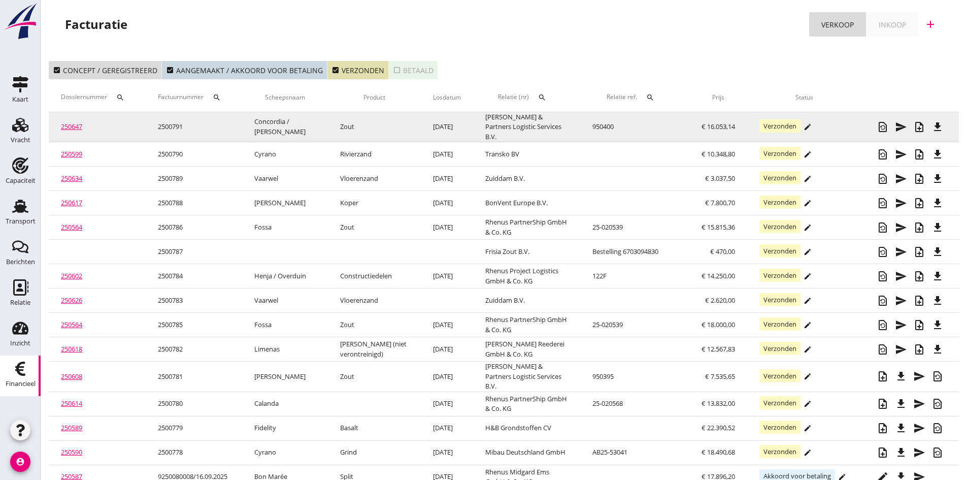
click at [70, 122] on link "250647" at bounding box center [71, 126] width 21 height 9
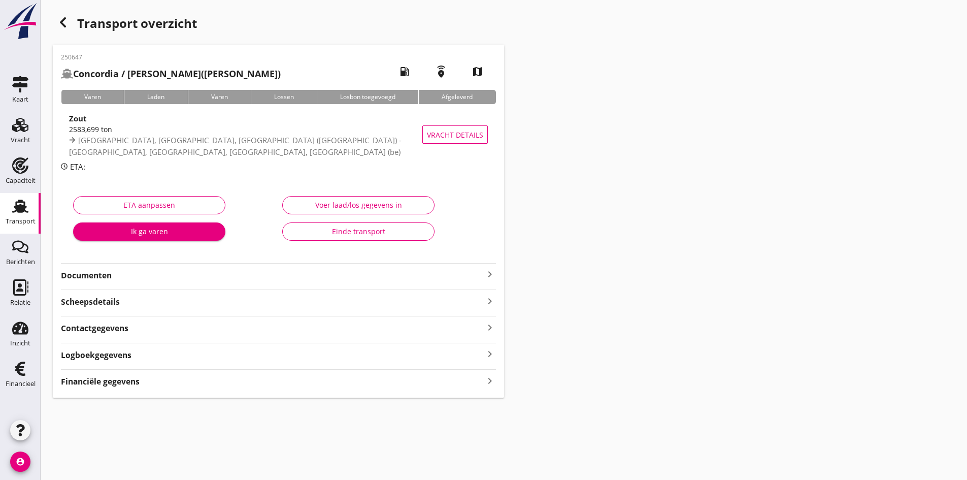
click at [160, 276] on strong "Documenten" at bounding box center [272, 276] width 423 height 12
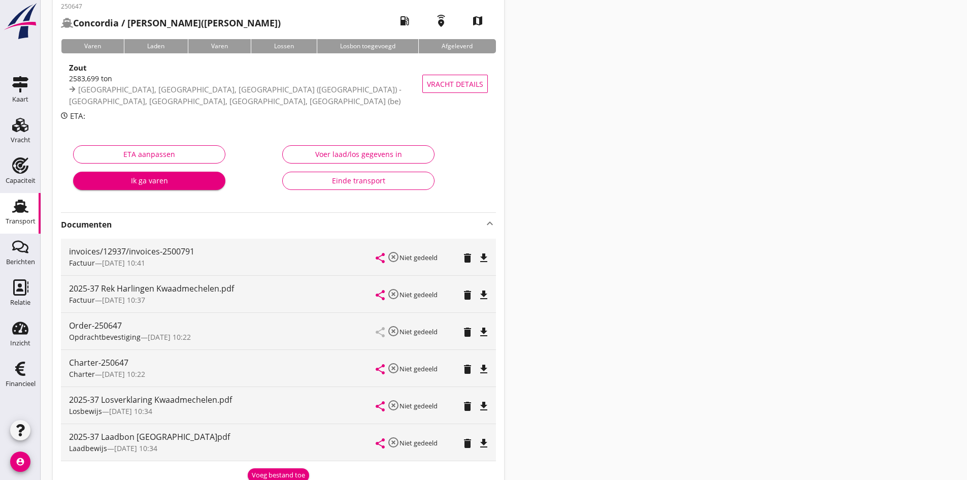
scroll to position [102, 0]
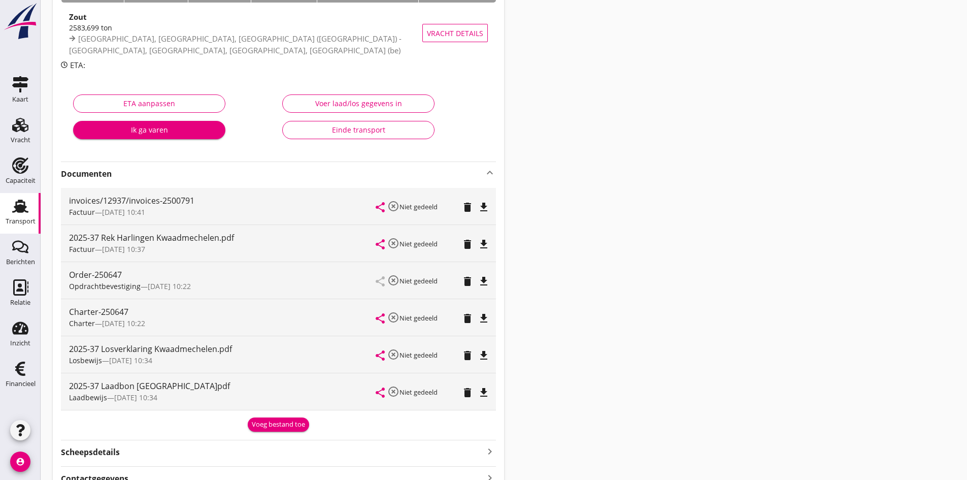
click at [364, 131] on div "Einde transport" at bounding box center [358, 129] width 135 height 11
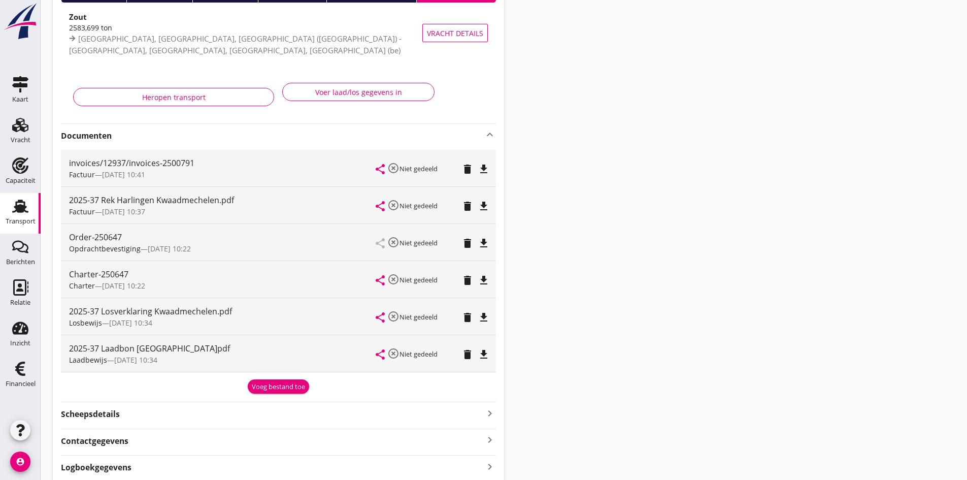
scroll to position [0, 0]
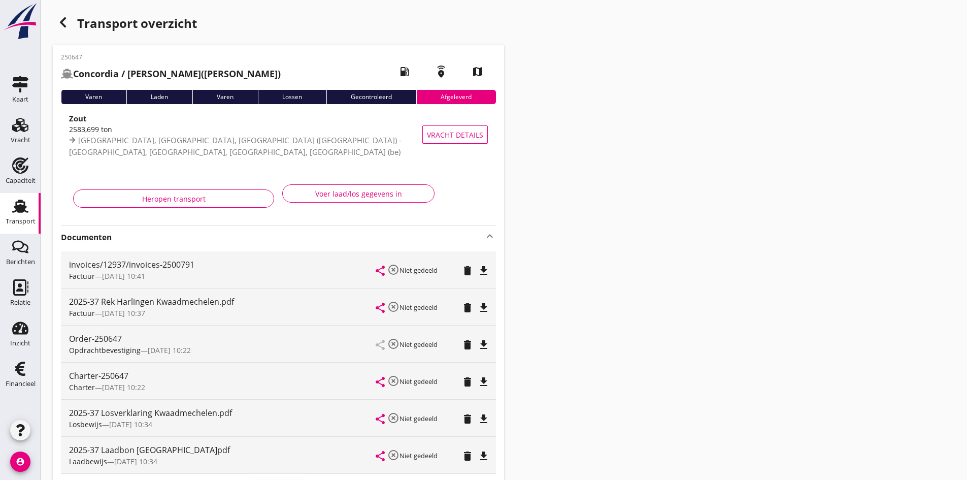
click at [16, 208] on use at bounding box center [20, 205] width 16 height 13
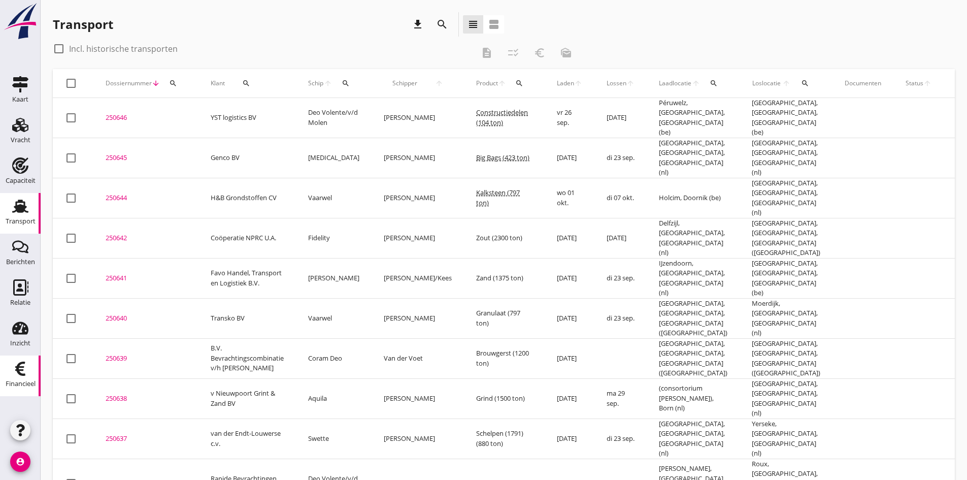
click at [21, 365] on icon "Financieel" at bounding box center [20, 368] width 16 height 16
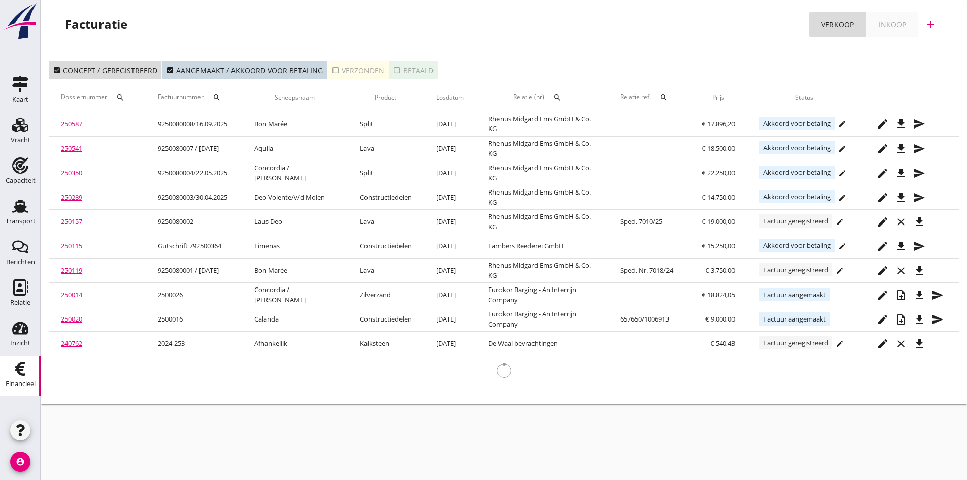
click at [932, 21] on icon "add" at bounding box center [930, 24] width 12 height 12
click at [920, 50] on div "Verkoopfactuur" at bounding box center [924, 50] width 60 height 12
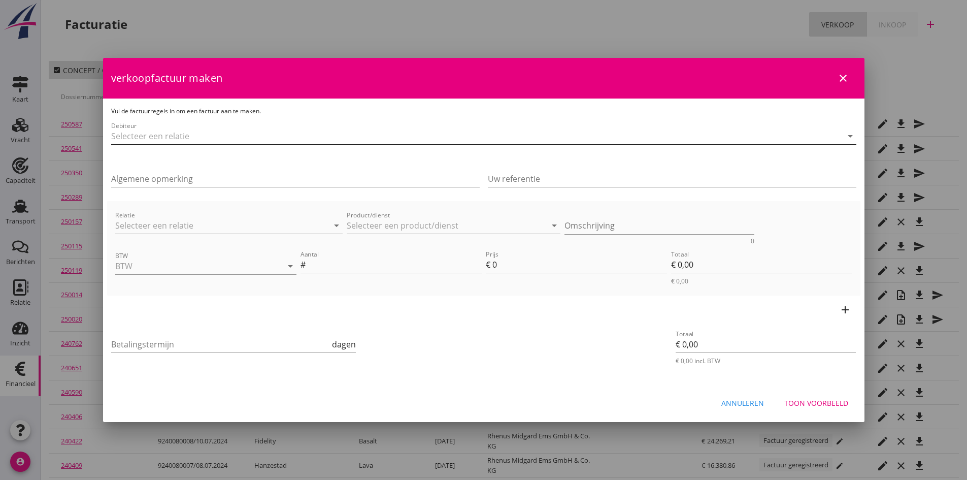
click at [349, 140] on input "Debiteur" at bounding box center [469, 136] width 717 height 16
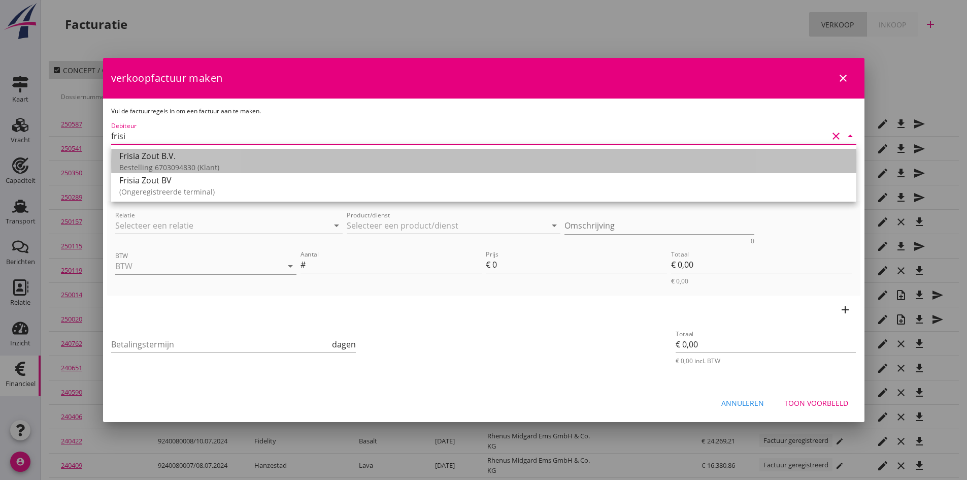
click at [241, 160] on div "Frisia Zout B.V." at bounding box center [483, 156] width 729 height 12
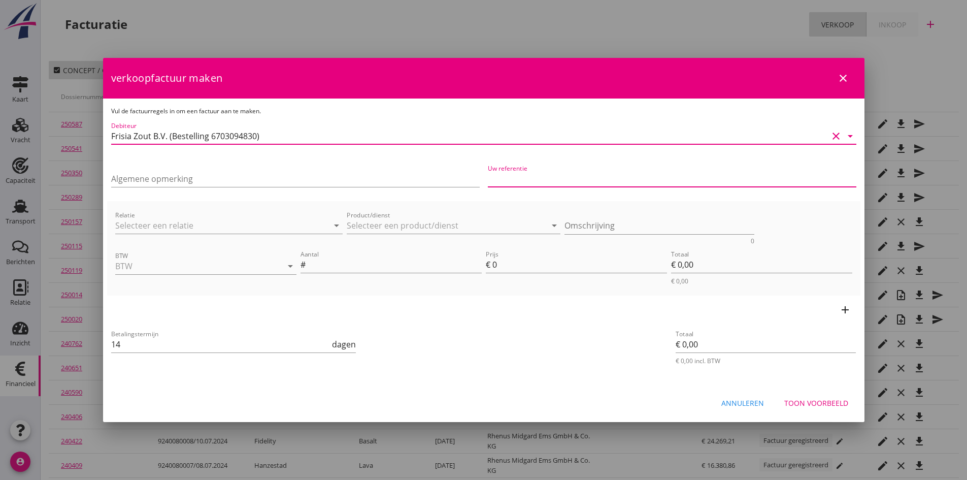
click at [496, 177] on input "Uw referentie" at bounding box center [672, 179] width 369 height 16
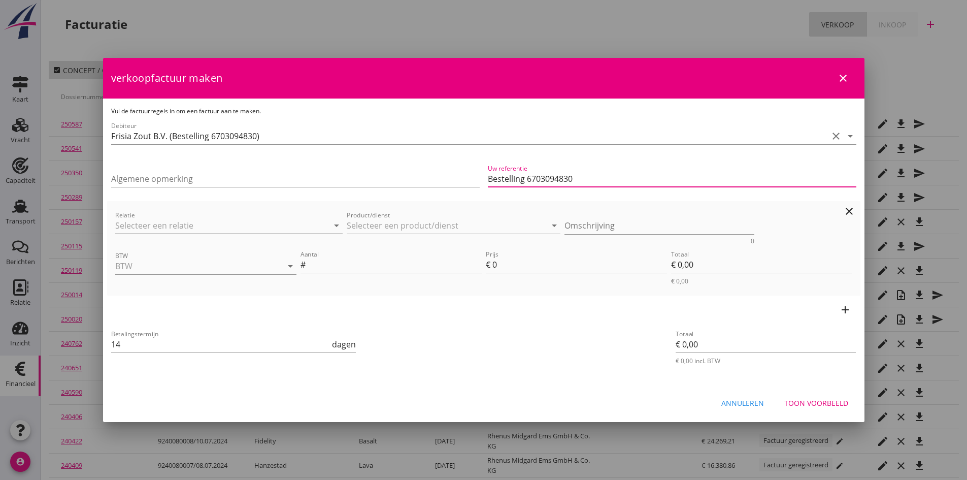
click at [227, 228] on input "Relatie" at bounding box center [214, 225] width 199 height 16
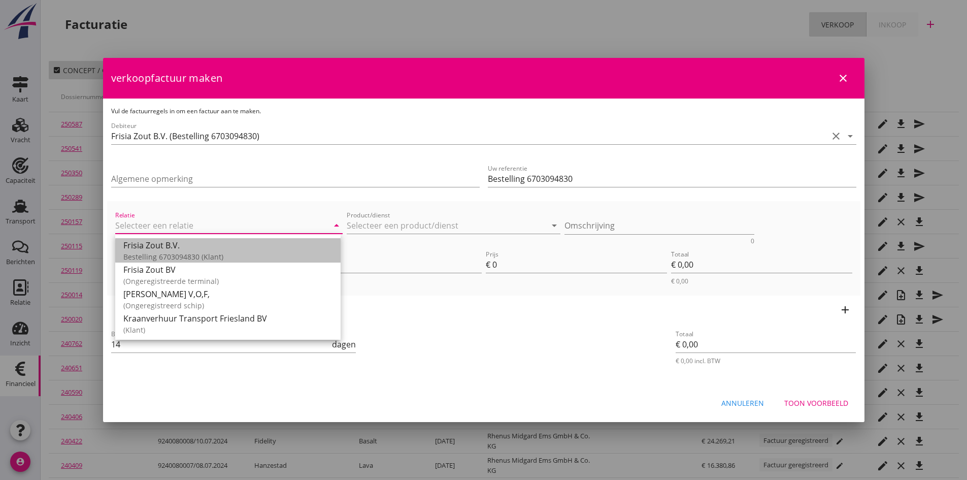
click at [201, 248] on div "Frisia Zout B.V." at bounding box center [227, 245] width 209 height 12
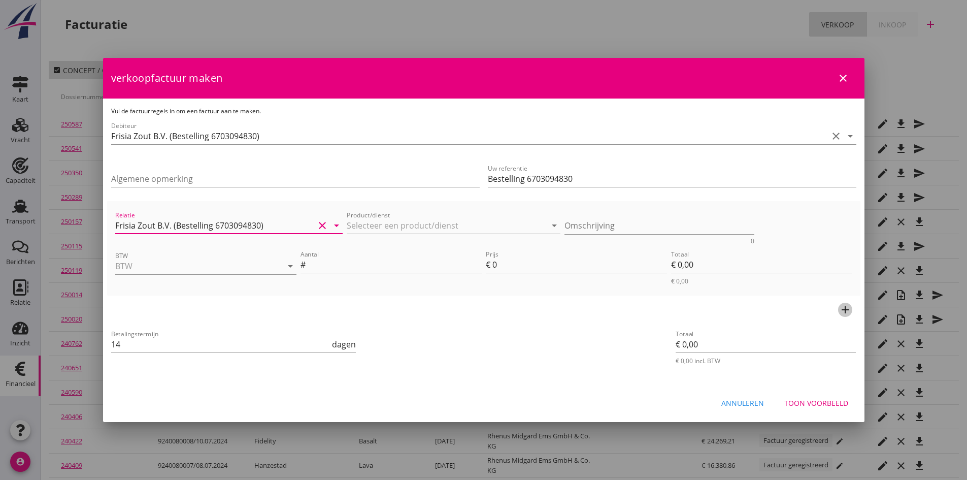
click at [843, 308] on icon "add" at bounding box center [845, 310] width 12 height 12
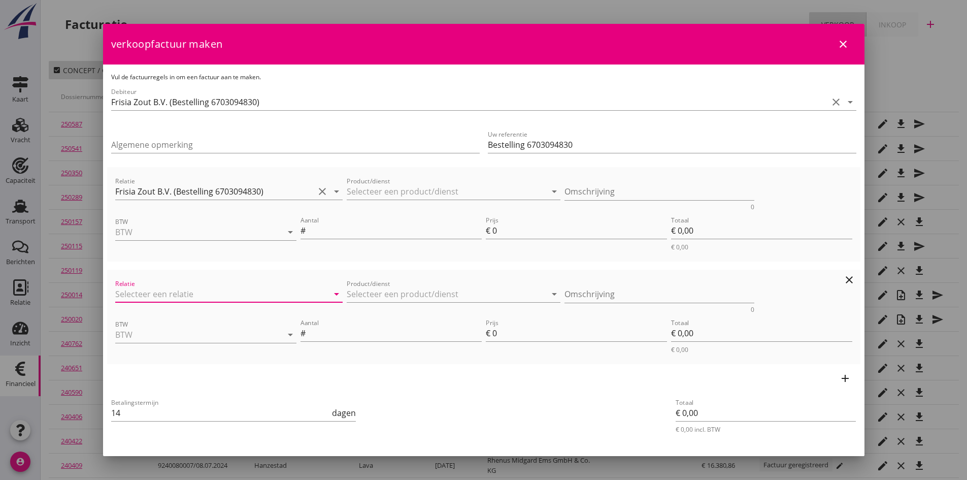
click at [252, 297] on input "Relatie" at bounding box center [214, 294] width 199 height 16
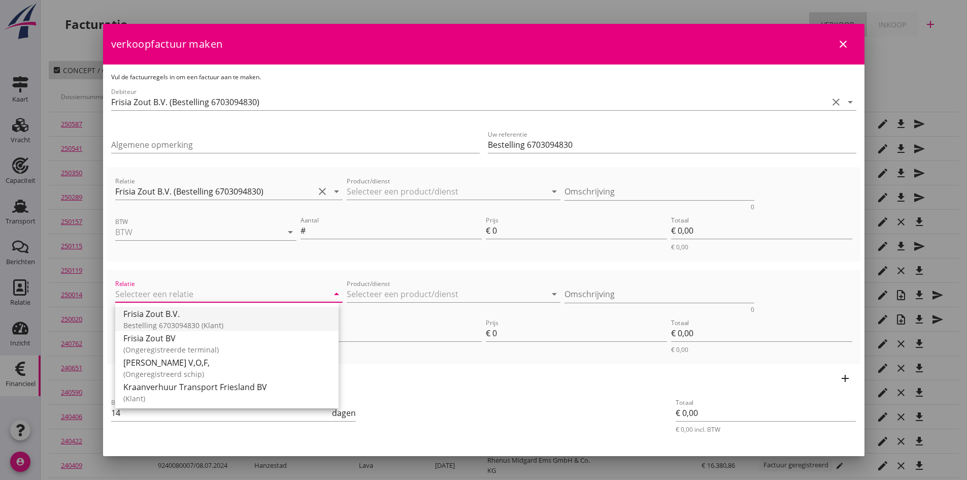
click at [206, 314] on div "Frisia Zout B.V." at bounding box center [226, 314] width 207 height 12
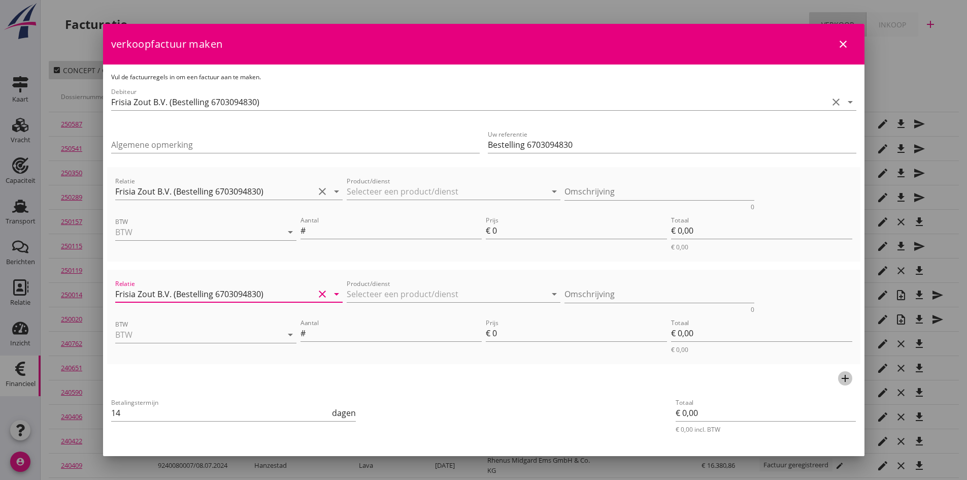
click at [840, 376] on icon "add" at bounding box center [845, 378] width 12 height 12
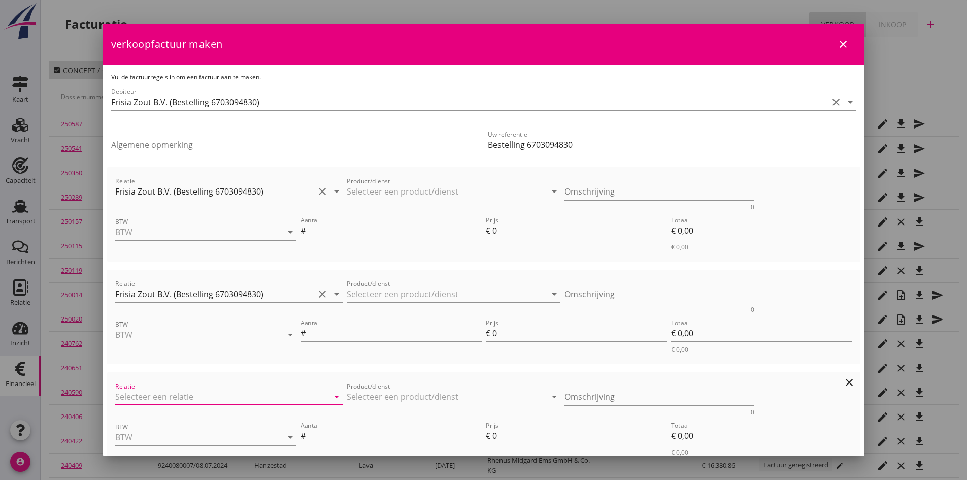
click at [173, 393] on input "Relatie" at bounding box center [214, 396] width 199 height 16
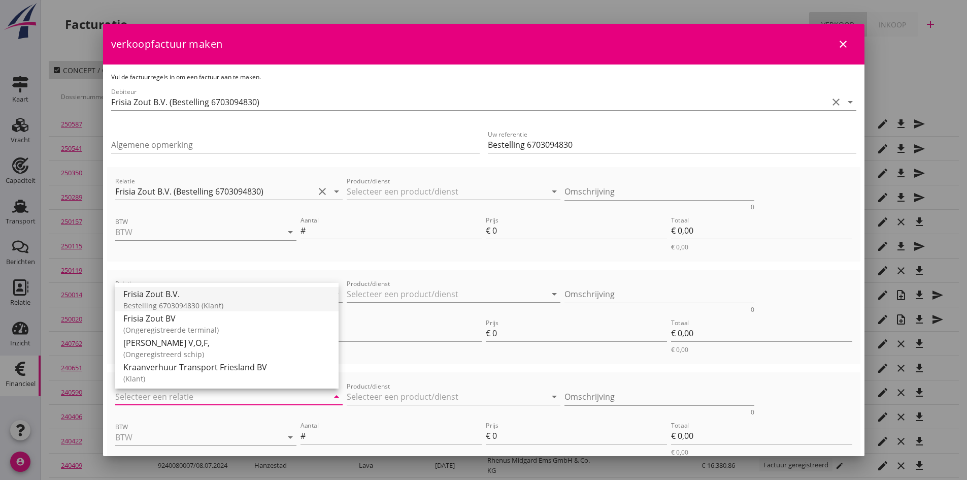
click at [156, 298] on div "Frisia Zout B.V." at bounding box center [226, 294] width 207 height 12
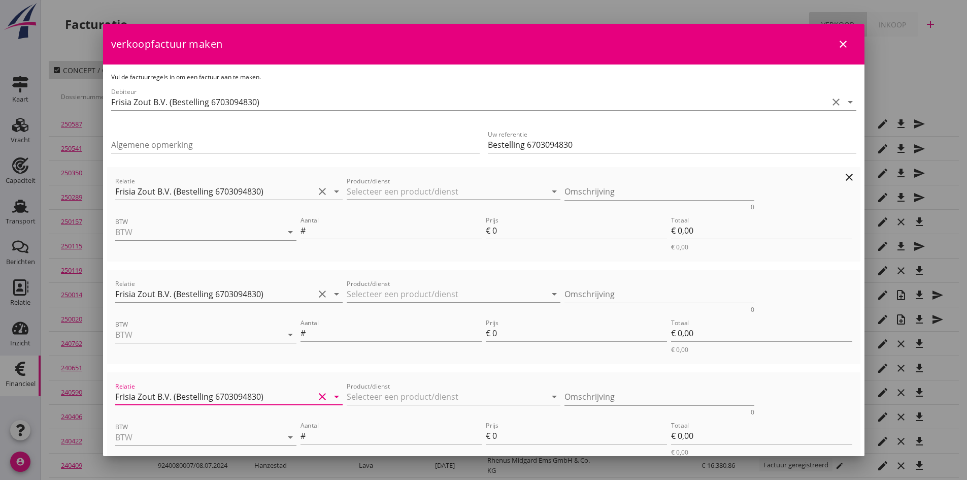
click at [361, 190] on input "Product/dienst" at bounding box center [446, 191] width 199 height 16
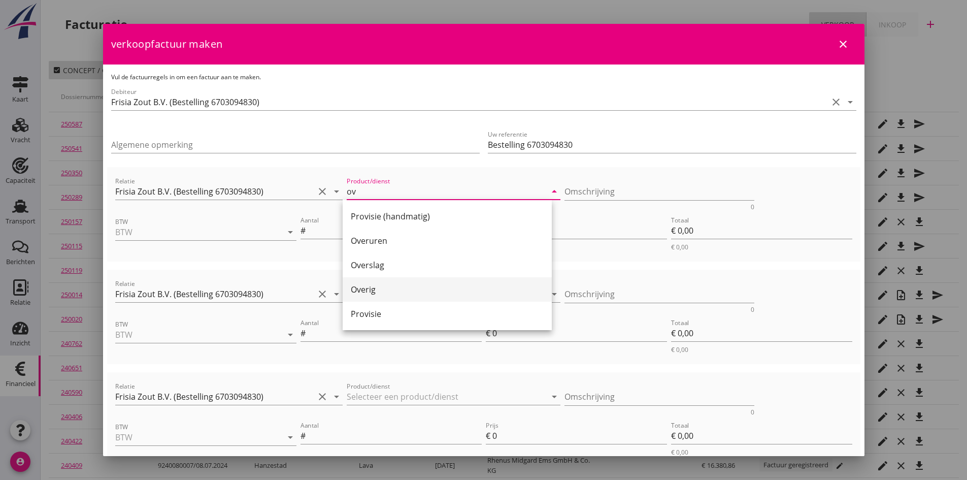
click at [373, 287] on div "Overig" at bounding box center [447, 289] width 193 height 12
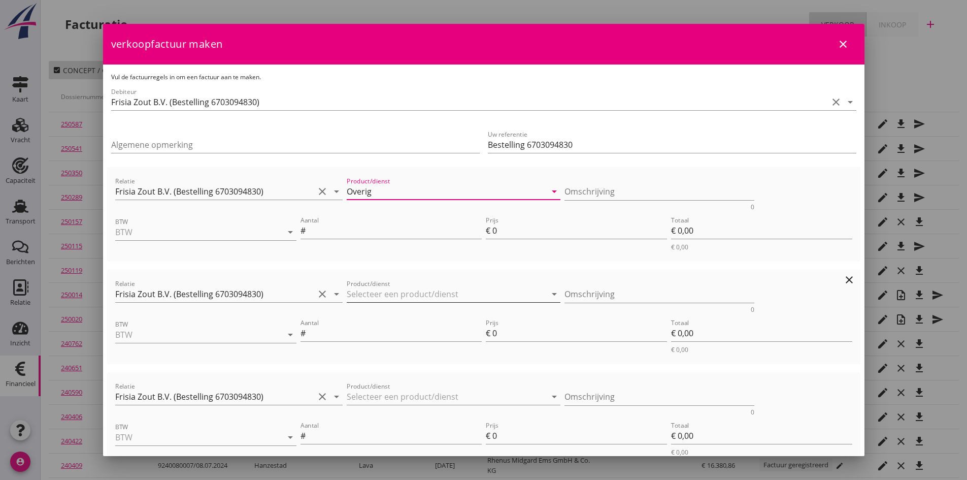
click at [373, 291] on input "Product/dienst" at bounding box center [446, 294] width 199 height 16
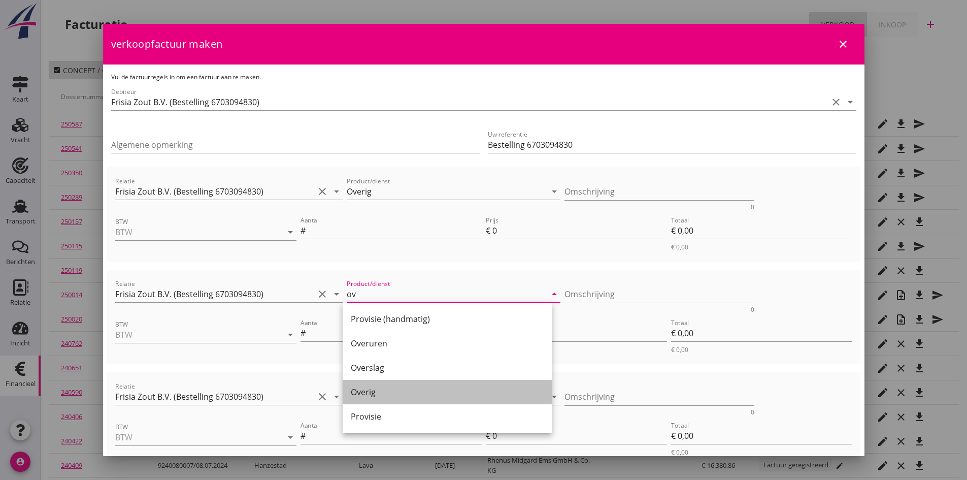
click at [360, 397] on div "Overig" at bounding box center [447, 392] width 193 height 12
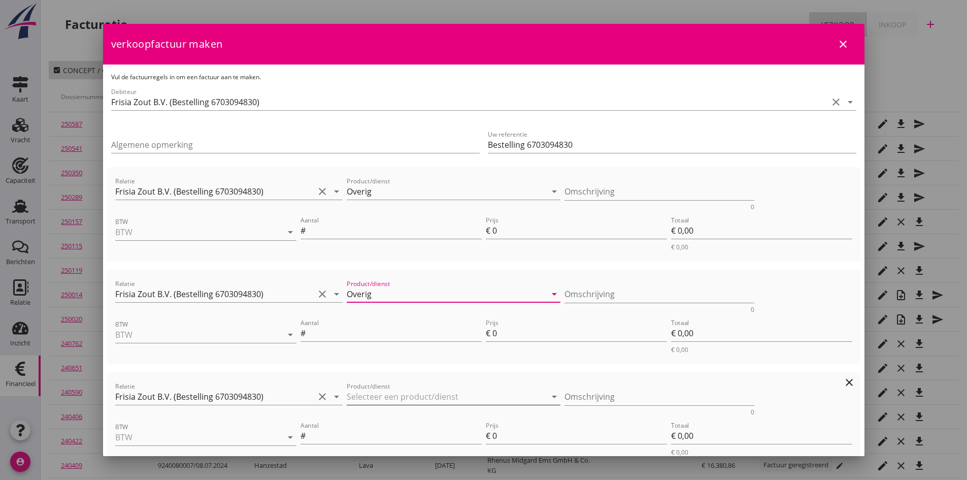
click at [373, 397] on input "Product/dienst" at bounding box center [446, 396] width 199 height 16
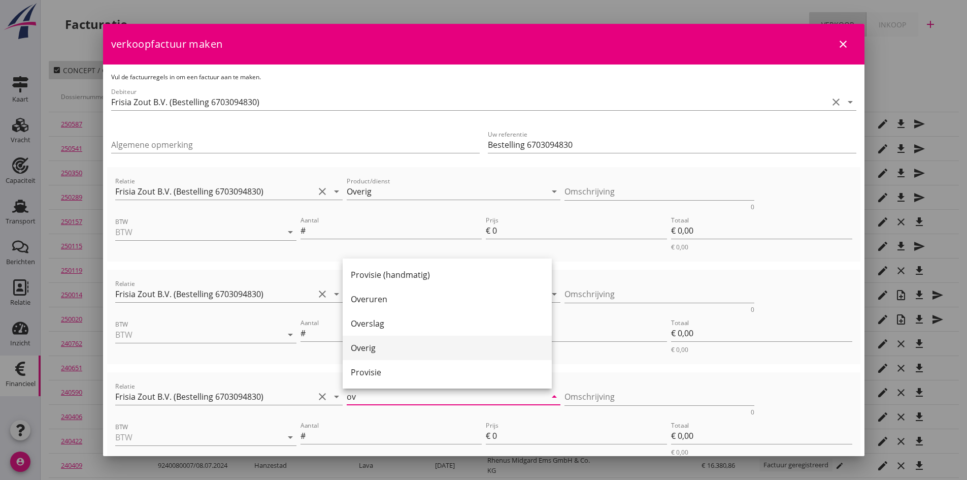
click at [378, 345] on div "Overig" at bounding box center [447, 348] width 193 height 12
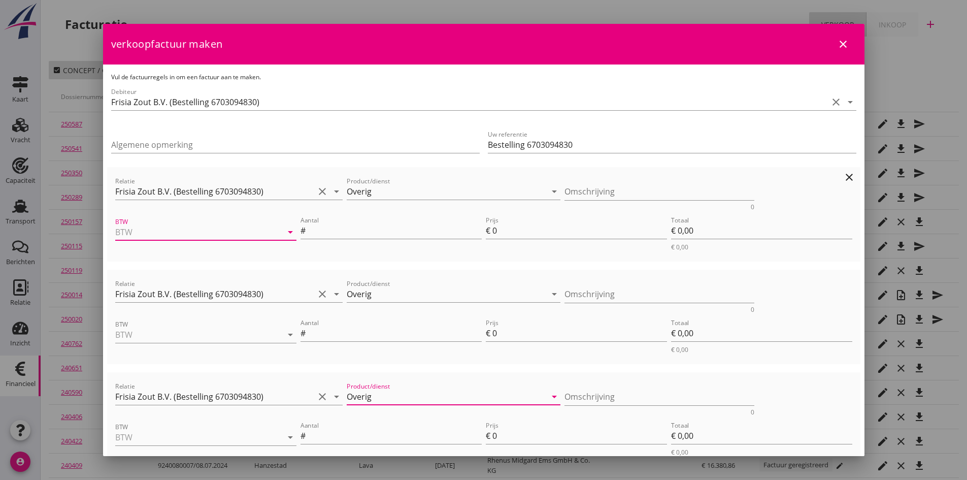
click at [203, 230] on input "BTW" at bounding box center [191, 232] width 153 height 16
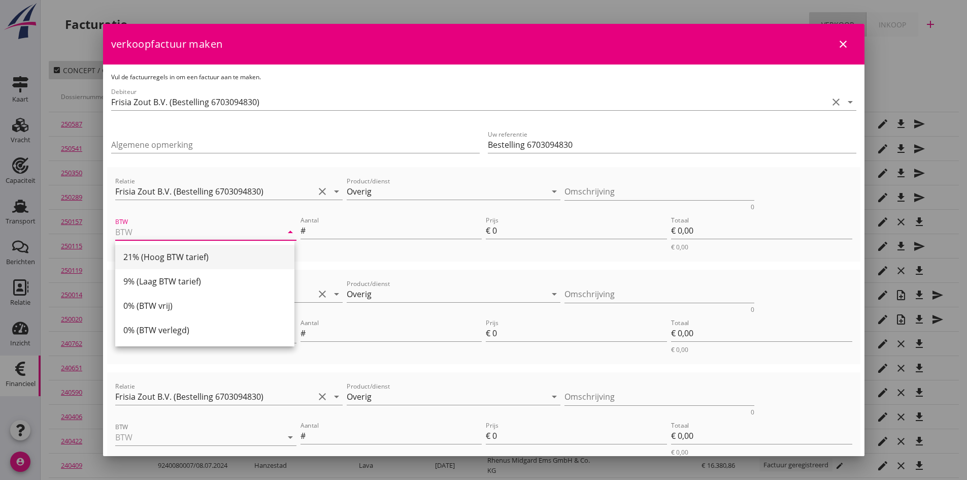
click at [197, 260] on div "21% (Hoog BTW tarief)" at bounding box center [204, 257] width 163 height 12
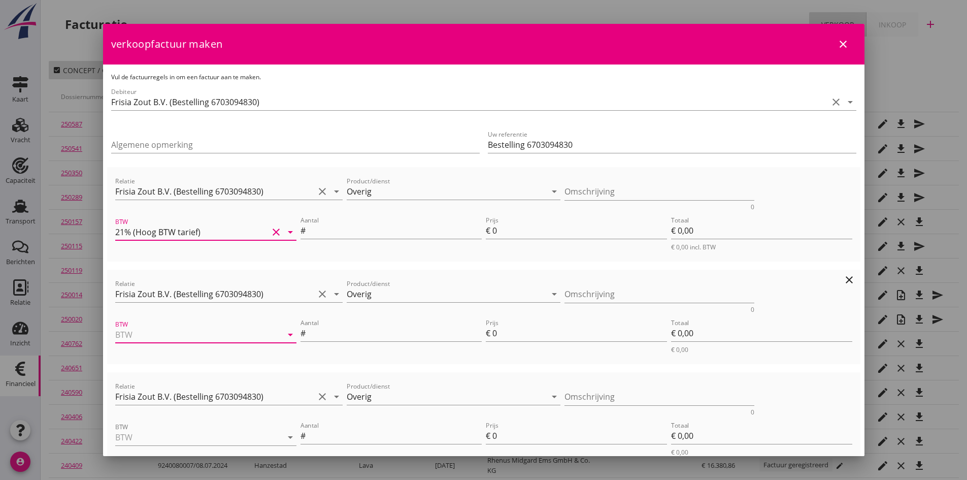
click at [171, 333] on input "BTW" at bounding box center [191, 334] width 153 height 16
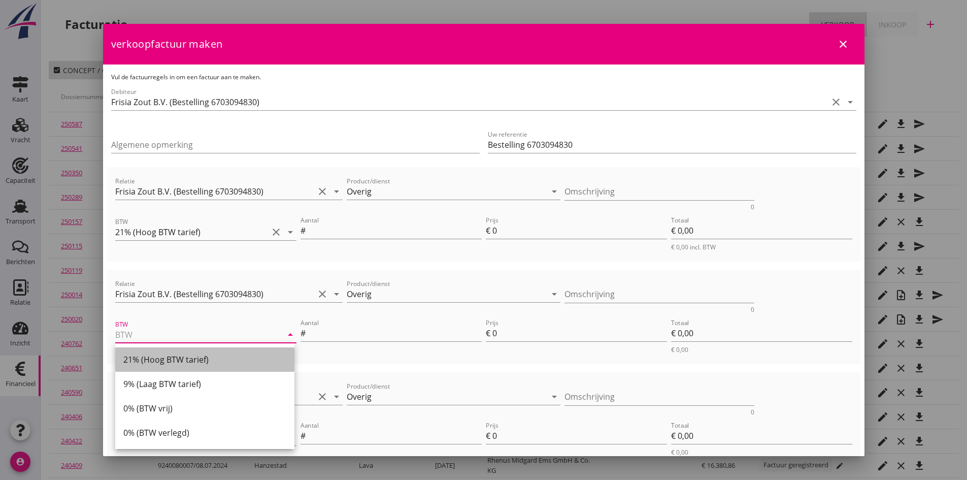
click at [173, 359] on div "21% (Hoog BTW tarief)" at bounding box center [204, 359] width 163 height 12
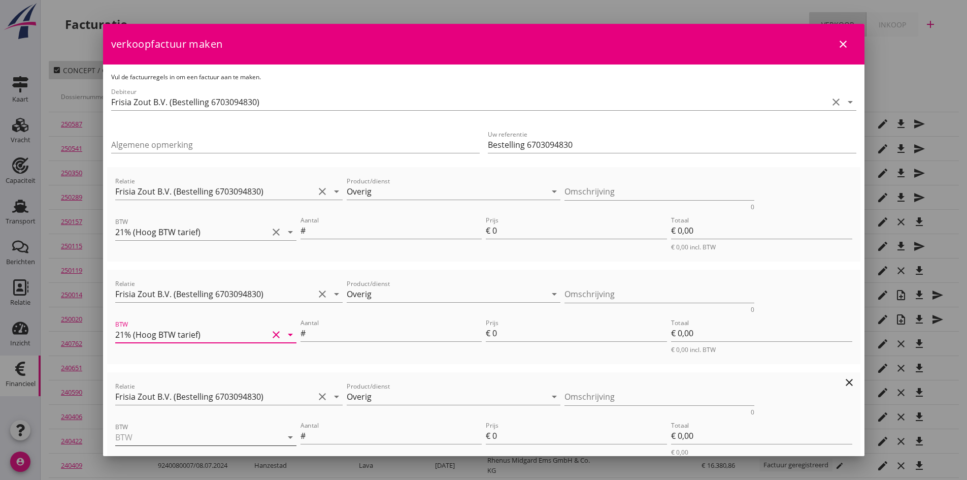
click at [178, 437] on input "BTW" at bounding box center [191, 437] width 153 height 16
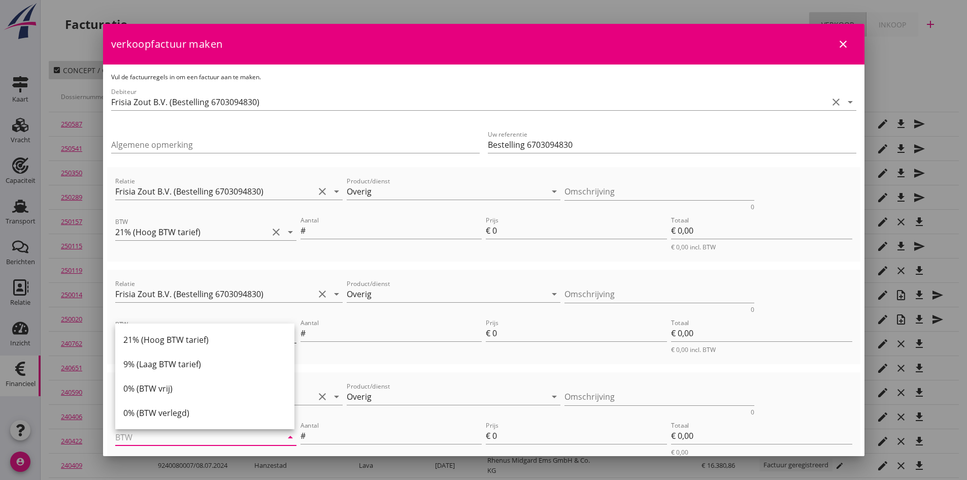
click at [172, 338] on div "21% (Hoog BTW tarief)" at bounding box center [204, 339] width 163 height 12
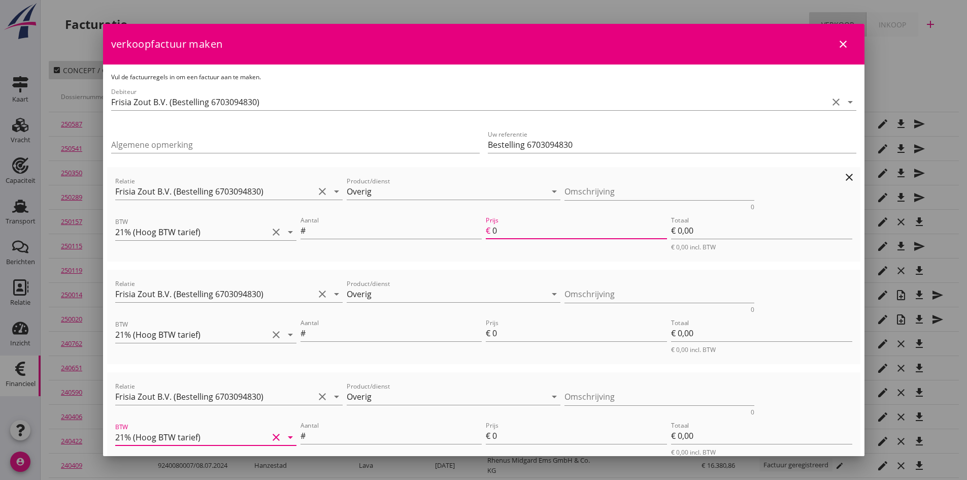
click at [498, 226] on input "0" at bounding box center [579, 230] width 175 height 16
click at [362, 231] on input "Aantal" at bounding box center [395, 230] width 174 height 16
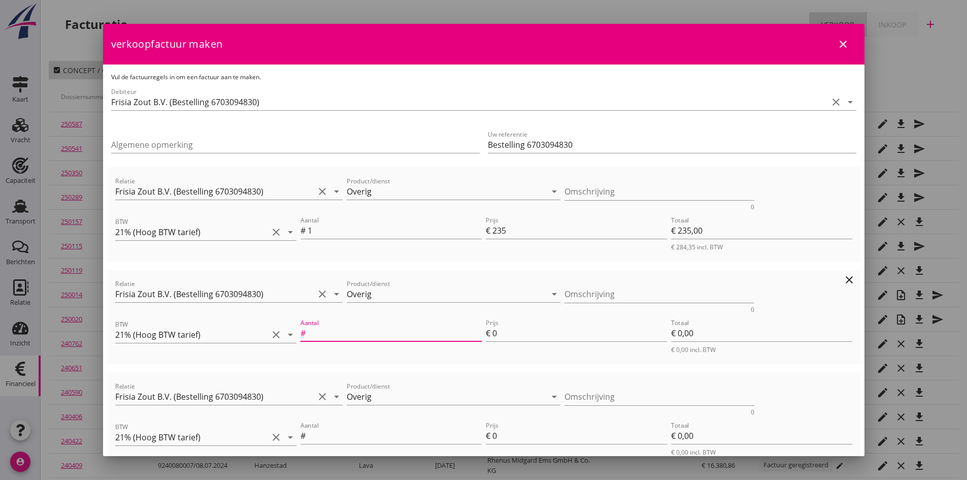
click at [364, 335] on input "Aantal" at bounding box center [395, 333] width 174 height 16
click at [384, 436] on input "Aantal" at bounding box center [395, 435] width 174 height 16
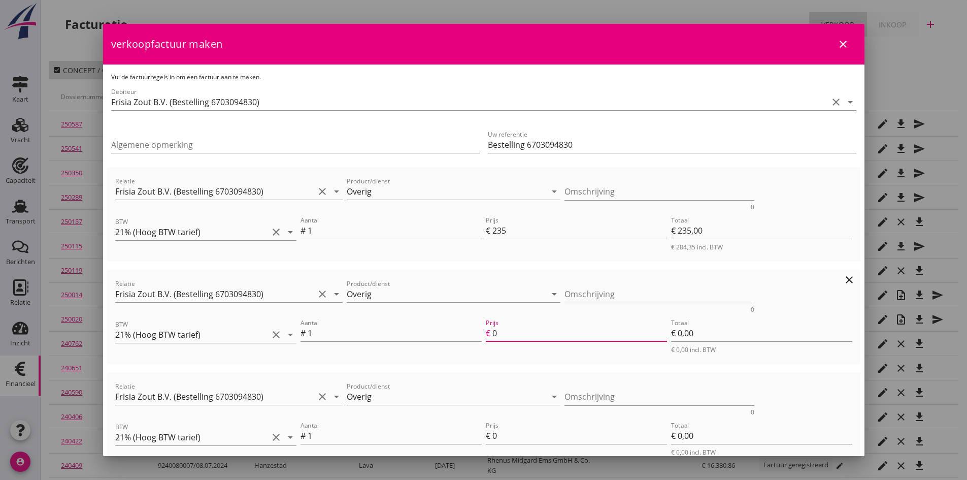
click at [525, 328] on input "0" at bounding box center [579, 333] width 175 height 16
click at [515, 435] on input "0" at bounding box center [579, 435] width 175 height 16
click at [571, 192] on textarea "Omschrijving" at bounding box center [659, 191] width 190 height 17
click at [623, 192] on textarea "ijken m/s" at bounding box center [659, 191] width 190 height 17
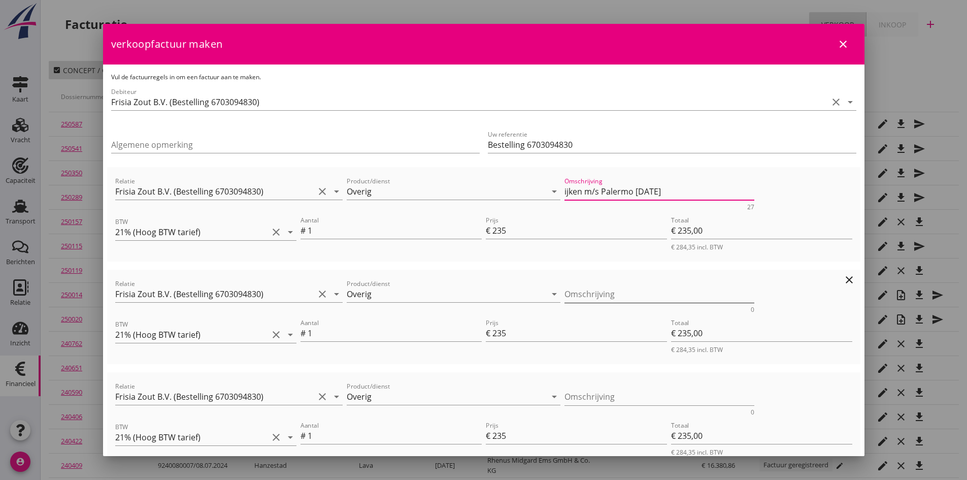
click at [613, 292] on textarea "Omschrijving" at bounding box center [659, 294] width 190 height 17
click at [584, 394] on textarea "Omschrijving" at bounding box center [659, 396] width 190 height 17
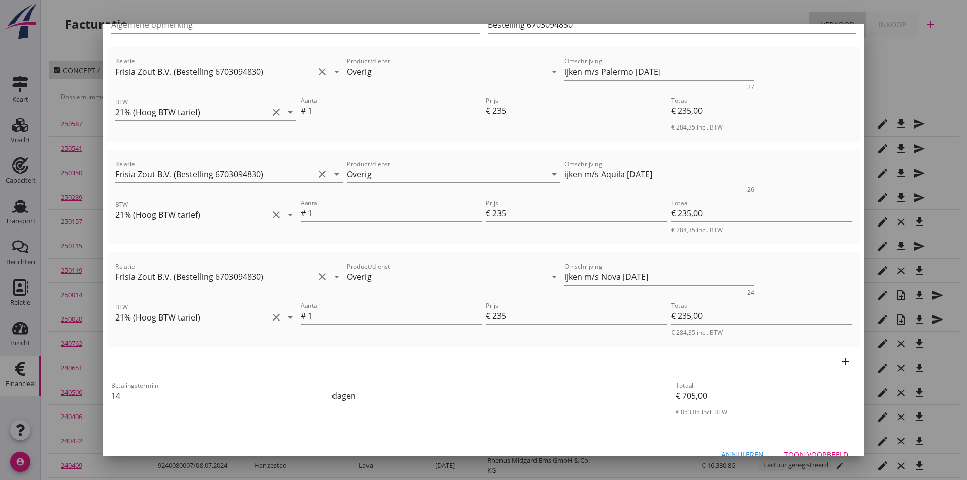
scroll to position [137, 0]
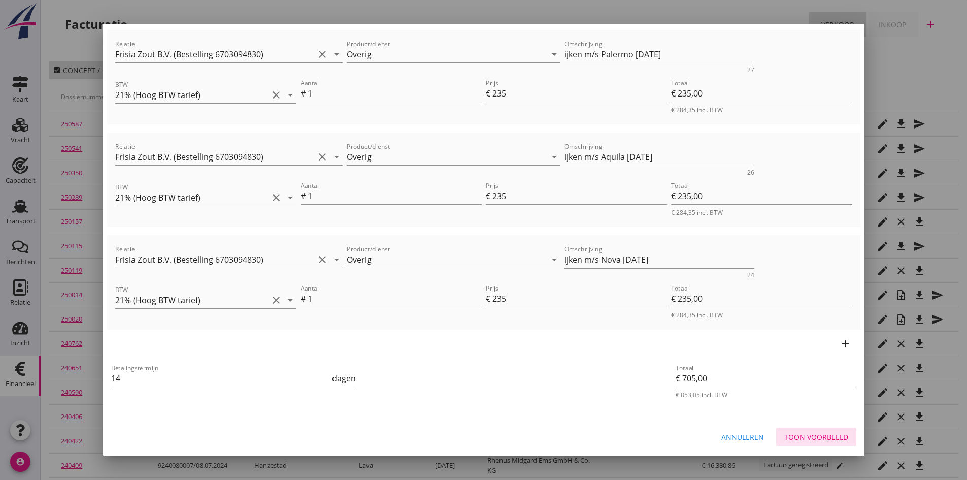
click at [801, 436] on div "Toon voorbeeld" at bounding box center [816, 436] width 64 height 11
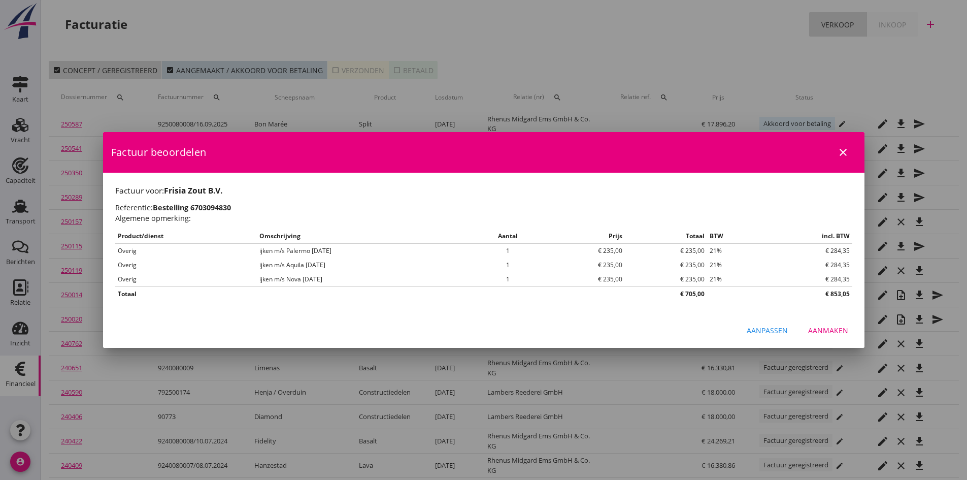
scroll to position [0, 0]
click at [826, 330] on div "Aanmaken" at bounding box center [828, 330] width 40 height 11
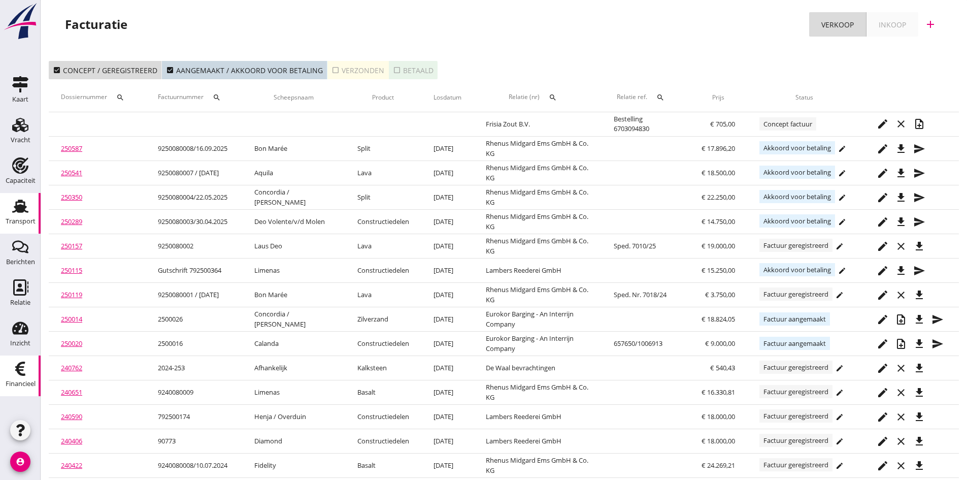
click at [17, 209] on use at bounding box center [20, 205] width 16 height 13
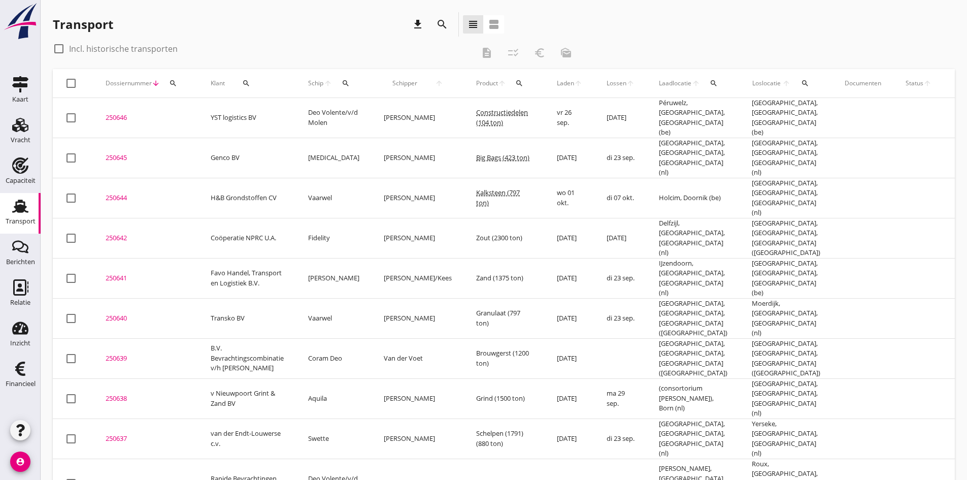
click at [116, 113] on div "250646" at bounding box center [146, 118] width 81 height 10
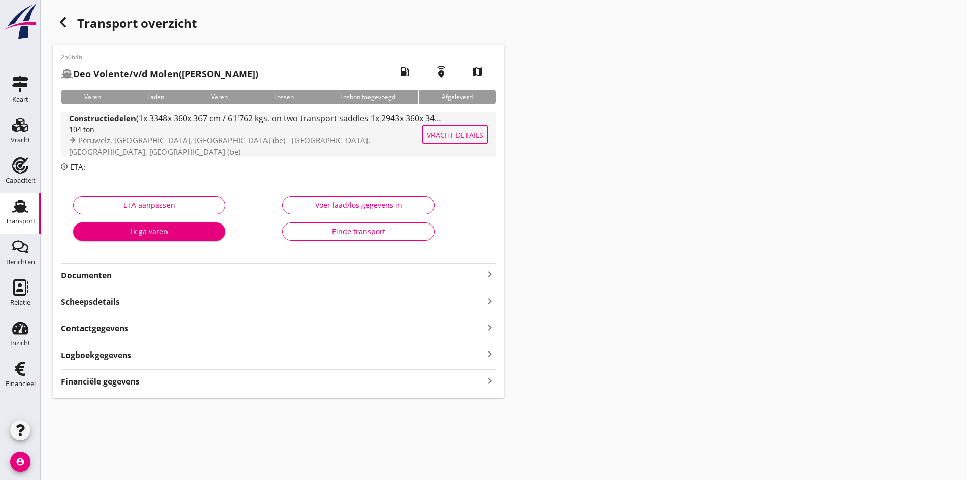
click at [142, 132] on div "104 ton" at bounding box center [255, 129] width 373 height 11
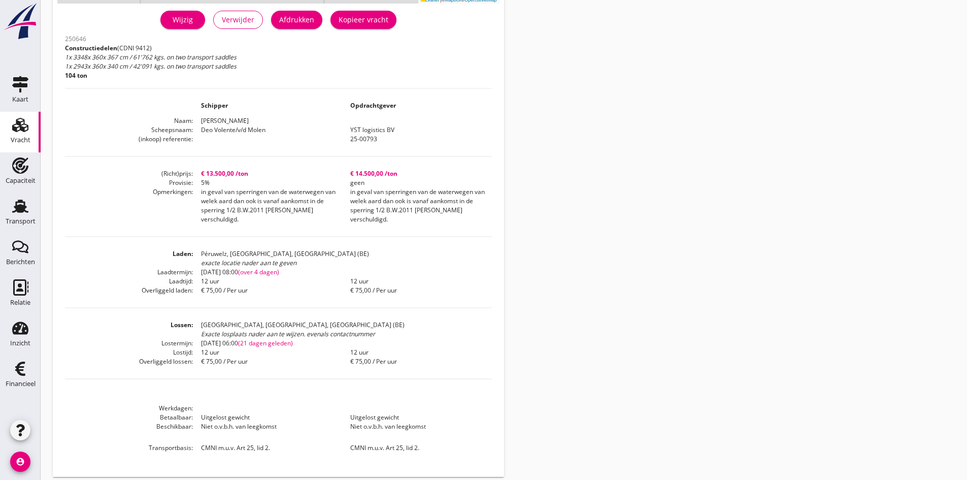
scroll to position [85, 0]
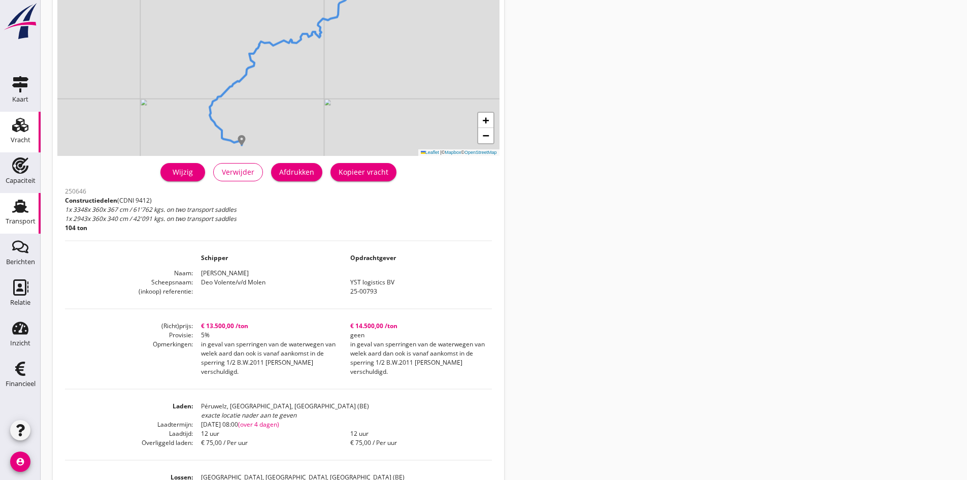
click at [24, 208] on use at bounding box center [20, 205] width 16 height 13
